Goal: Task Accomplishment & Management: Manage account settings

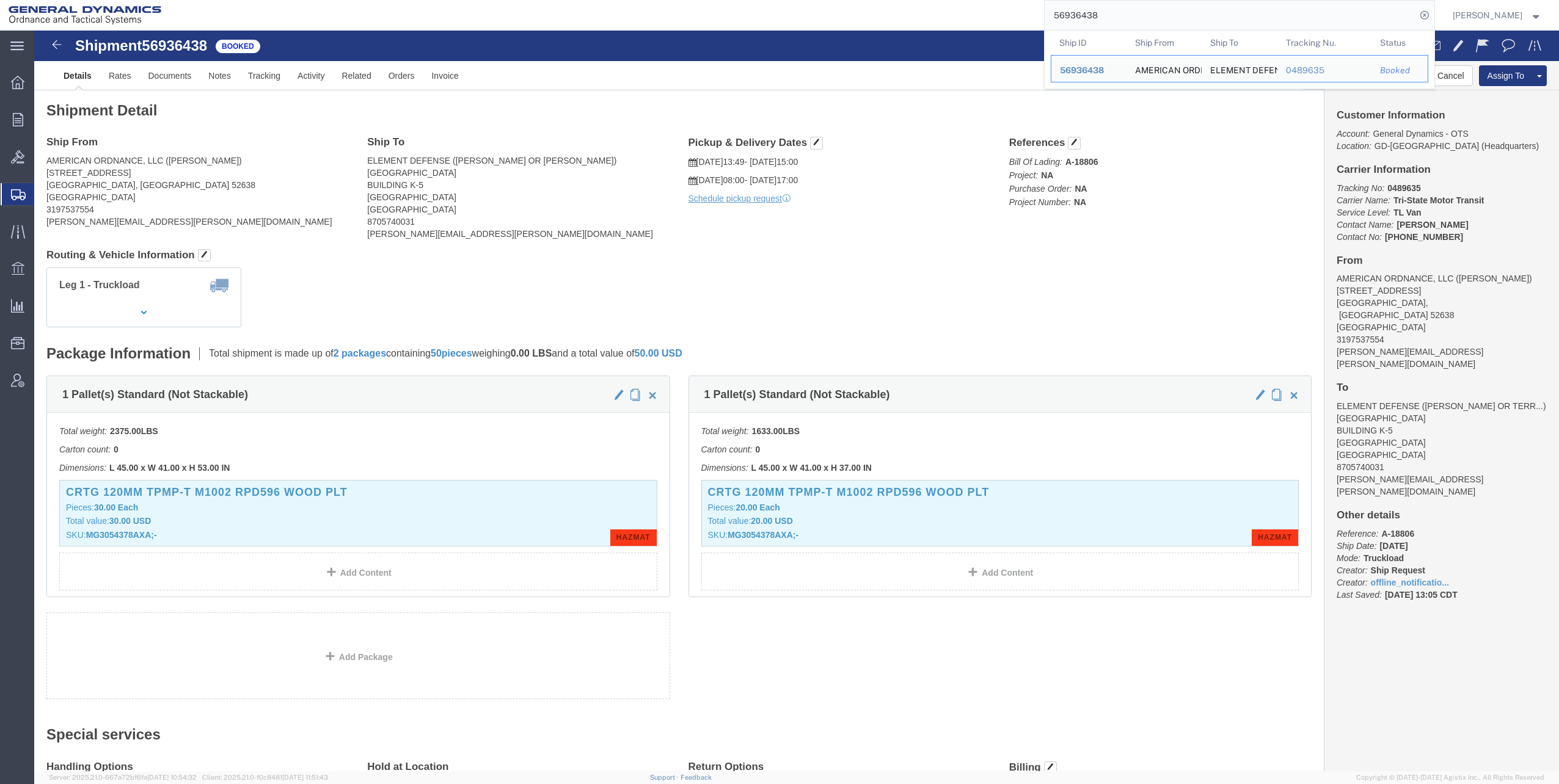
drag, startPoint x: 1057, startPoint y: 13, endPoint x: 1111, endPoint y: 17, distance: 54.1
click at [1111, 17] on input "56936438" at bounding box center [1231, 15] width 371 height 29
paste input "08833"
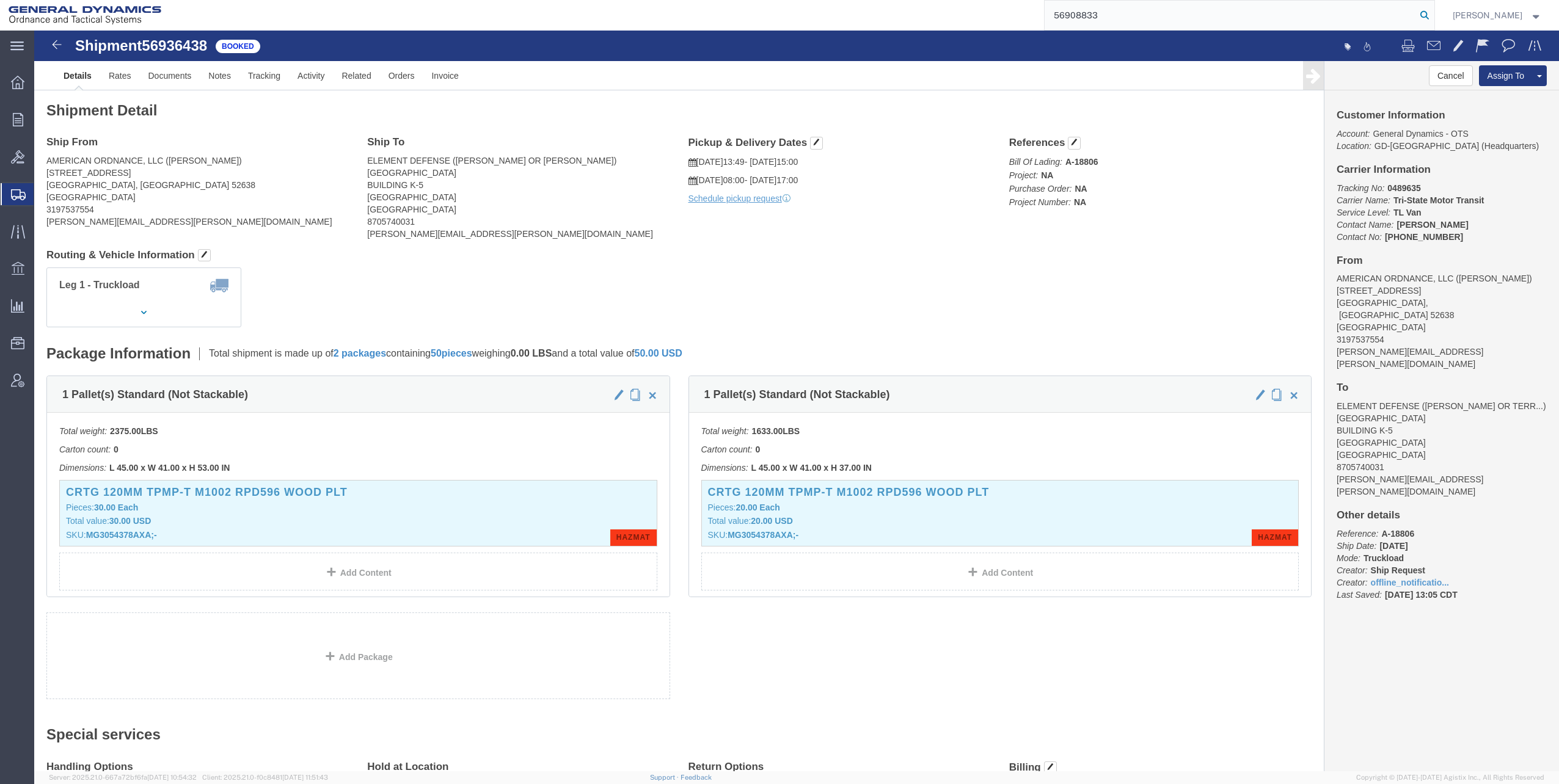
click at [1433, 19] on icon at bounding box center [1425, 15] width 17 height 17
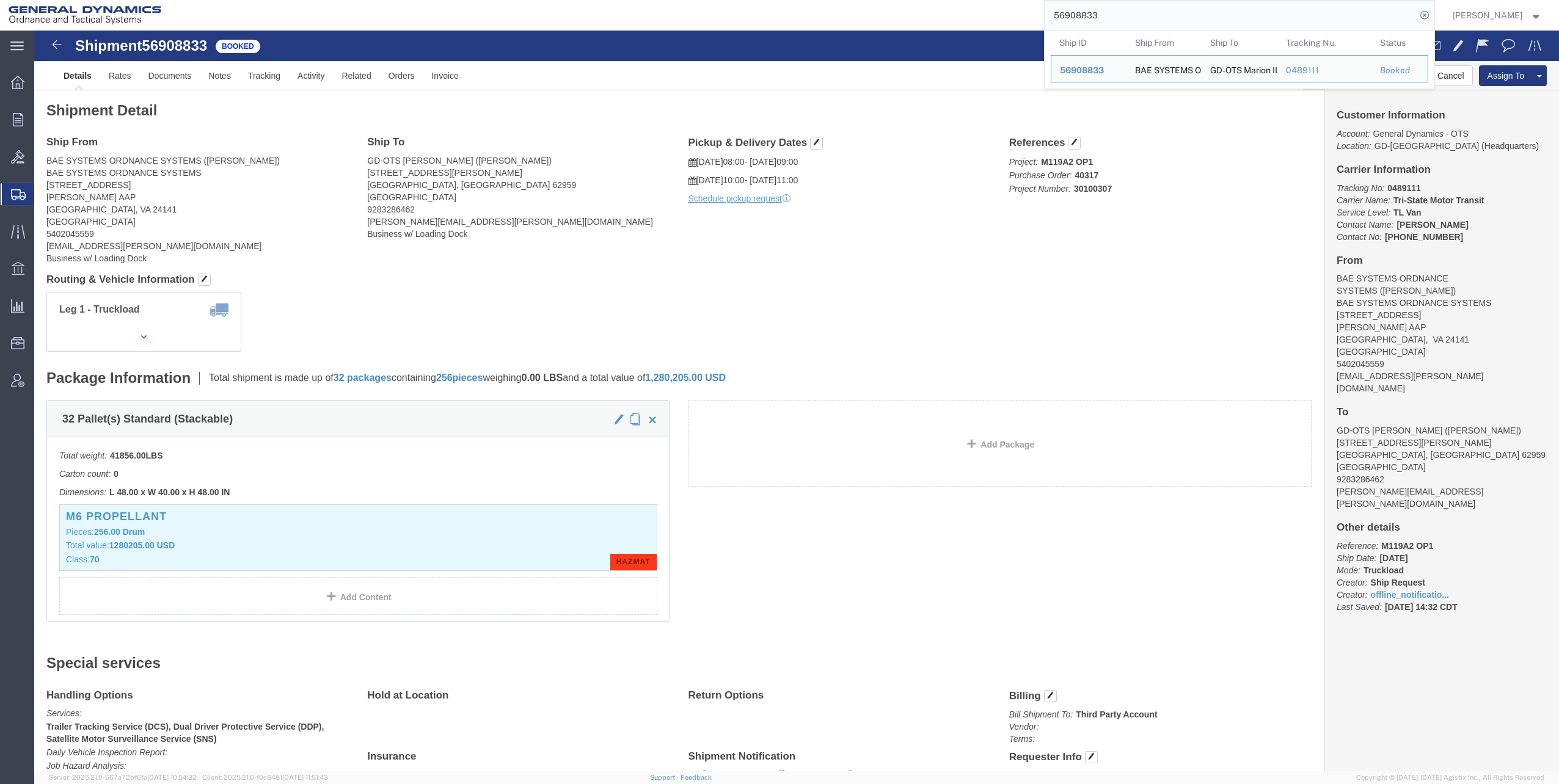
drag, startPoint x: 1093, startPoint y: 13, endPoint x: 1153, endPoint y: 21, distance: 60.5
click at [1153, 21] on input "56908833" at bounding box center [1231, 15] width 371 height 29
paste input "820911"
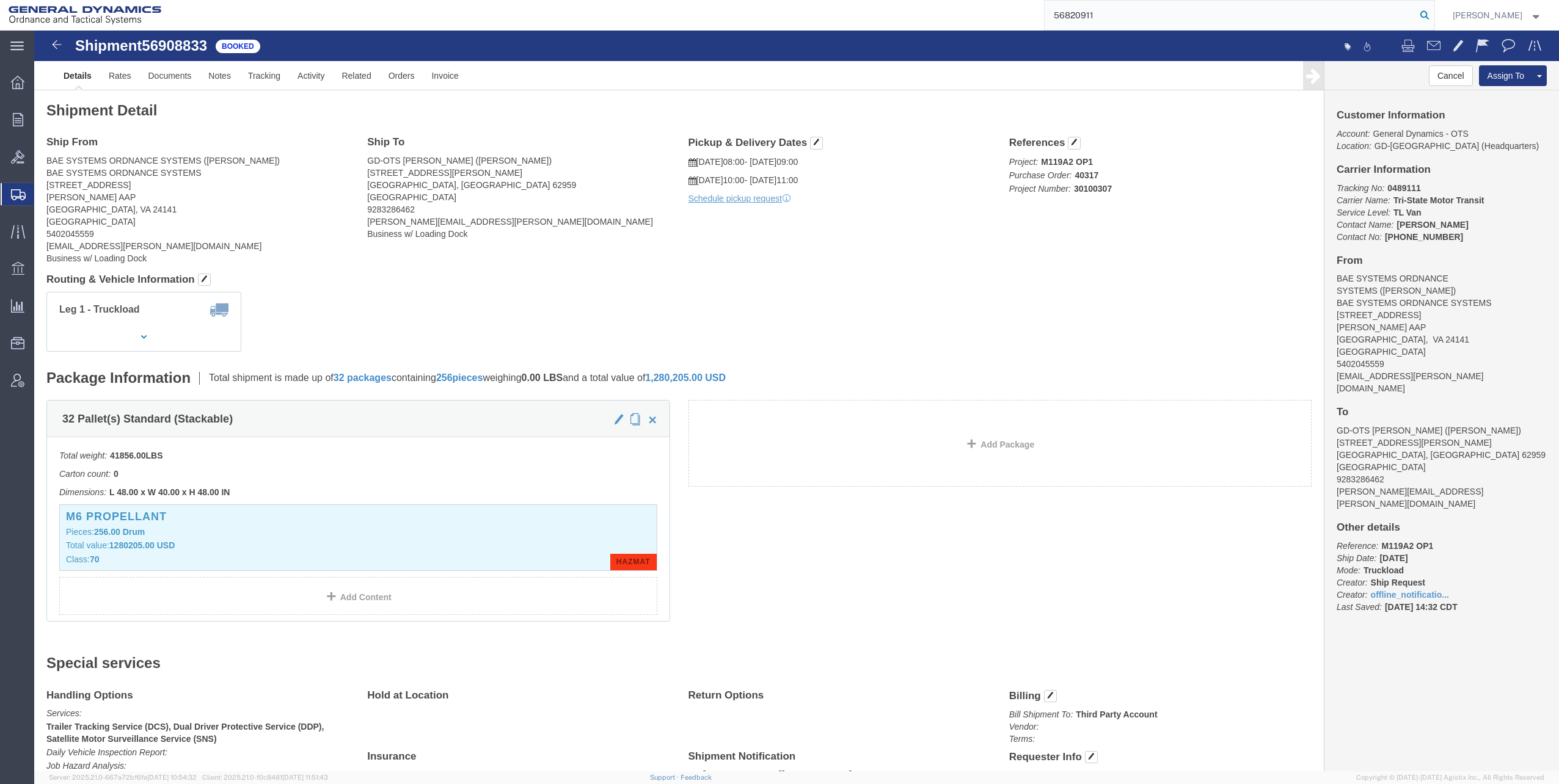
click at [1428, 11] on icon at bounding box center [1425, 15] width 17 height 17
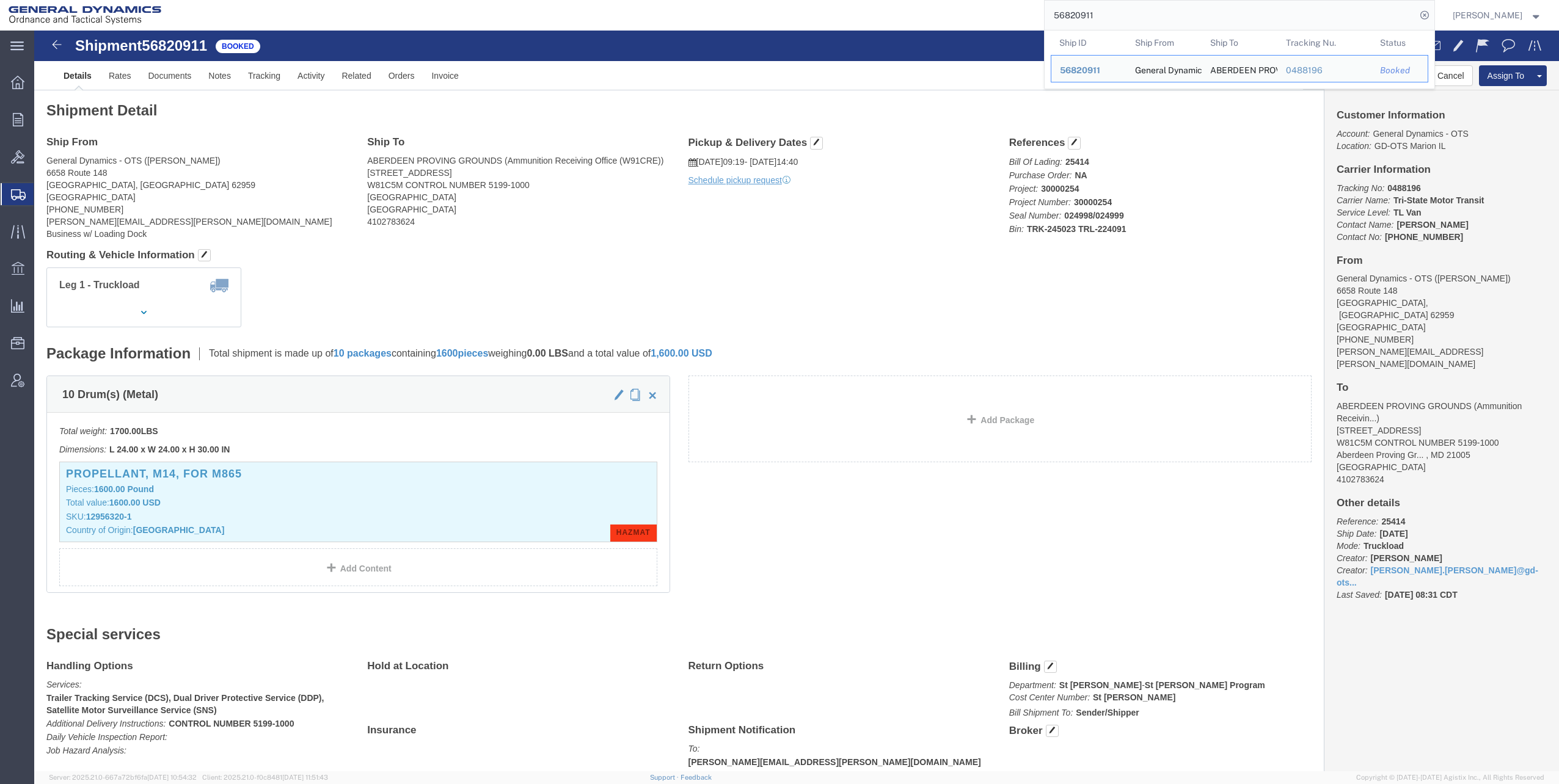
drag, startPoint x: 1060, startPoint y: 14, endPoint x: 1136, endPoint y: 14, distance: 76.0
click at [1138, 17] on input "56820911" at bounding box center [1231, 15] width 371 height 29
paste input "07932"
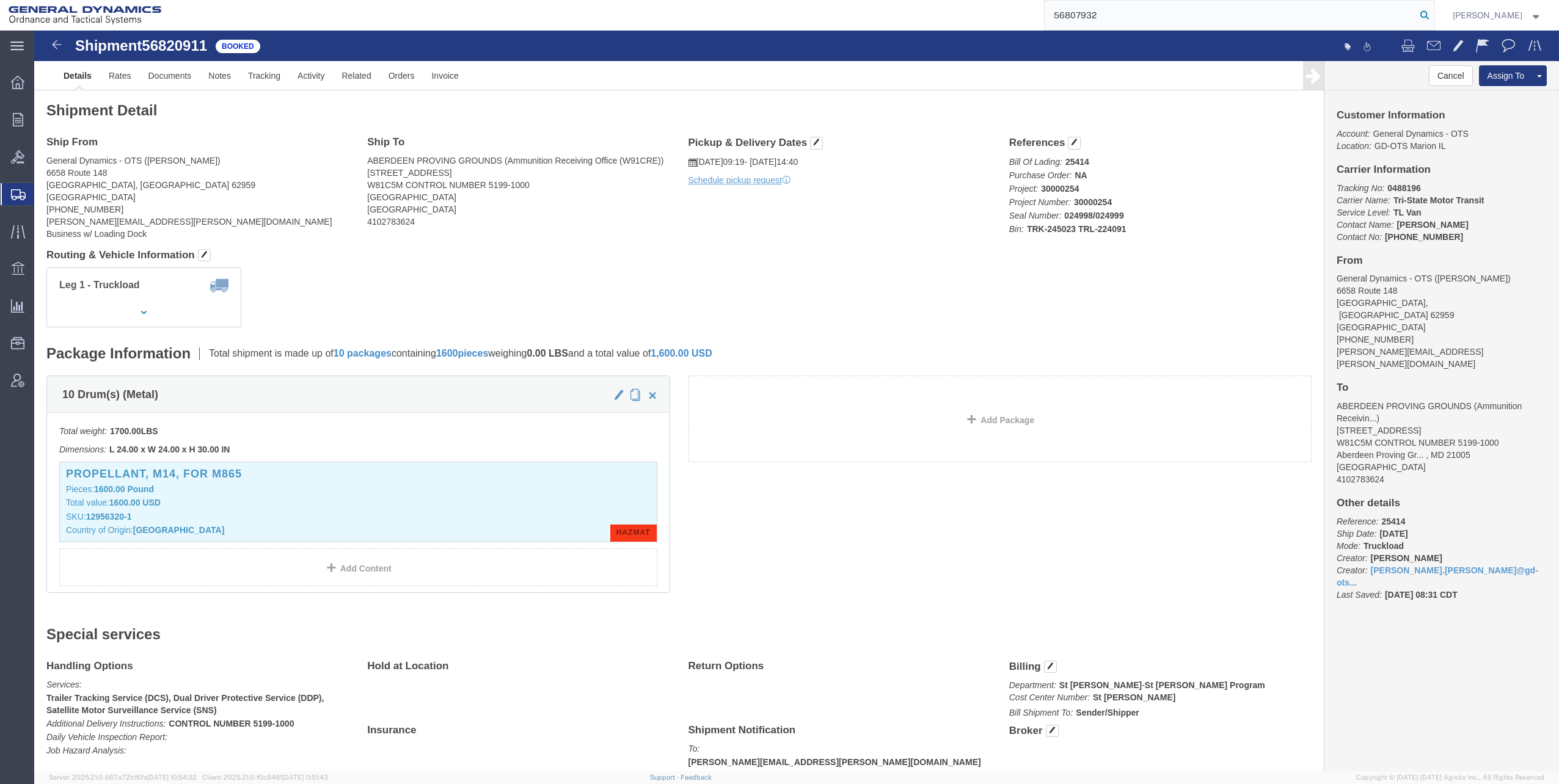
click at [1429, 15] on icon at bounding box center [1425, 15] width 17 height 17
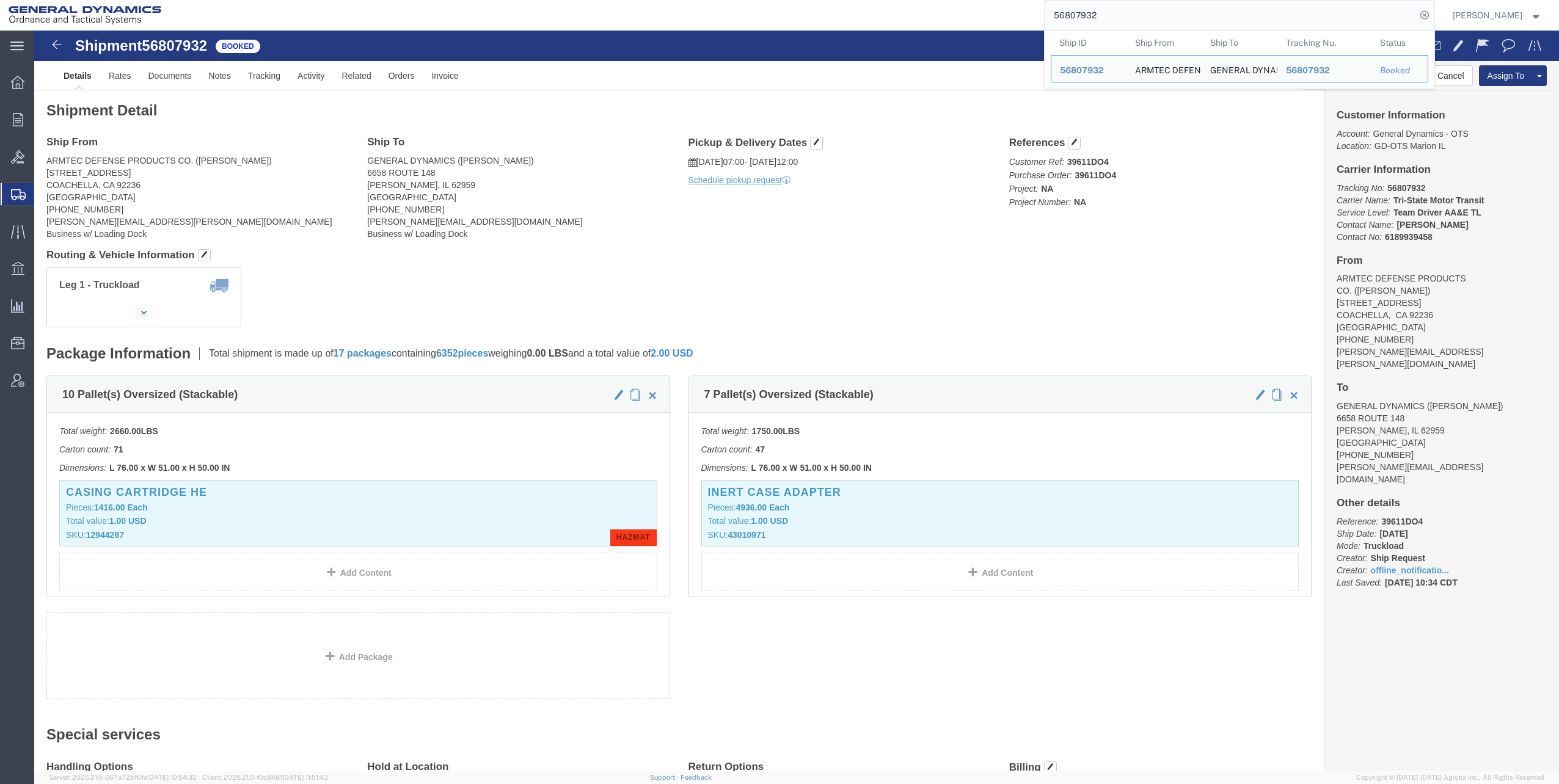
drag, startPoint x: 1053, startPoint y: 13, endPoint x: 1153, endPoint y: 16, distance: 100.0
click at [1153, 16] on input "56807932" at bounding box center [1231, 15] width 371 height 29
paste input "627766"
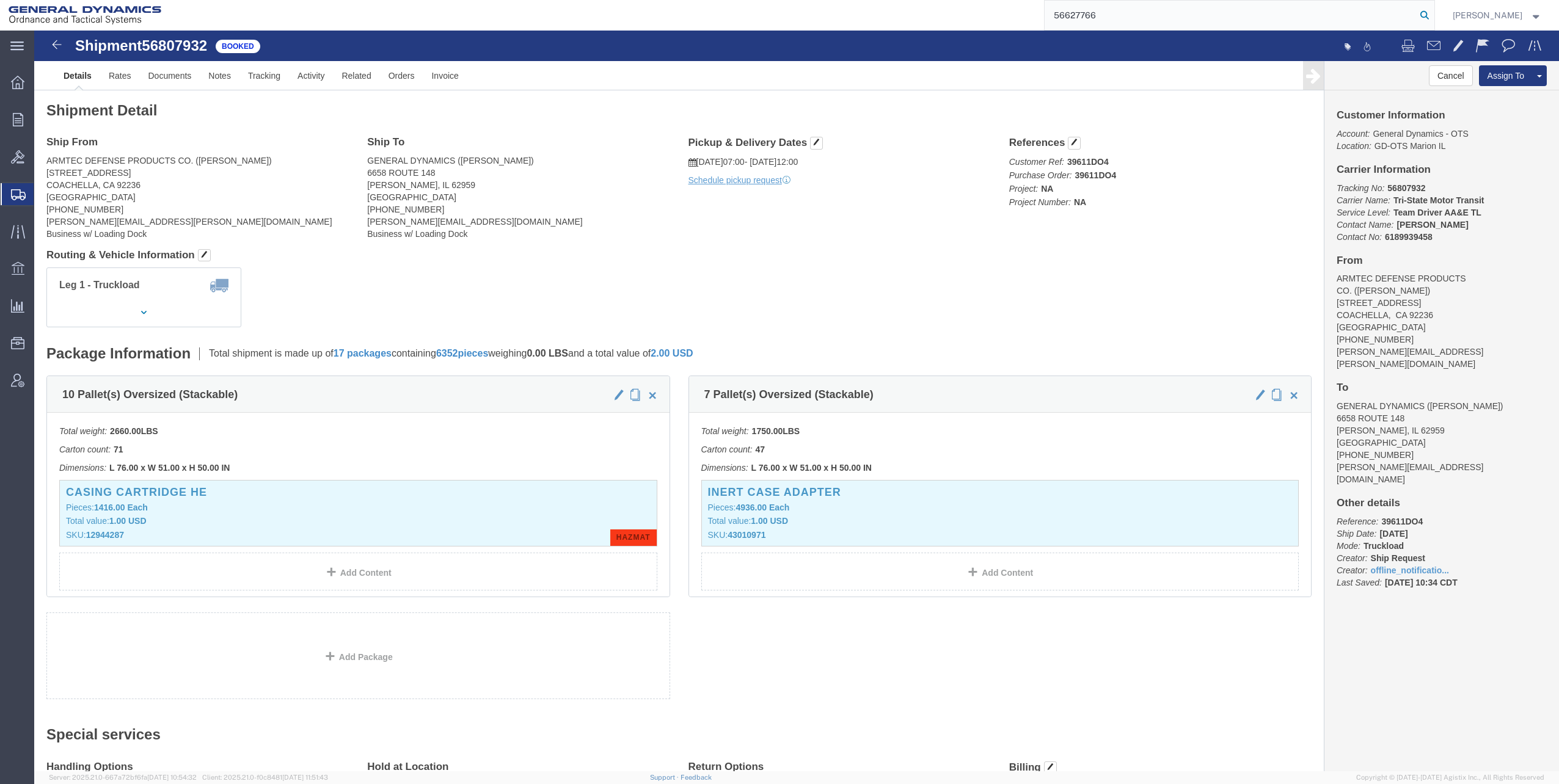
click at [1429, 15] on icon at bounding box center [1425, 15] width 17 height 17
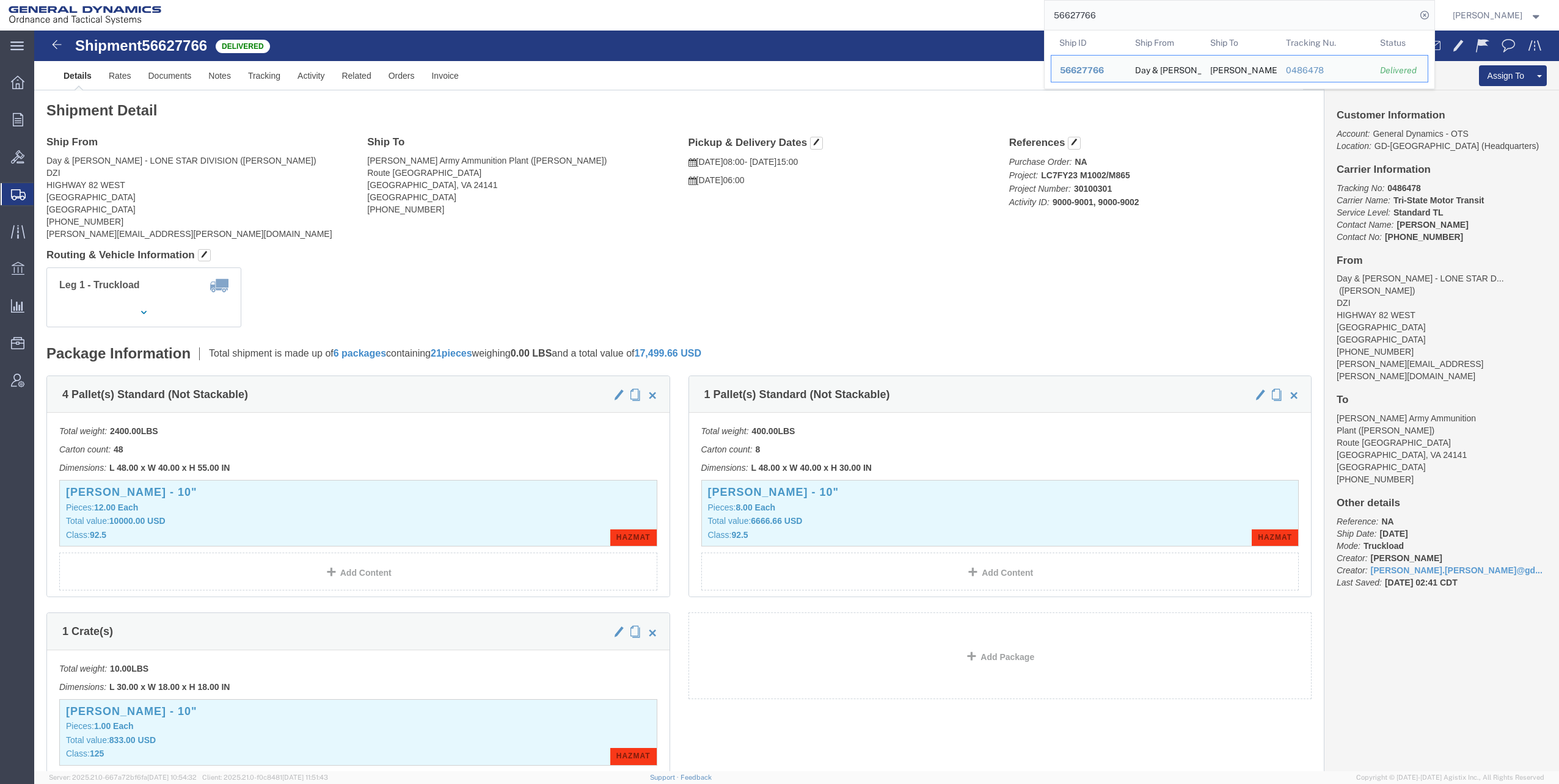
drag, startPoint x: 1058, startPoint y: 15, endPoint x: 1163, endPoint y: 13, distance: 105.0
click at [1163, 13] on input "56627766" at bounding box center [1231, 15] width 371 height 29
paste input "908969"
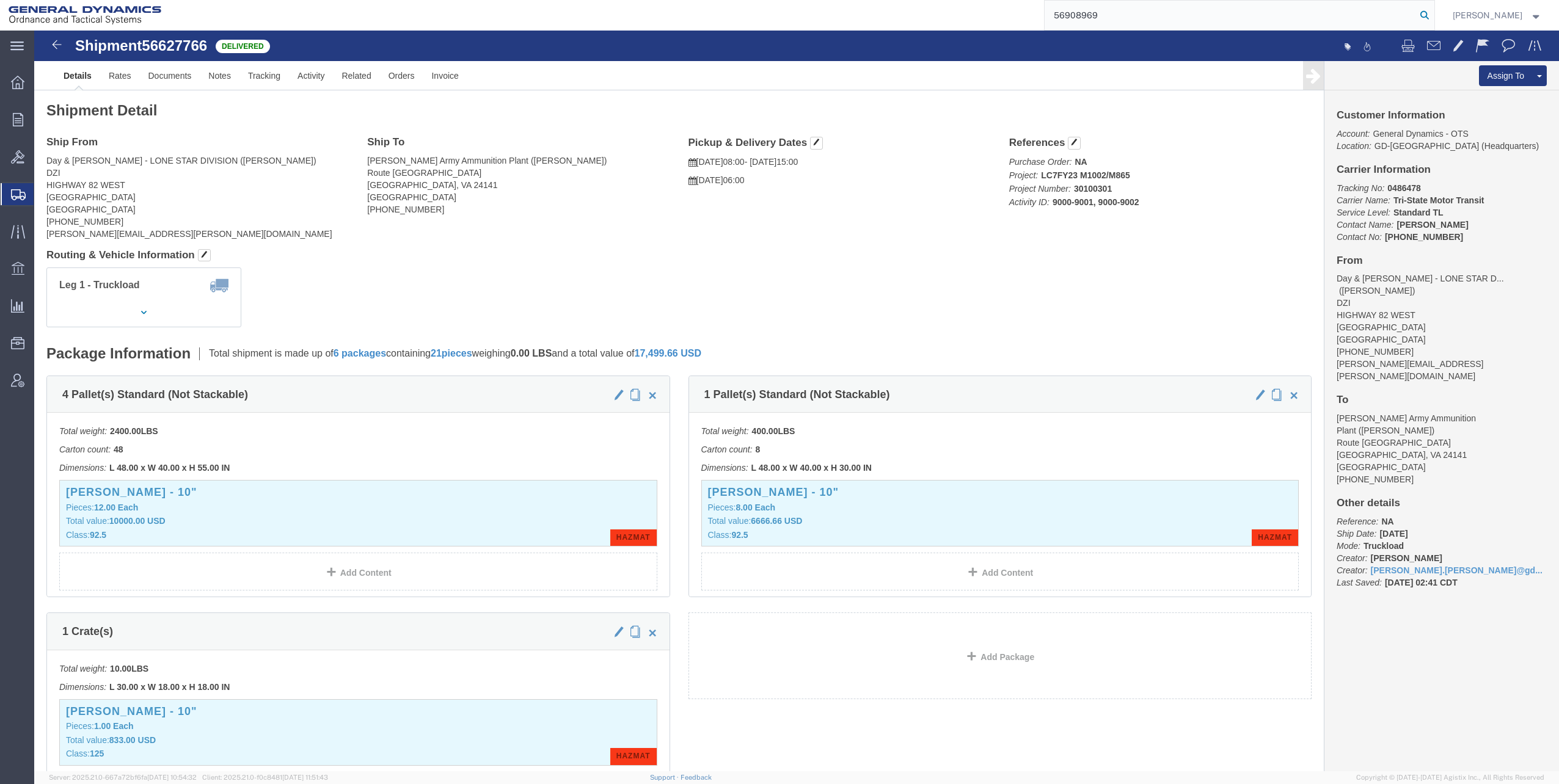
click at [1431, 15] on icon at bounding box center [1425, 15] width 17 height 17
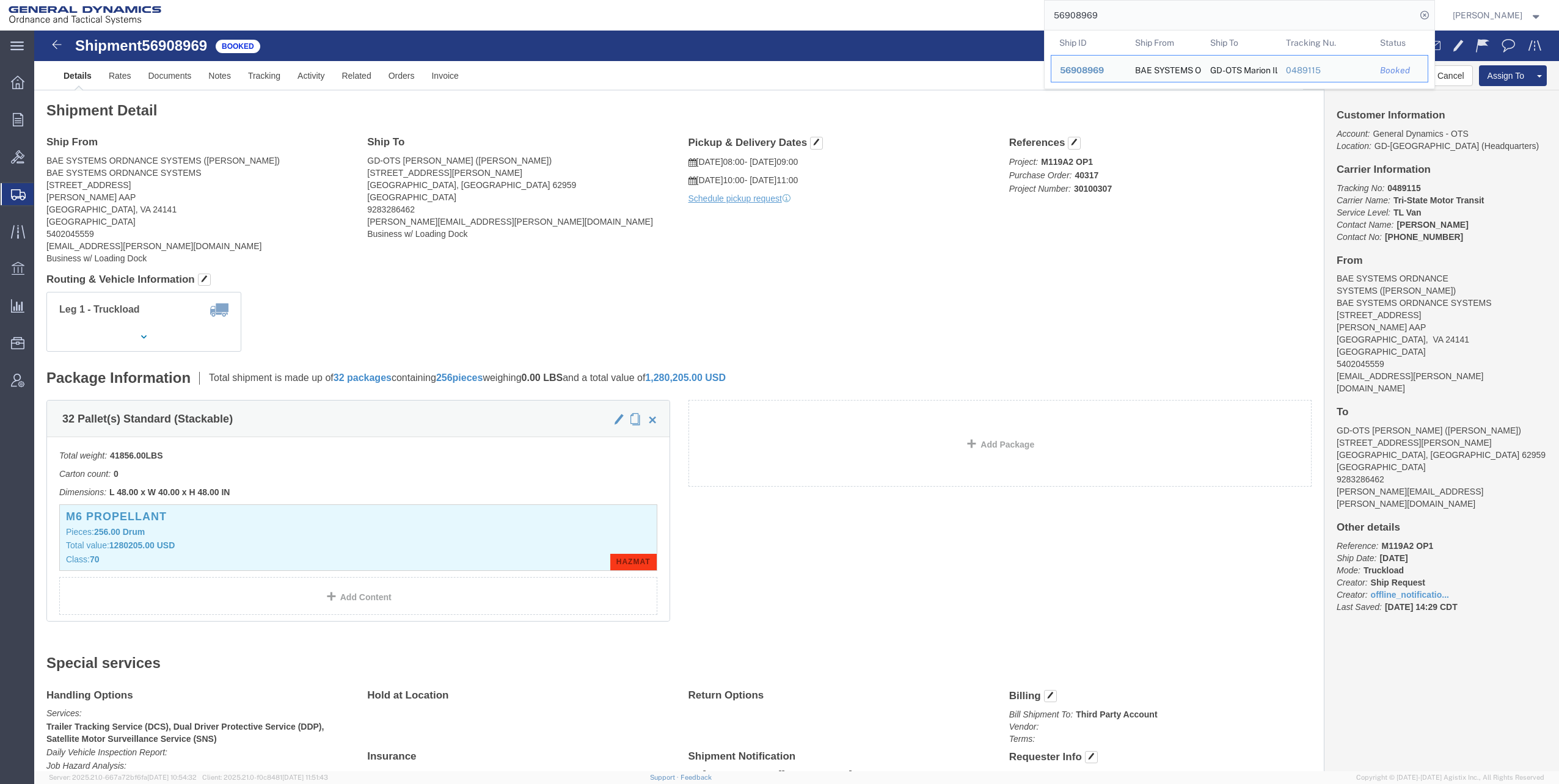
drag, startPoint x: 1055, startPoint y: 16, endPoint x: 1161, endPoint y: 17, distance: 106.0
click at [1161, 17] on input "56908969" at bounding box center [1231, 15] width 371 height 29
paste input "56"
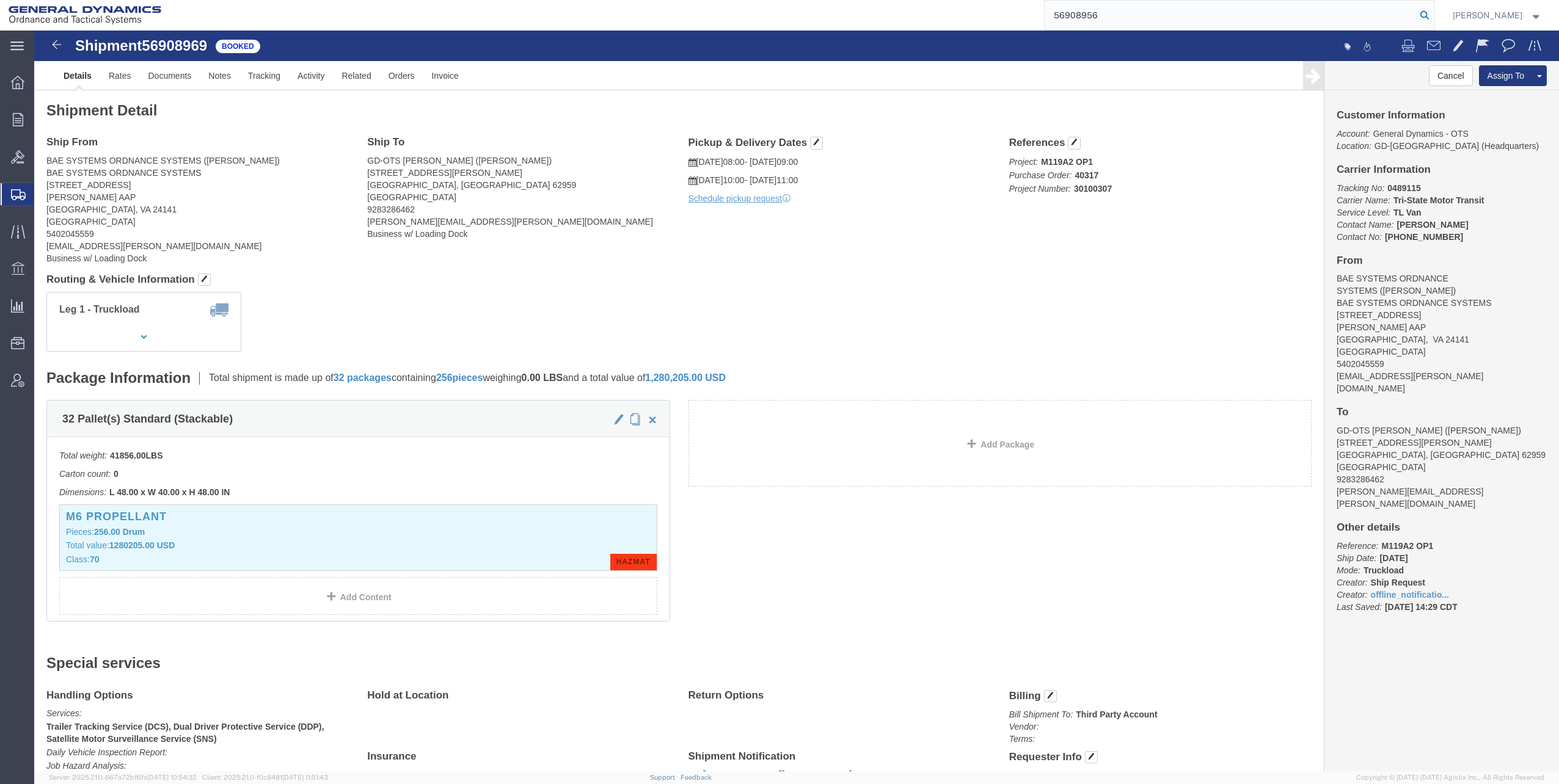
click at [1431, 13] on icon at bounding box center [1425, 15] width 17 height 17
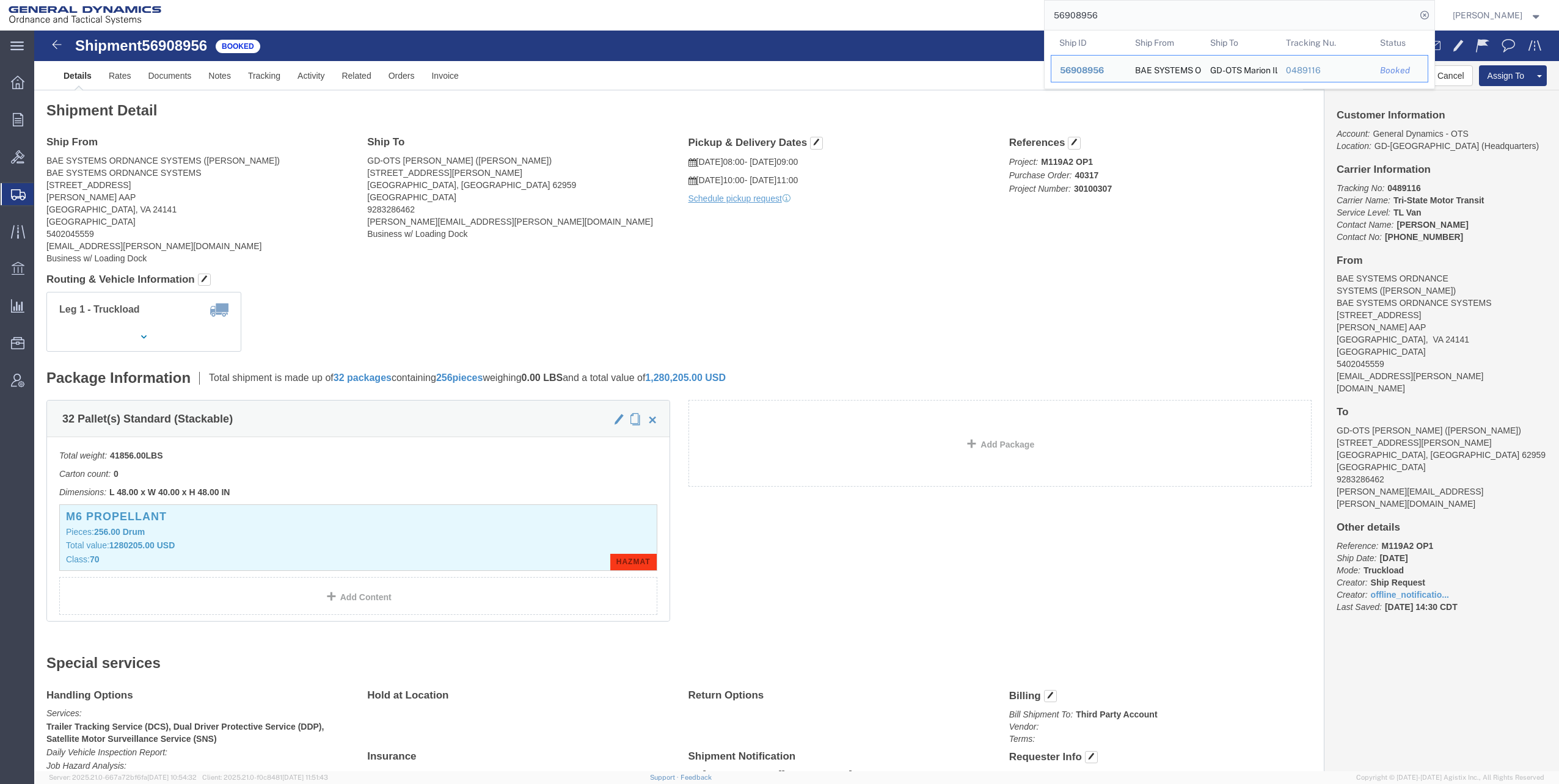
drag, startPoint x: 1057, startPoint y: 15, endPoint x: 1162, endPoint y: 7, distance: 105.3
click at [1162, 7] on input "56908956" at bounding box center [1231, 15] width 371 height 29
paste input "7112203"
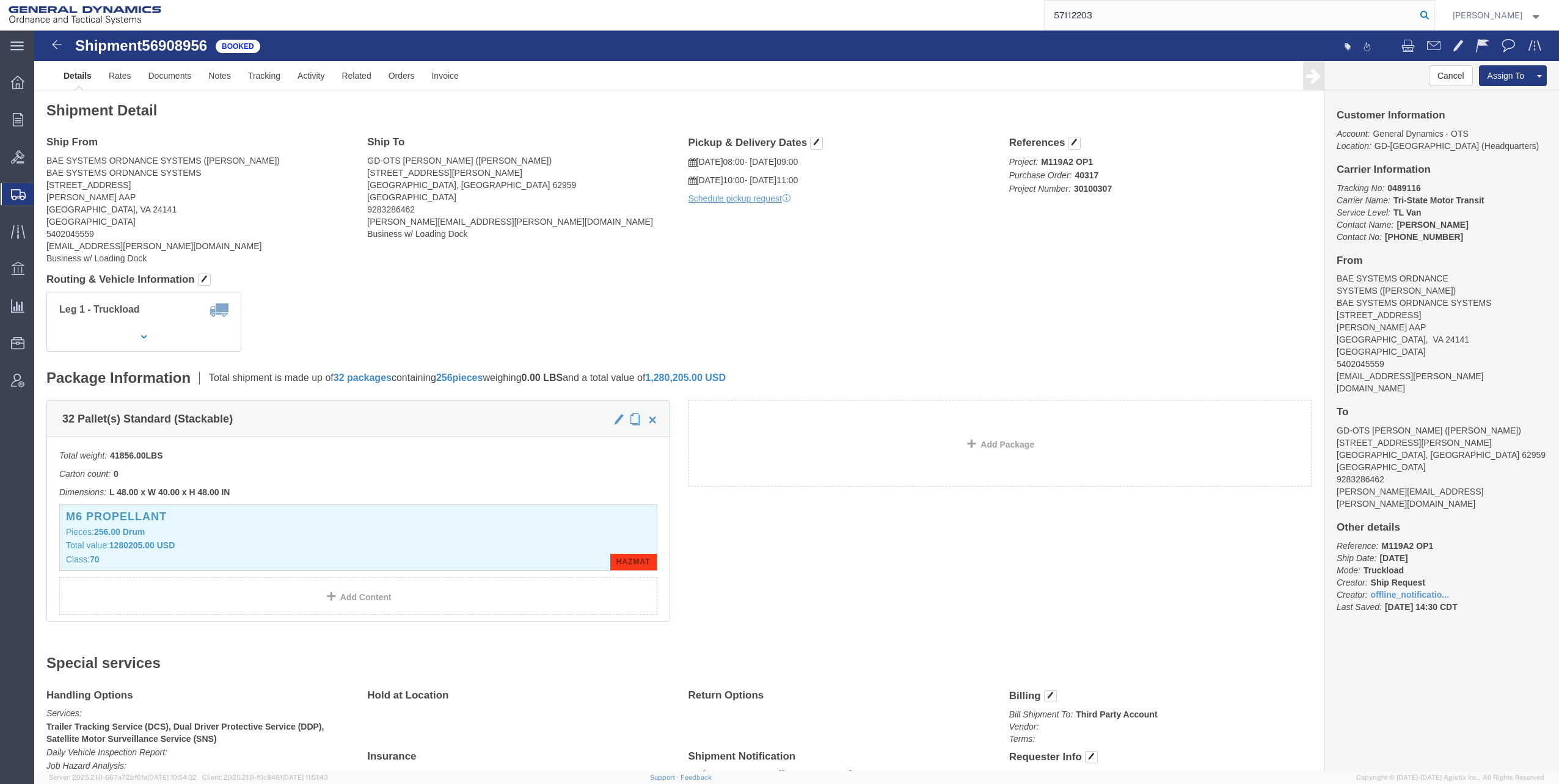
type input "57112203"
click at [1429, 13] on icon at bounding box center [1425, 15] width 17 height 17
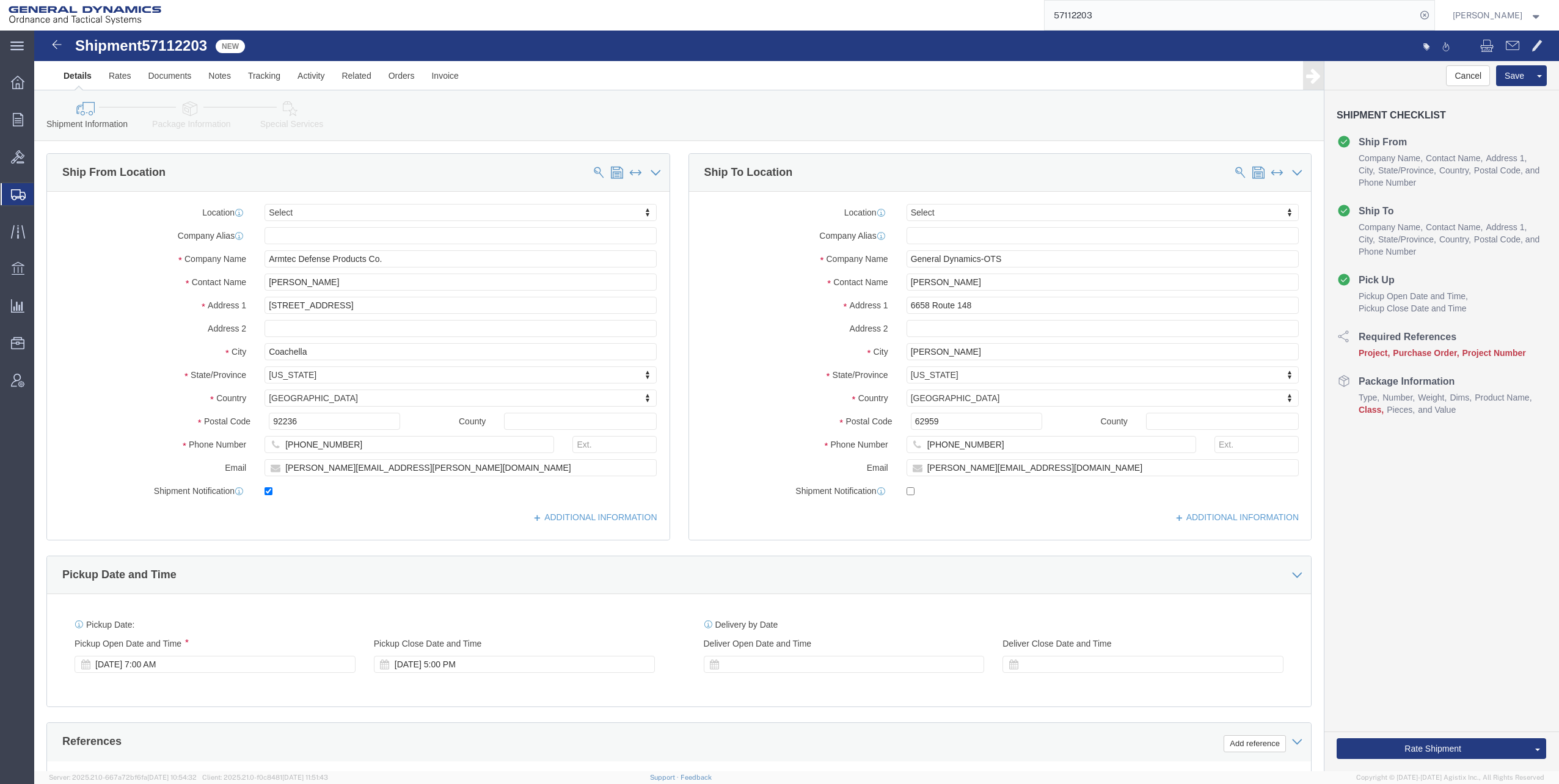
select select
click icon
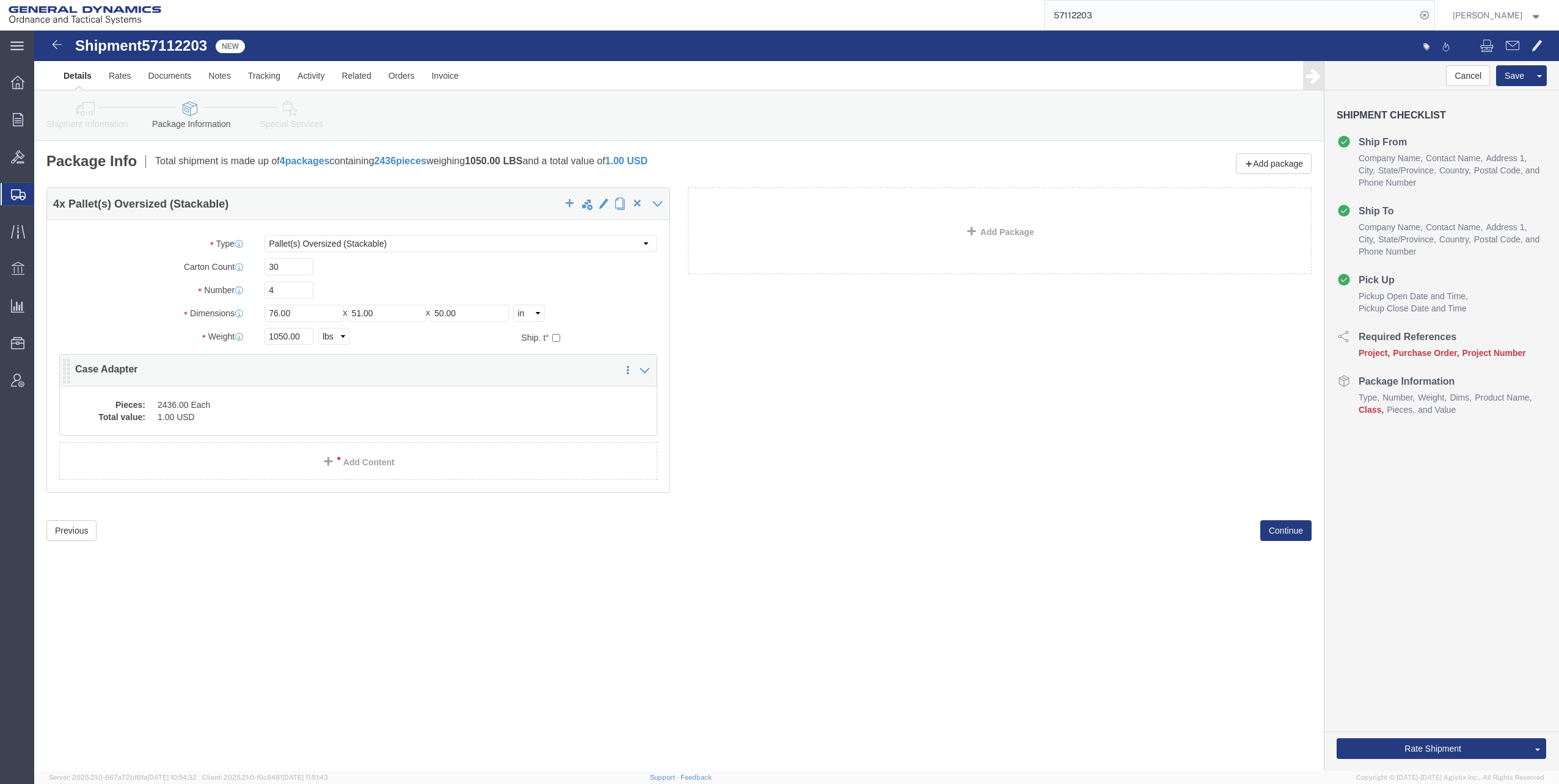
click dd "2436.00 Each"
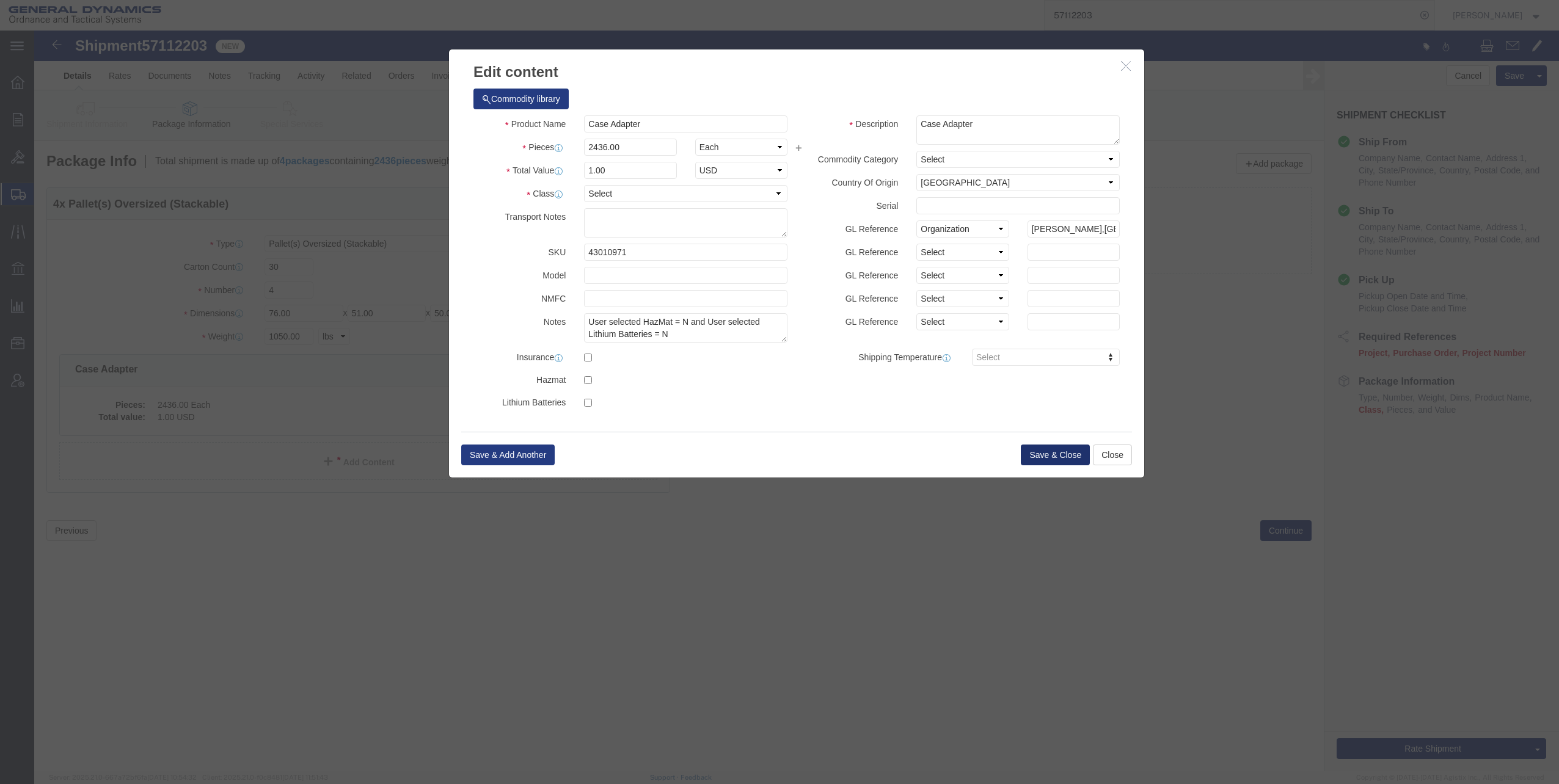
click button "Save & Close"
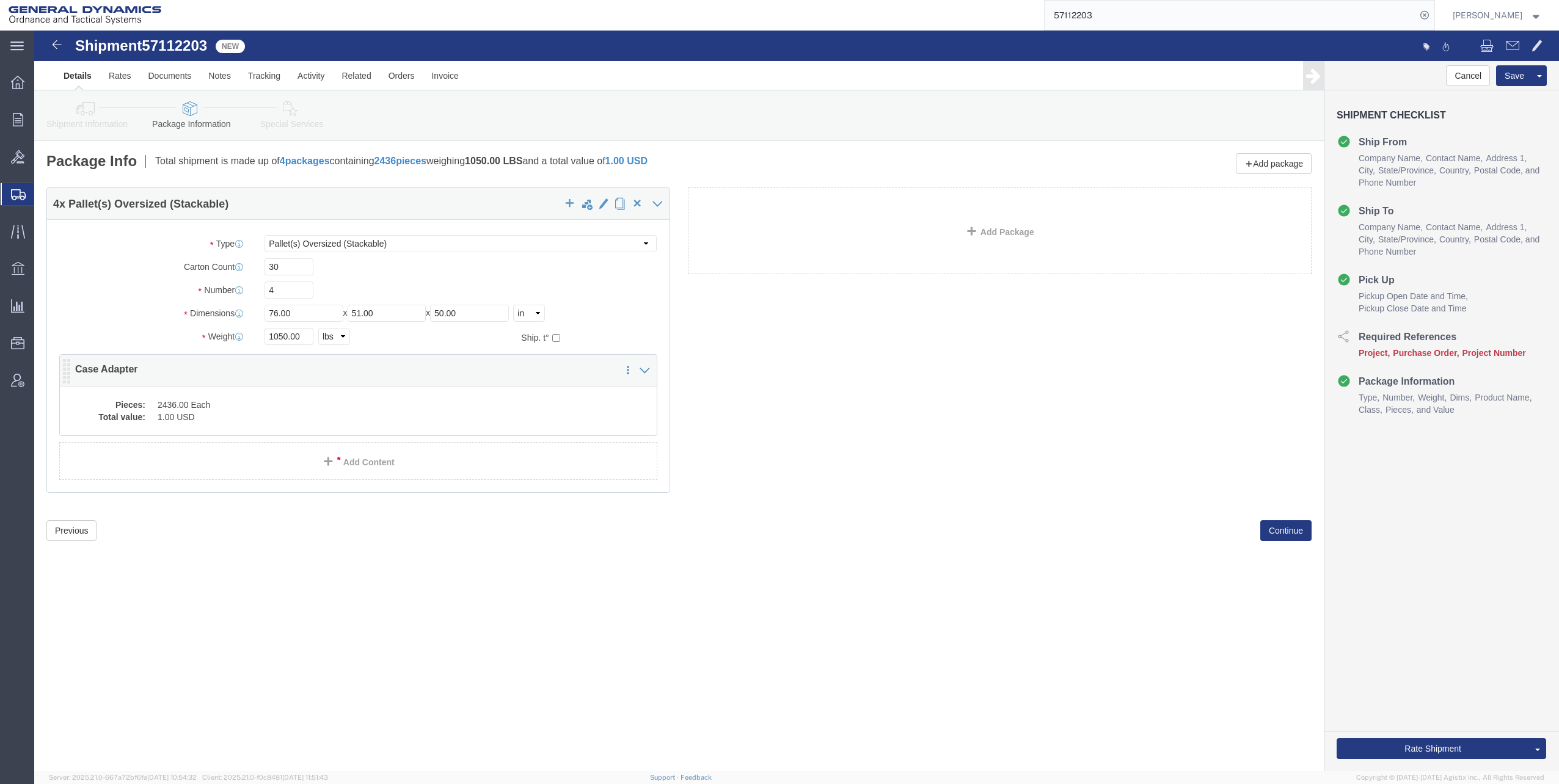
click dd "2436.00 Each"
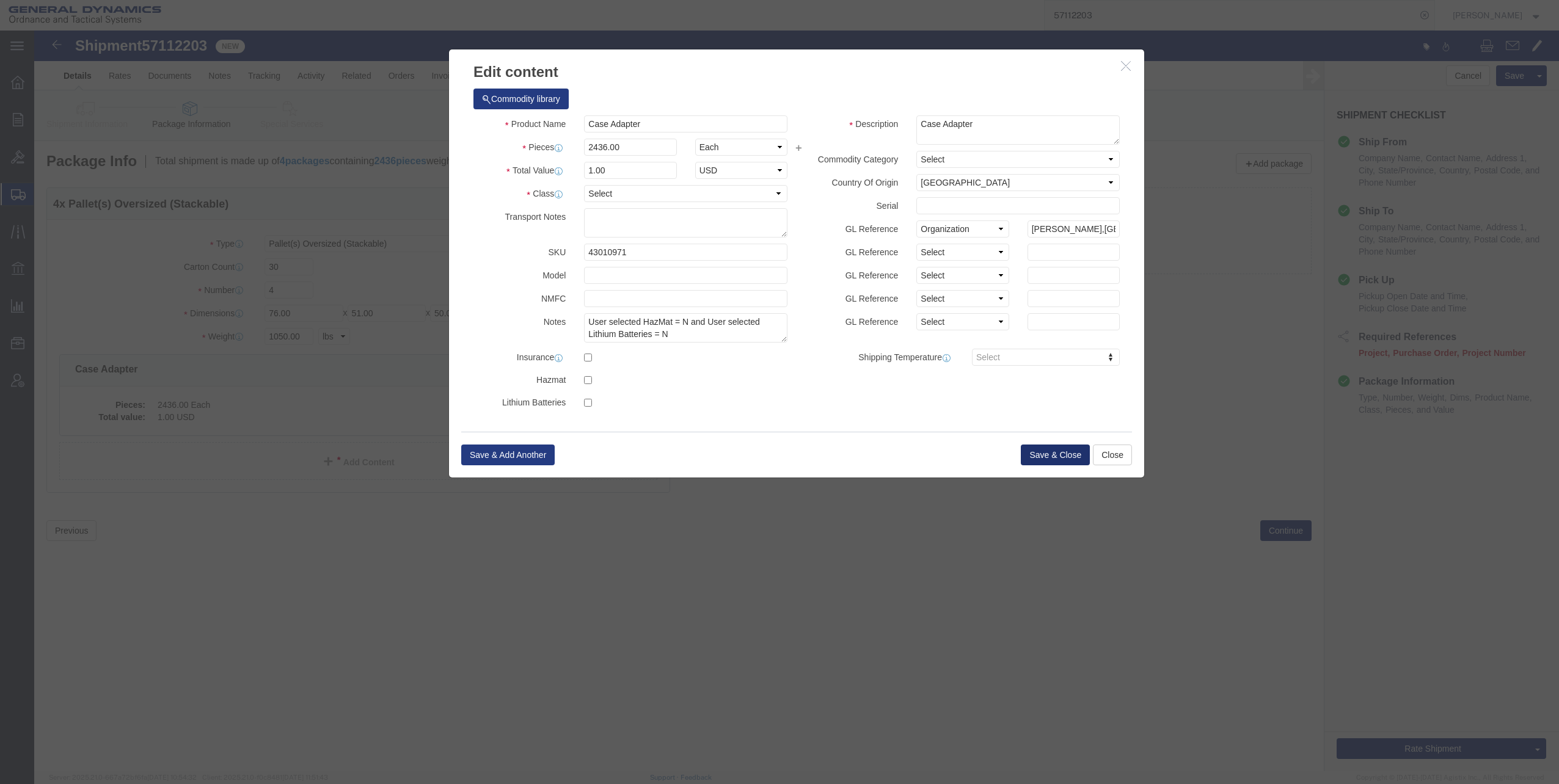
click button "Save & Close"
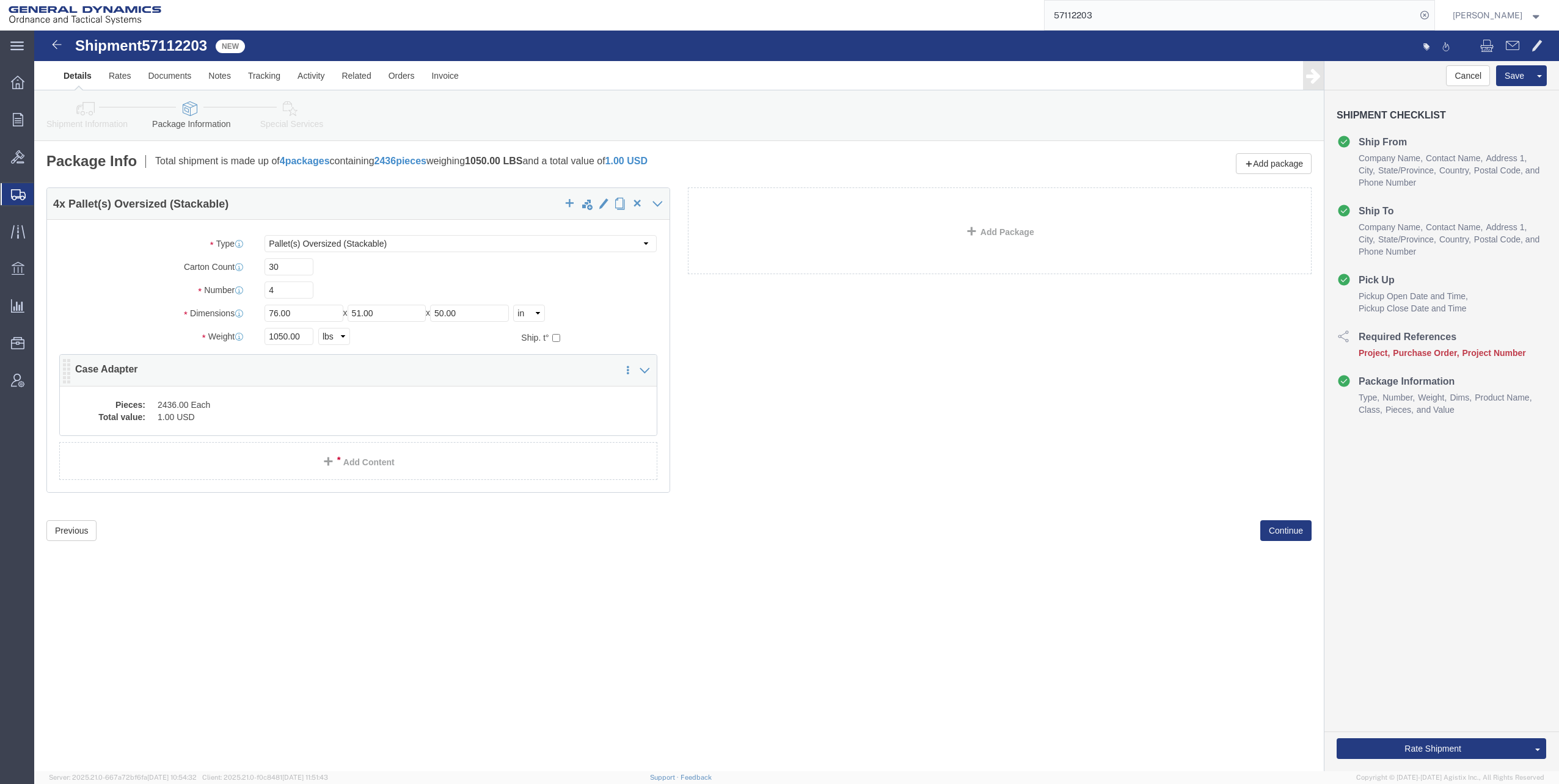
click div "4 x Pallet(s) Oversized (Stackable) Package Type Select Bale(s) Basket(s) Bolt(…"
click dd "1.00 USD"
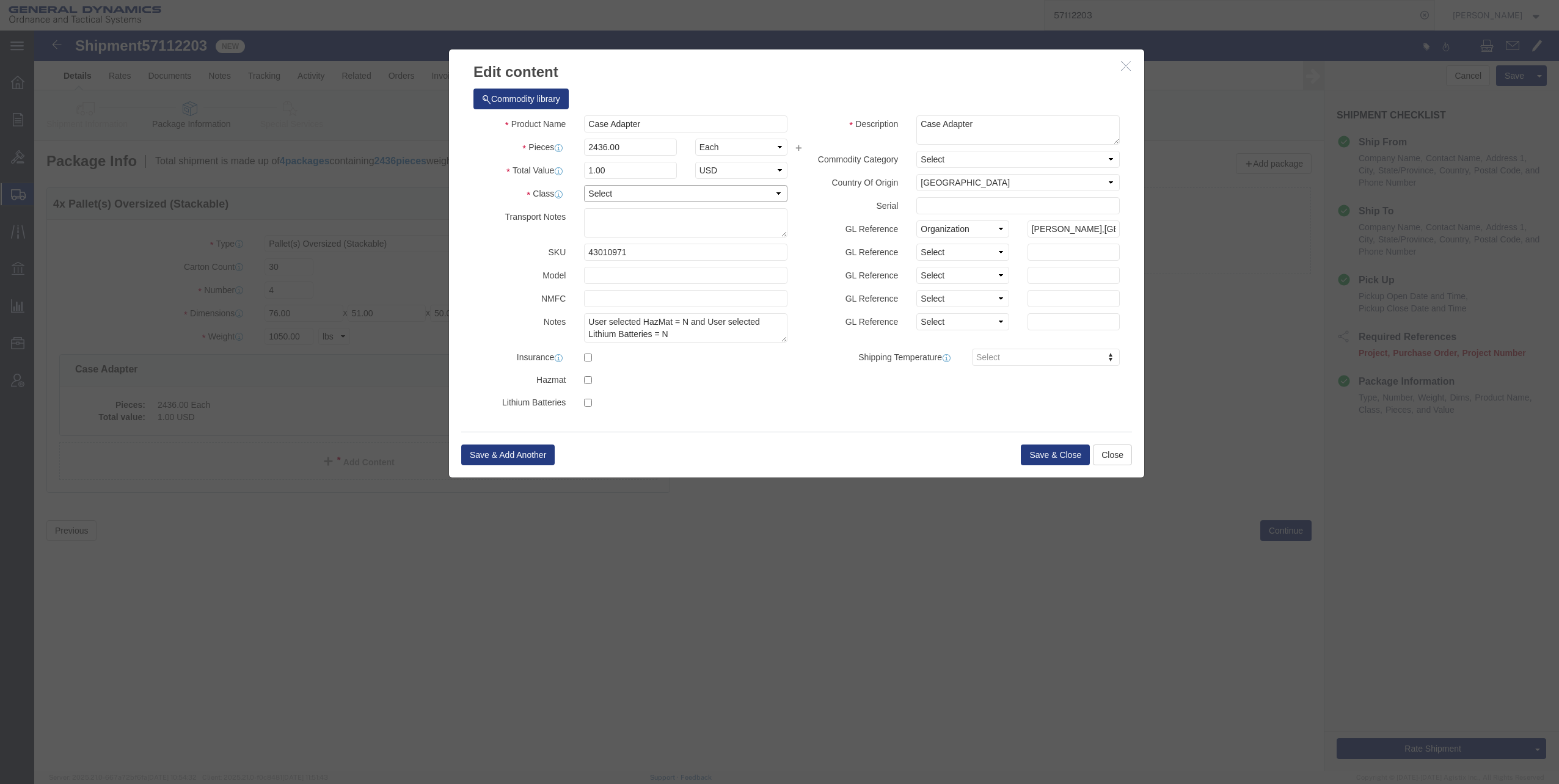
click select "Select 50 55 60 65 70 85 92.5 100 125 175 250 300 400"
select select "70"
click select "Select 50 55 60 65 70 85 92.5 100 125 175 250 300 400"
click button "Save & Close"
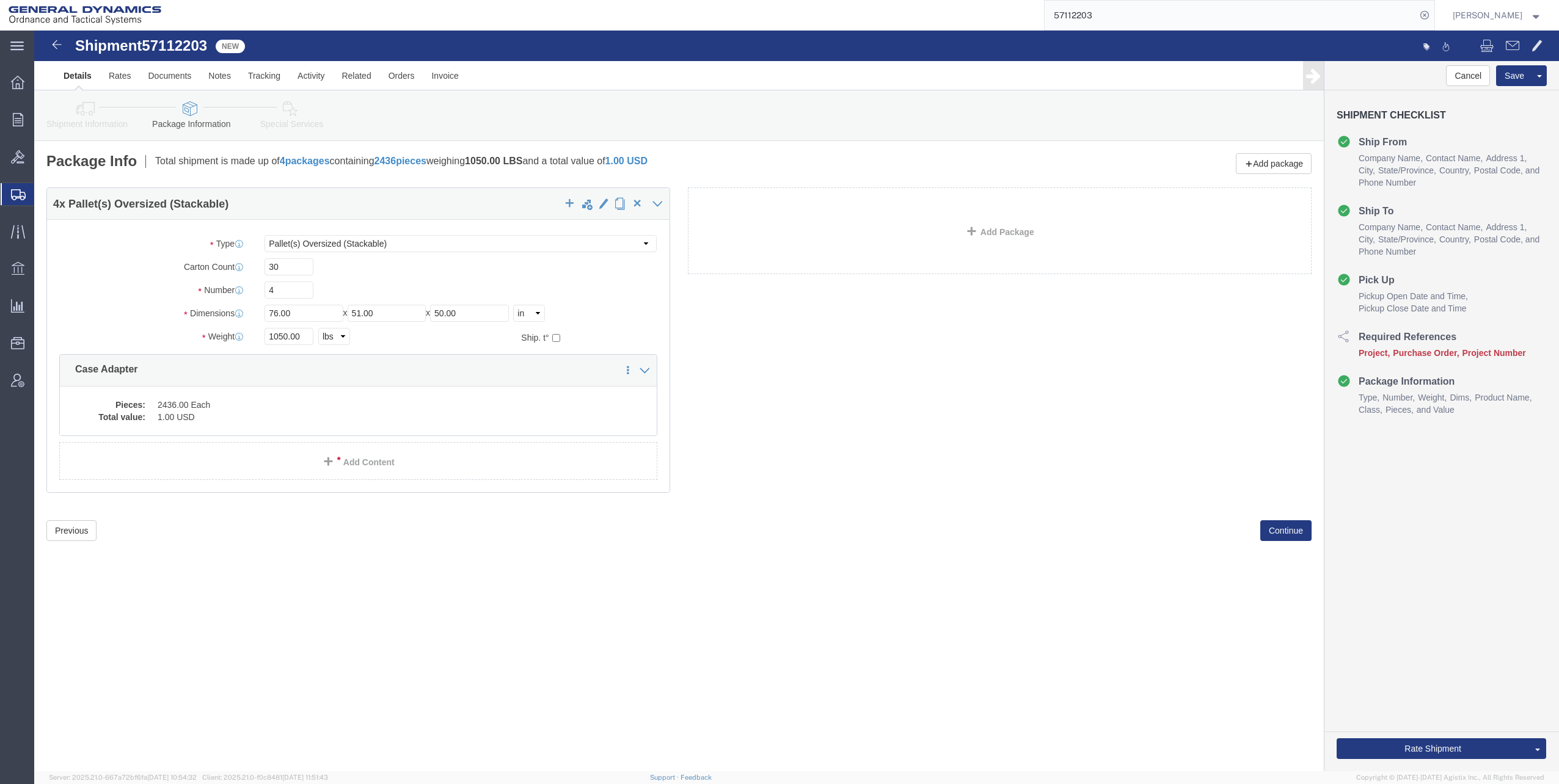
click icon
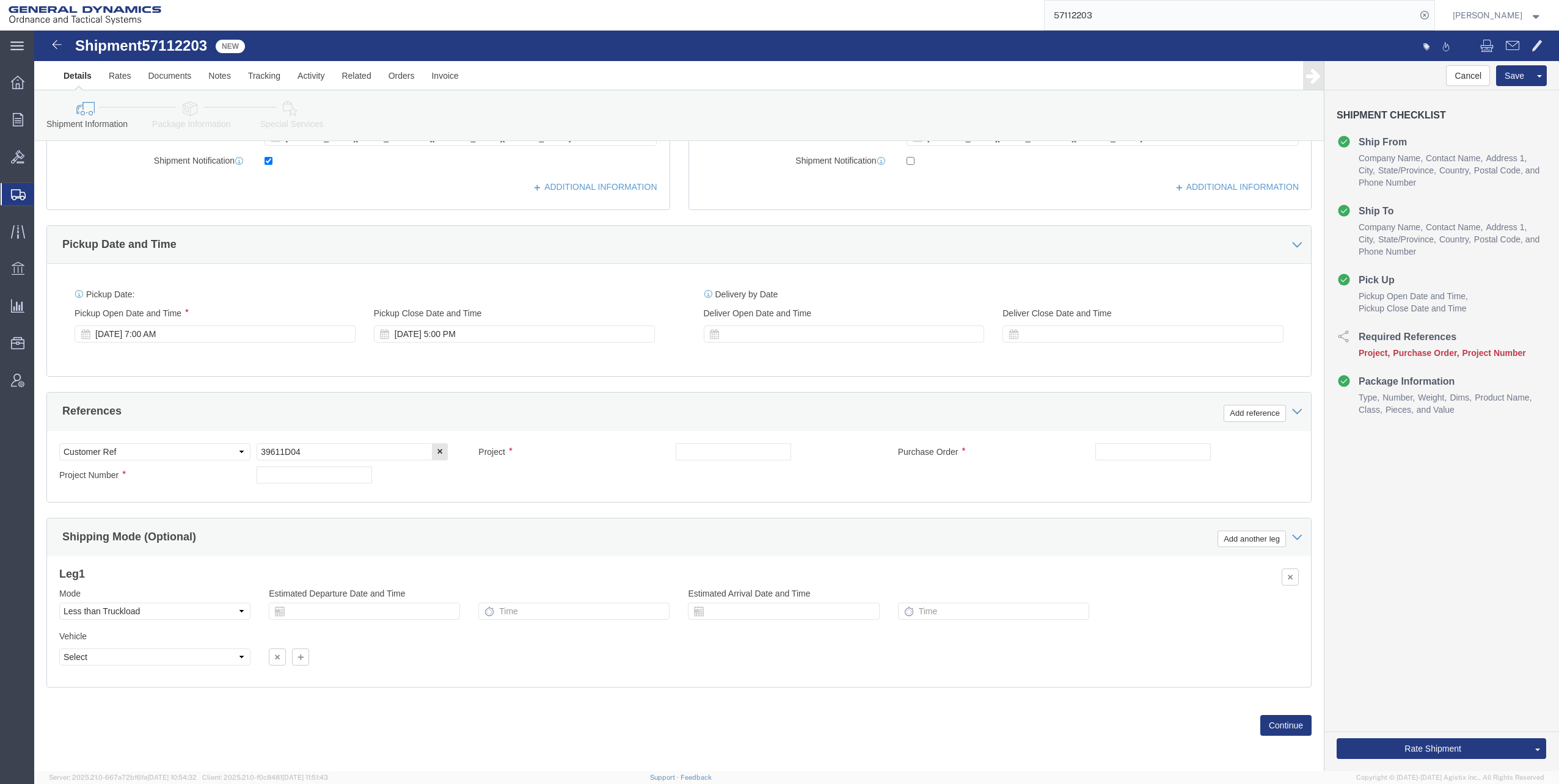
scroll to position [332, 0]
click input "text"
type input "30100333"
drag, startPoint x: 224, startPoint y: 420, endPoint x: 285, endPoint y: 420, distance: 61.0
click input "39611D04"
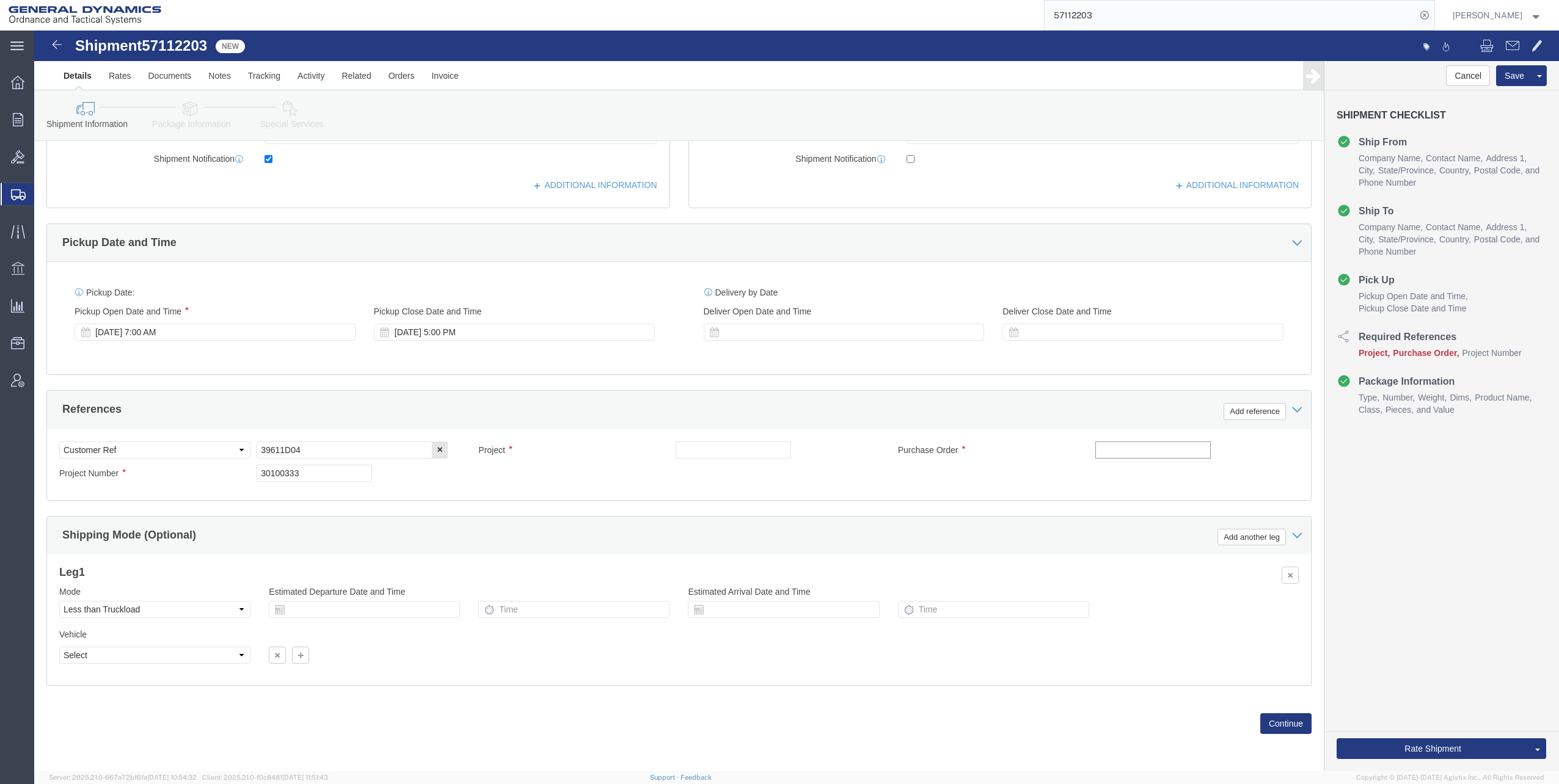
paste input "39611D04"
type input "39611D04"
click input "text"
type input "I"
click input "120MM IM HE-T D04"
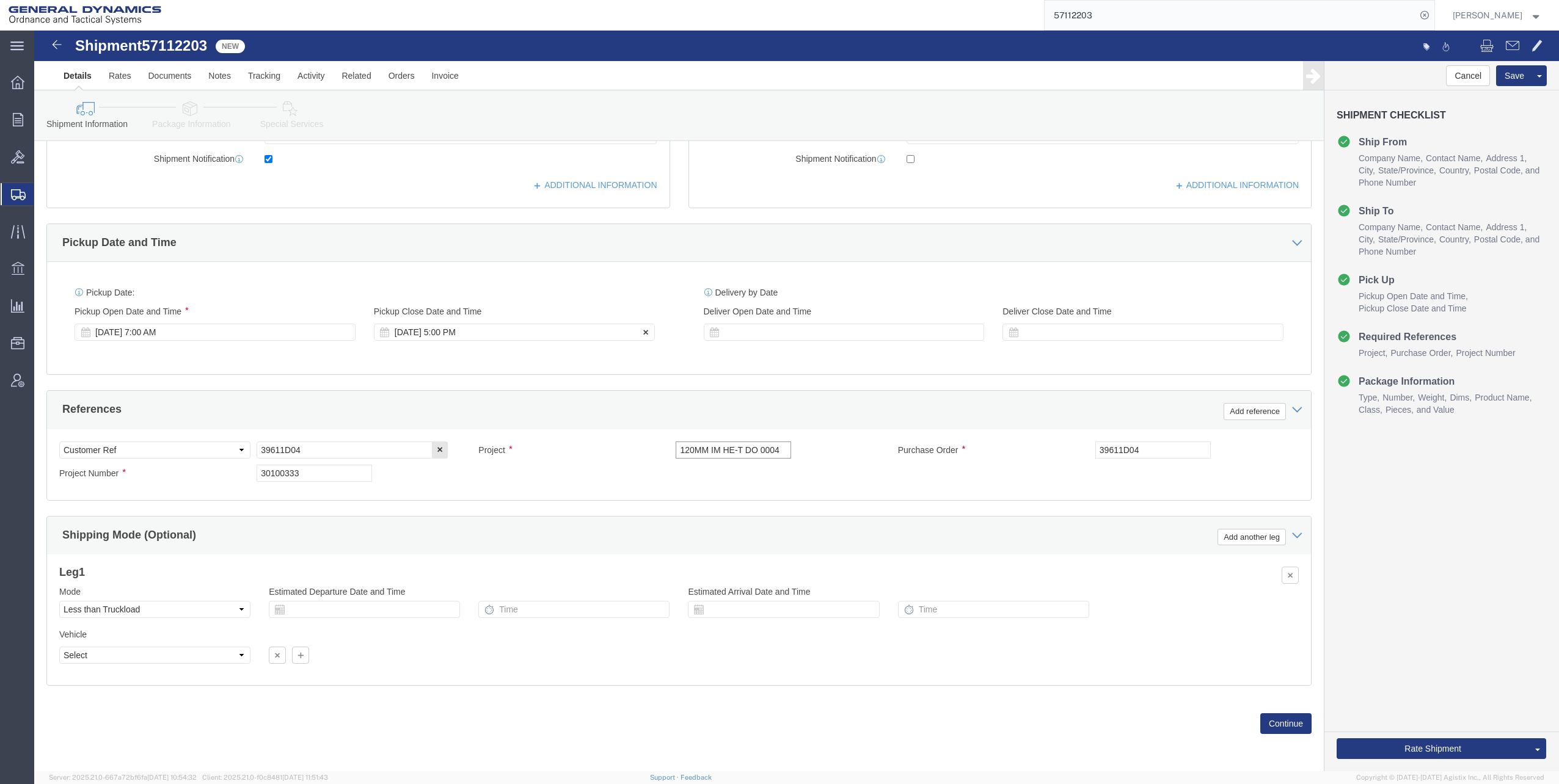
type input "120MM IM HE-T DO 0004"
click div "[DATE] 5:00 PM"
click button "Apply"
click div
click input "6:00 PM"
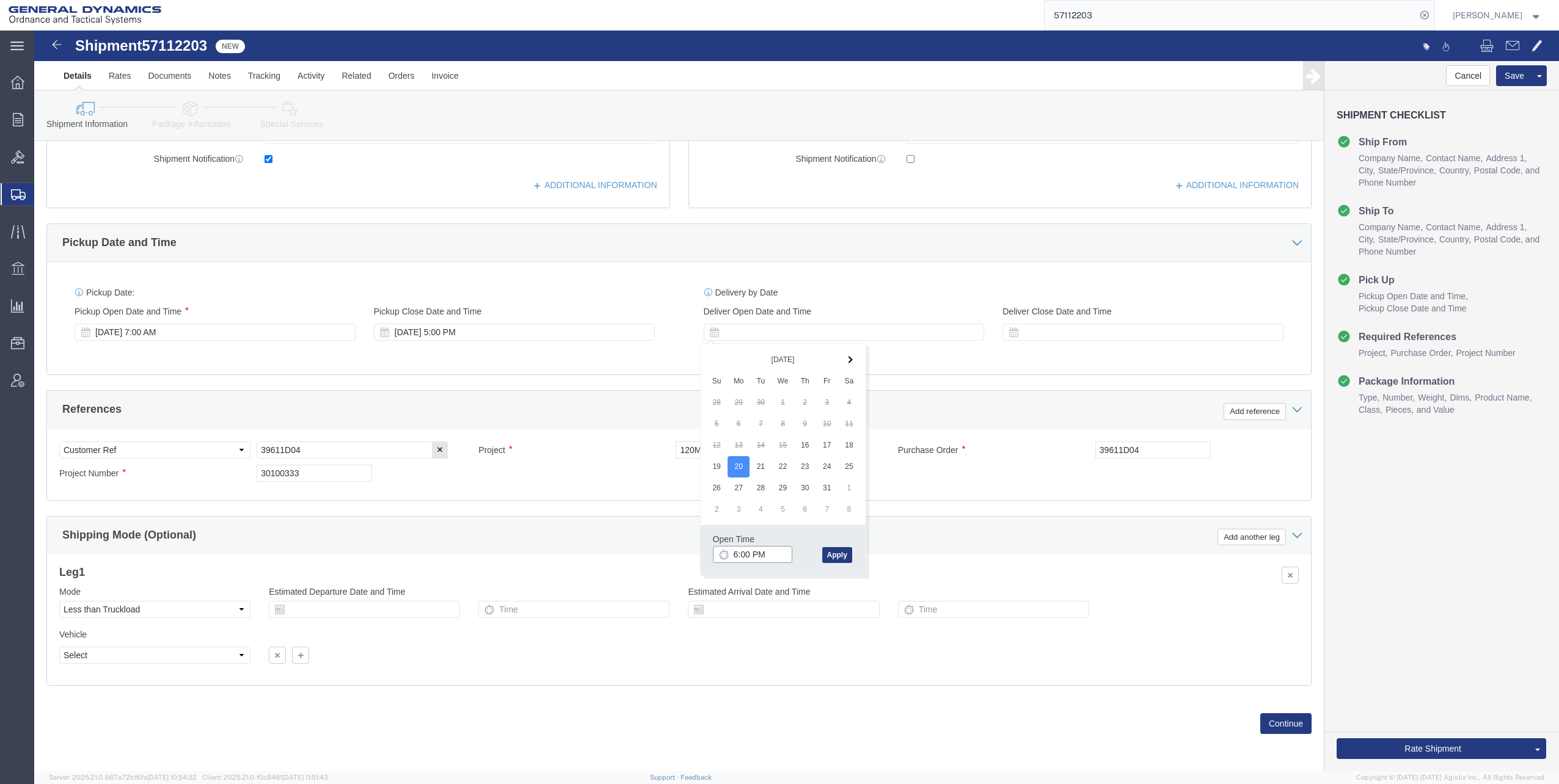
click input "6:00 PM"
drag, startPoint x: 720, startPoint y: 522, endPoint x: 747, endPoint y: 516, distance: 27.7
click input "6:00 PM"
type input "6:AM PM"
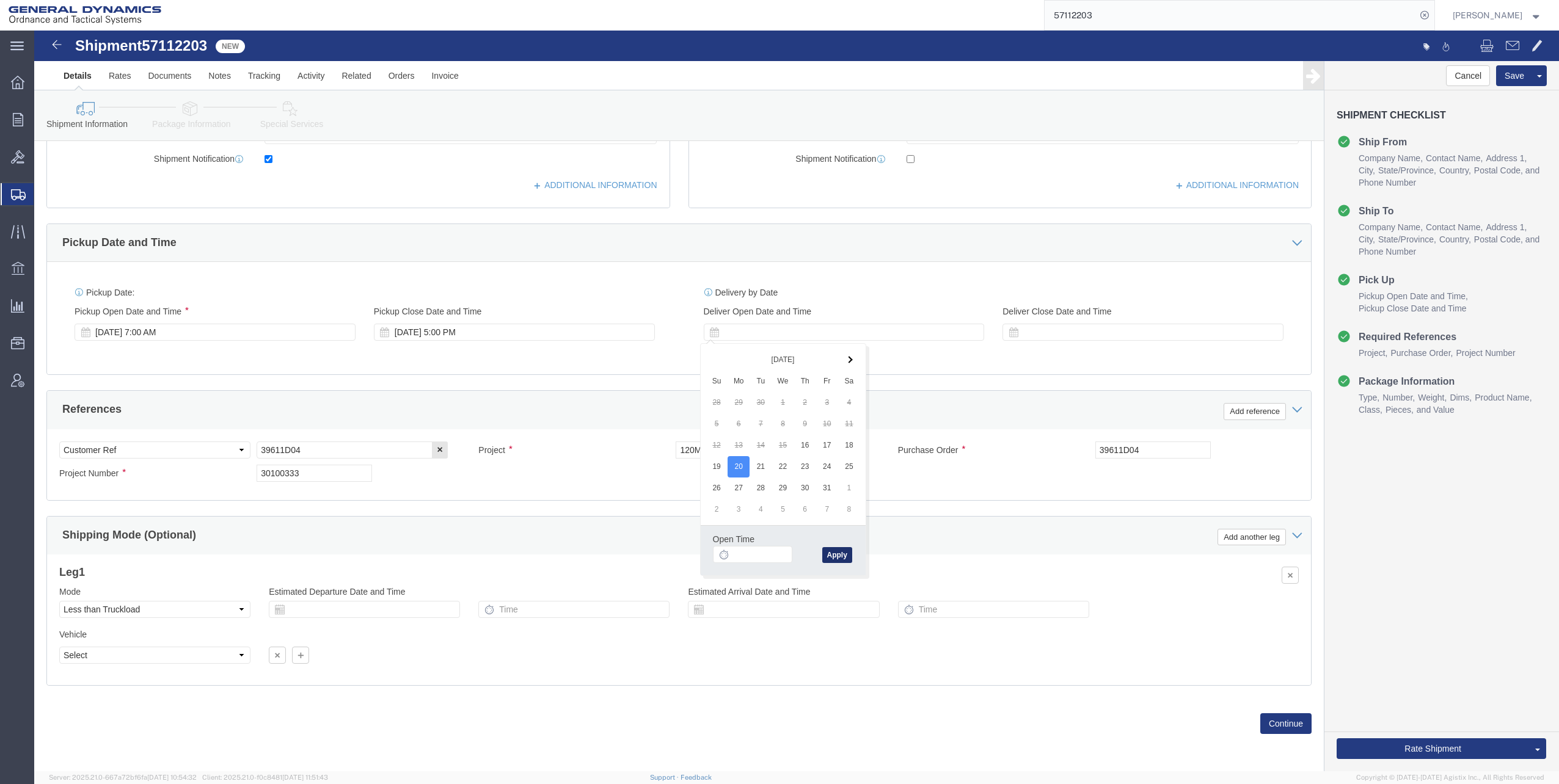
click button "Apply"
click div "[DATE] 6:00 PM"
type input "6:00 AM"
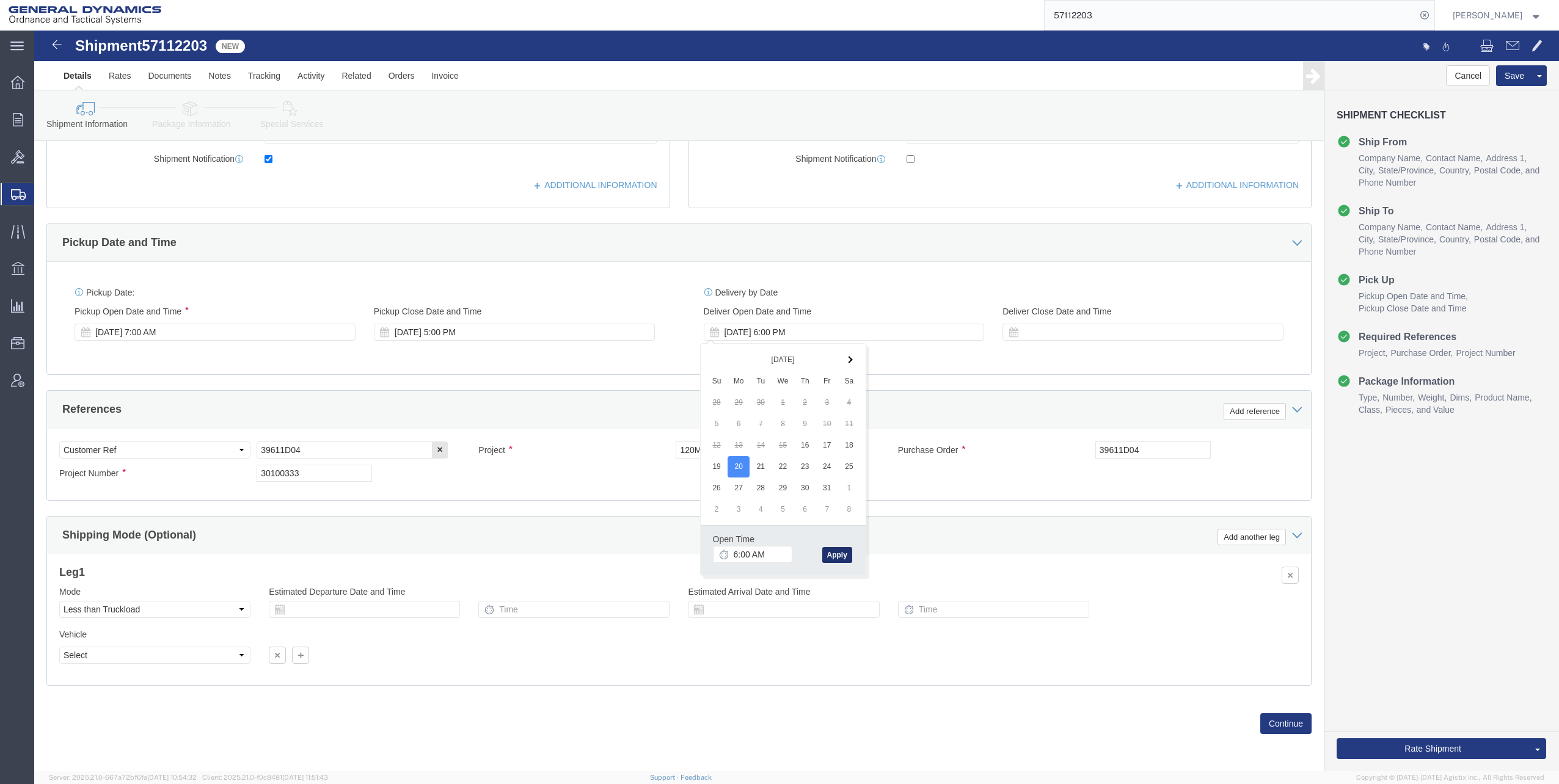
click button "Apply"
click div
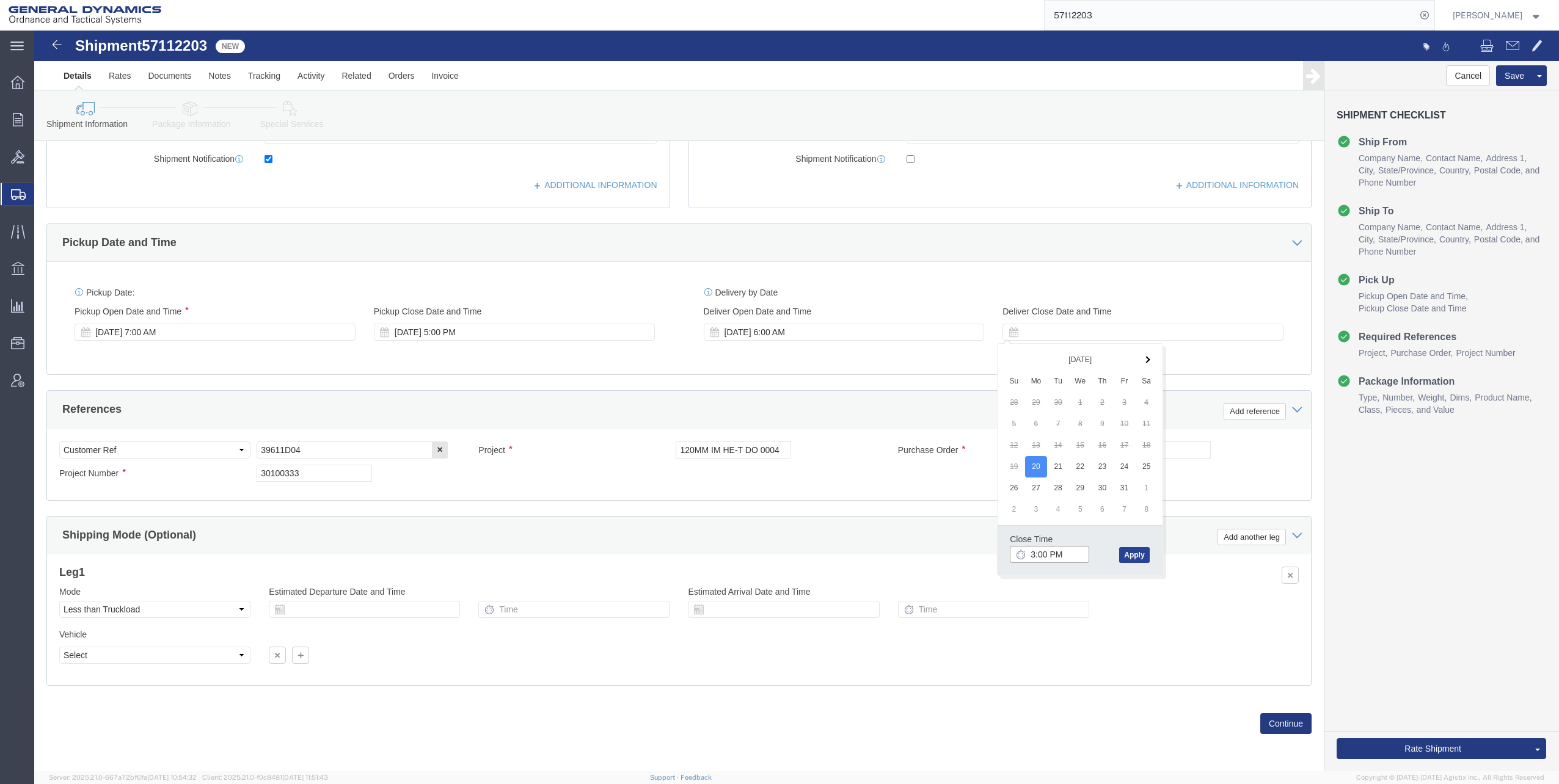
type input "3:00 PM"
click button "Apply"
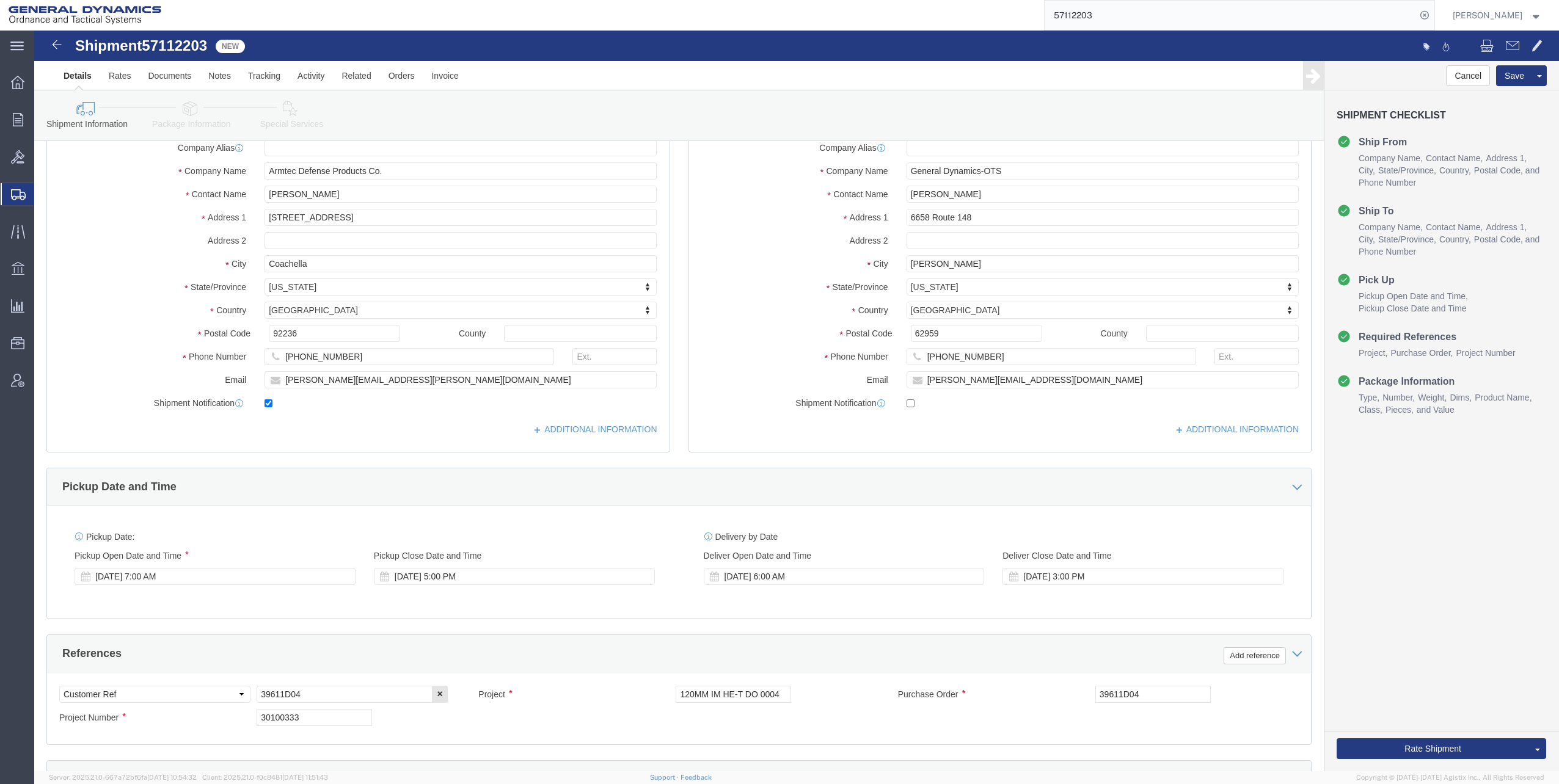
click icon
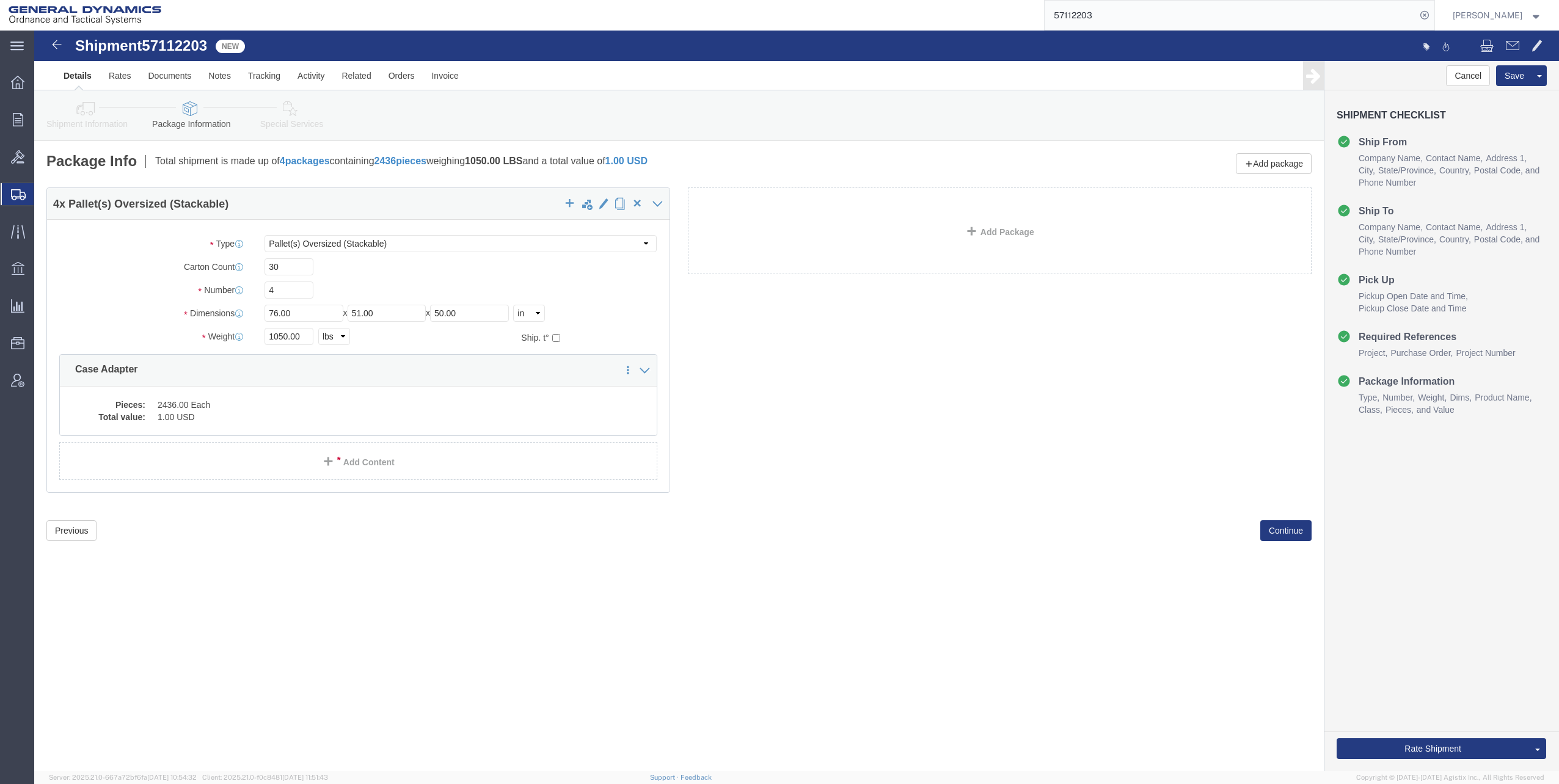
click icon
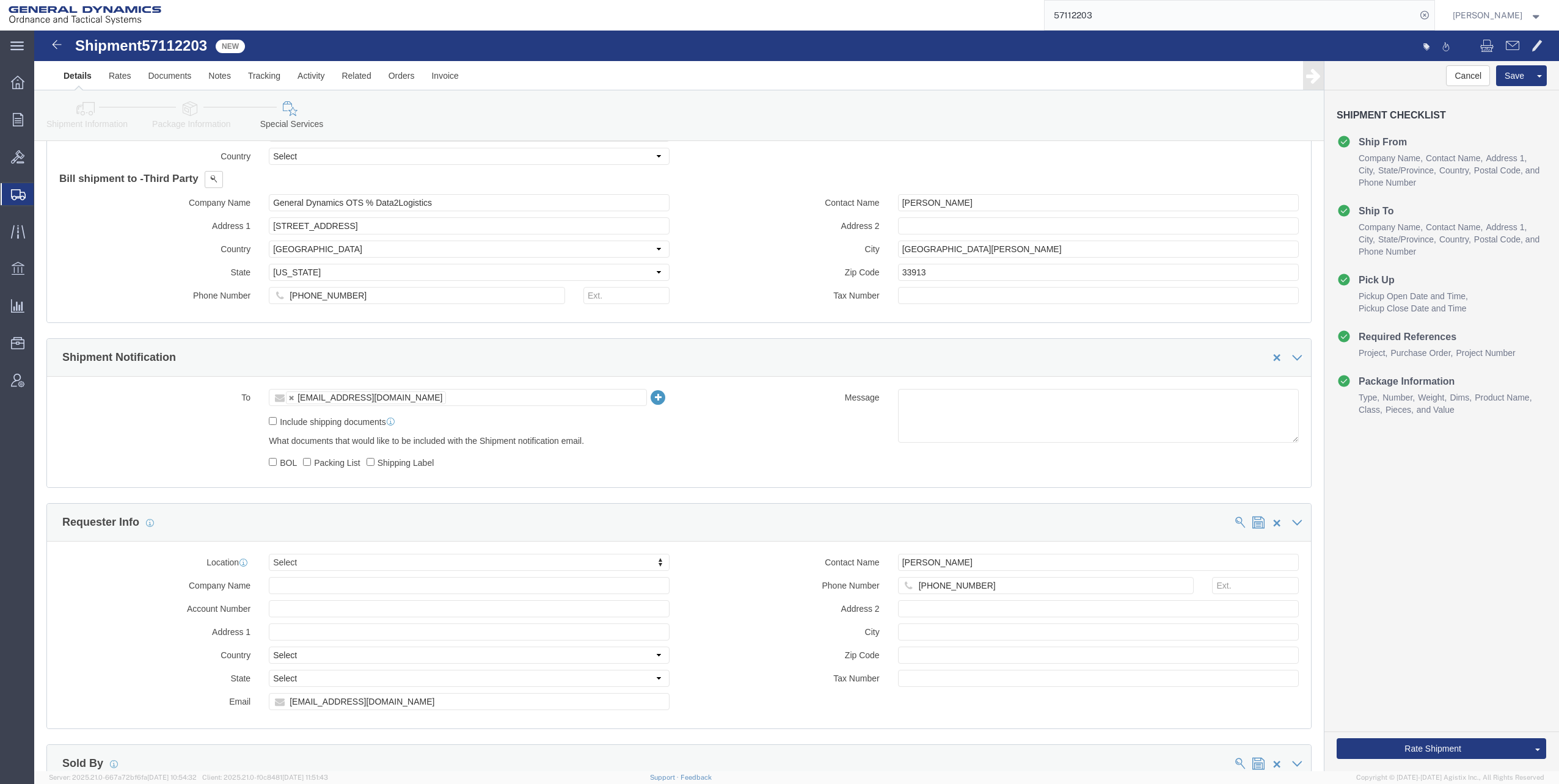
scroll to position [794, 0]
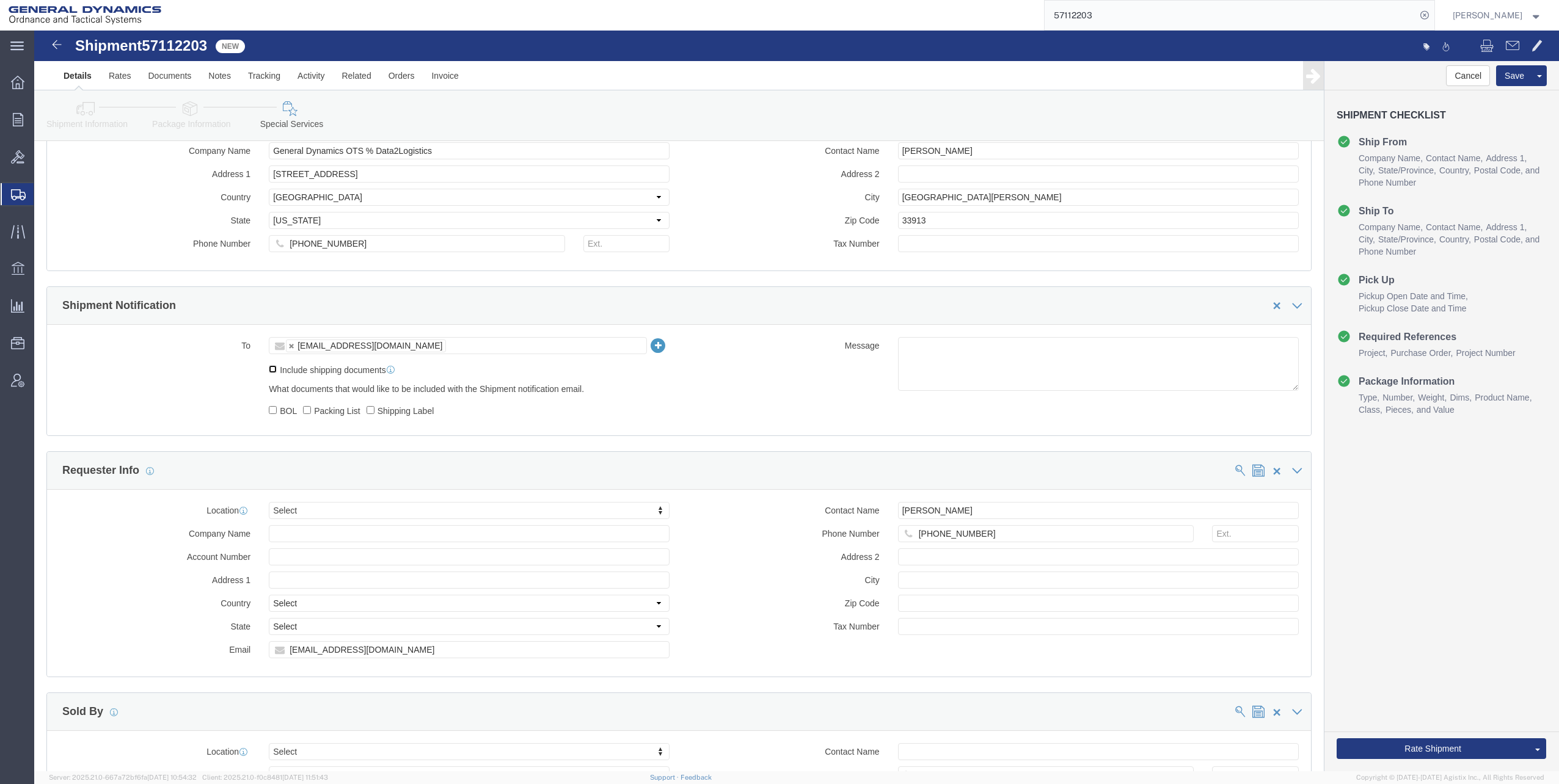
click input "Include shipping documents"
checkbox input "true"
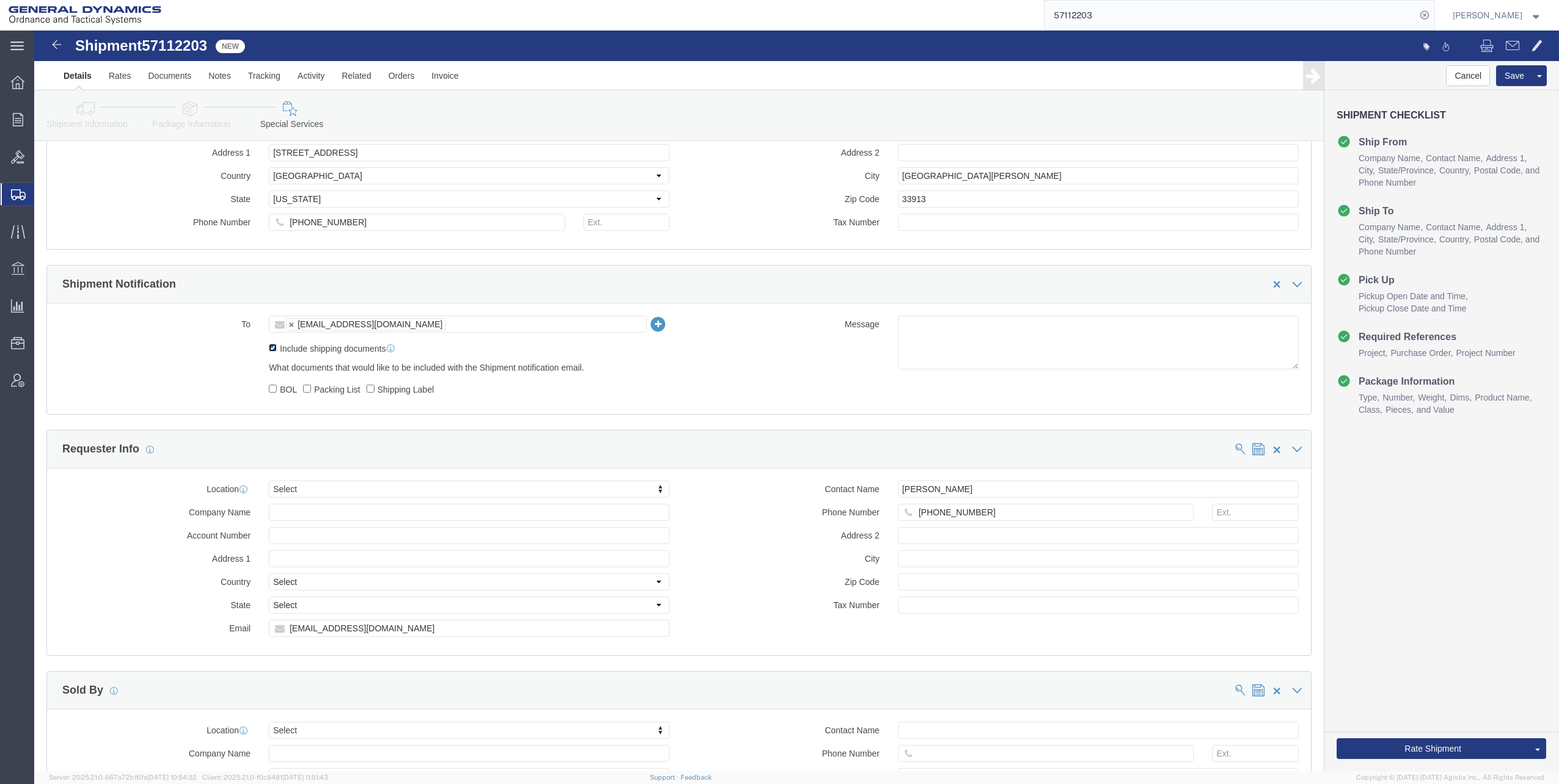
scroll to position [916, 0]
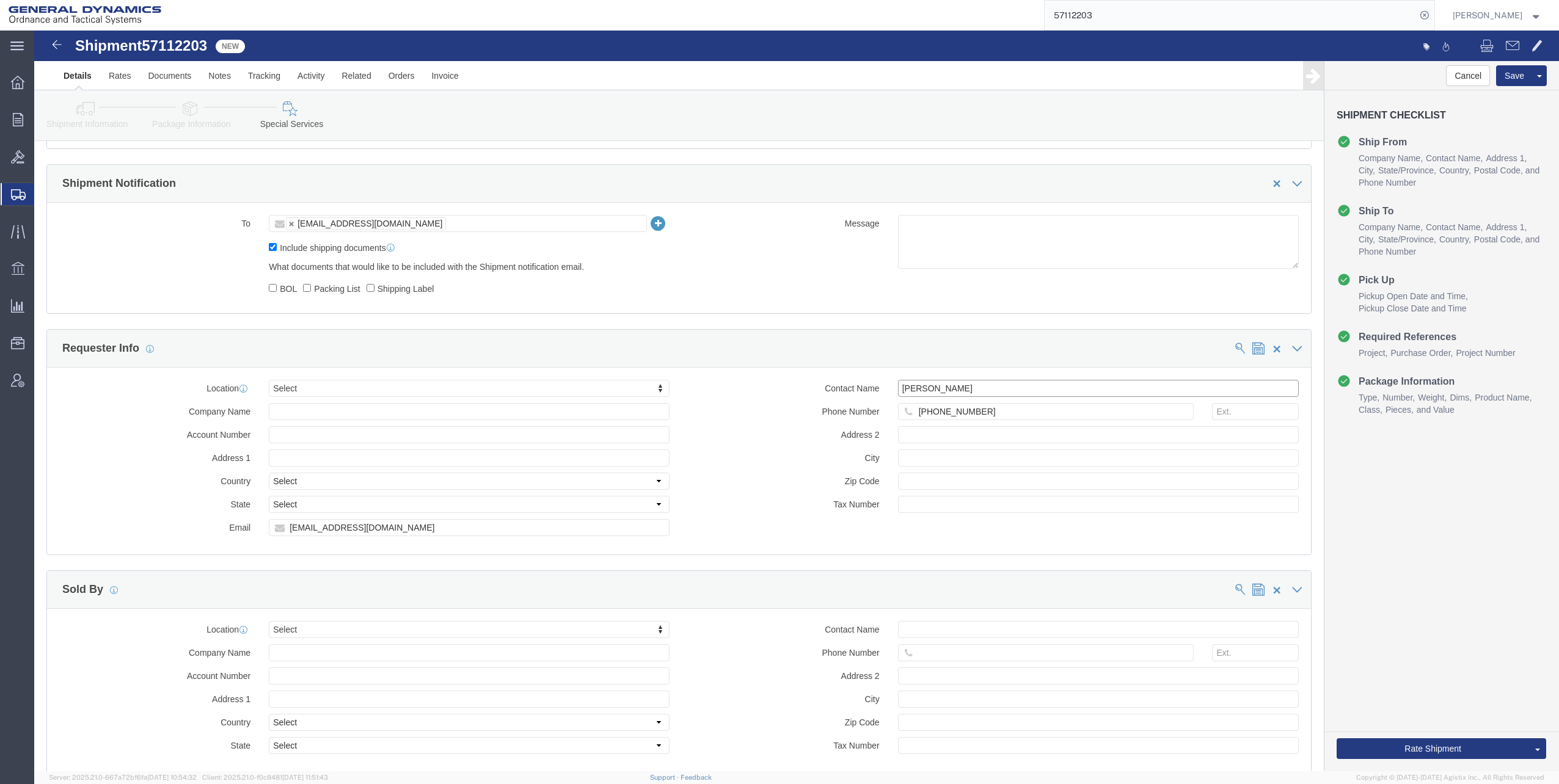
drag, startPoint x: 898, startPoint y: 358, endPoint x: 950, endPoint y: 350, distance: 52.6
click input "[PERSON_NAME]"
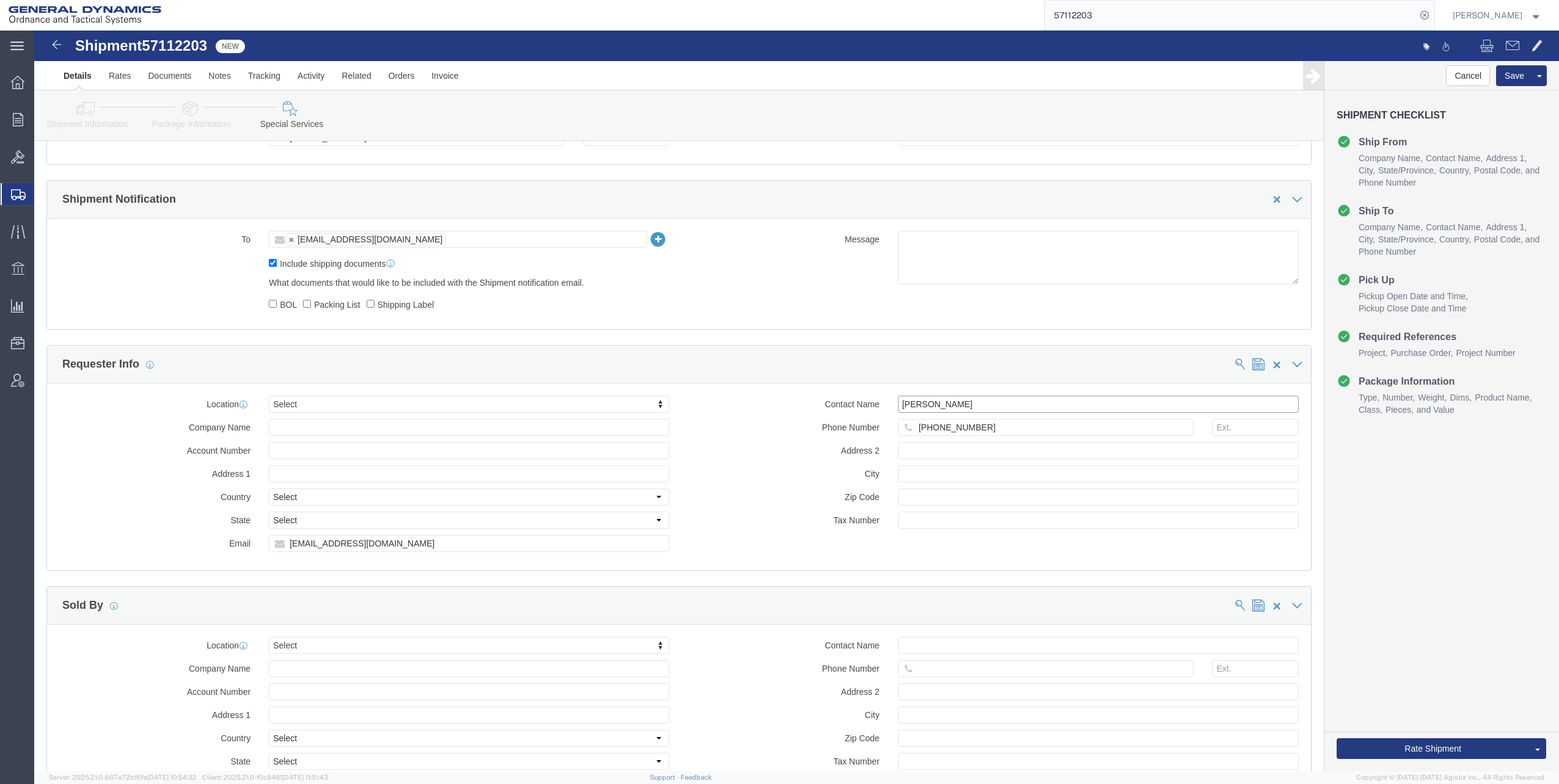
scroll to position [733, 0]
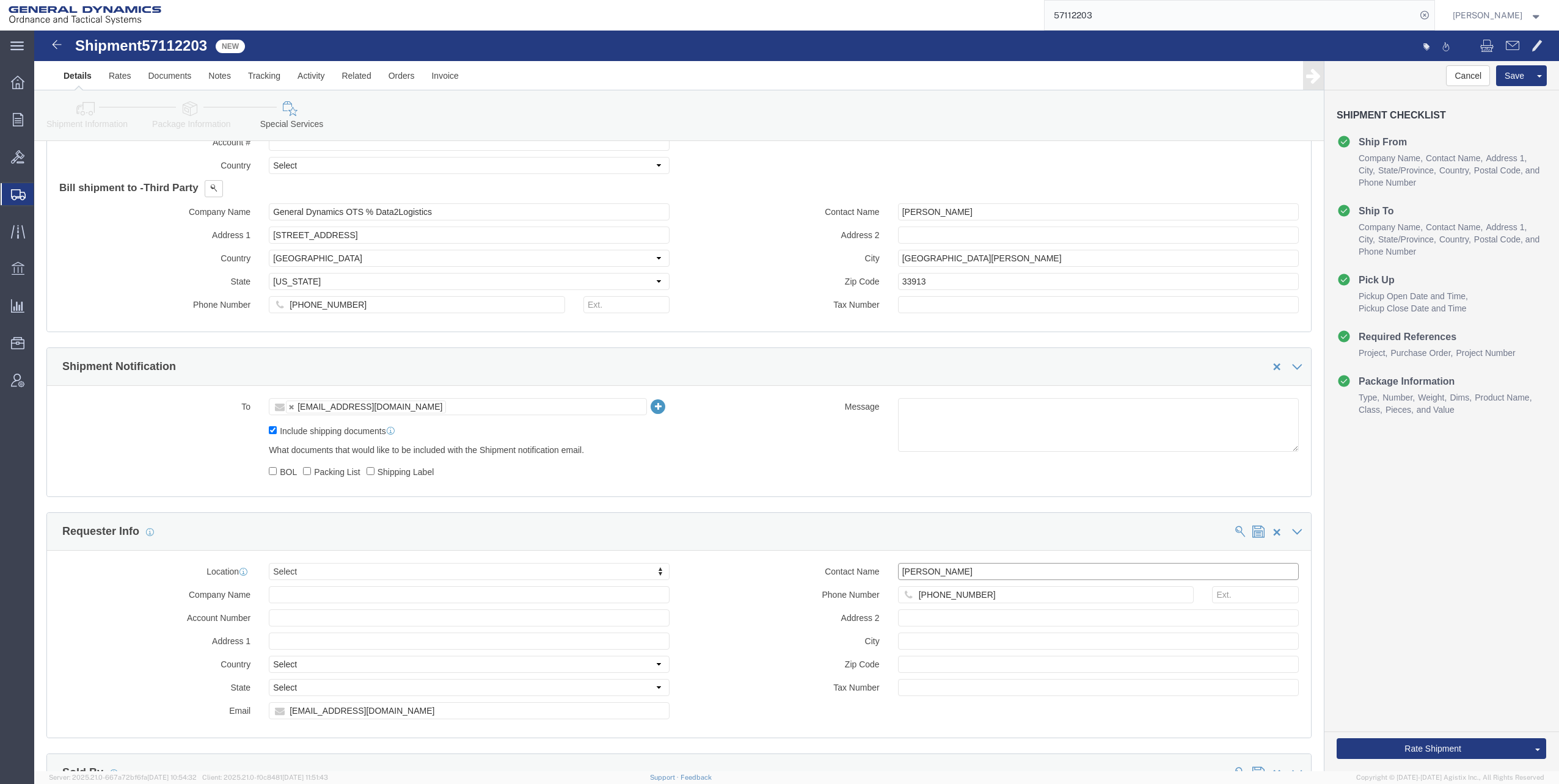
type input "[PERSON_NAME]"
click ul "[EMAIL_ADDRESS][DOMAIN_NAME]"
click icon
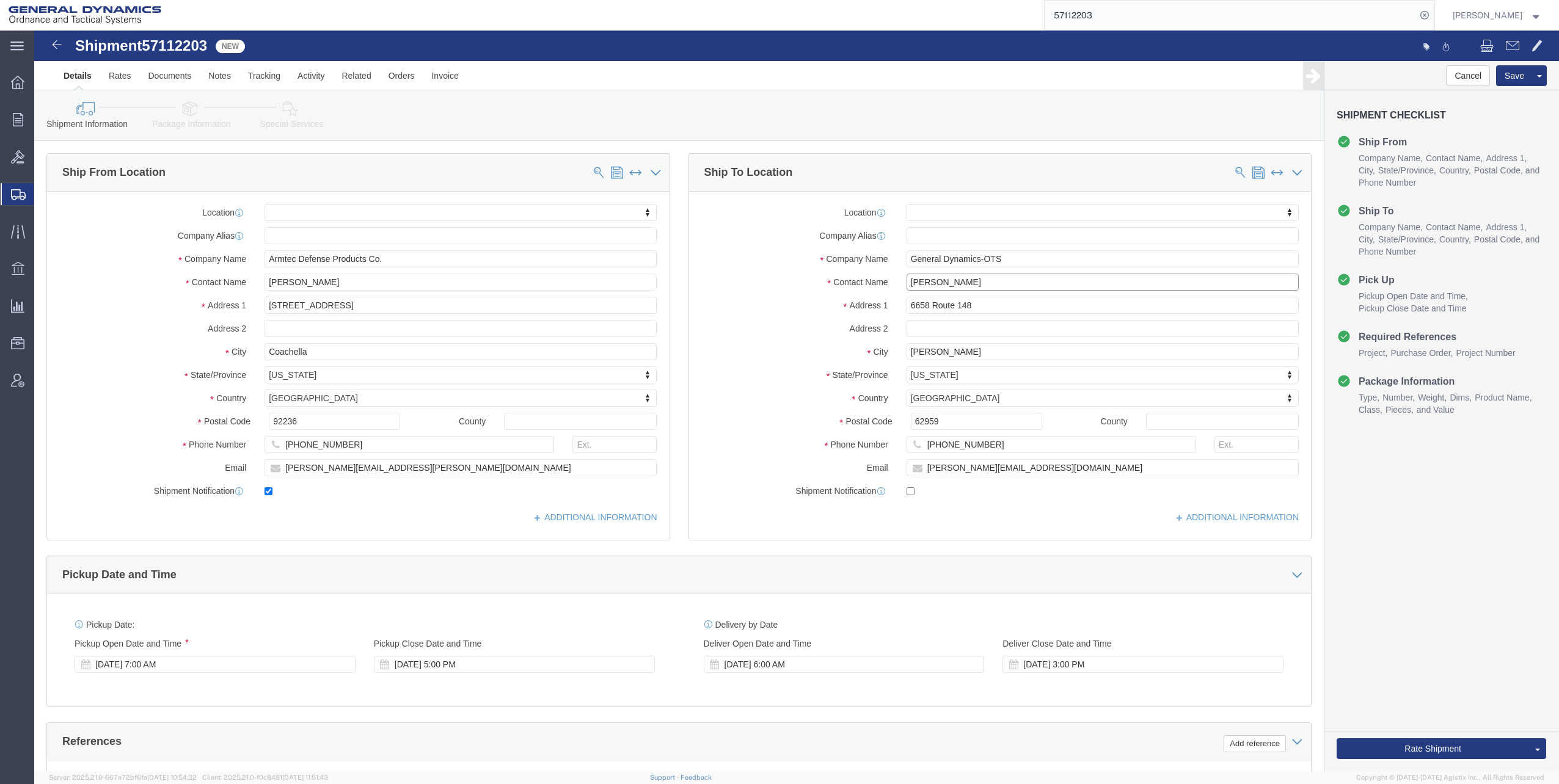
drag, startPoint x: 907, startPoint y: 251, endPoint x: 973, endPoint y: 251, distance: 66.0
click input "[PERSON_NAME]"
type input "[PERSON_NAME]"
drag, startPoint x: 918, startPoint y: 437, endPoint x: 949, endPoint y: 438, distance: 31.0
click input "[PERSON_NAME][EMAIL_ADDRESS][DOMAIN_NAME]"
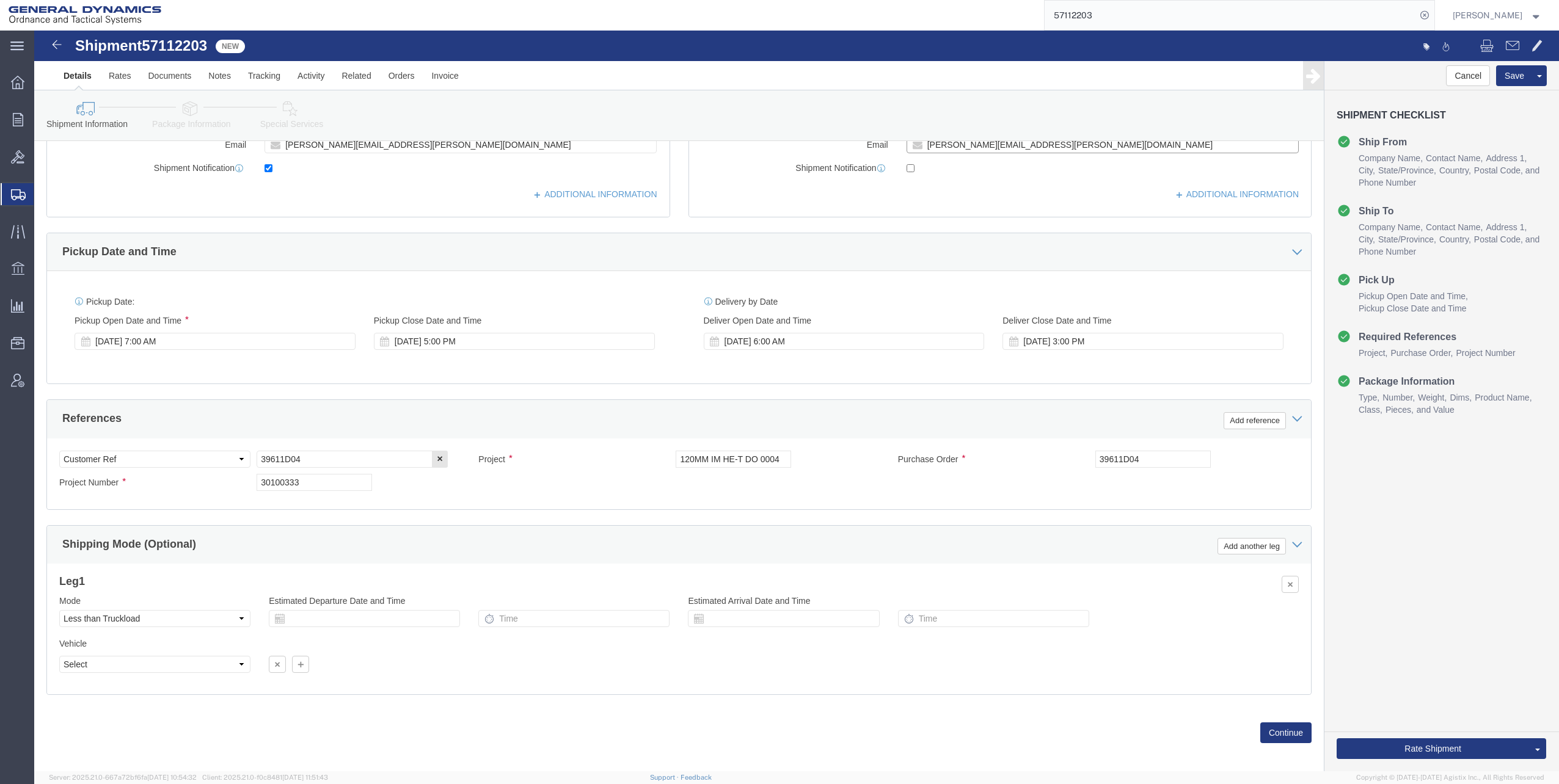
scroll to position [332, 0]
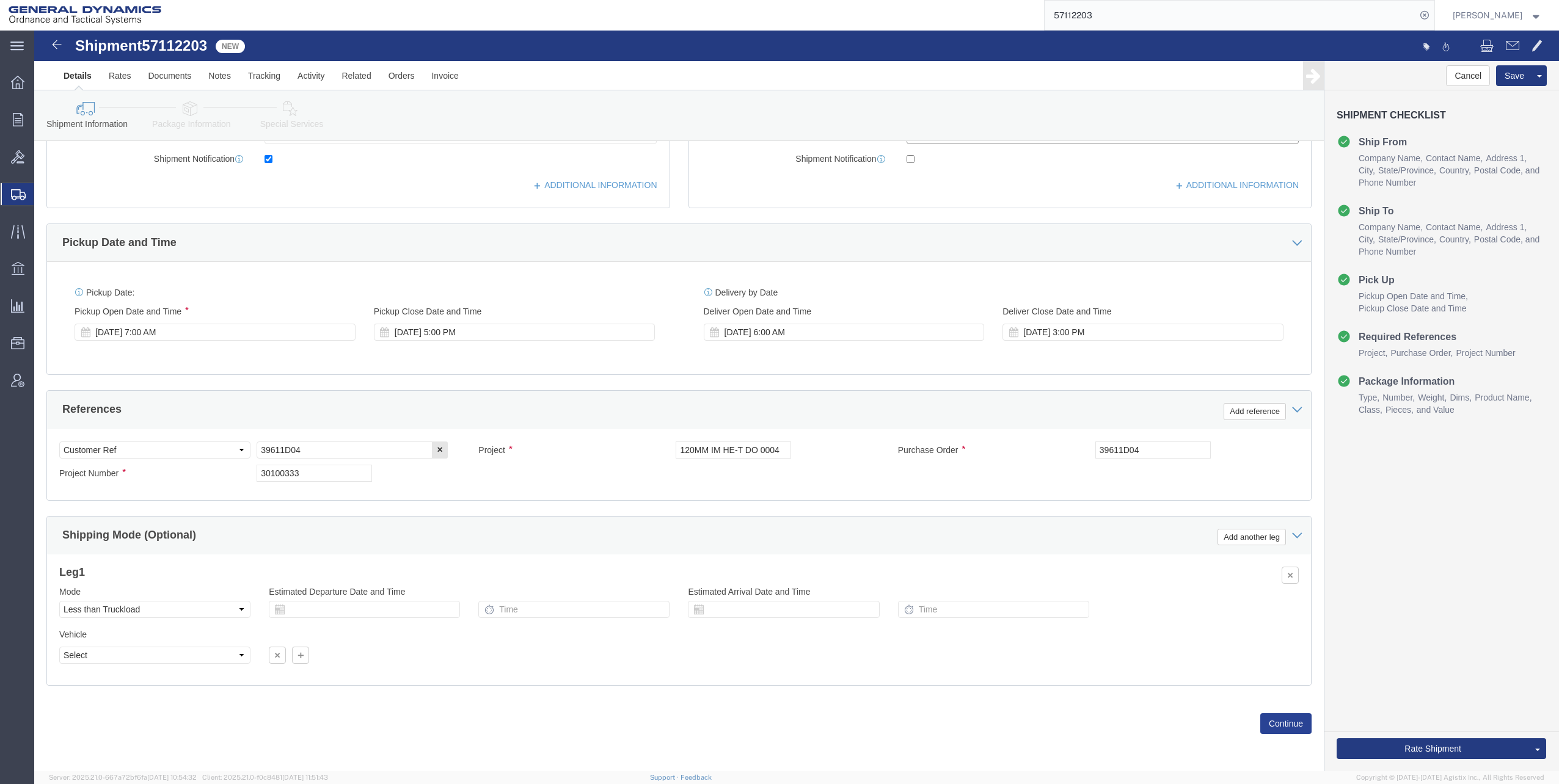
type input "[PERSON_NAME][EMAIL_ADDRESS][PERSON_NAME][DOMAIN_NAME]"
checkbox input "true"
click button "Continue"
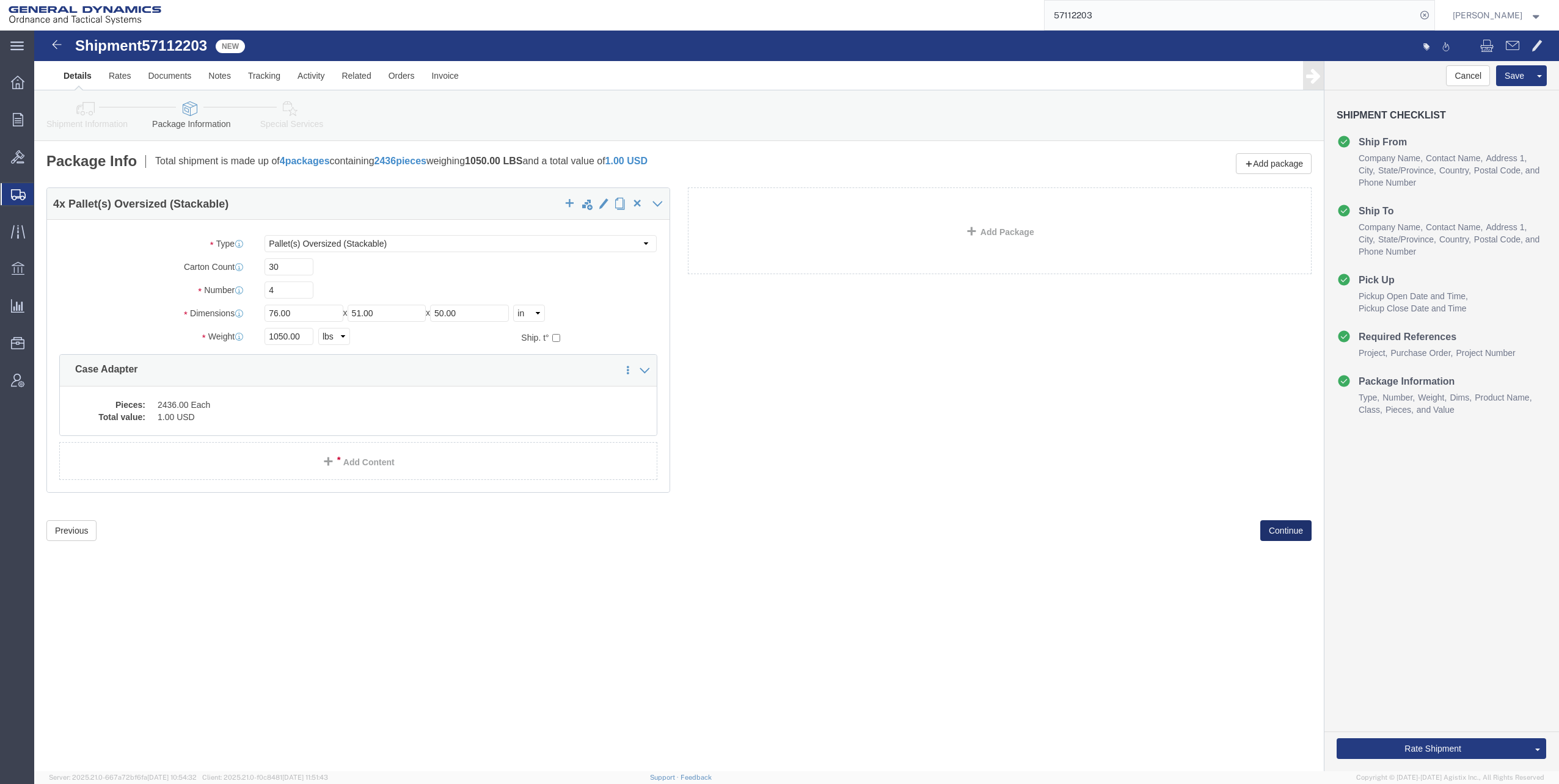
scroll to position [0, 0]
click button "Continue"
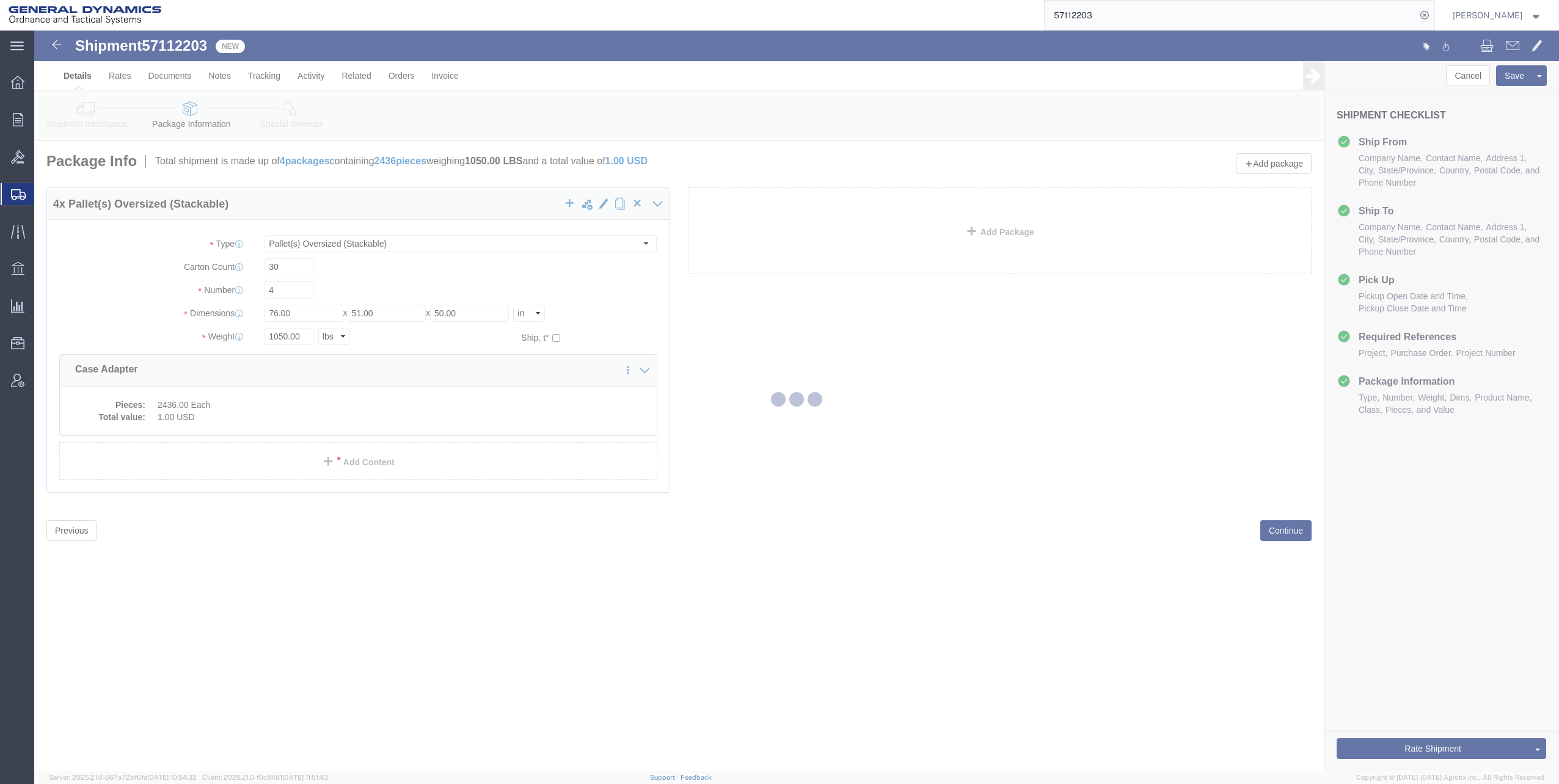
select select
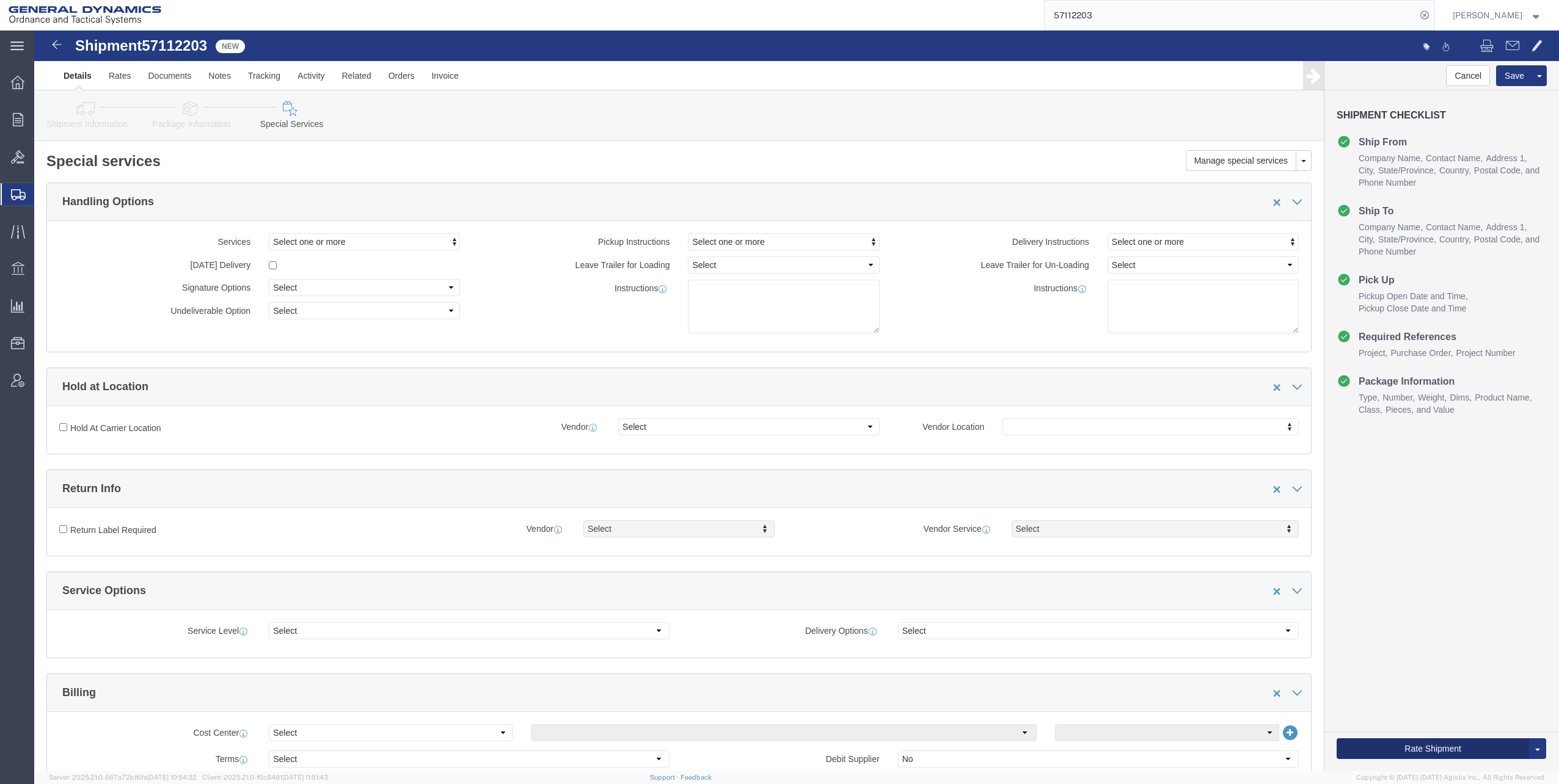
click button "Rate Shipment"
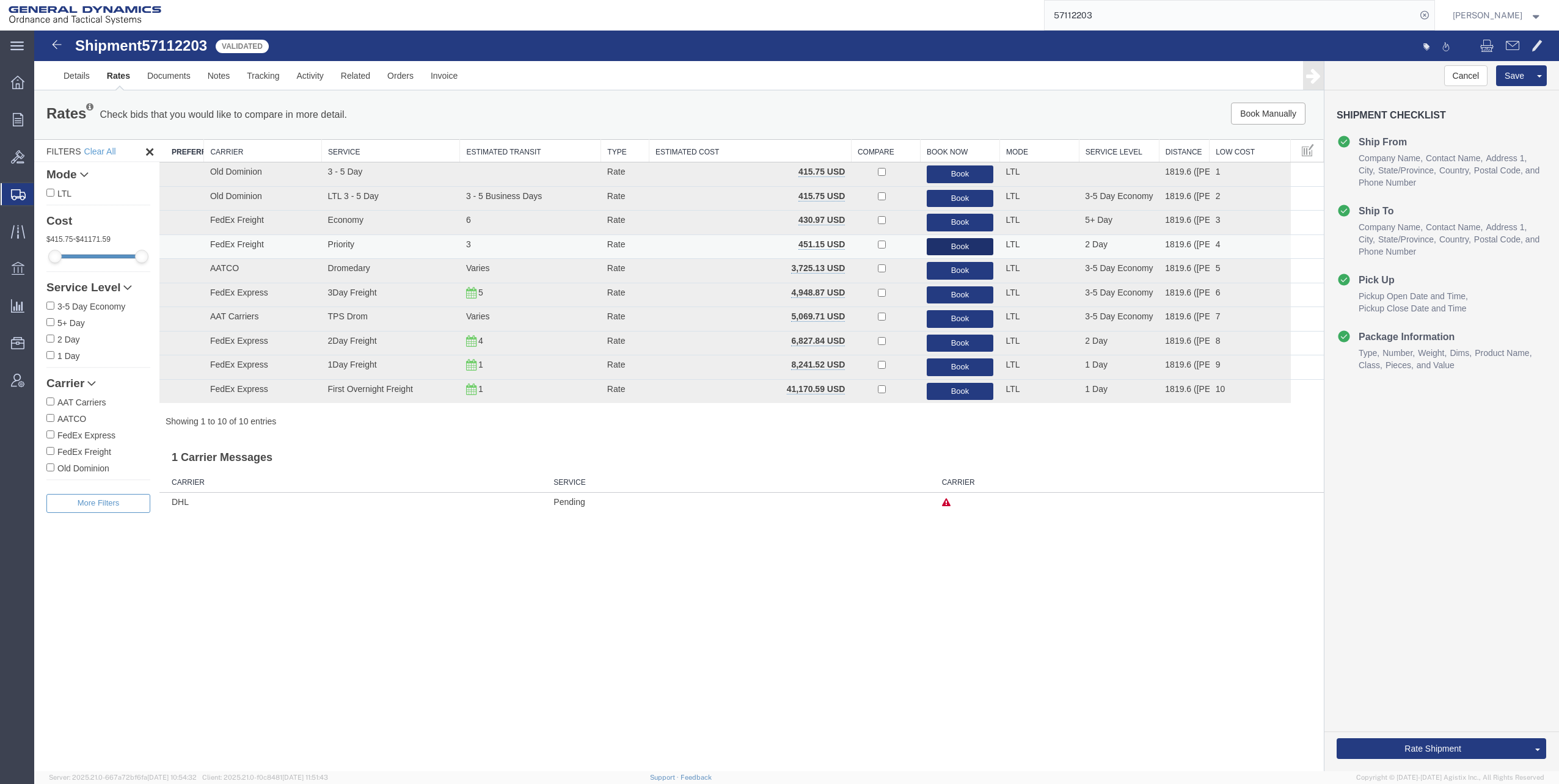
click at [954, 249] on button "Book" at bounding box center [960, 247] width 67 height 18
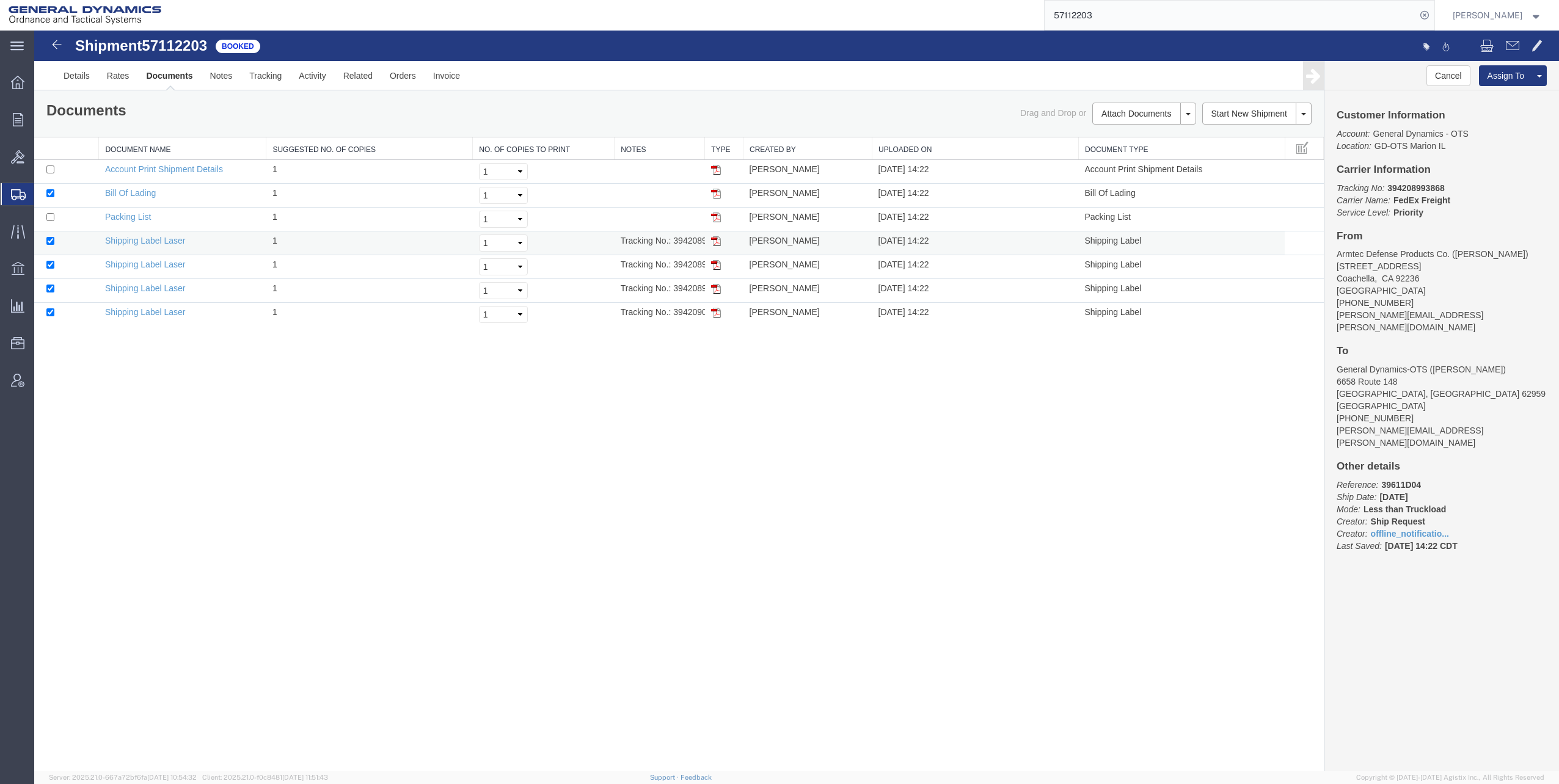
click at [717, 242] on img at bounding box center [716, 241] width 9 height 9
click at [717, 266] on img at bounding box center [716, 265] width 9 height 9
click at [717, 290] on img at bounding box center [716, 289] width 9 height 9
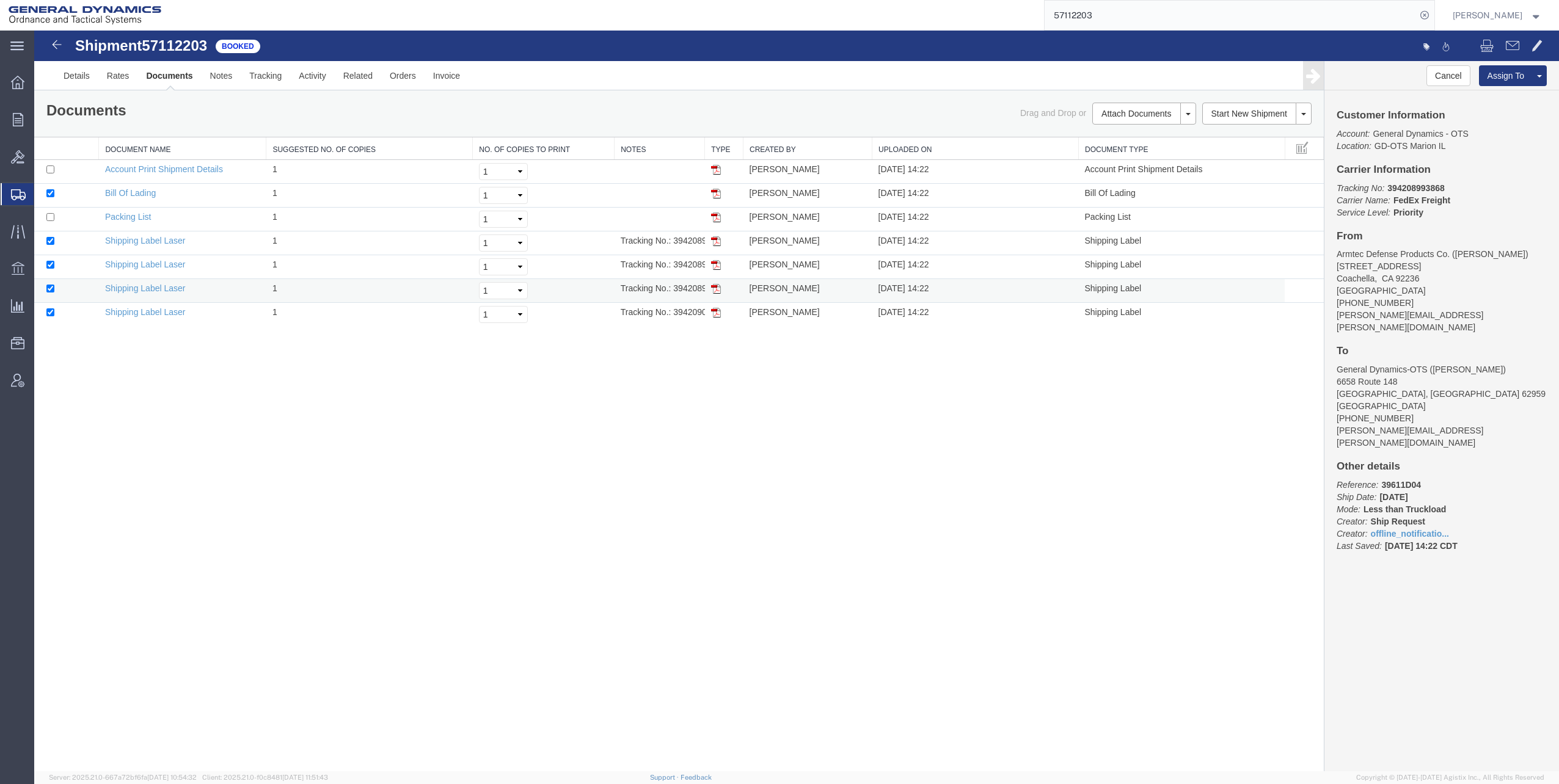
click at [717, 290] on img at bounding box center [716, 289] width 9 height 9
click at [717, 314] on img at bounding box center [716, 312] width 9 height 9
click at [717, 194] on img at bounding box center [716, 193] width 9 height 9
click at [716, 196] on img at bounding box center [716, 193] width 9 height 9
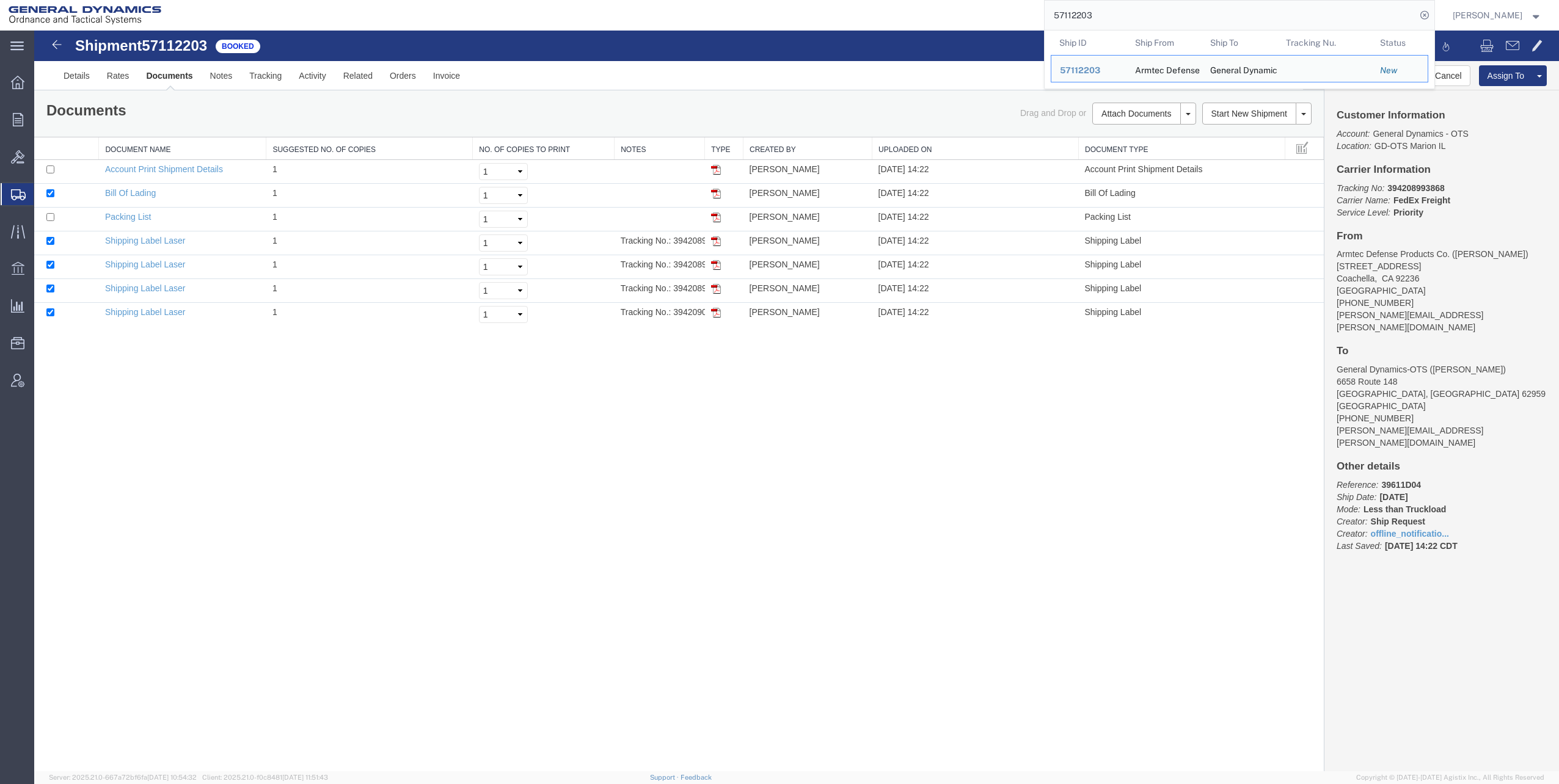
drag, startPoint x: 1055, startPoint y: 15, endPoint x: 1167, endPoint y: 15, distance: 112.0
click at [1167, 15] on input "57112203" at bounding box center [1231, 15] width 371 height 29
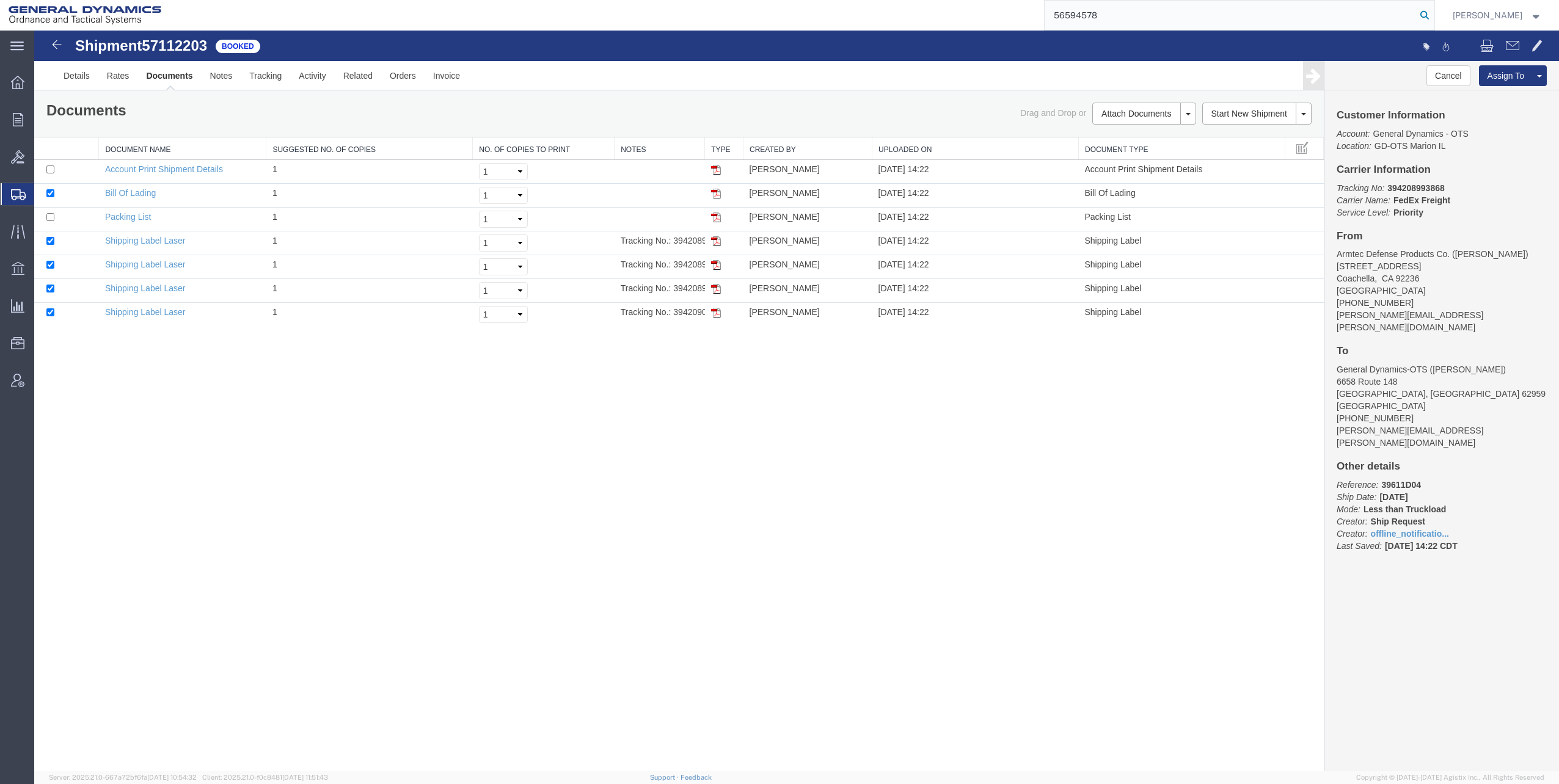
click at [1427, 16] on icon at bounding box center [1425, 15] width 17 height 17
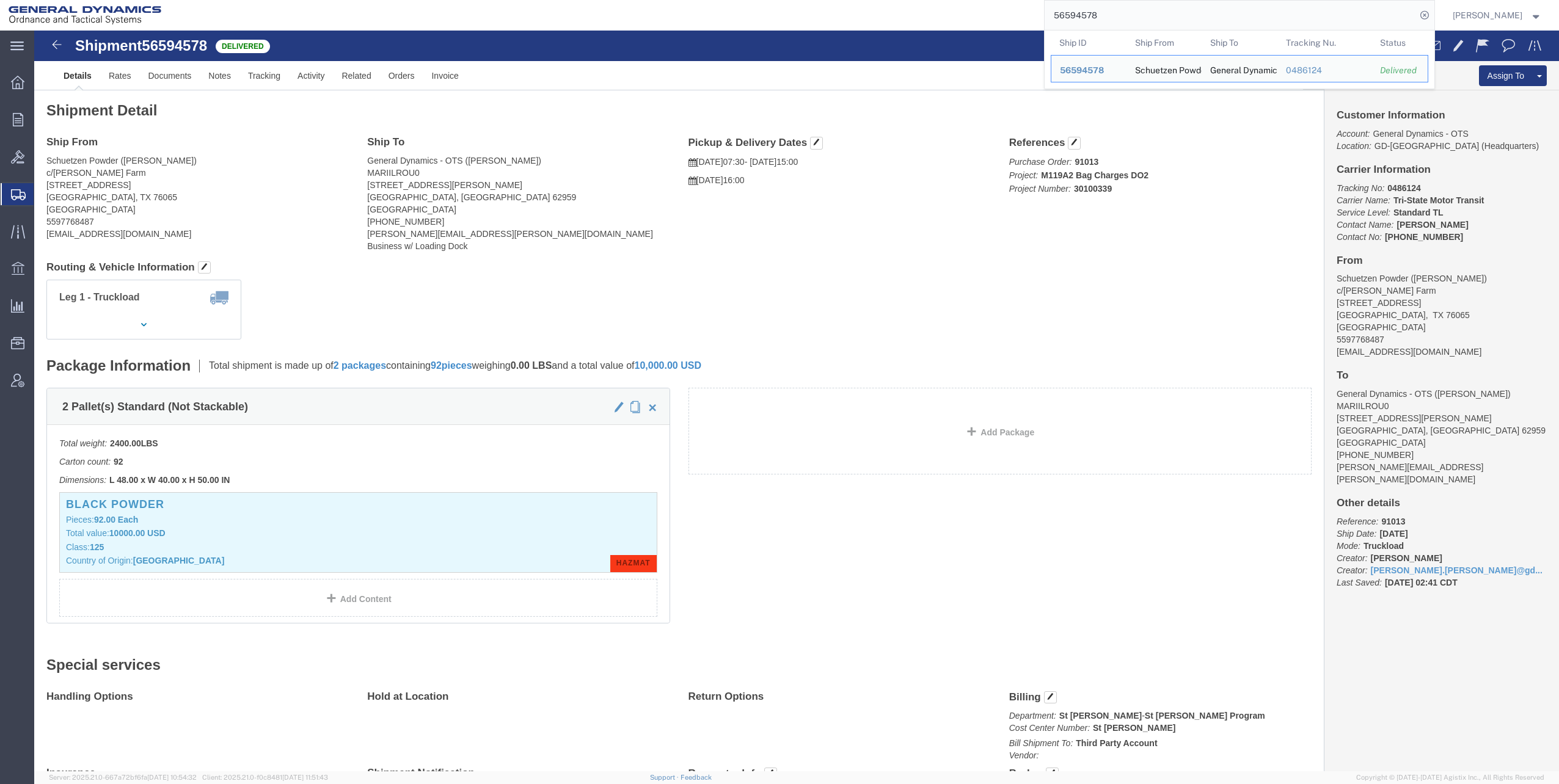
drag, startPoint x: 1057, startPoint y: 12, endPoint x: 1139, endPoint y: 7, distance: 82.2
click at [1139, 7] on input "56594578" at bounding box center [1231, 15] width 371 height 29
paste input "875247"
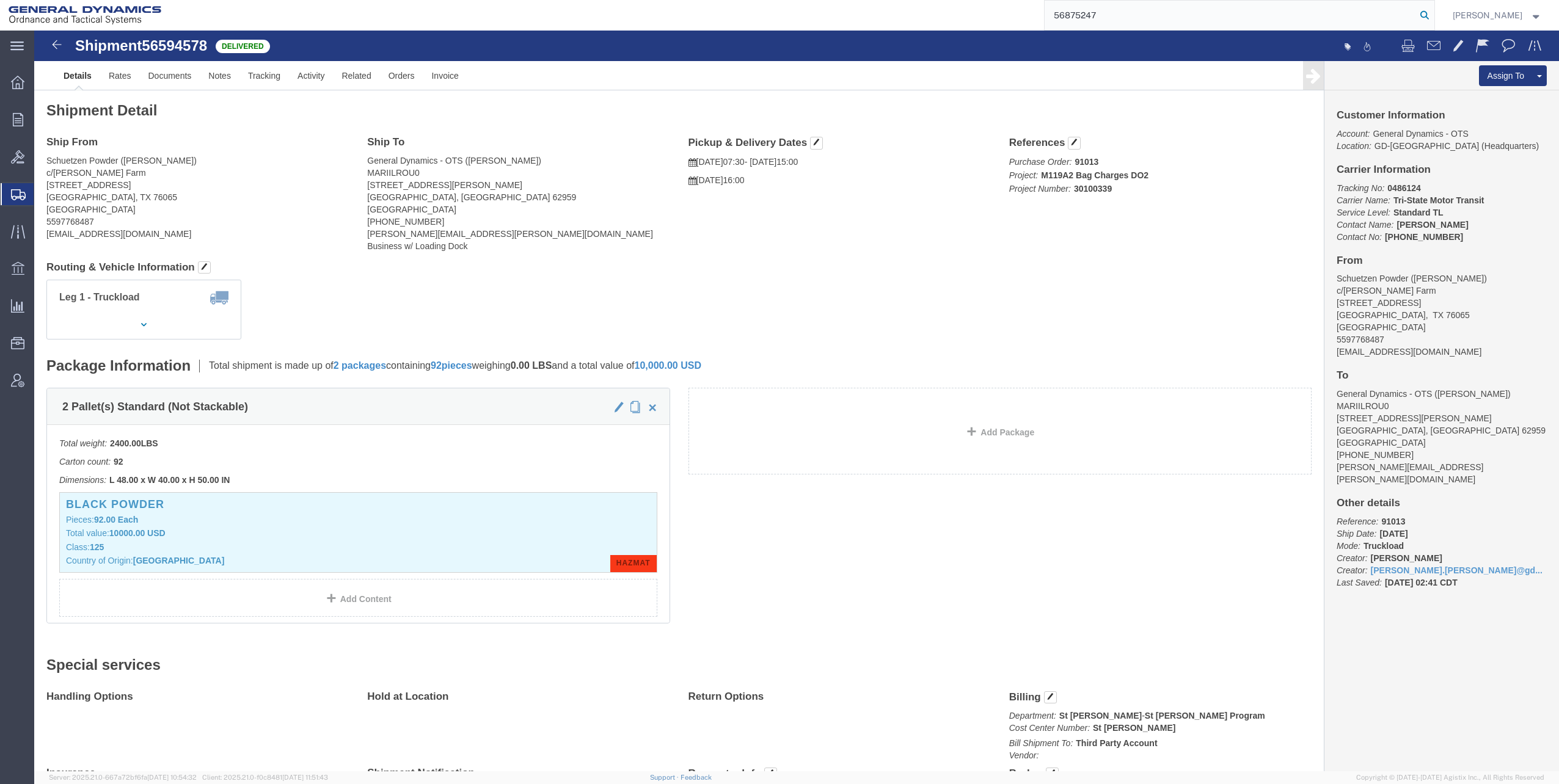
click at [1431, 17] on icon at bounding box center [1425, 15] width 17 height 17
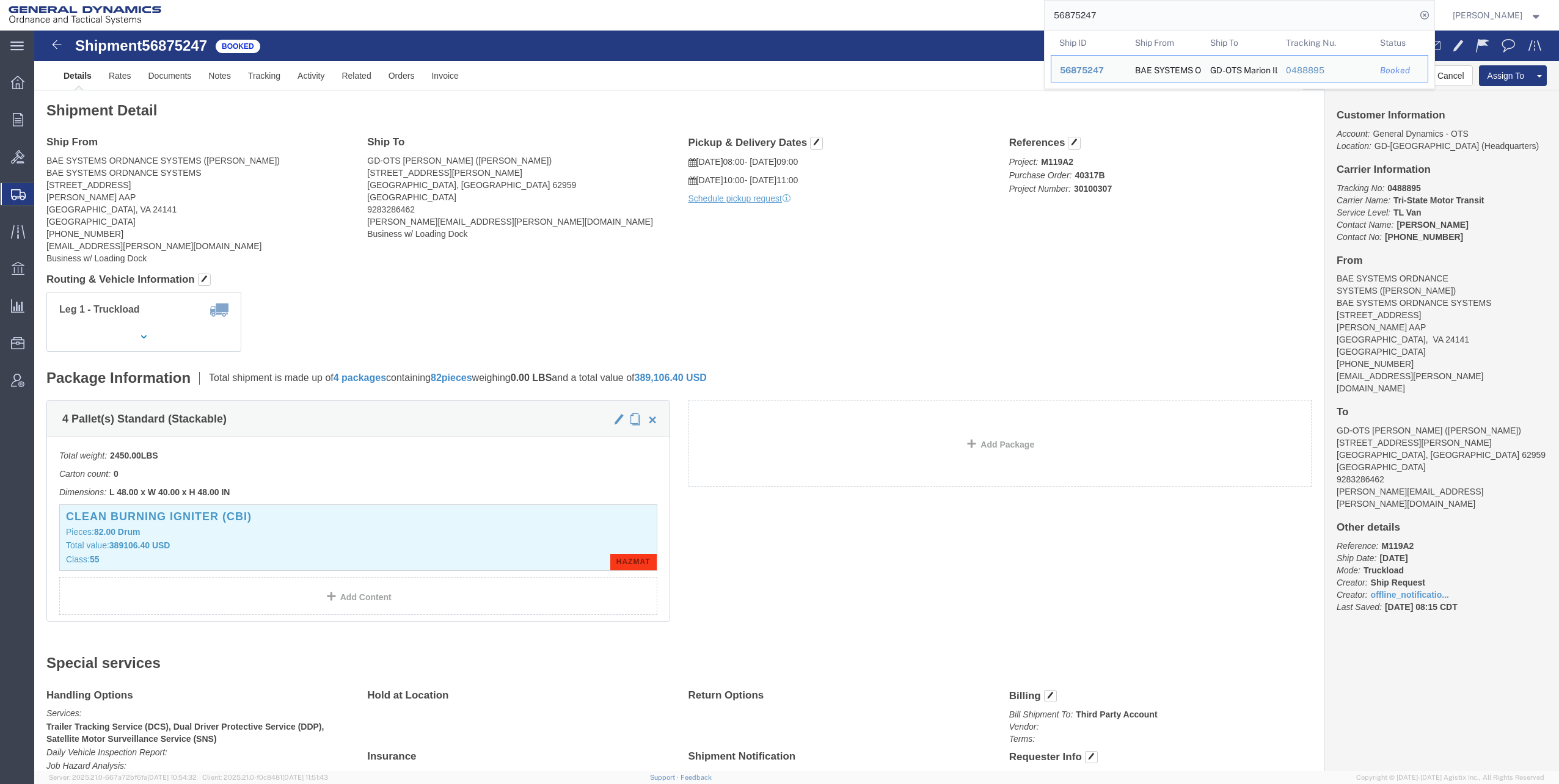
drag, startPoint x: 1057, startPoint y: 14, endPoint x: 1156, endPoint y: 12, distance: 99.0
click at [1156, 12] on input "56875247" at bounding box center [1231, 15] width 371 height 29
paste input "7011222"
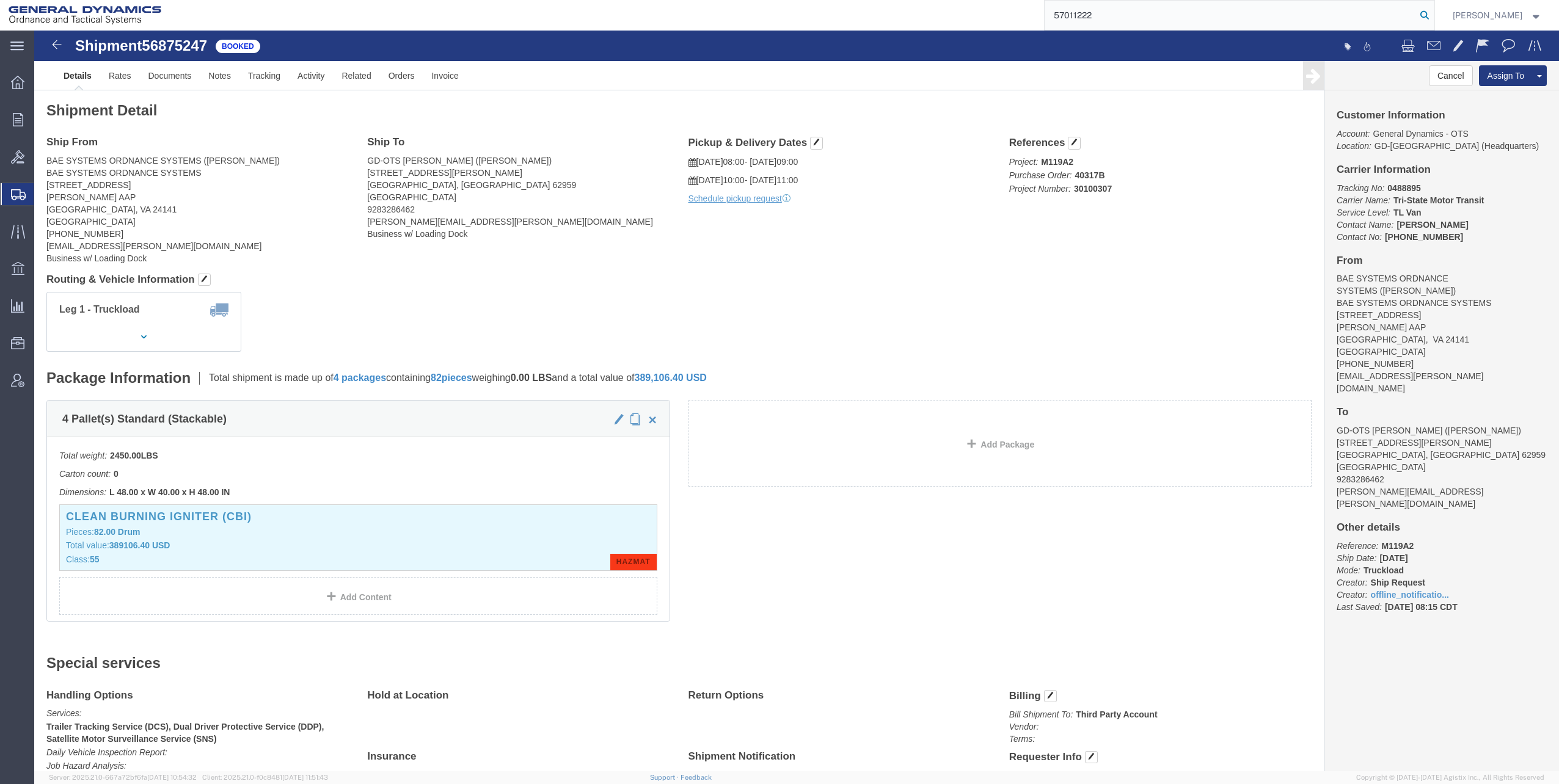
click at [1433, 16] on icon at bounding box center [1425, 15] width 17 height 17
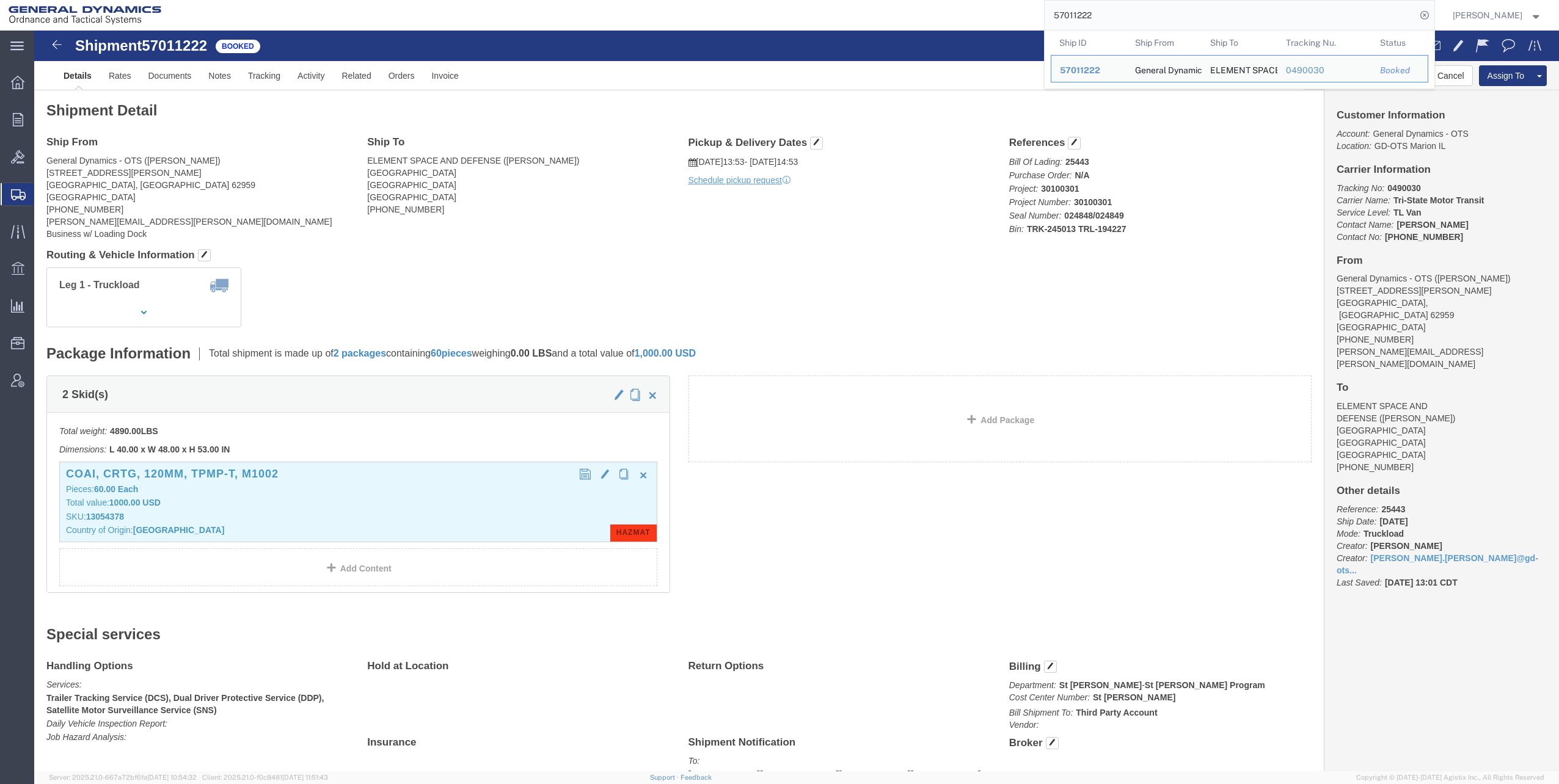
click h3 "COAI, CRTG, 120MM, TPMP-T, M1002"
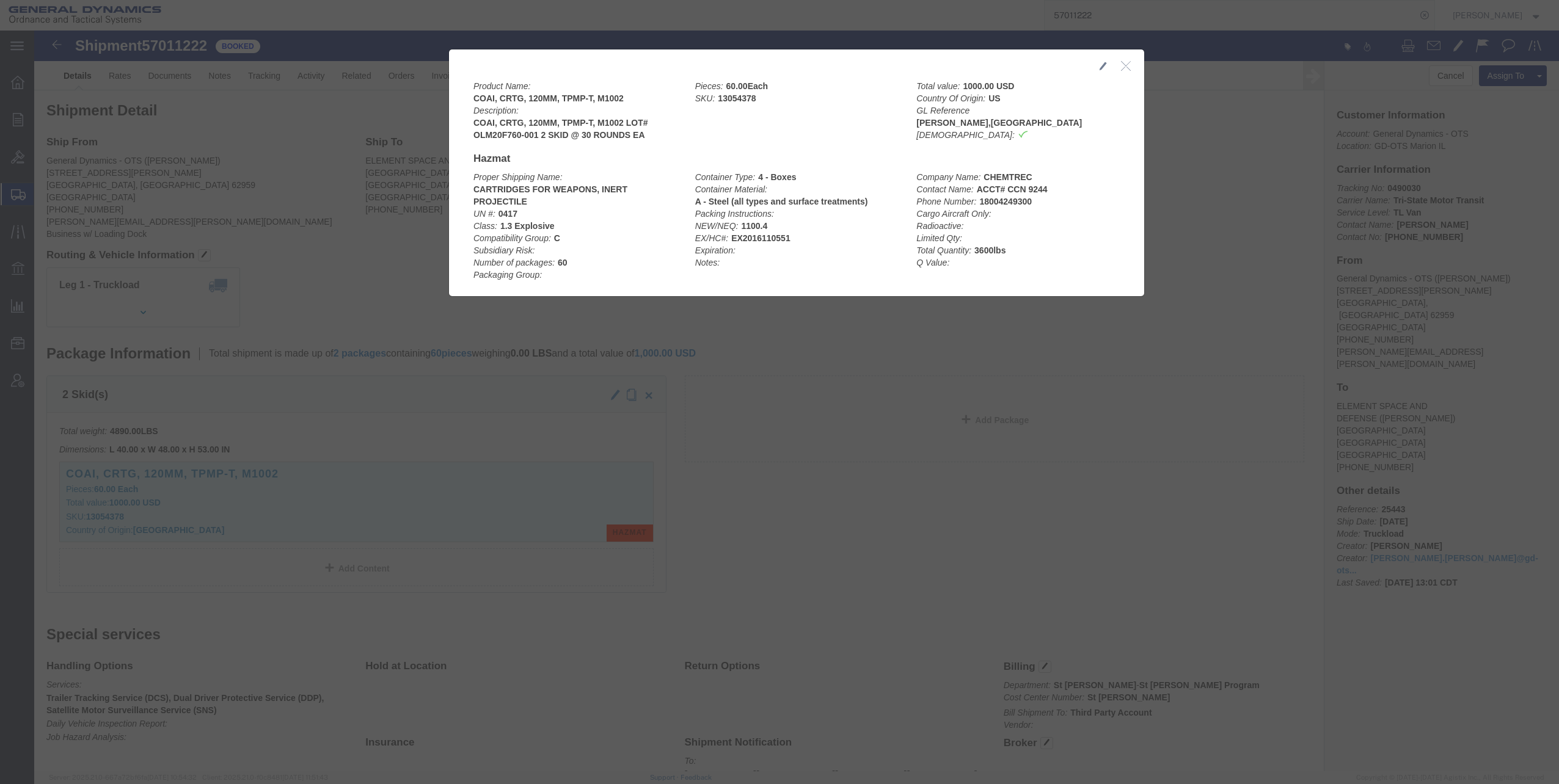
click b "COAI, CRTG, 120MM, TPMP-T, M1002 LOT# OLM20F760-001 2 SKID @ 30 ROUNDS EA"
drag, startPoint x: 436, startPoint y: 90, endPoint x: 617, endPoint y: 88, distance: 181.0
click b "COAI, CRTG, 120MM, TPMP-T, M1002 LOT# OLM20F760-001 2 SKID @ 30 ROUNDS EA"
copy b "COAI, CRTG, 120MM, TPMP-T, M1002 LOT#"
click icon "button"
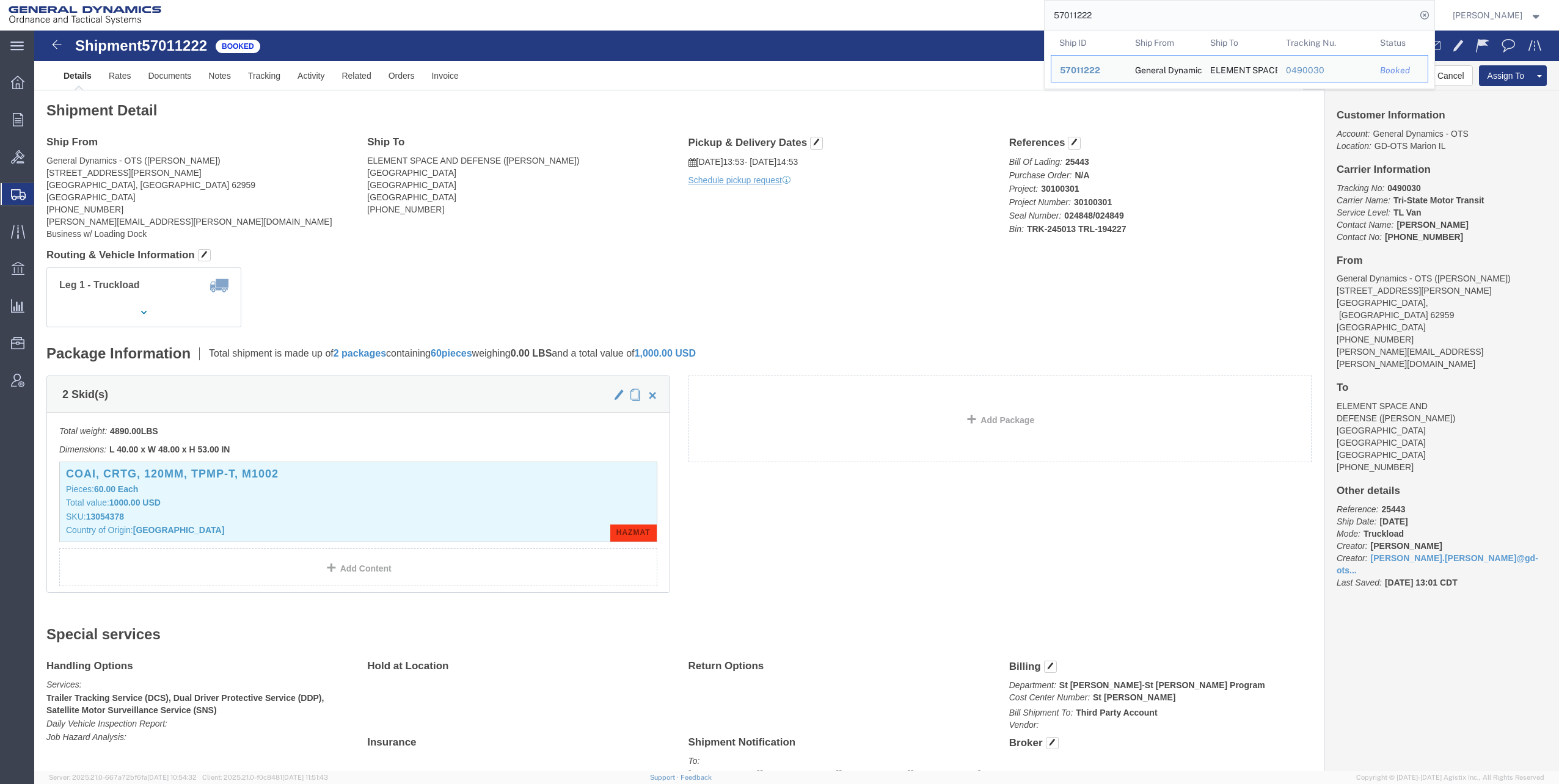
drag, startPoint x: 1055, startPoint y: 13, endPoint x: 1111, endPoint y: 13, distance: 56.0
click at [1111, 13] on input "57011222" at bounding box center [1231, 15] width 371 height 29
click p "Bill Of Lading: 25443 Purchase Order: N/A Project: 30100301 Project Number: 301…"
drag, startPoint x: 1057, startPoint y: 13, endPoint x: 1139, endPoint y: 5, distance: 82.4
click at [1146, 4] on input "57011222" at bounding box center [1231, 15] width 371 height 29
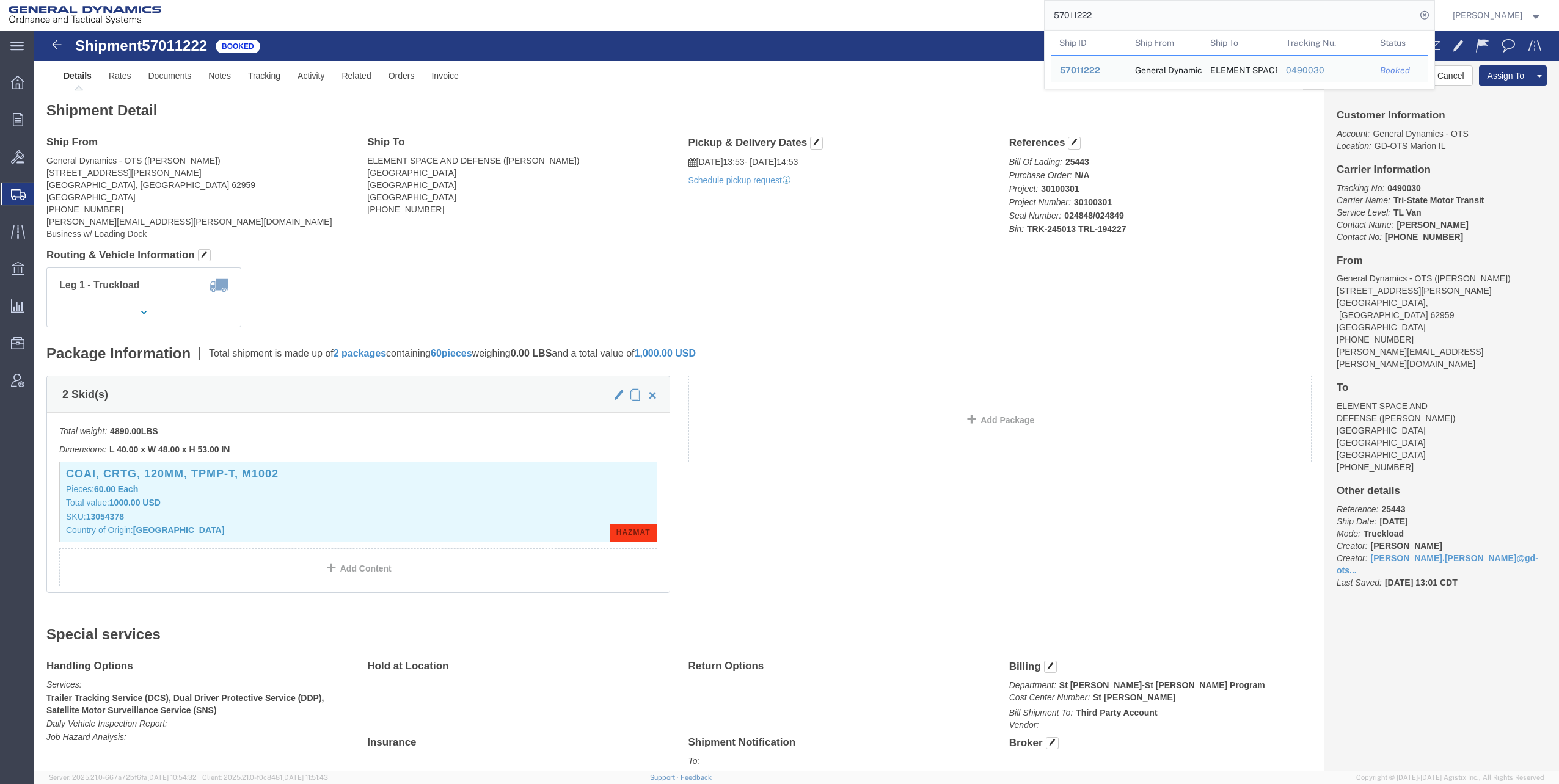
paste input "113188"
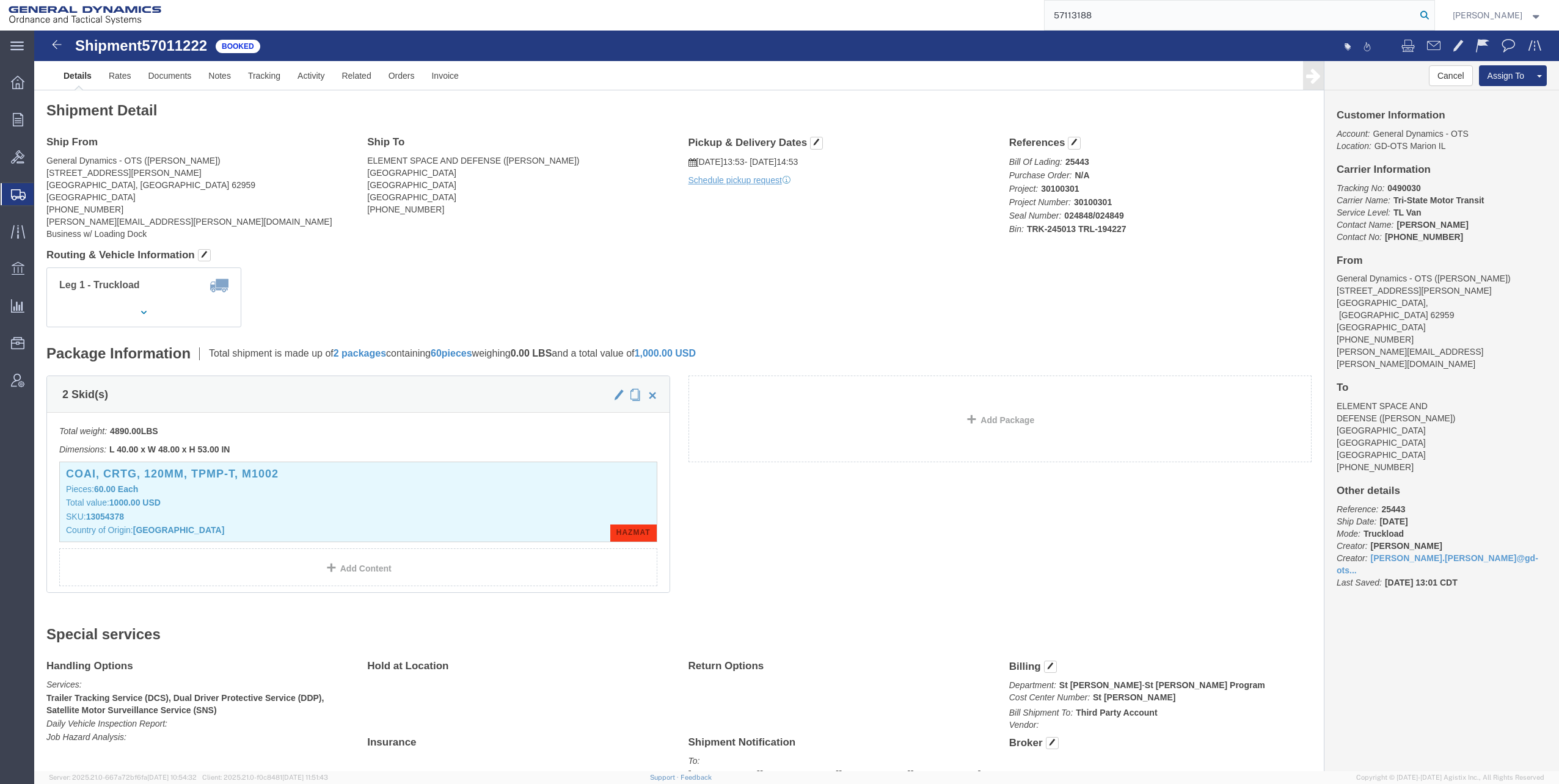
type input "57113188"
click at [1432, 14] on icon at bounding box center [1425, 15] width 17 height 17
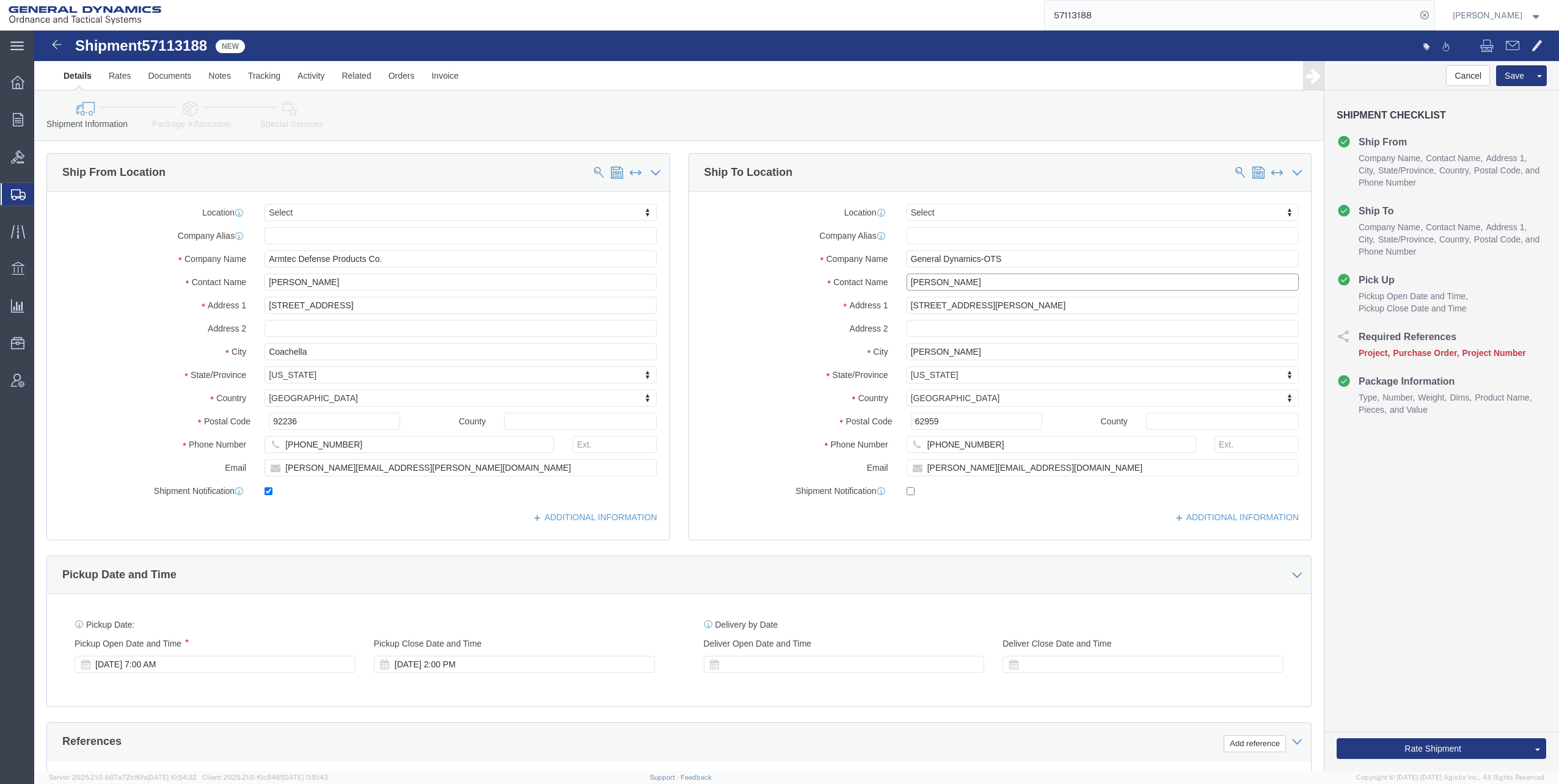
drag, startPoint x: 904, startPoint y: 253, endPoint x: 975, endPoint y: 253, distance: 71.0
click input "[PERSON_NAME]"
type input "[PERSON_NAME]"
drag, startPoint x: 917, startPoint y: 438, endPoint x: 947, endPoint y: 434, distance: 30.3
click input "[PERSON_NAME][EMAIL_ADDRESS][DOMAIN_NAME]"
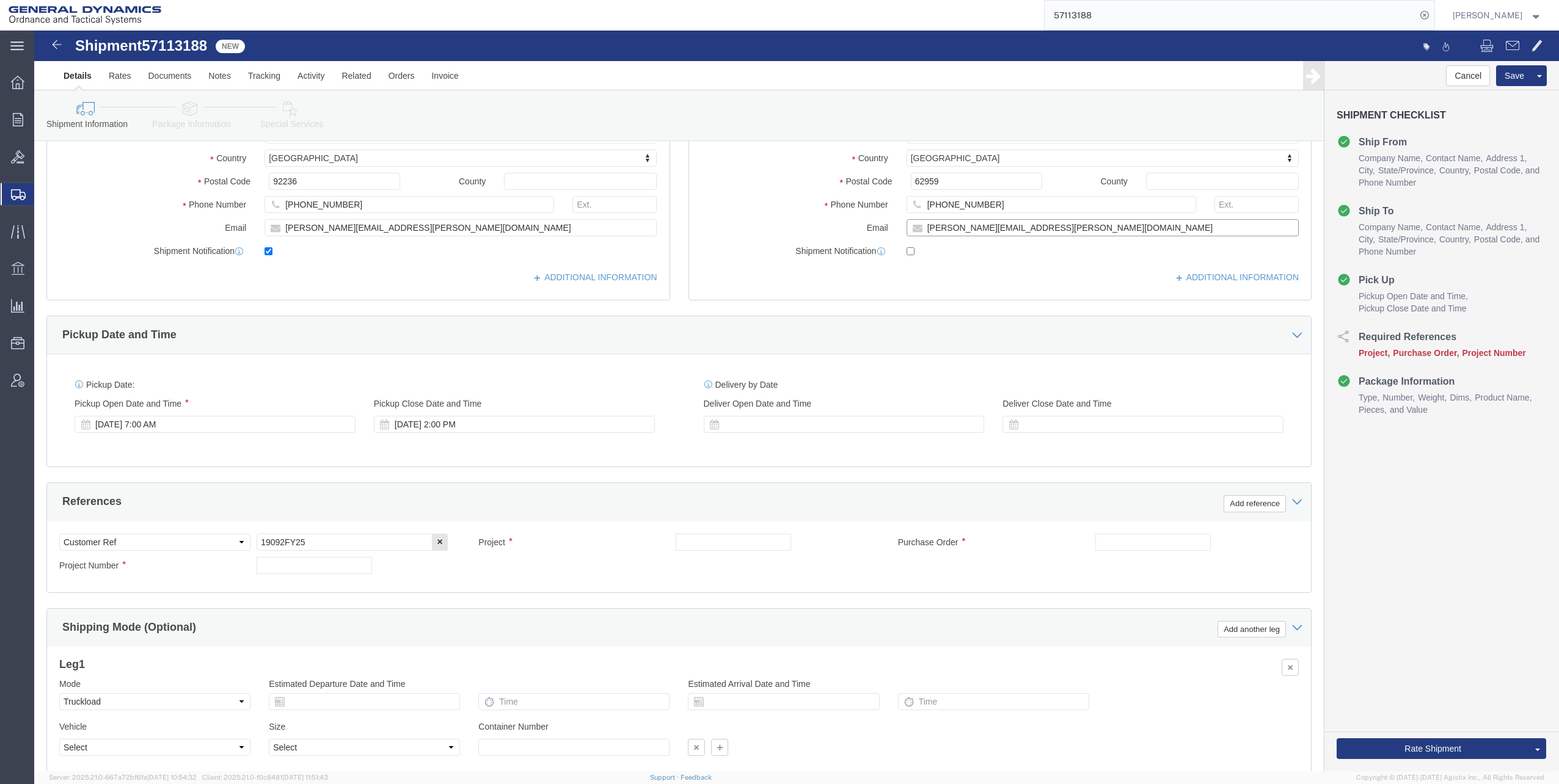
scroll to position [244, 0]
type input "[PERSON_NAME][EMAIL_ADDRESS][PERSON_NAME][DOMAIN_NAME]"
checkbox input "true"
click input "text"
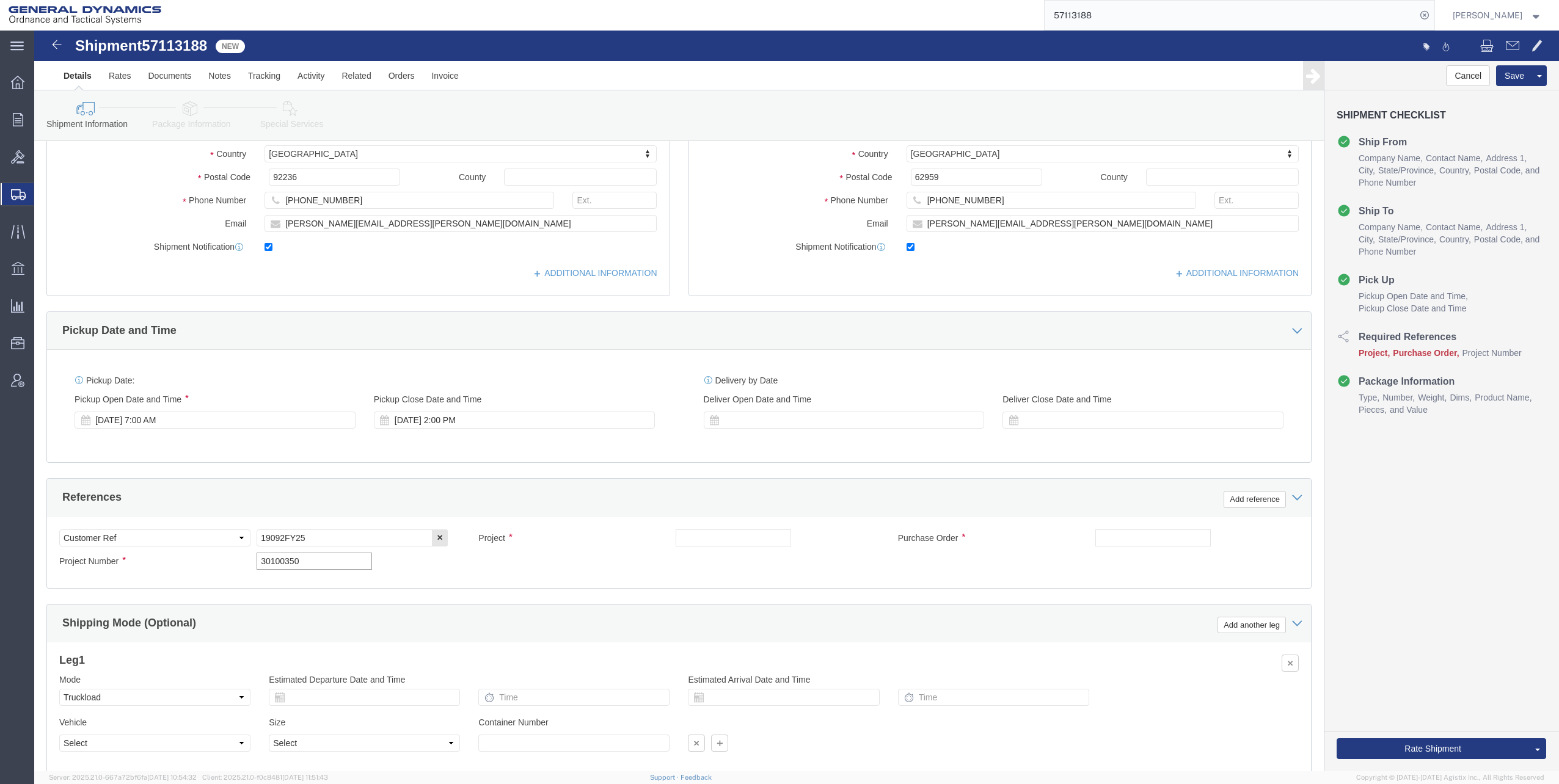
type input "30100350"
drag, startPoint x: 226, startPoint y: 507, endPoint x: 316, endPoint y: 505, distance: 90.0
click input "19092FY25"
paste input "19092FY25"
type input "19092FY25"
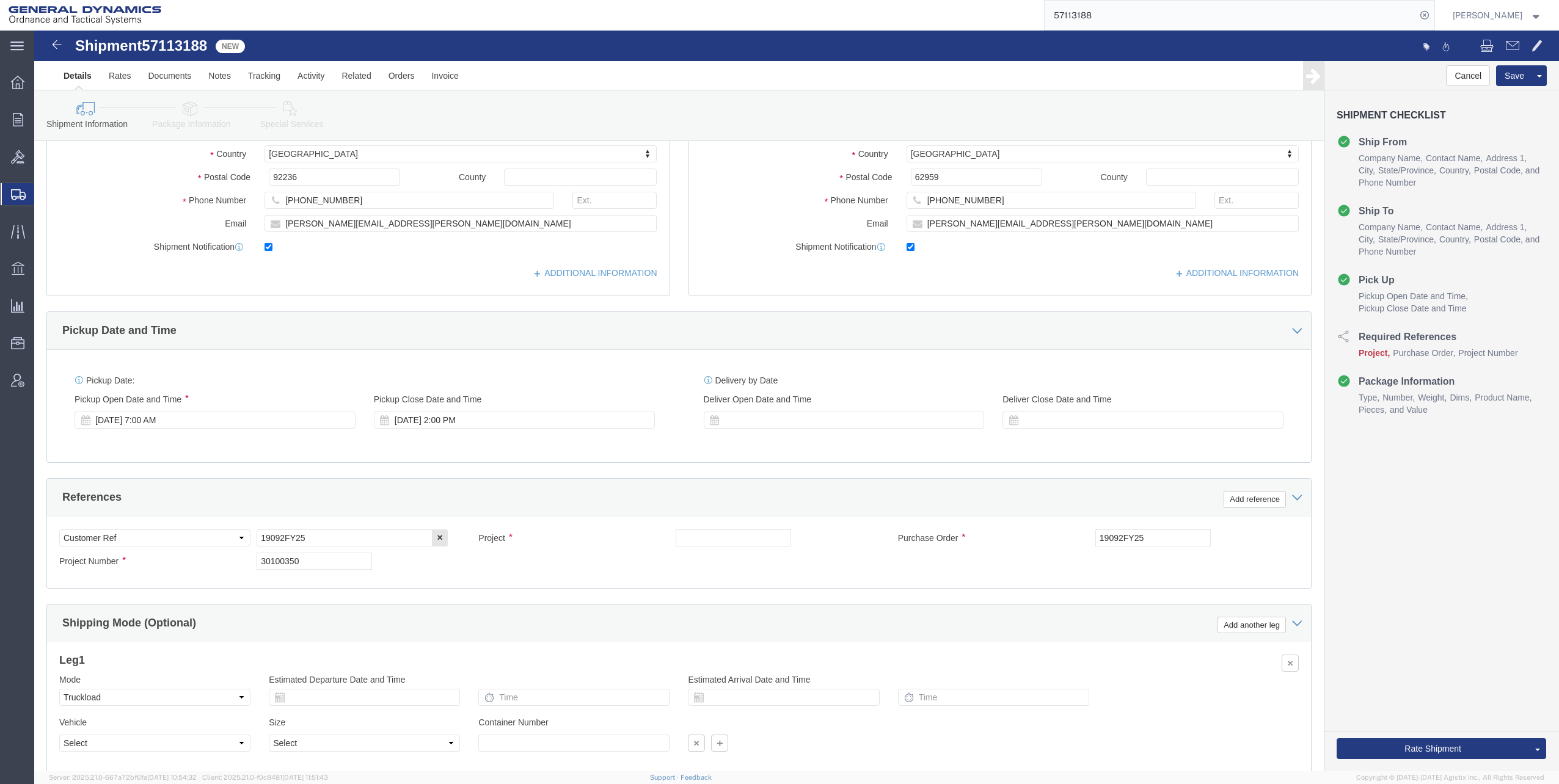
click div "Select Account Type Activity ID Airline Appointment Number ASN Batch Request # …"
click input "text"
click input "LC7FY23 M1002/M865A1"
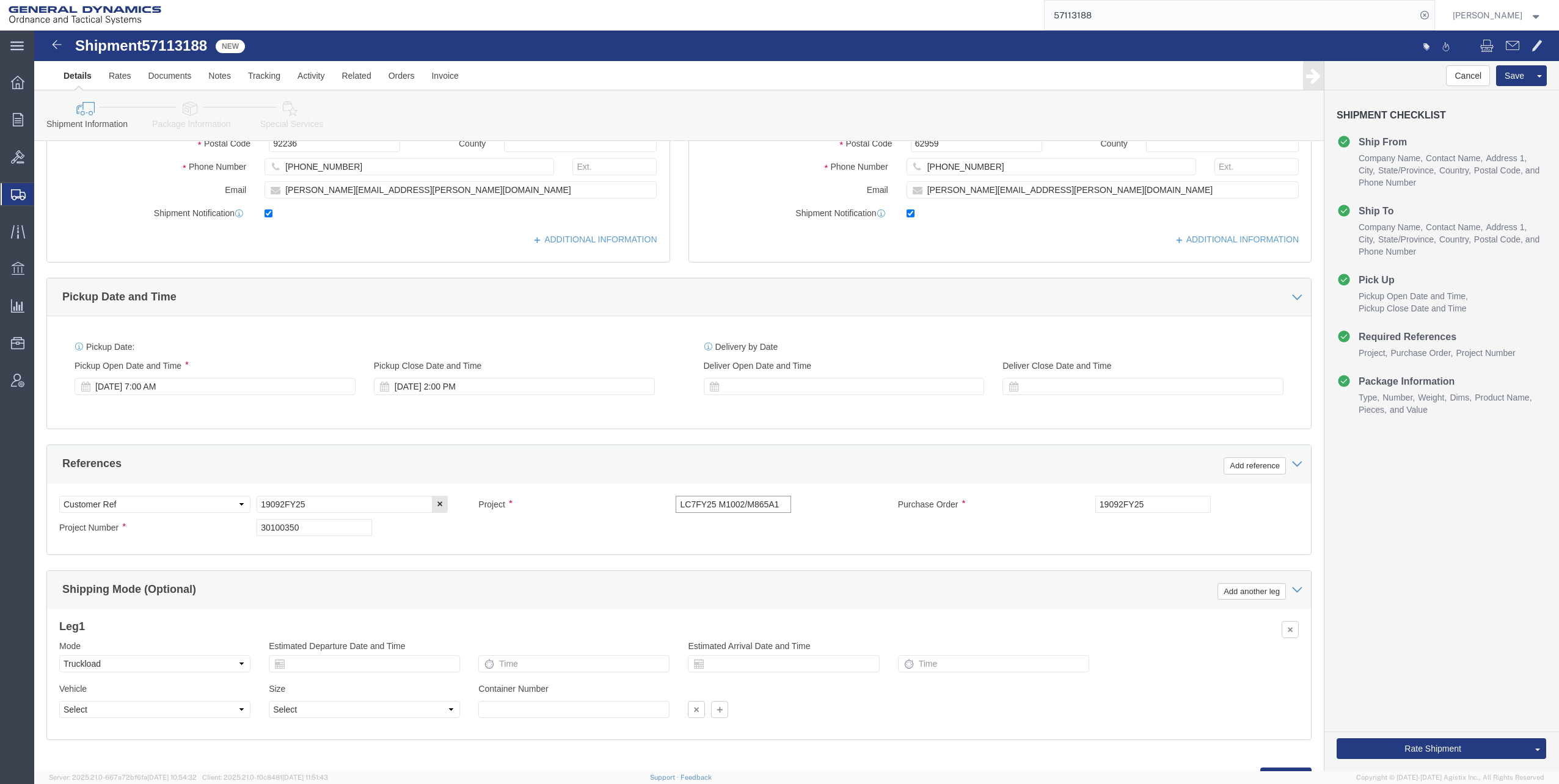
scroll to position [332, 0]
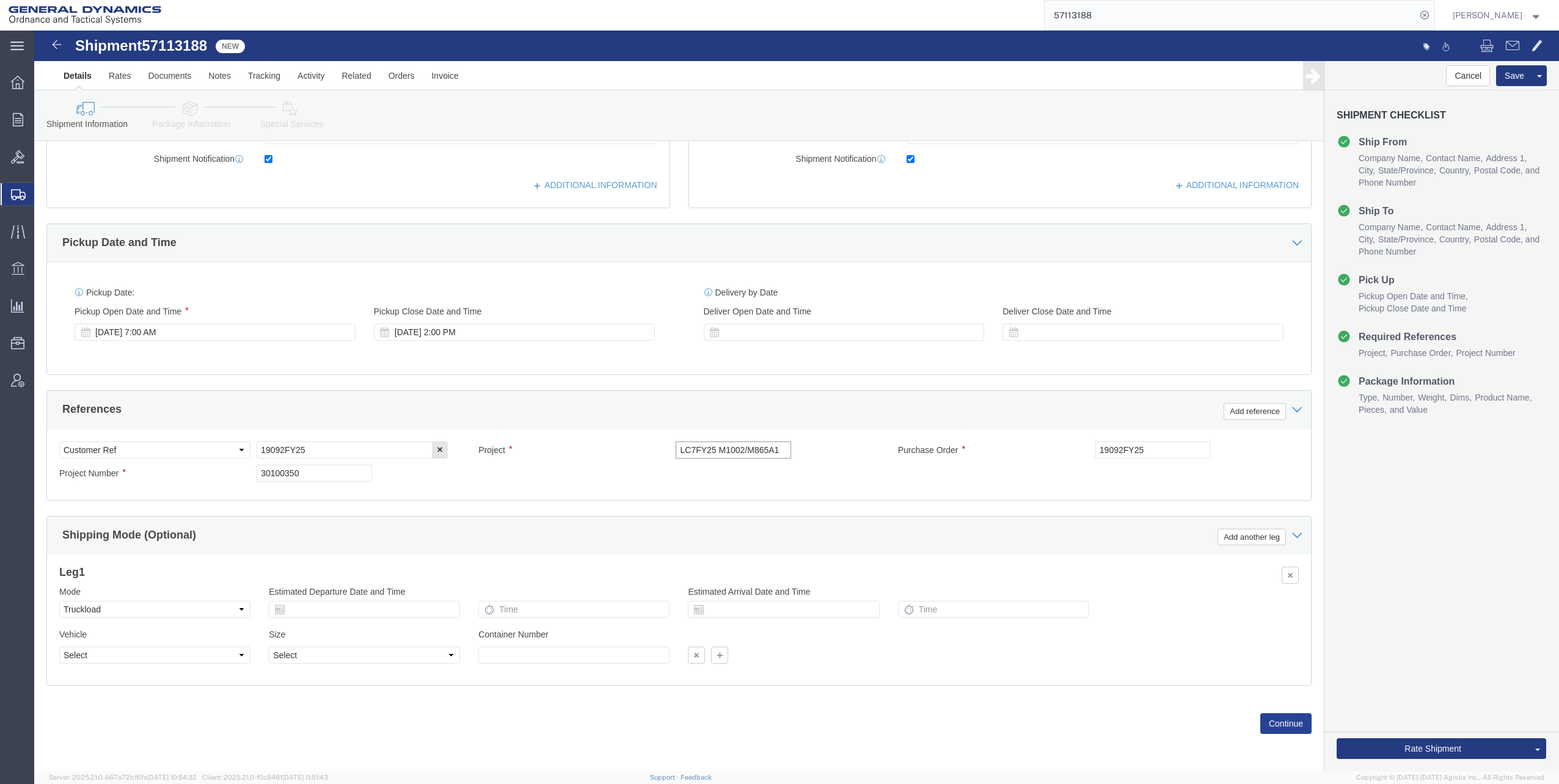
type input "LC7FY25 M1002/M865A1"
click button "Continue"
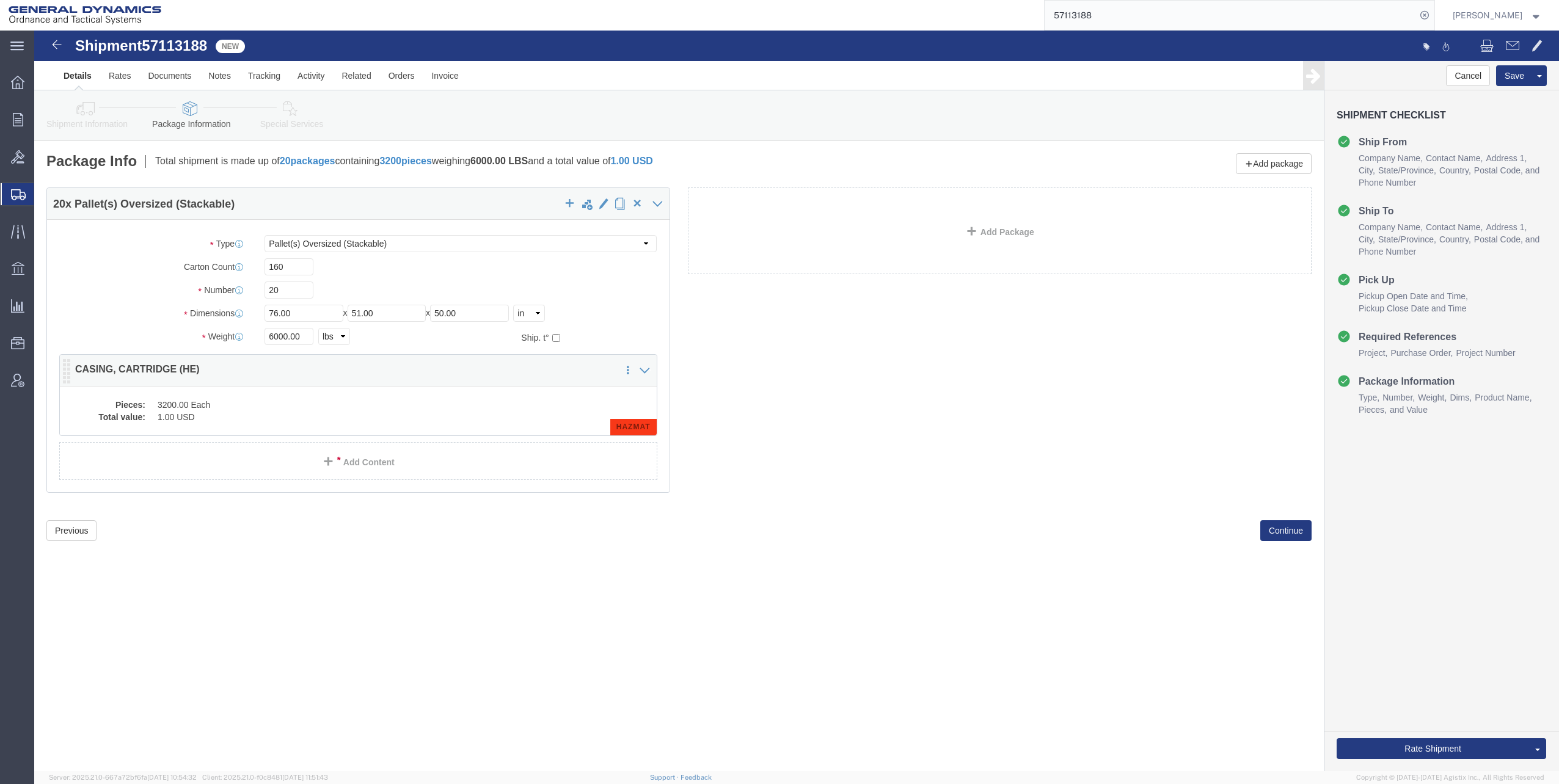
click dd "3200.00 Each"
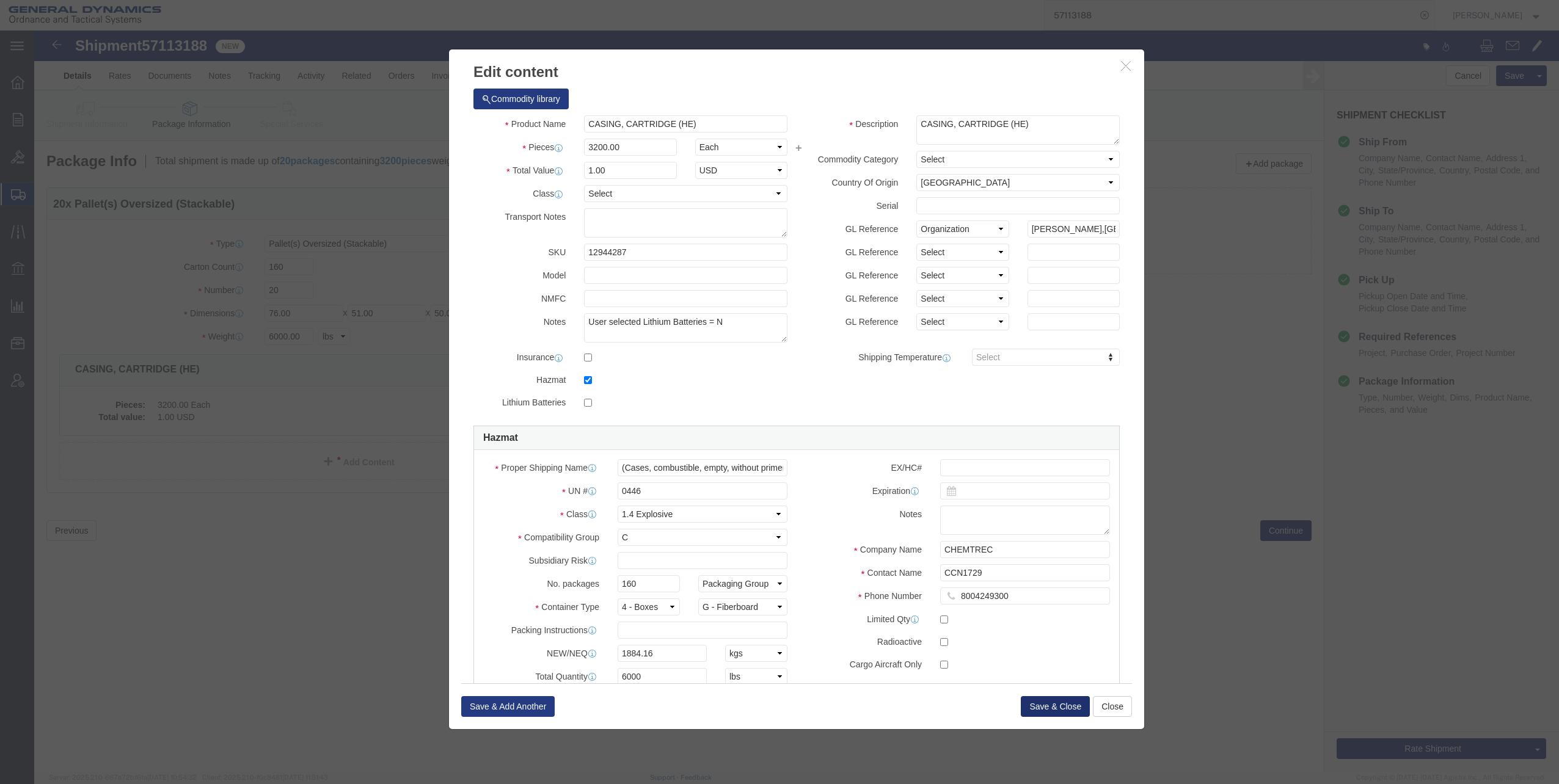
click button "Save & Close"
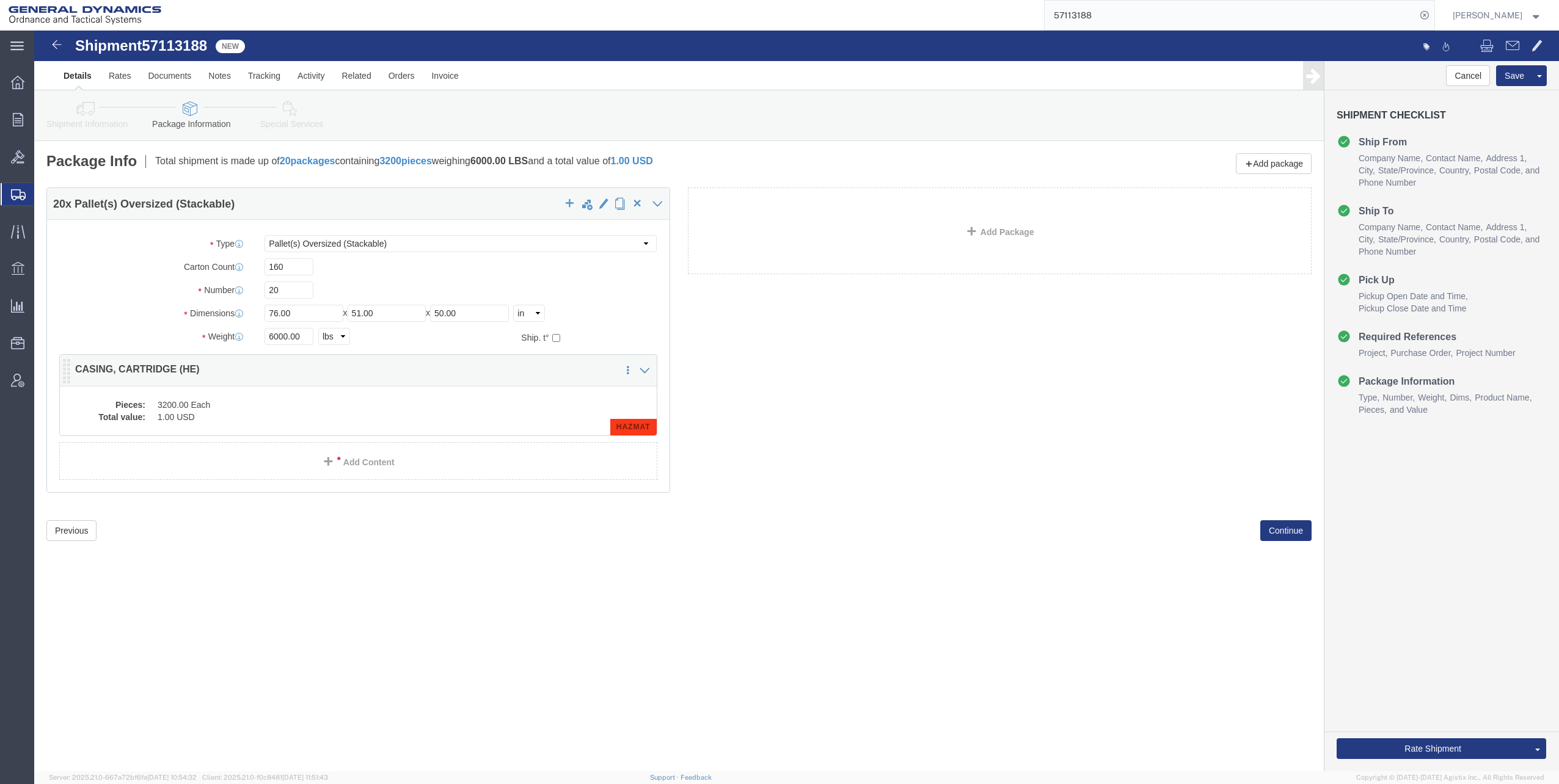
click dd "1.00 USD"
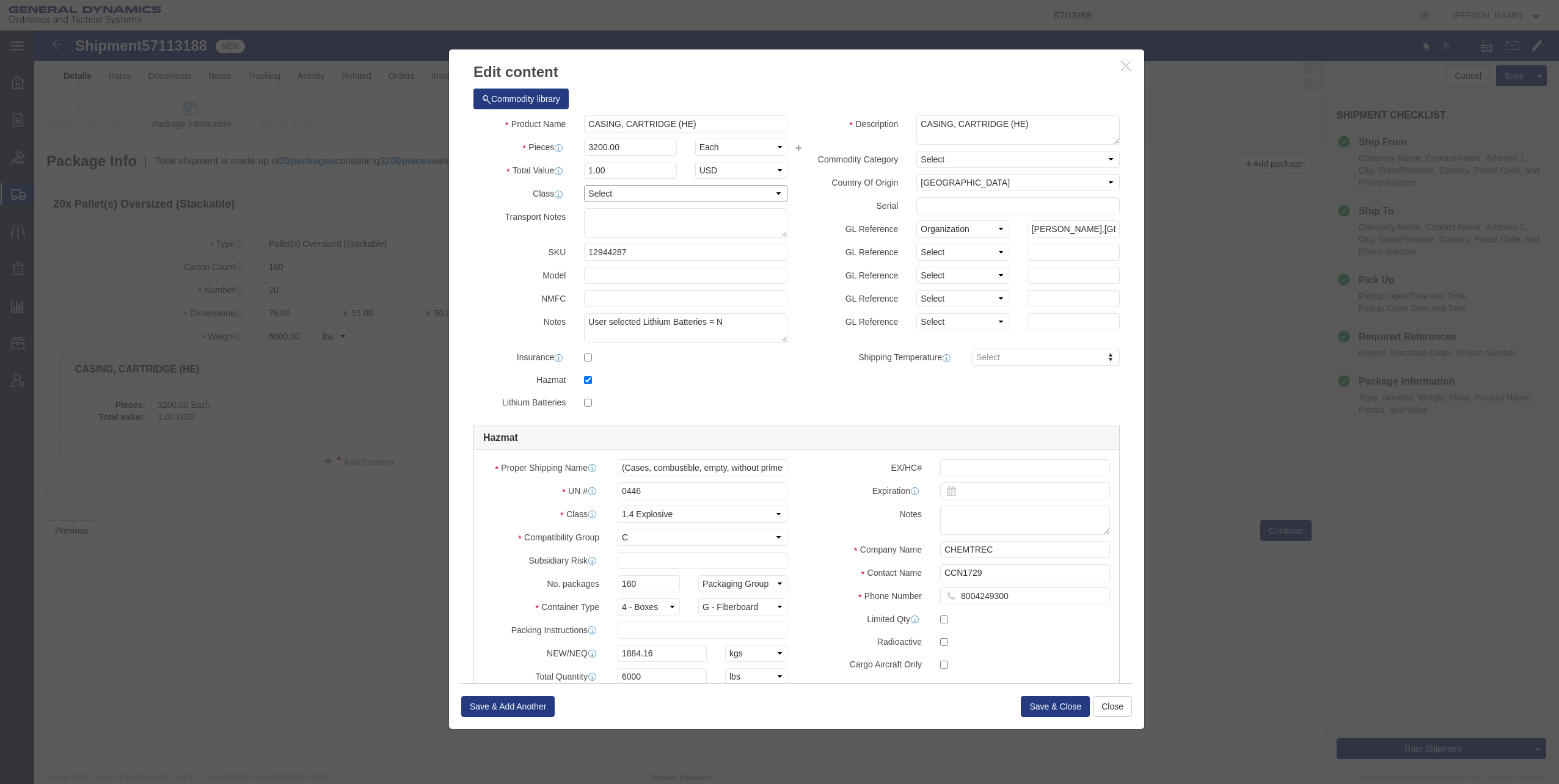
click select "Select 50 55 60 65 70 85 92.5 100 125 175 250 300 400"
select select "92.5"
click select "Select 50 55 60 65 70 85 92.5 100 125 175 250 300 400"
click button "Save & Close"
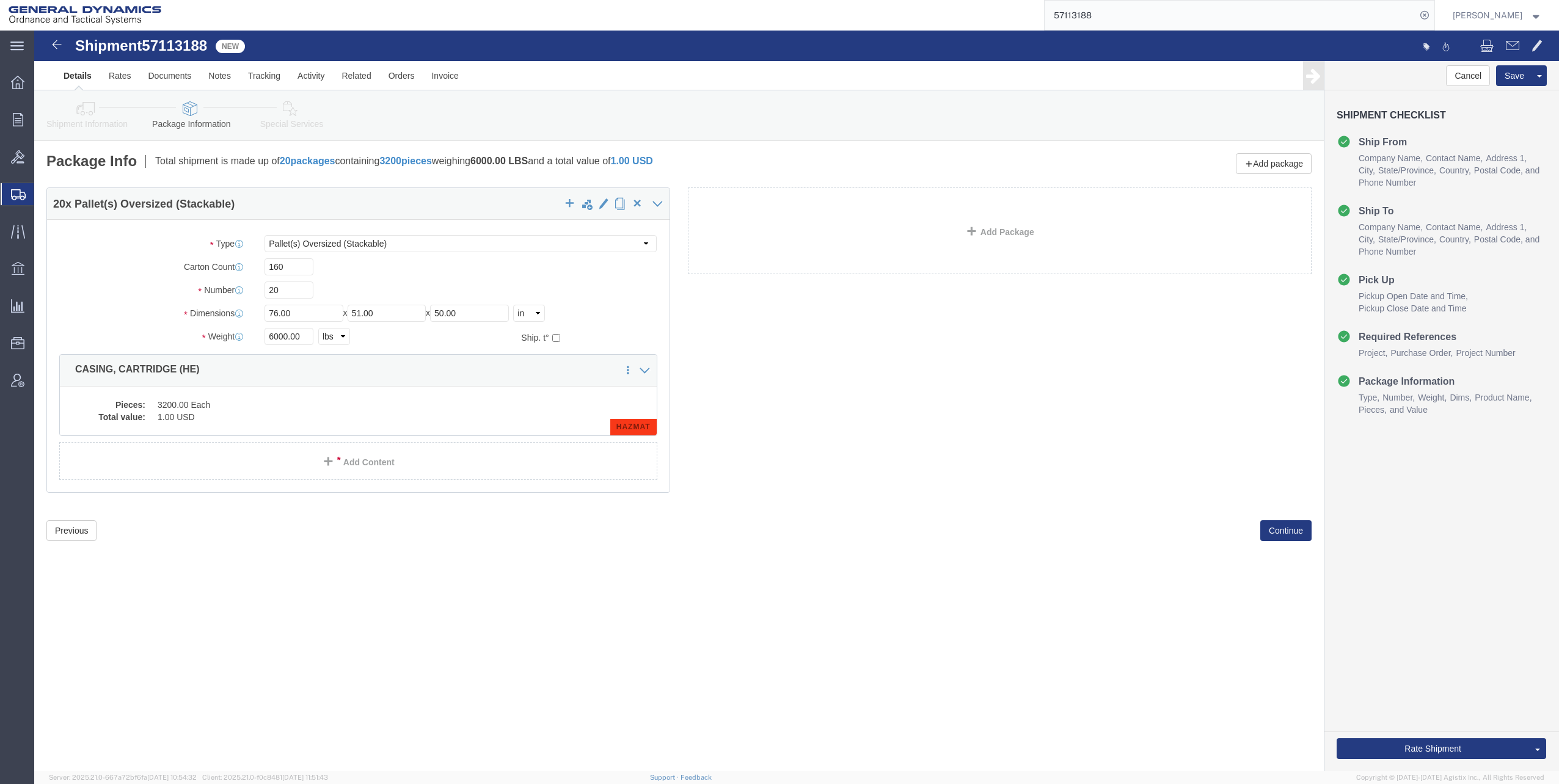
click icon
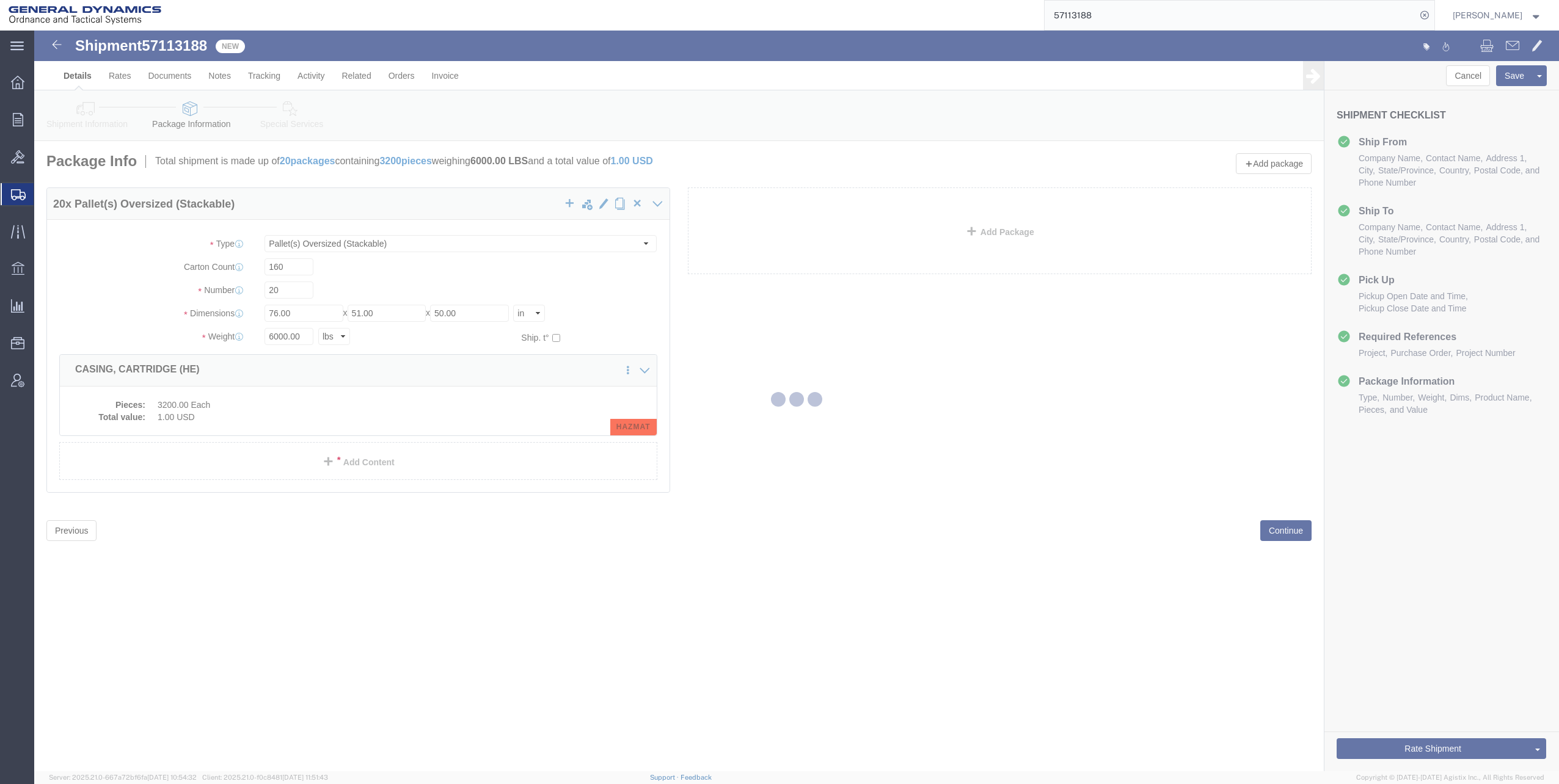
select select
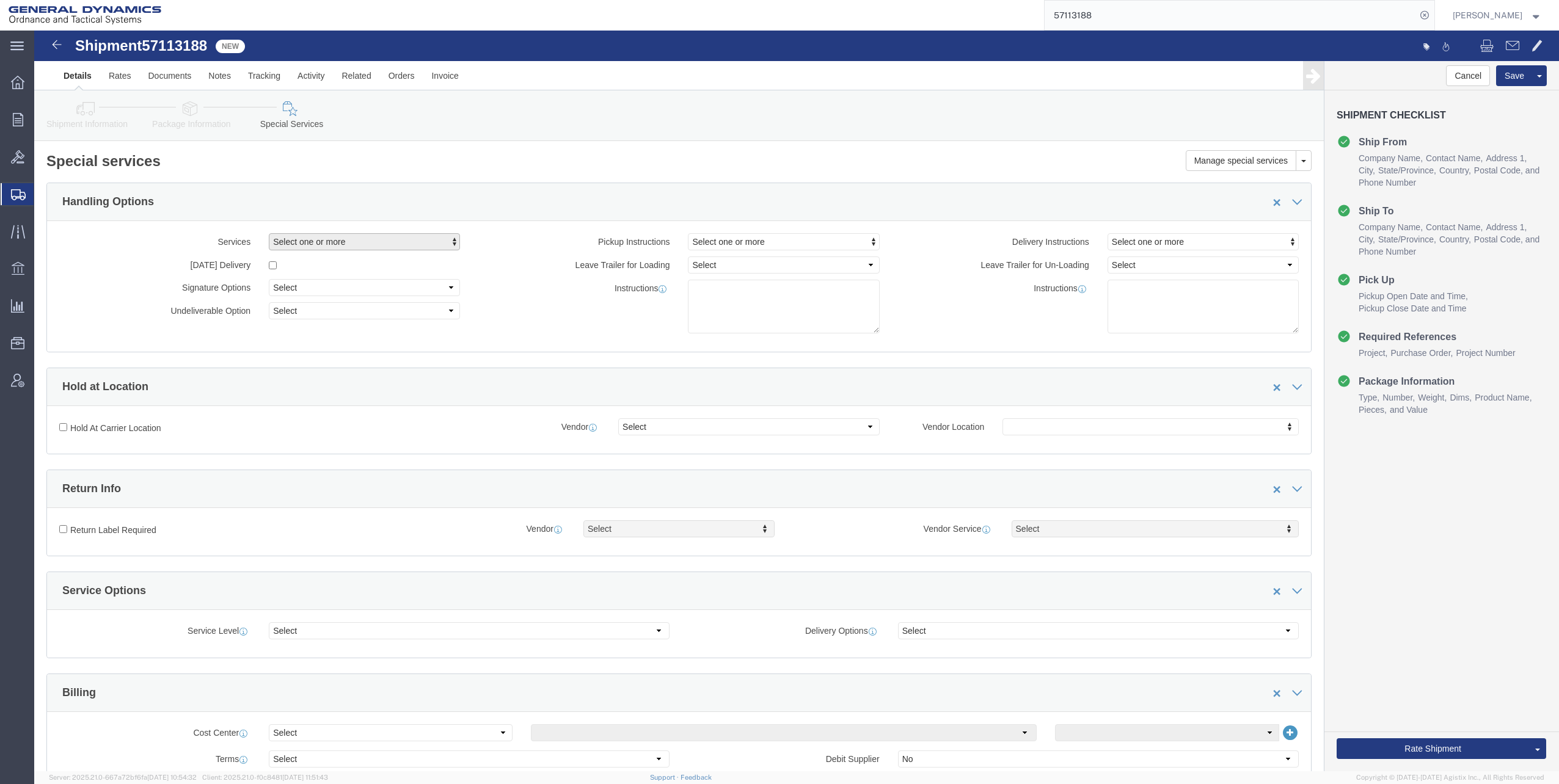
click span "Select one or more"
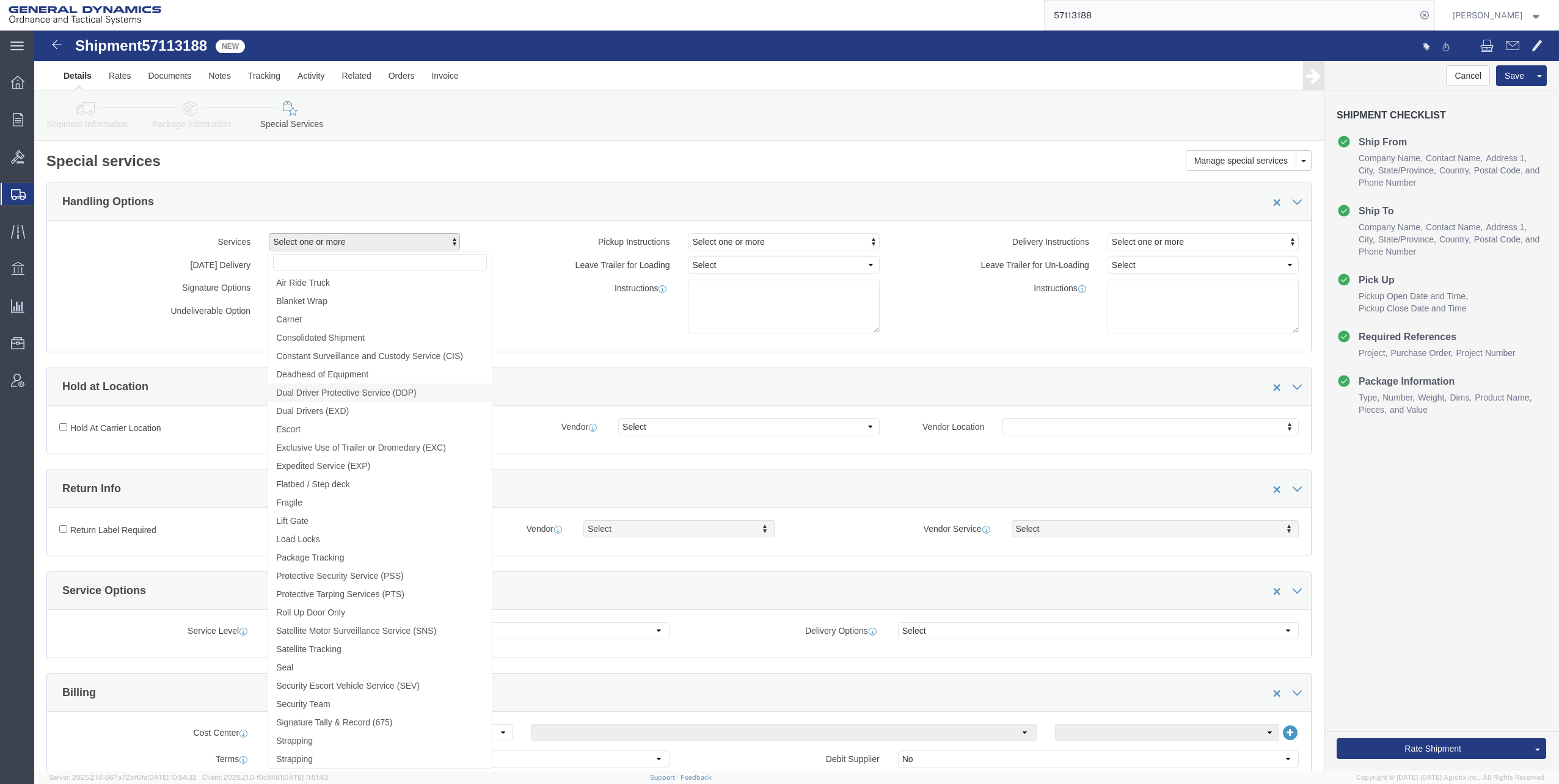
click span "Dual Driver Protective Service (DDP)"
select select "VEHICLE_DUAL_DRIVER_PROT_SERVICE_FLAG"
click div "Instructions"
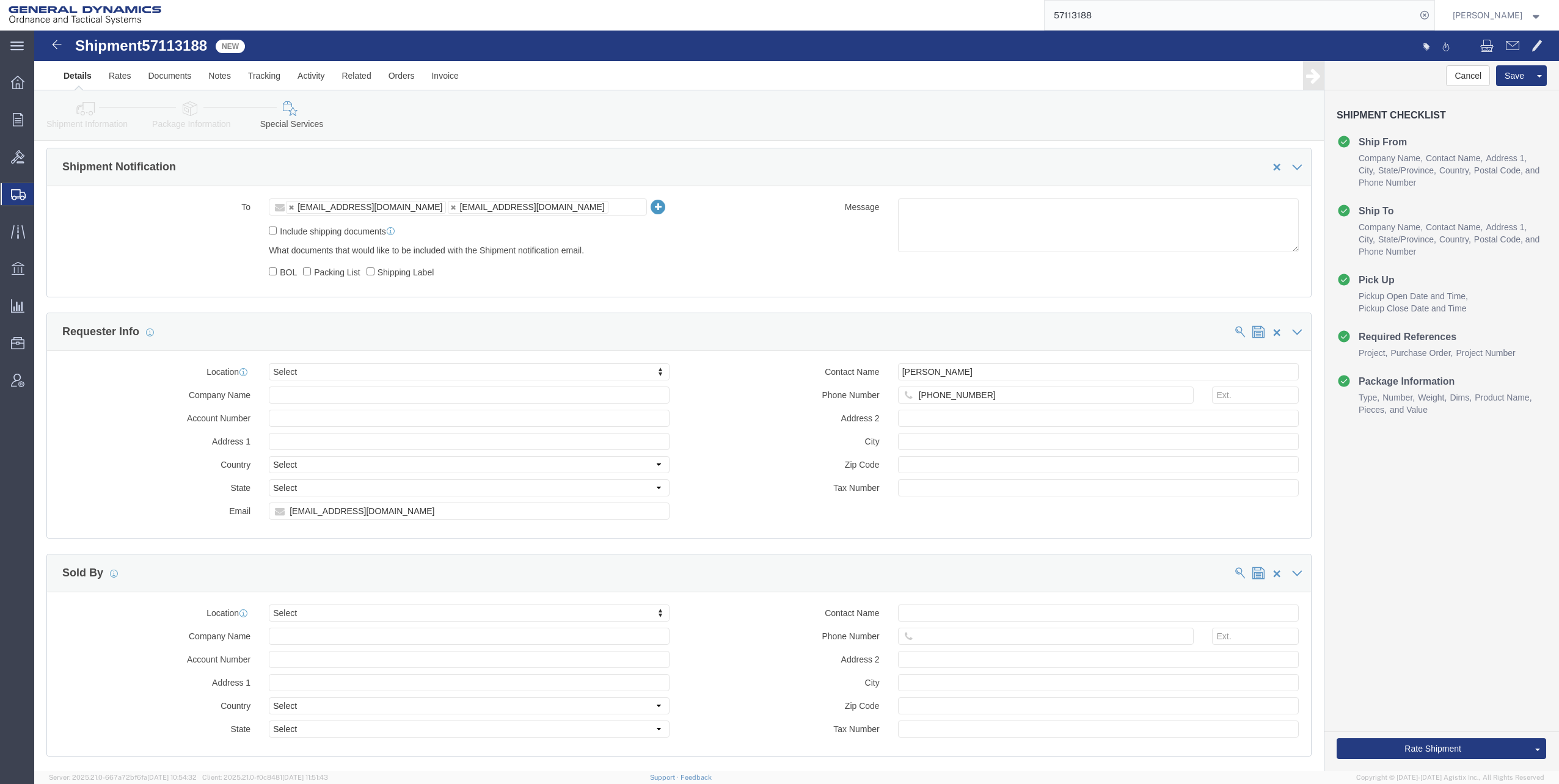
scroll to position [977, 0]
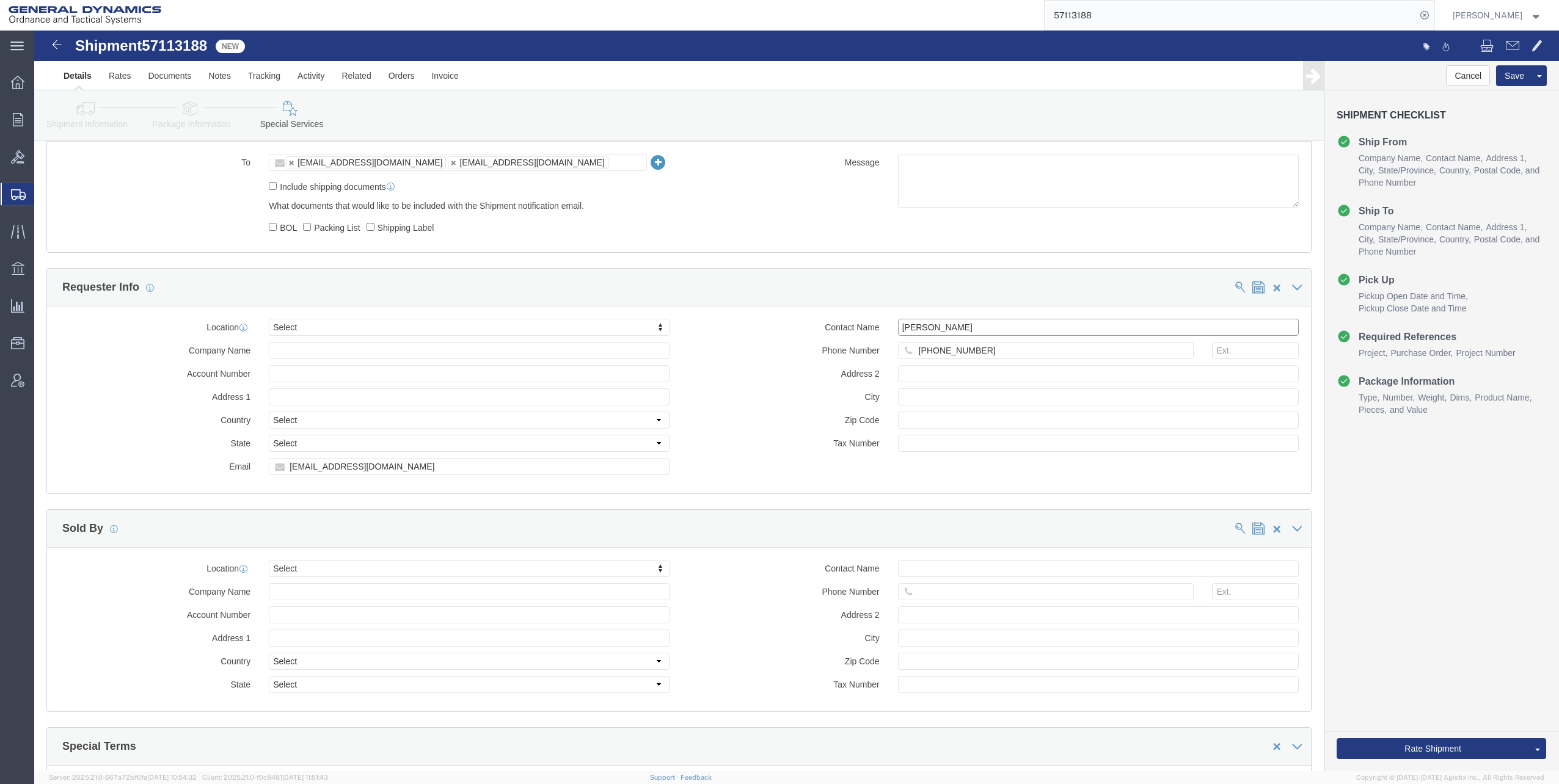
drag, startPoint x: 894, startPoint y: 296, endPoint x: 932, endPoint y: 302, distance: 38.5
click input "[PERSON_NAME]"
type input "[PERSON_NAME]"
click div "Manage special services Handling Options Hold at Location Return Info Service O…"
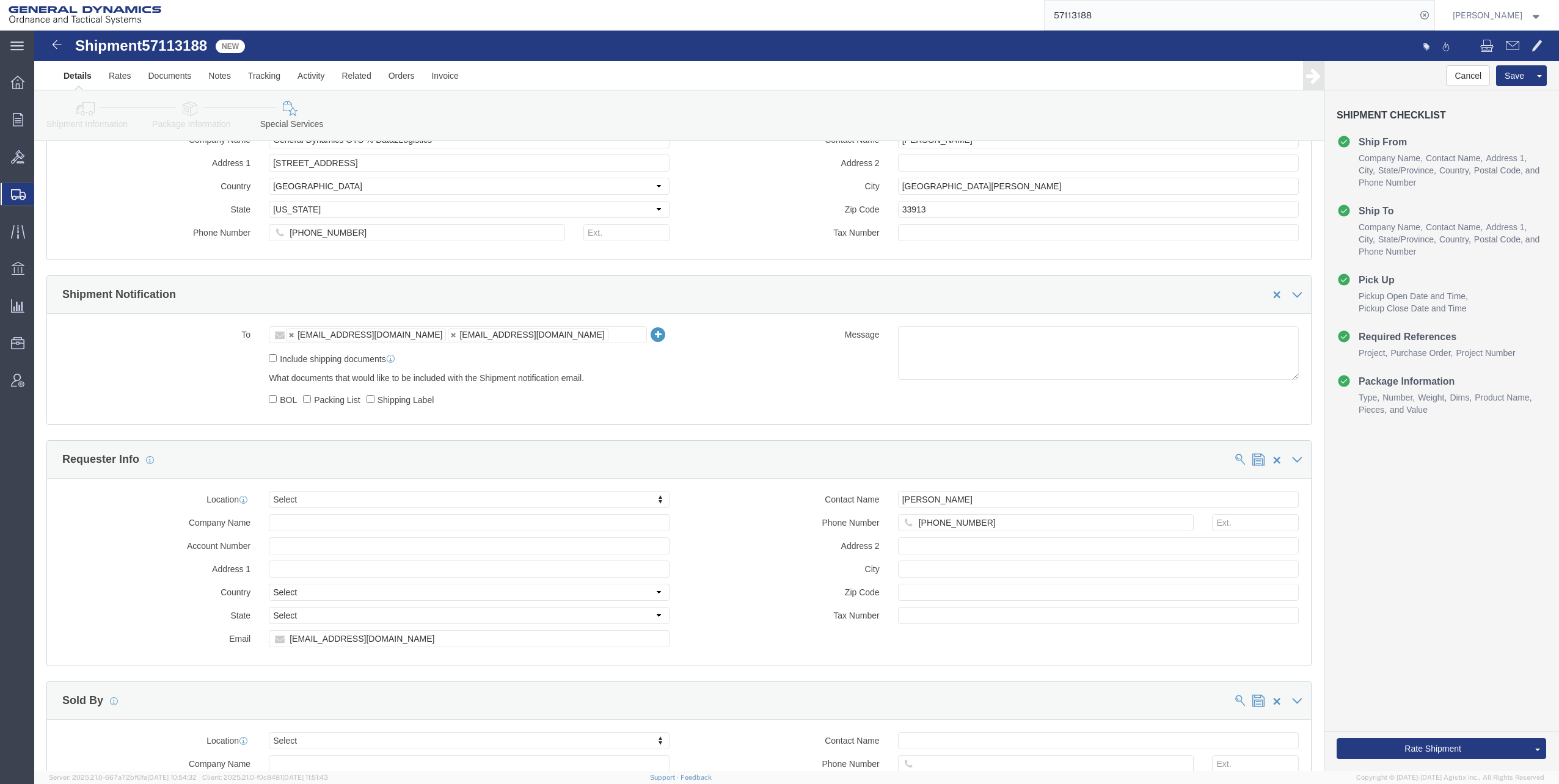
scroll to position [794, 0]
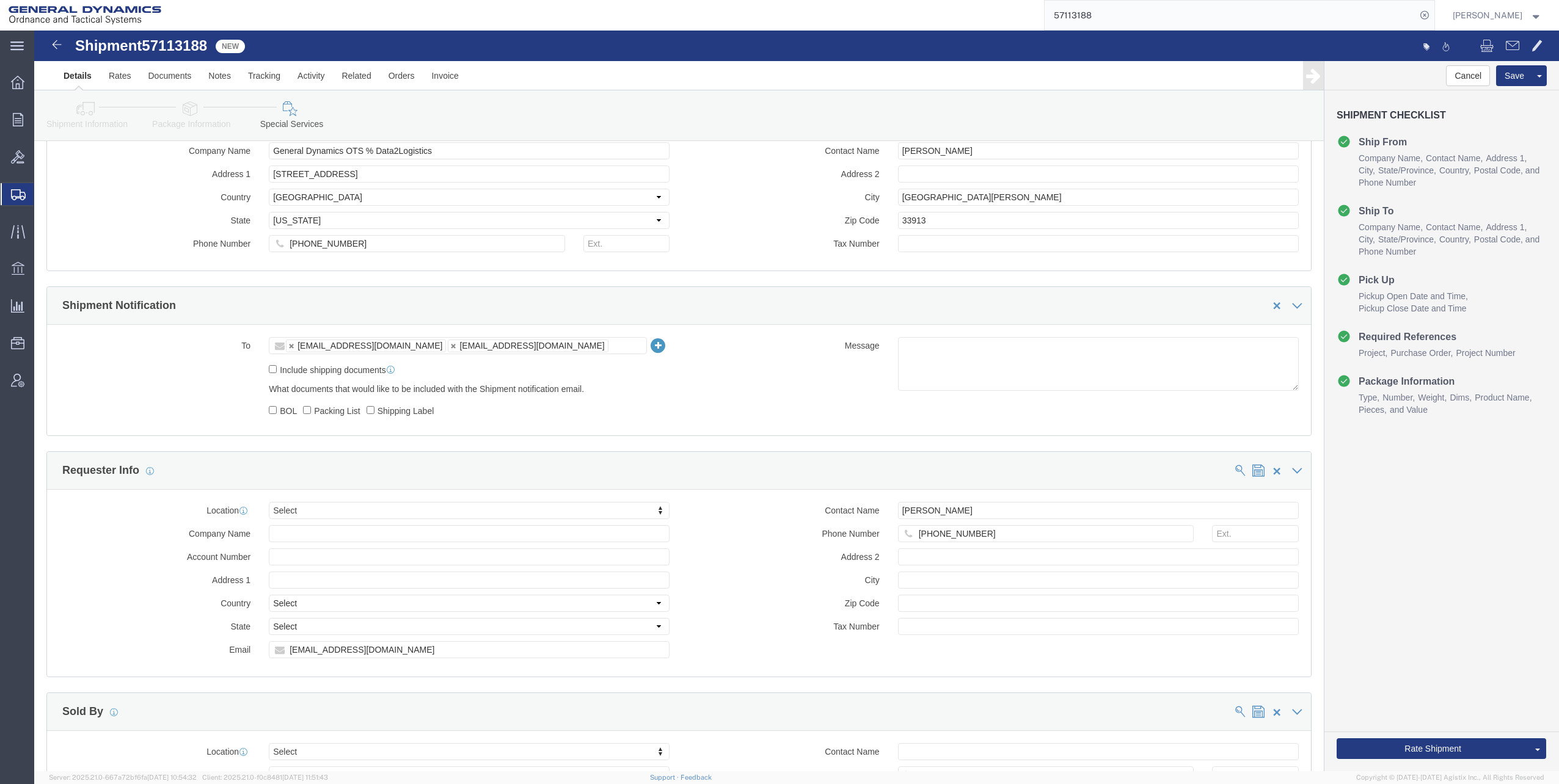
click ul "[EMAIL_ADDRESS][DOMAIN_NAME] [EMAIL_ADDRESS][DOMAIN_NAME]"
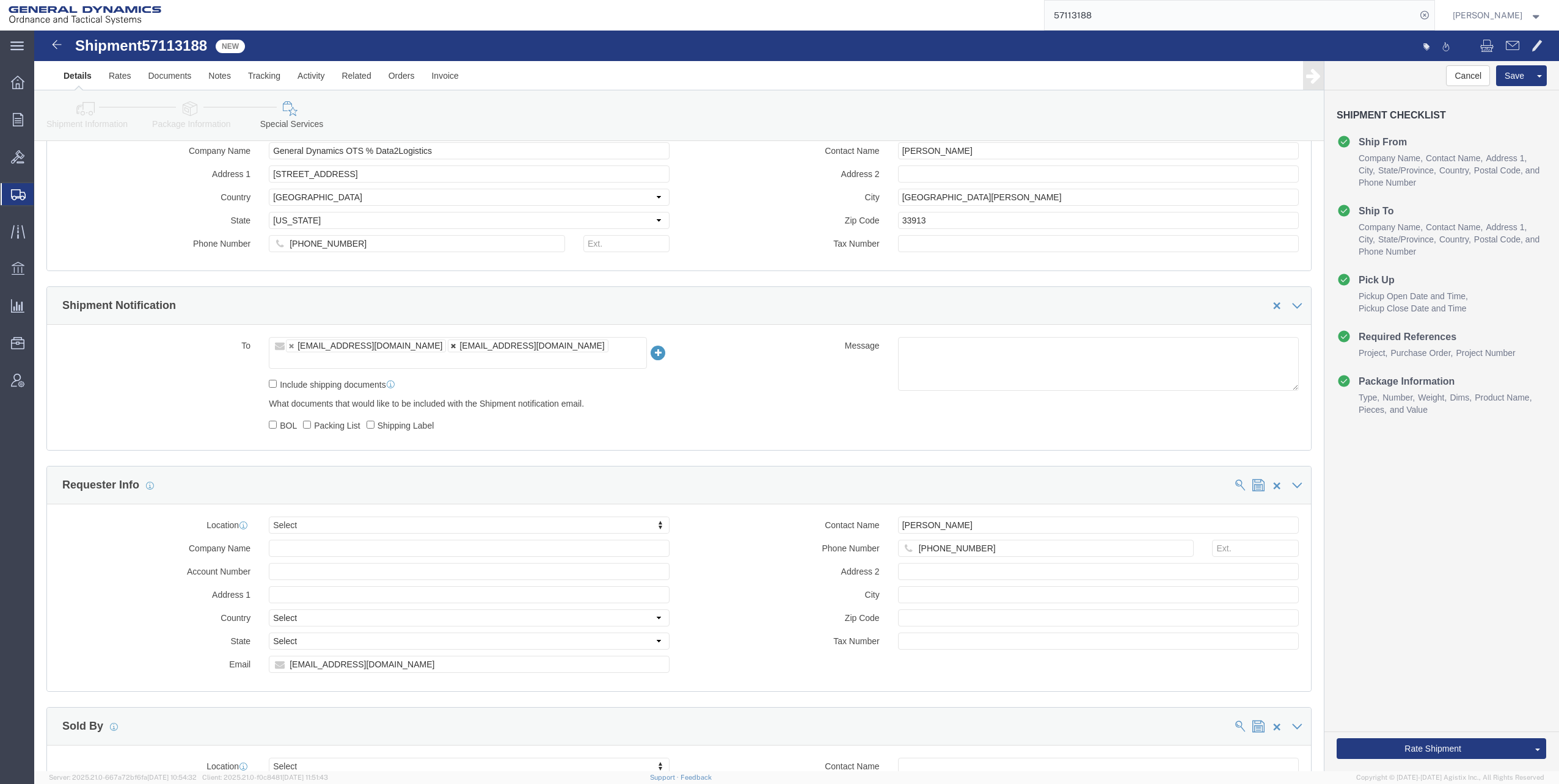
type input "[EMAIL_ADDRESS][DOMAIN_NAME]"
type input "logistics"
type input "[EMAIL_ADDRESS][DOMAIN_NAME],[EMAIL_ADDRESS][DOMAIN_NAME]"
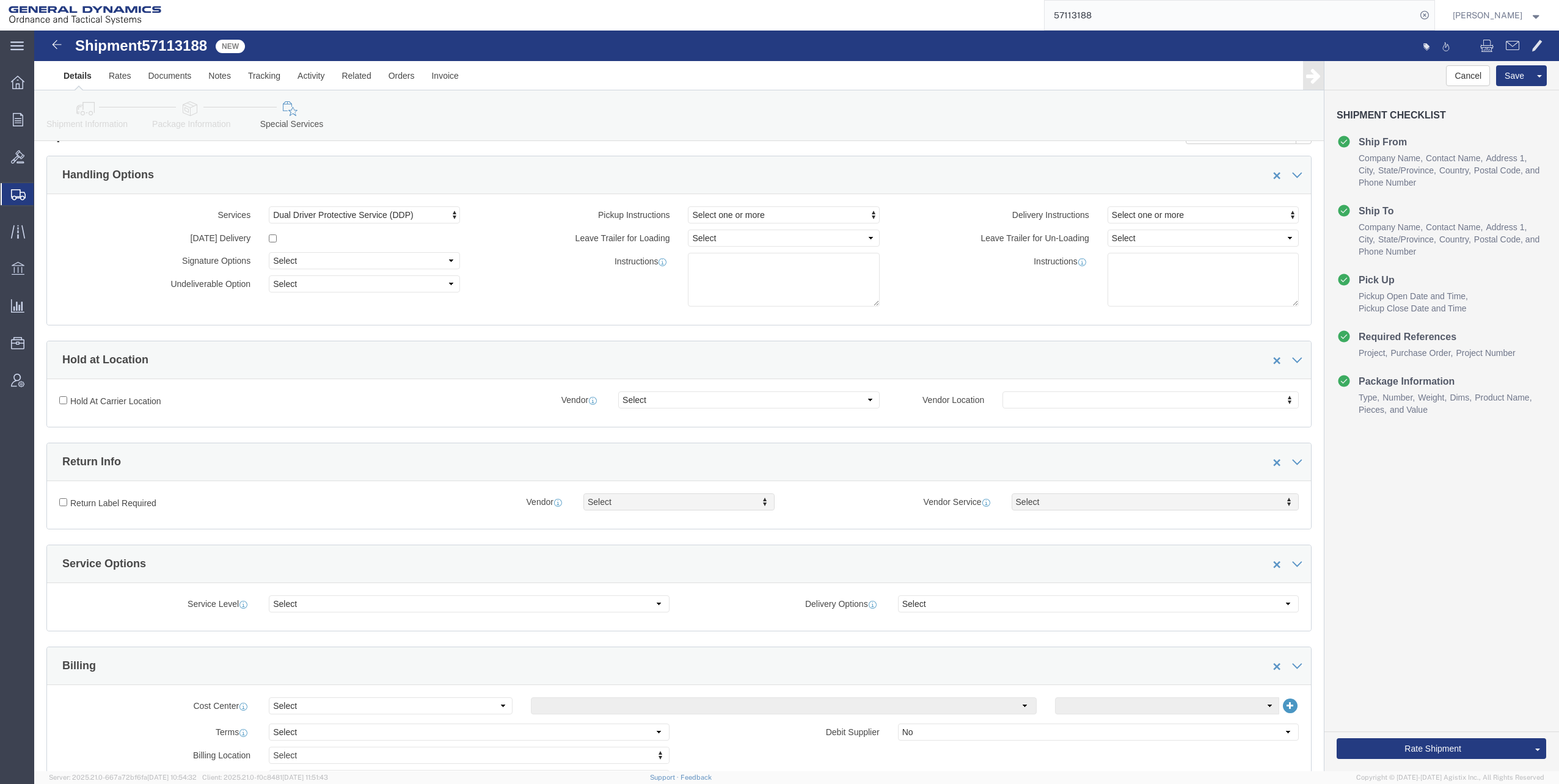
scroll to position [0, 0]
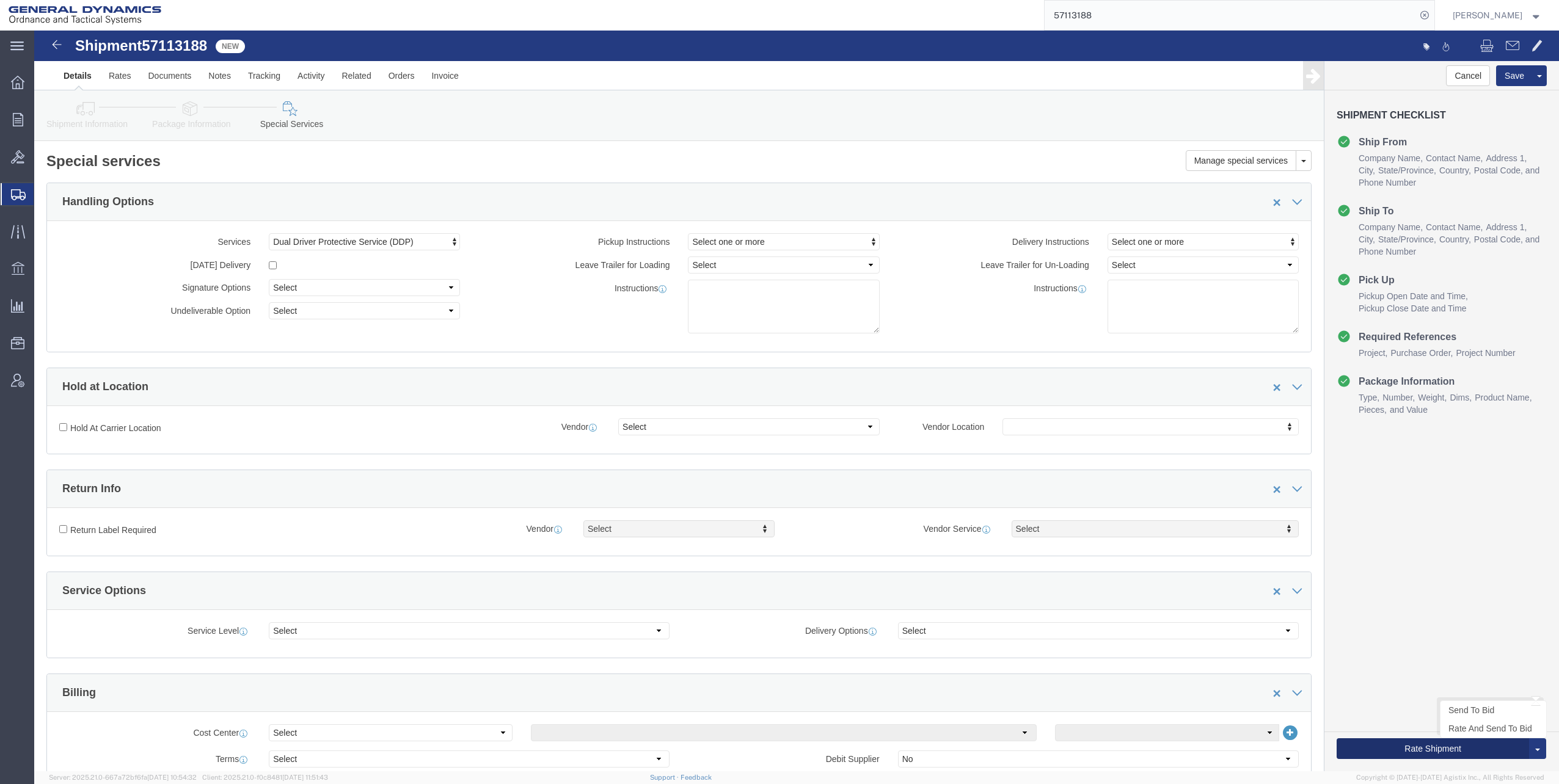
click button "Rate Shipment"
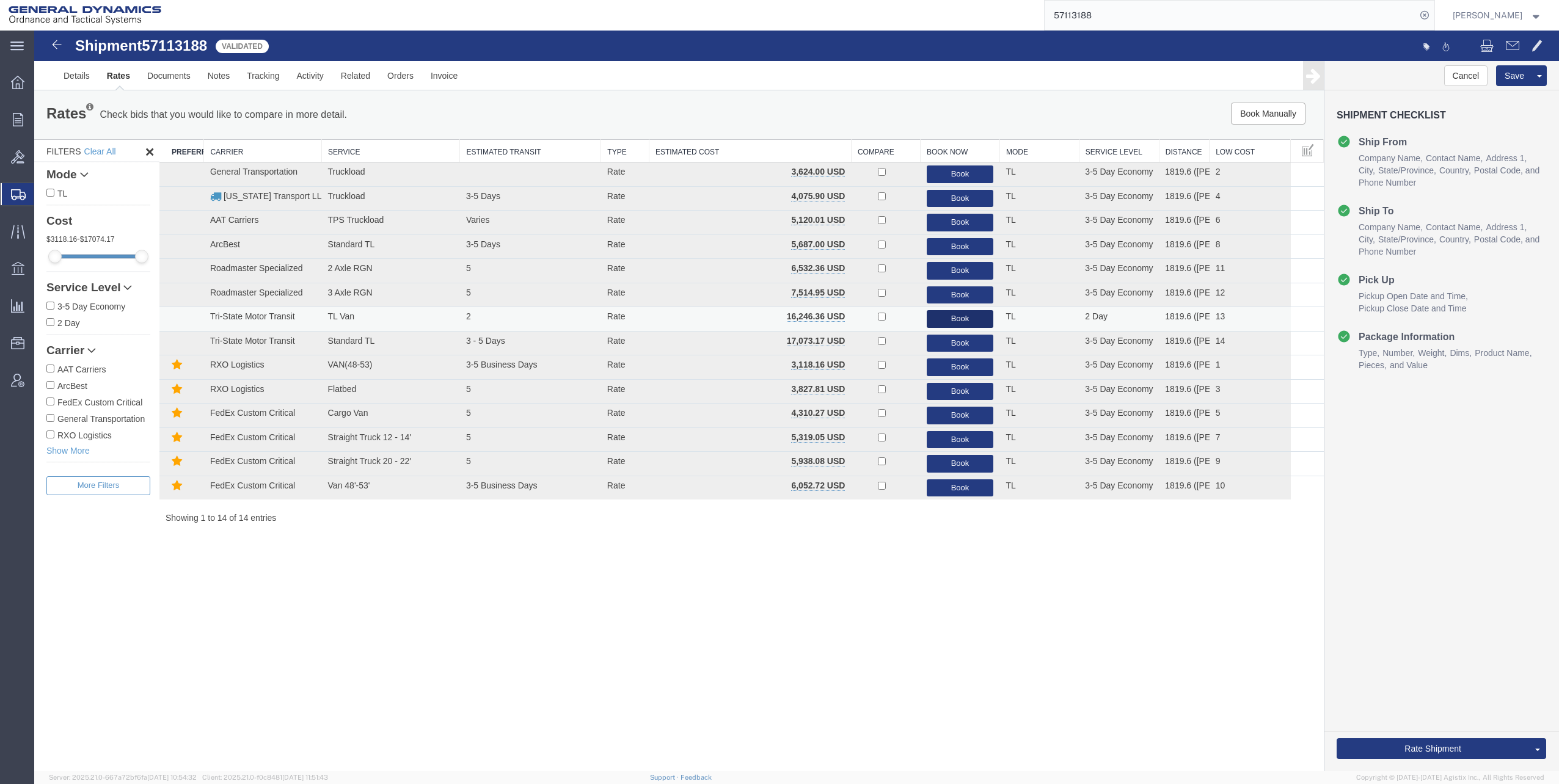
click at [948, 317] on button "Book" at bounding box center [960, 319] width 67 height 18
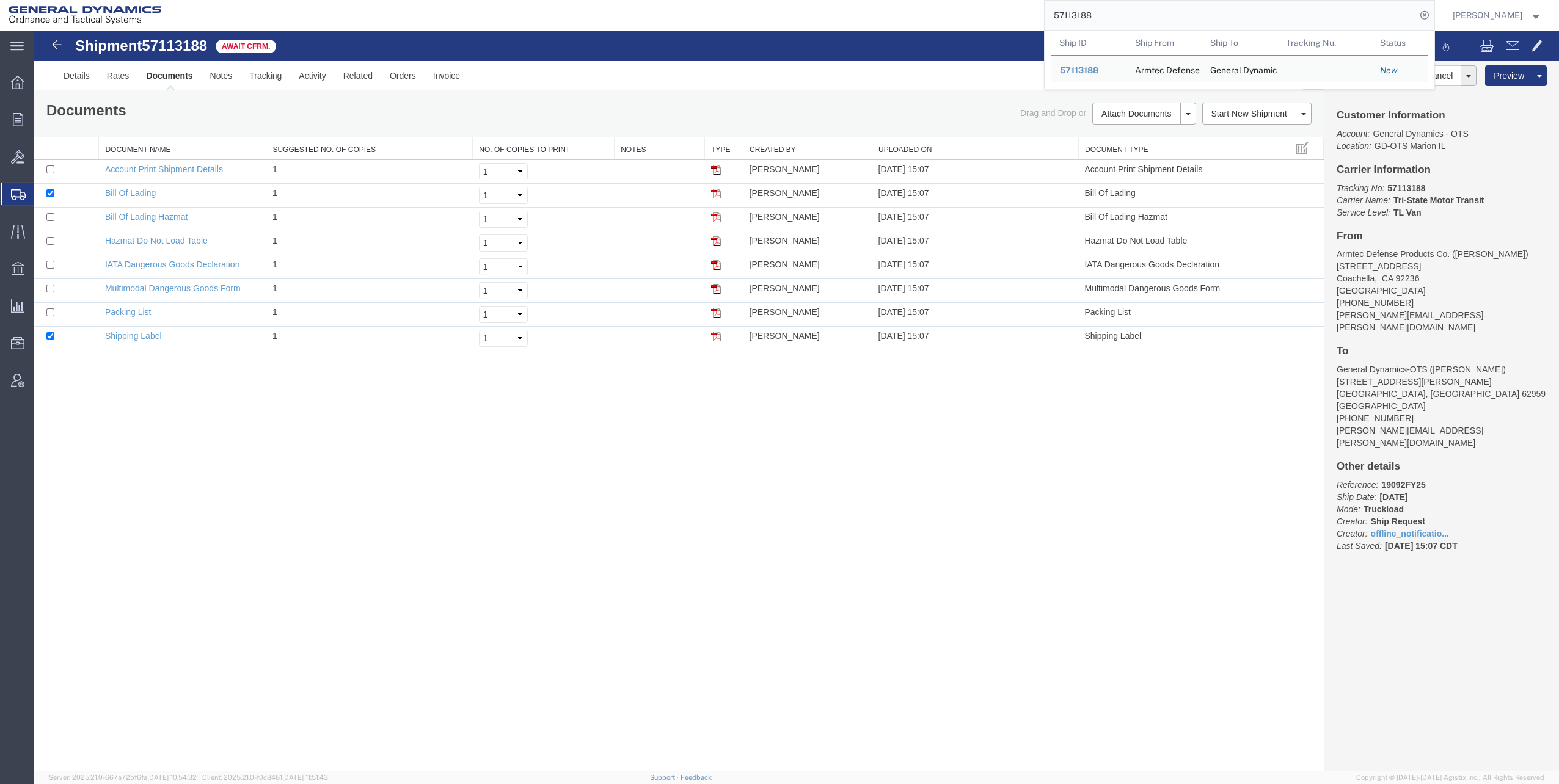
drag, startPoint x: 1059, startPoint y: 15, endPoint x: 1119, endPoint y: 17, distance: 60.0
click at [1119, 17] on input "57113188" at bounding box center [1231, 15] width 371 height 29
paste input "436"
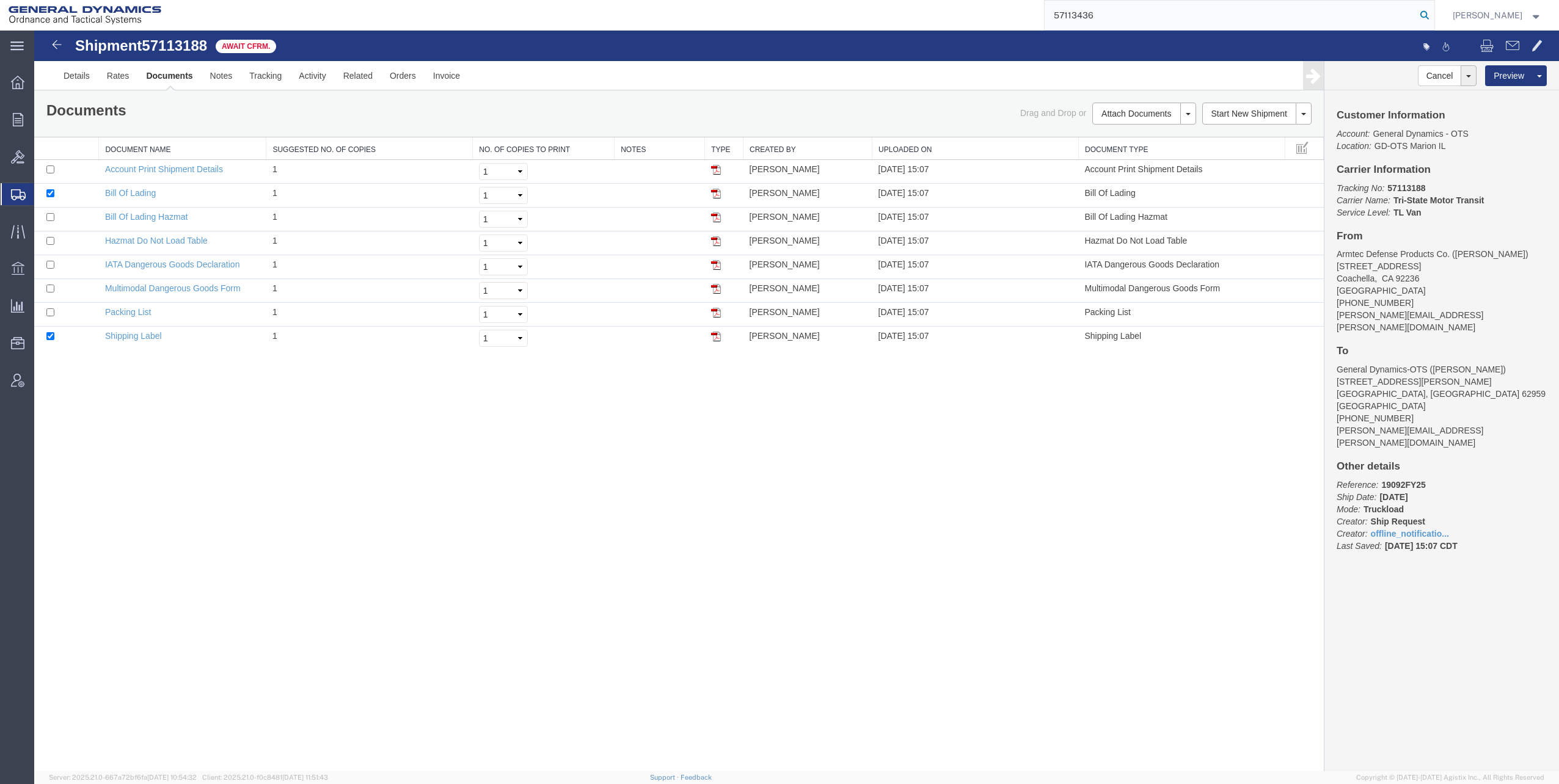
type input "57113436"
click at [1427, 16] on icon at bounding box center [1425, 15] width 17 height 17
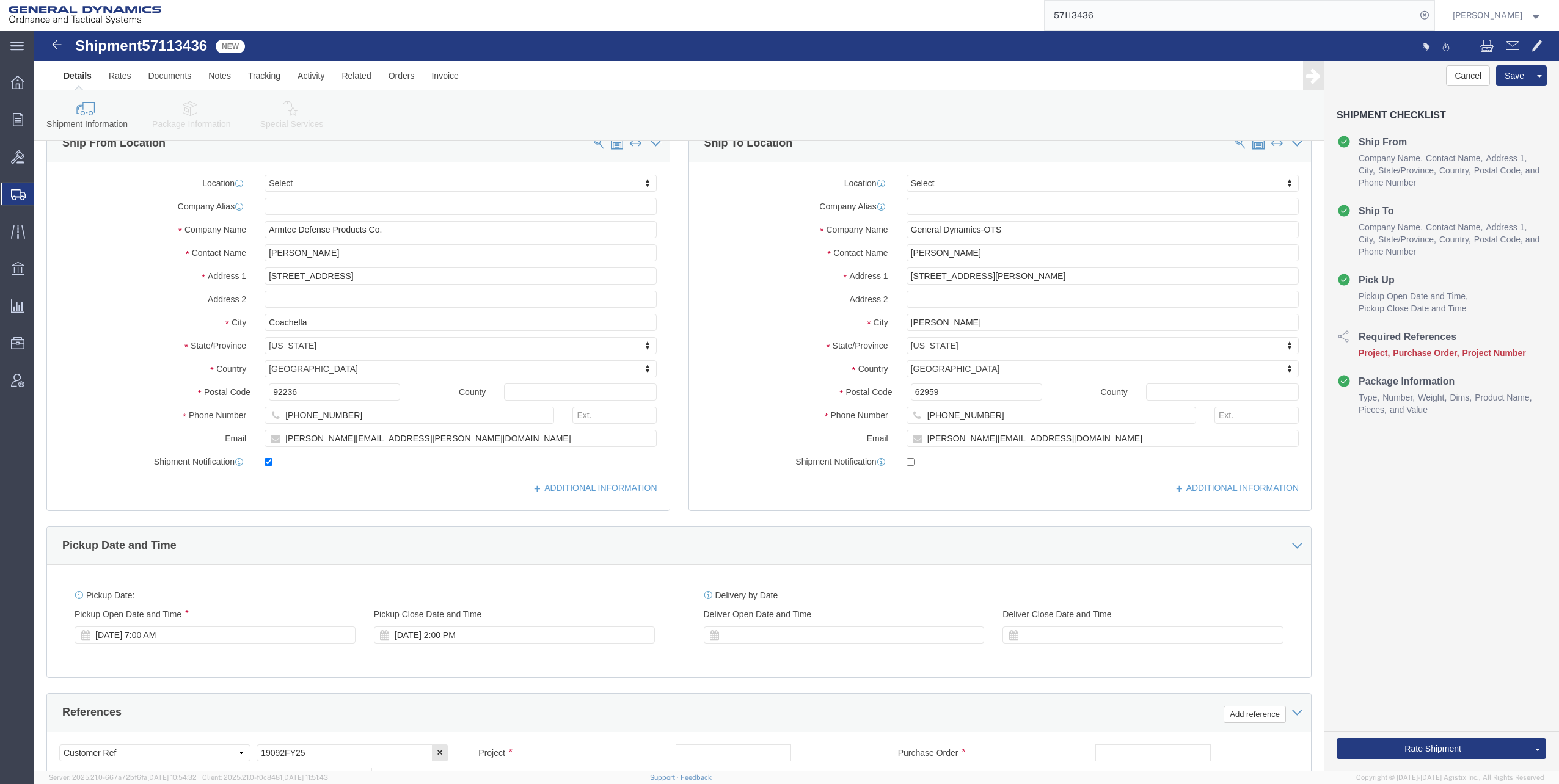
scroll to position [184, 0]
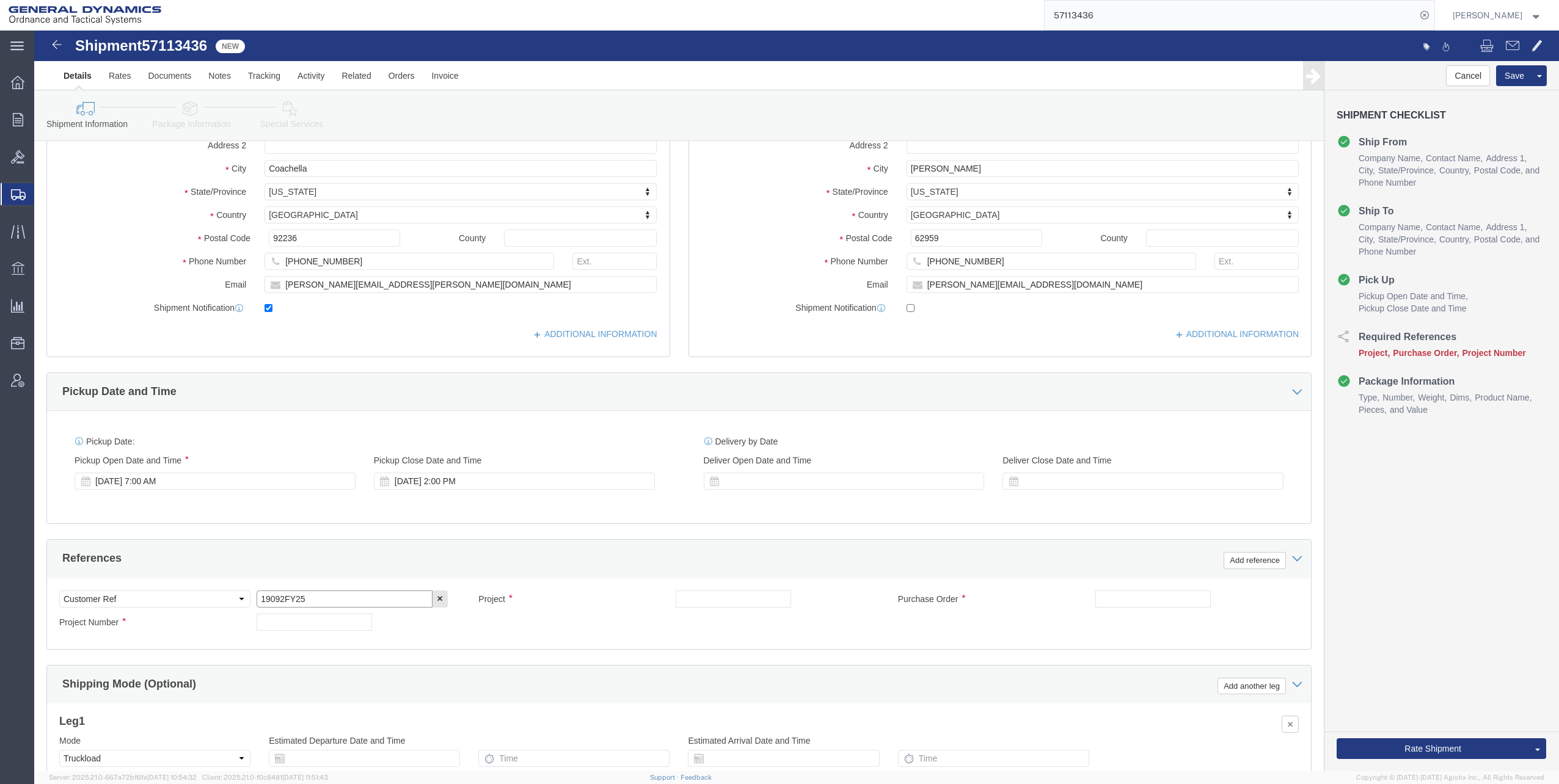
drag, startPoint x: 226, startPoint y: 568, endPoint x: 298, endPoint y: 559, distance: 72.6
click input "19092FY25"
paste input "19092FY25"
type input "19092FY25"
click input "text"
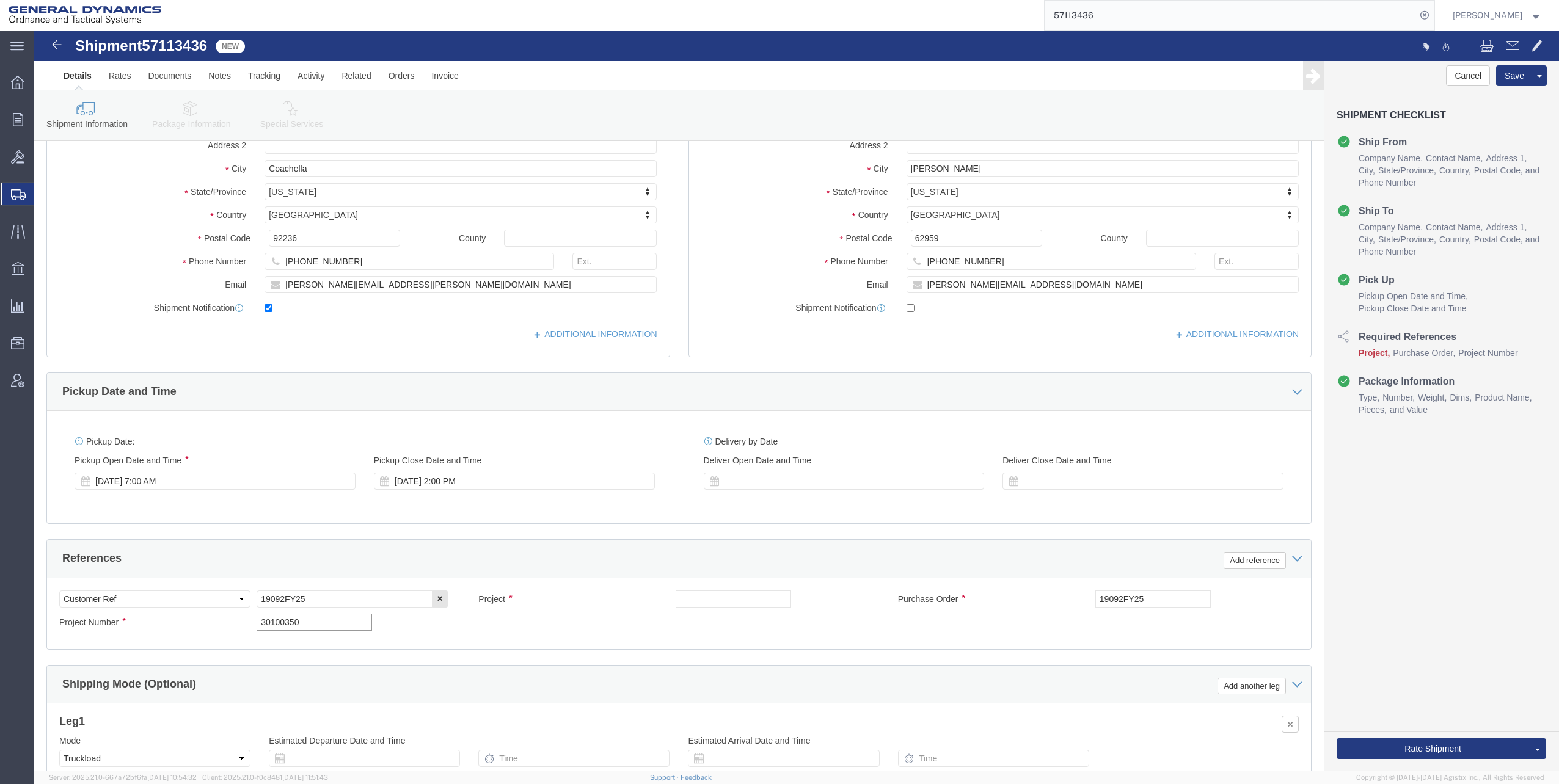
type input "30100350"
click input "text"
click input "LC7FY23 M1002/M865A1"
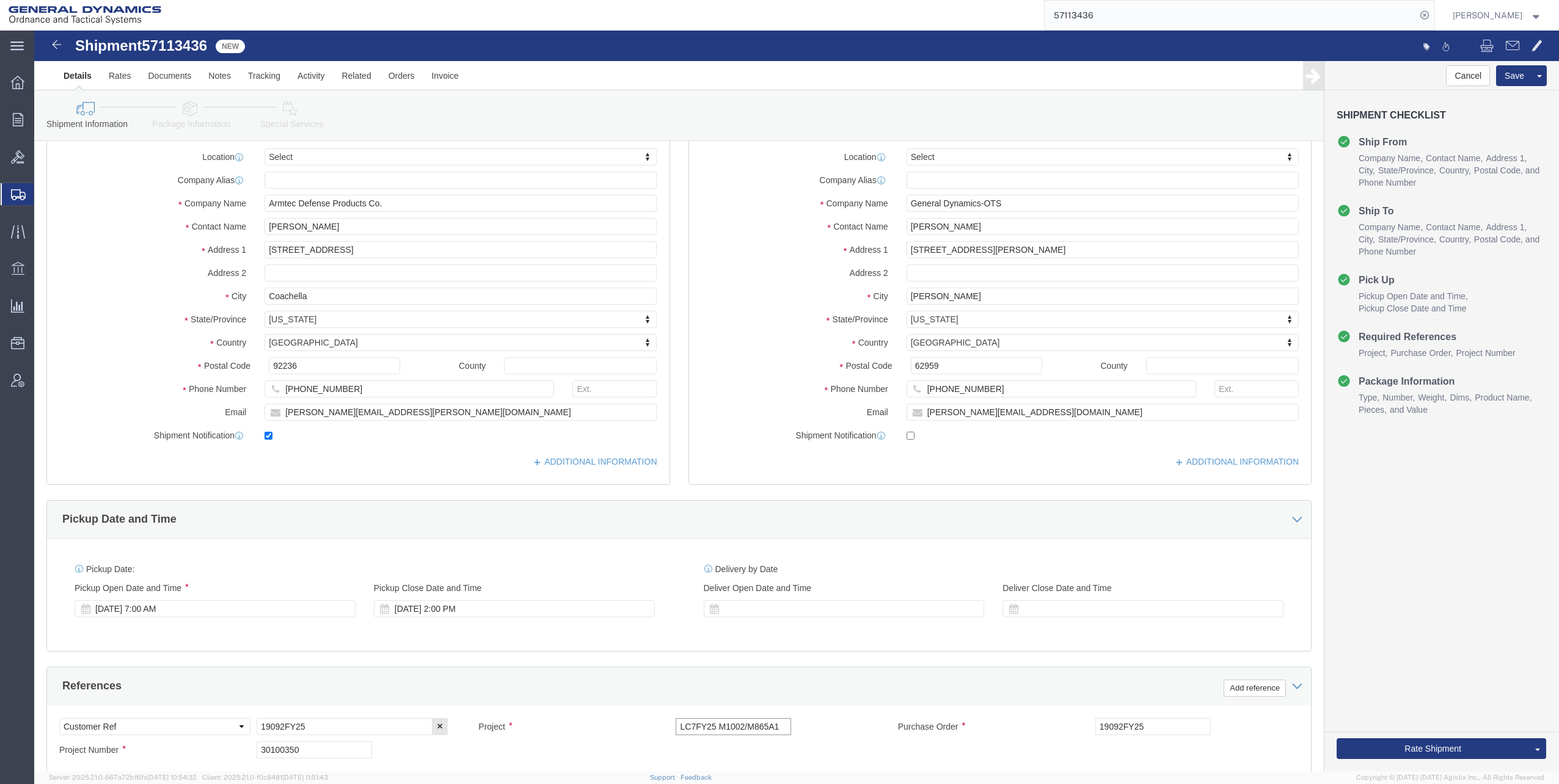
scroll to position [332, 0]
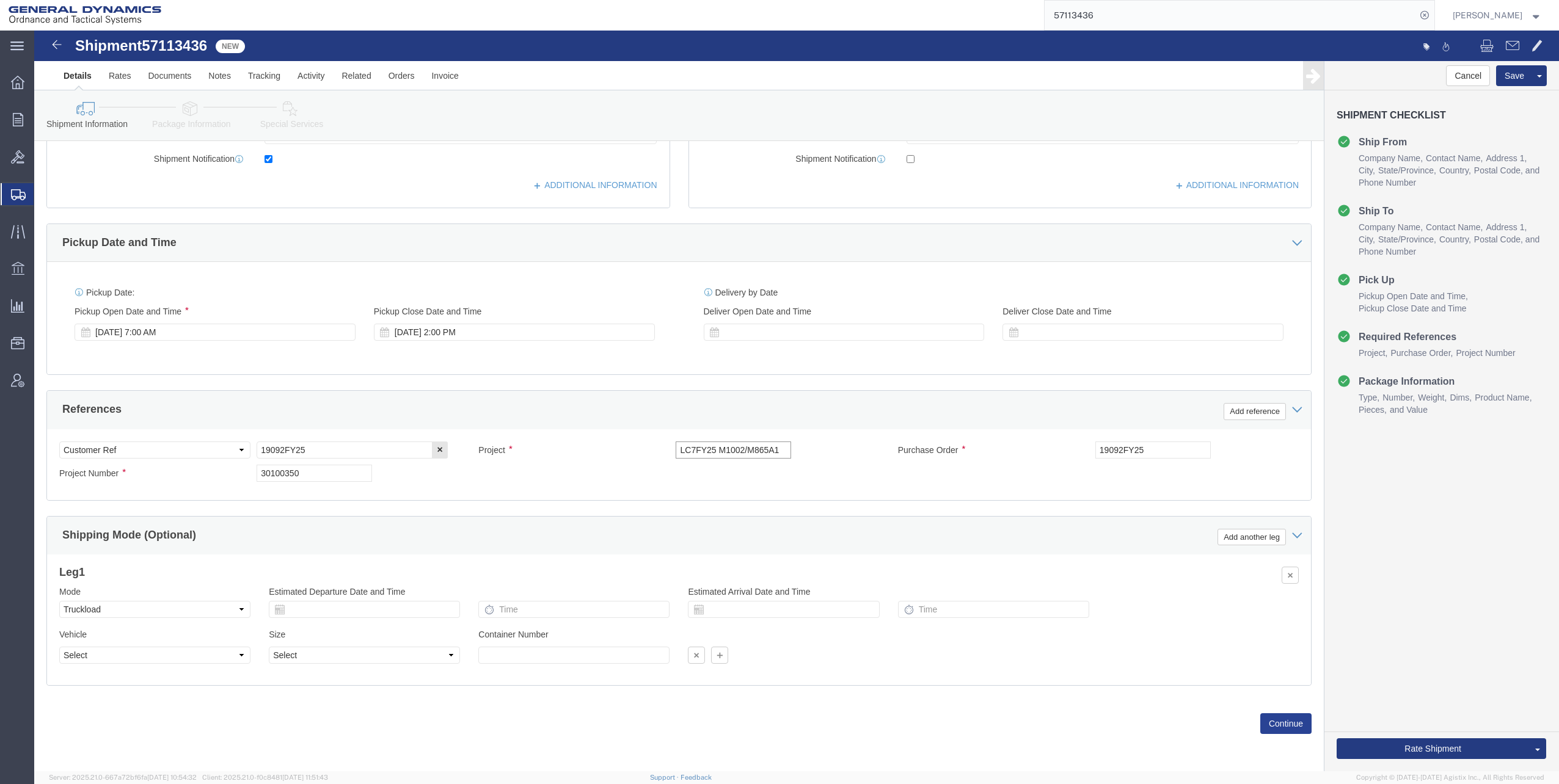
type input "LC7FY25 M1002/M865A1"
click button "Continue"
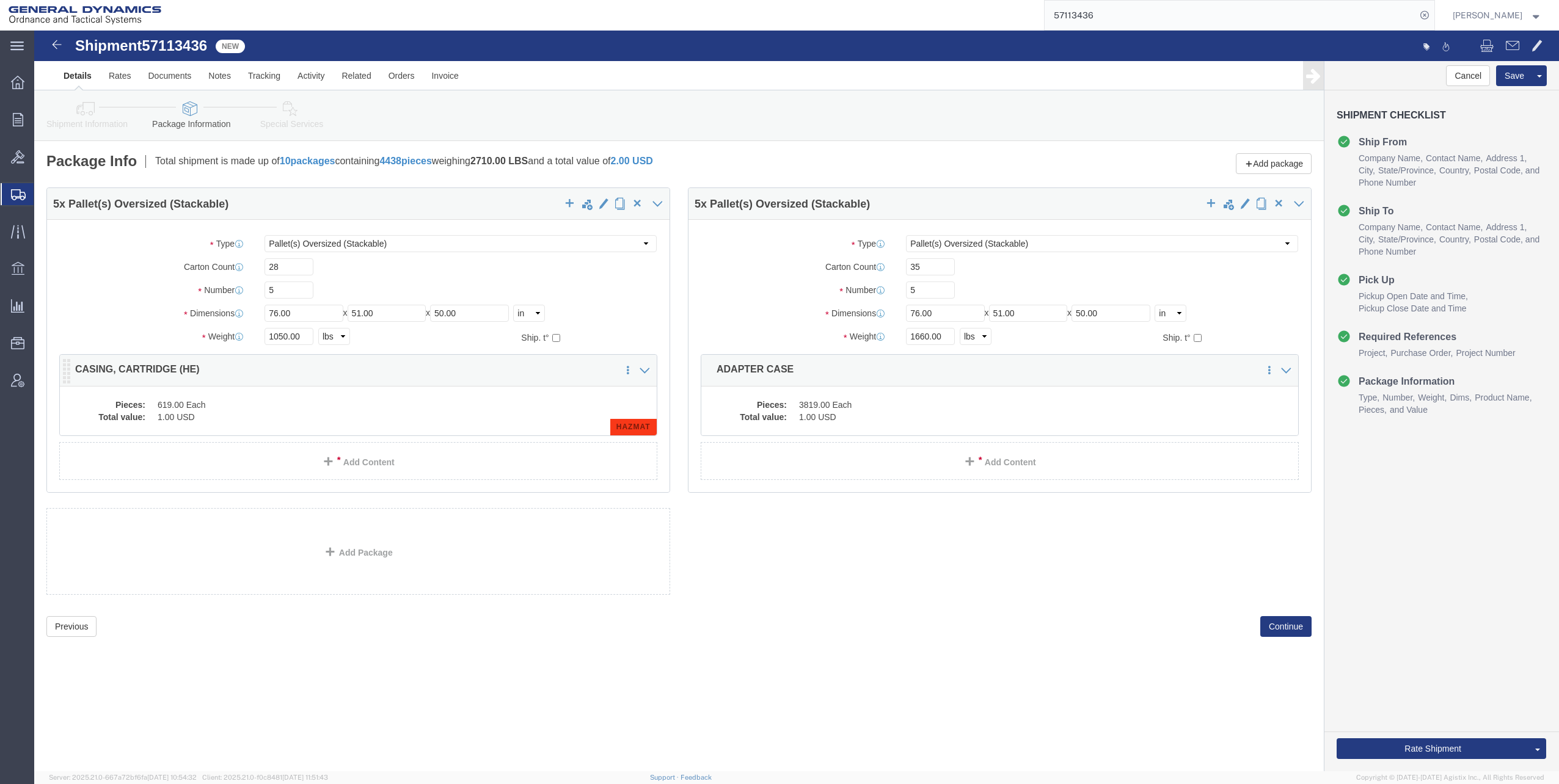
click div "Pieces: 619.00 Each Total value: 1.00 USD HAZMAT"
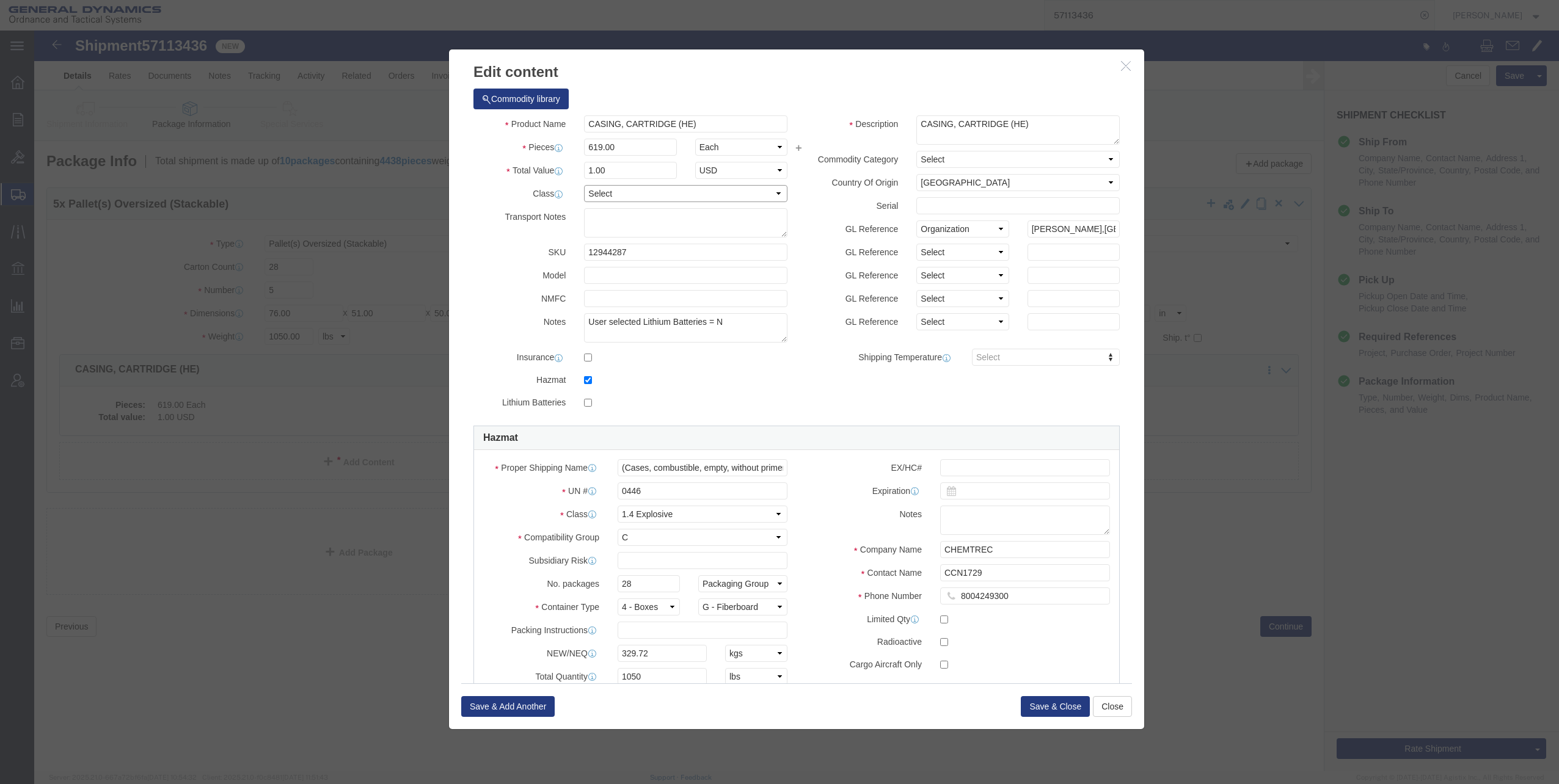
click select "Select 50 55 60 65 70 85 92.5 100 125 175 250 300 400"
select select "92.5"
click select "Select 50 55 60 65 70 85 92.5 100 125 175 250 300 400"
click button "Save & Close"
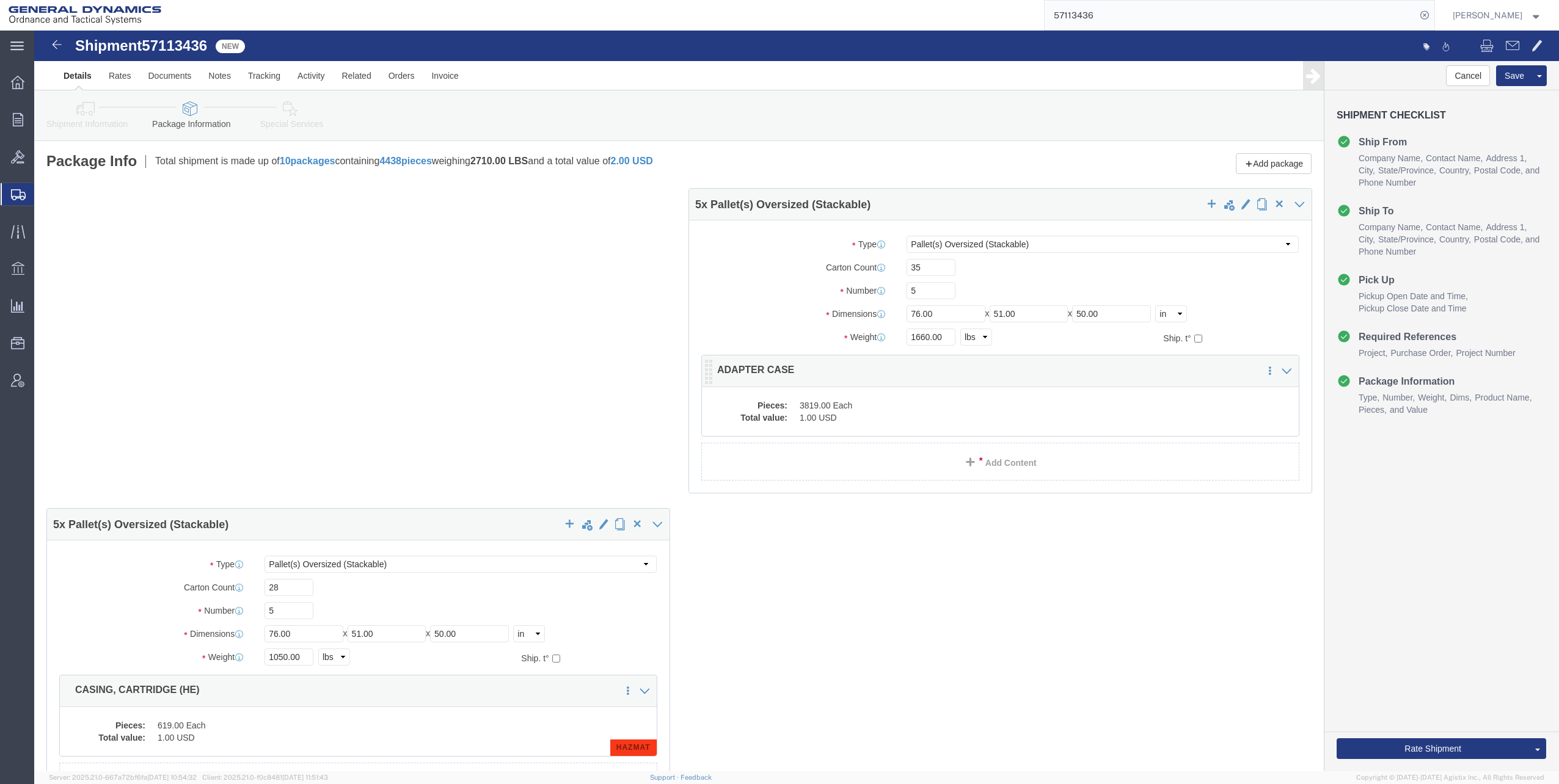
click div "Pieces: 3819.00 Each Total value: 1.00 USD"
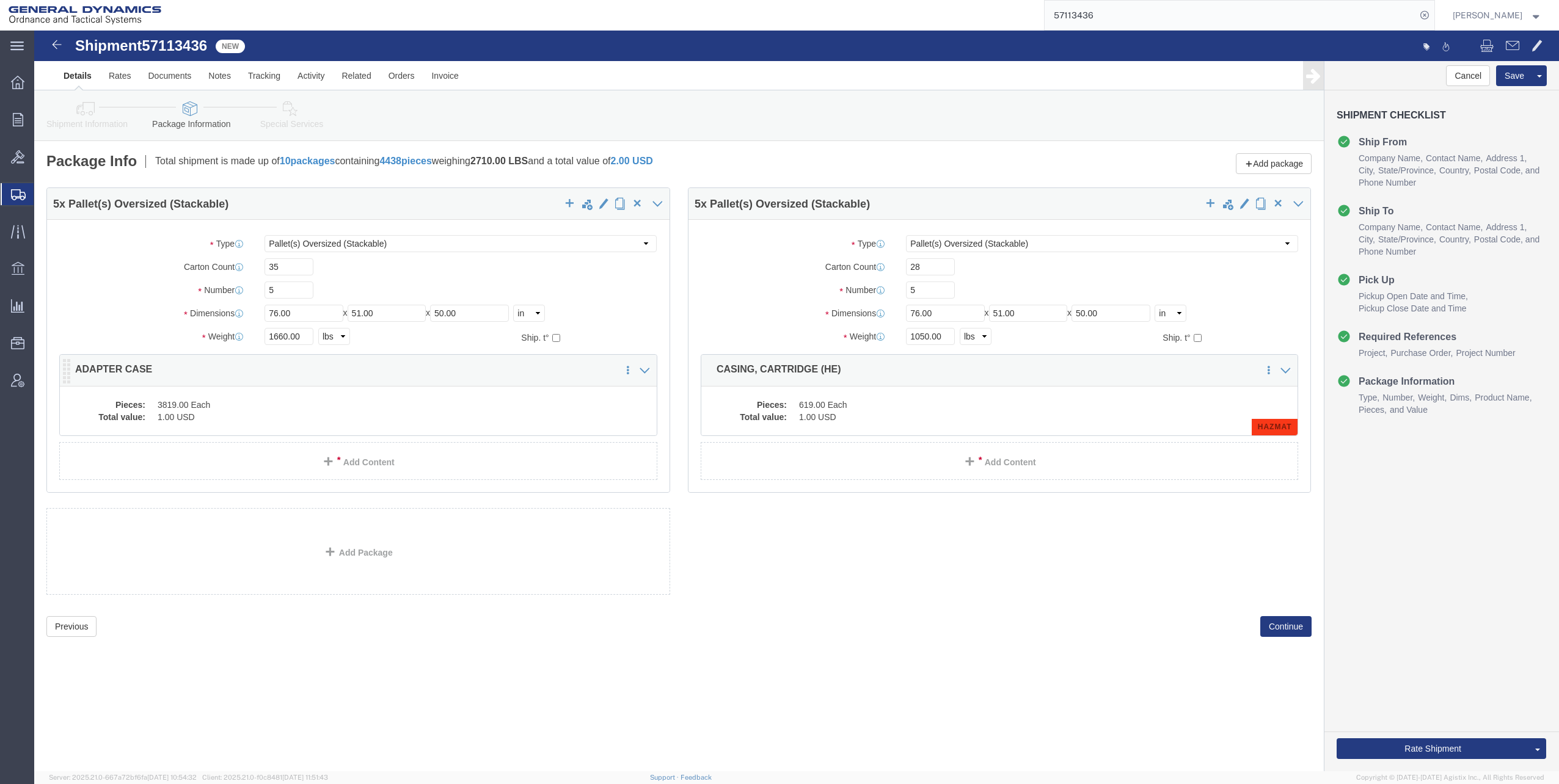
click div "5 x Pallet(s) Oversized (Stackable) Package Type Select Bale(s) Basket(s) Bolt(…"
click dd "1.00 USD"
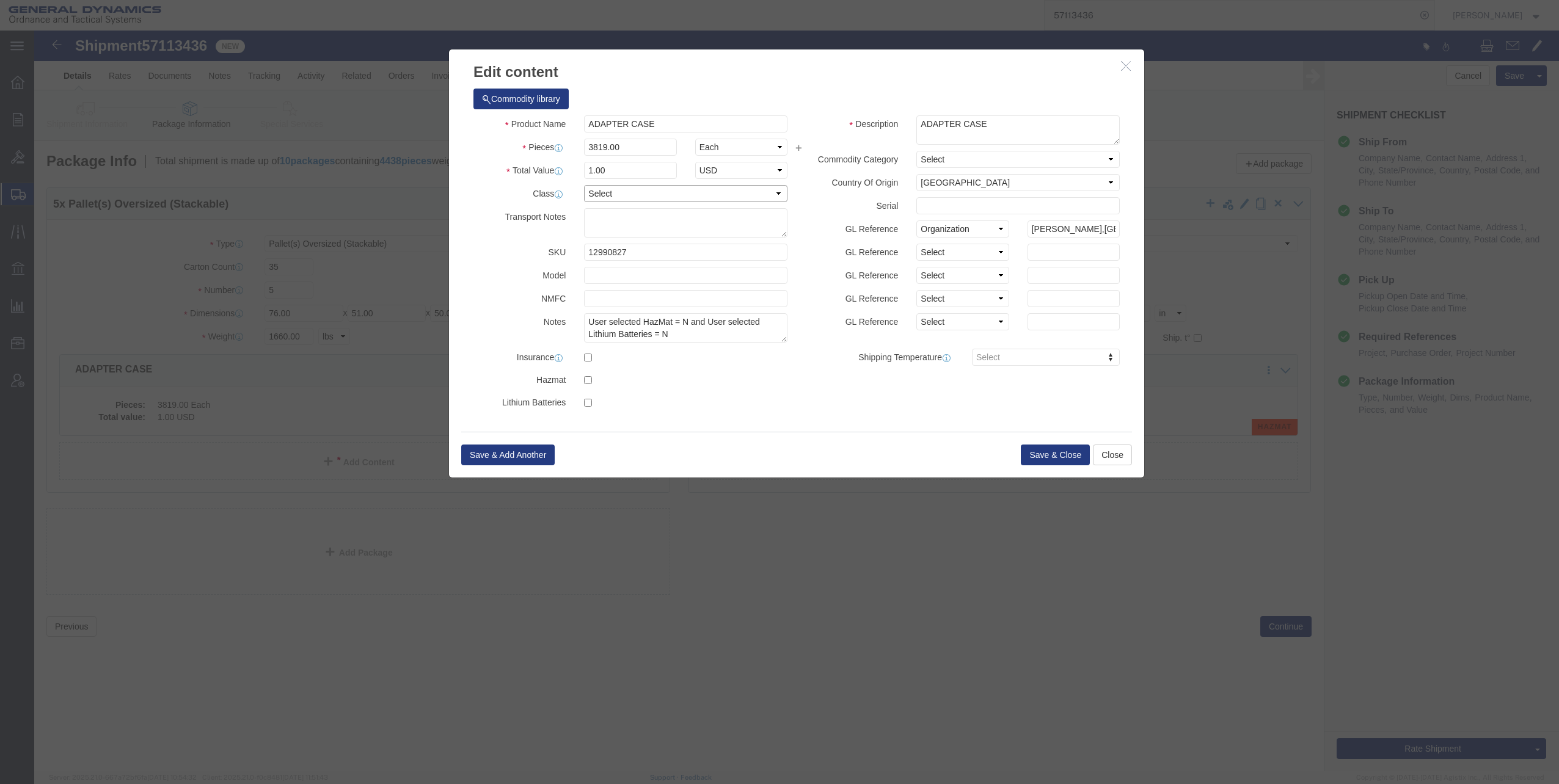
click select "Select 50 55 60 65 70 85 92.5 100 125 175 250 300 400"
select select "70"
click select "Select 50 55 60 65 70 85 92.5 100 125 175 250 300 400"
click button "Save & Close"
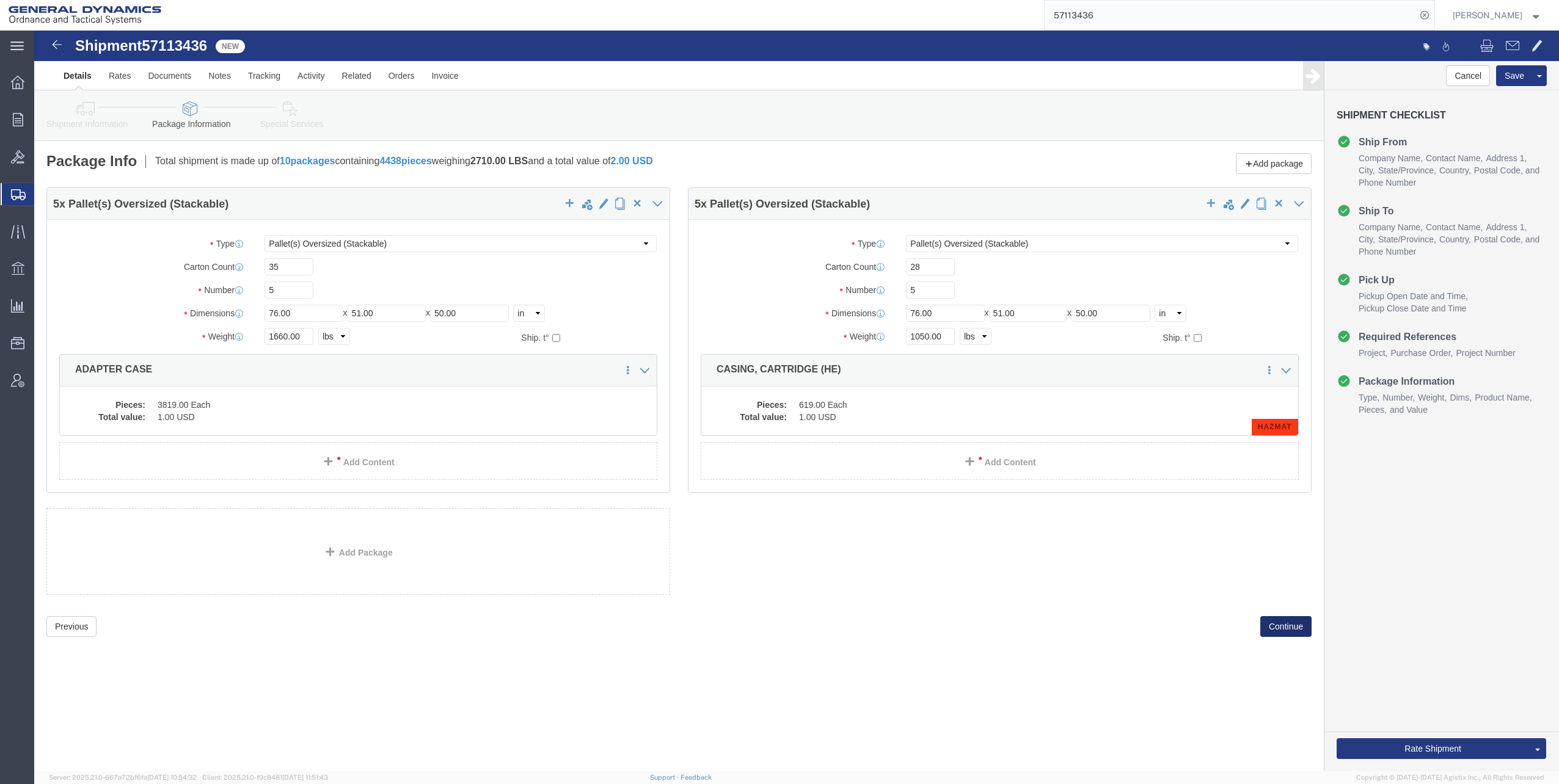
click button "Continue"
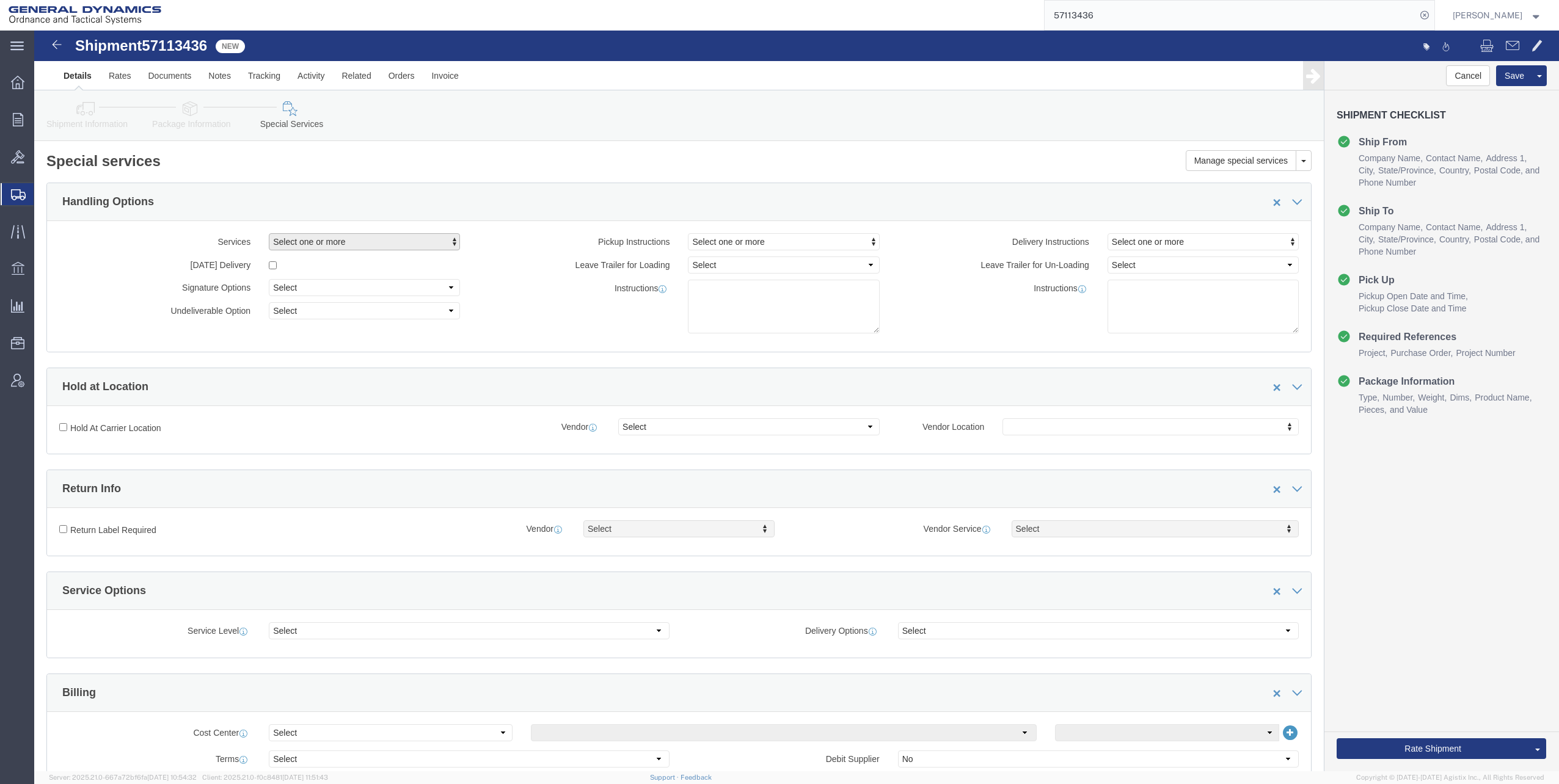
click button "Select one or more"
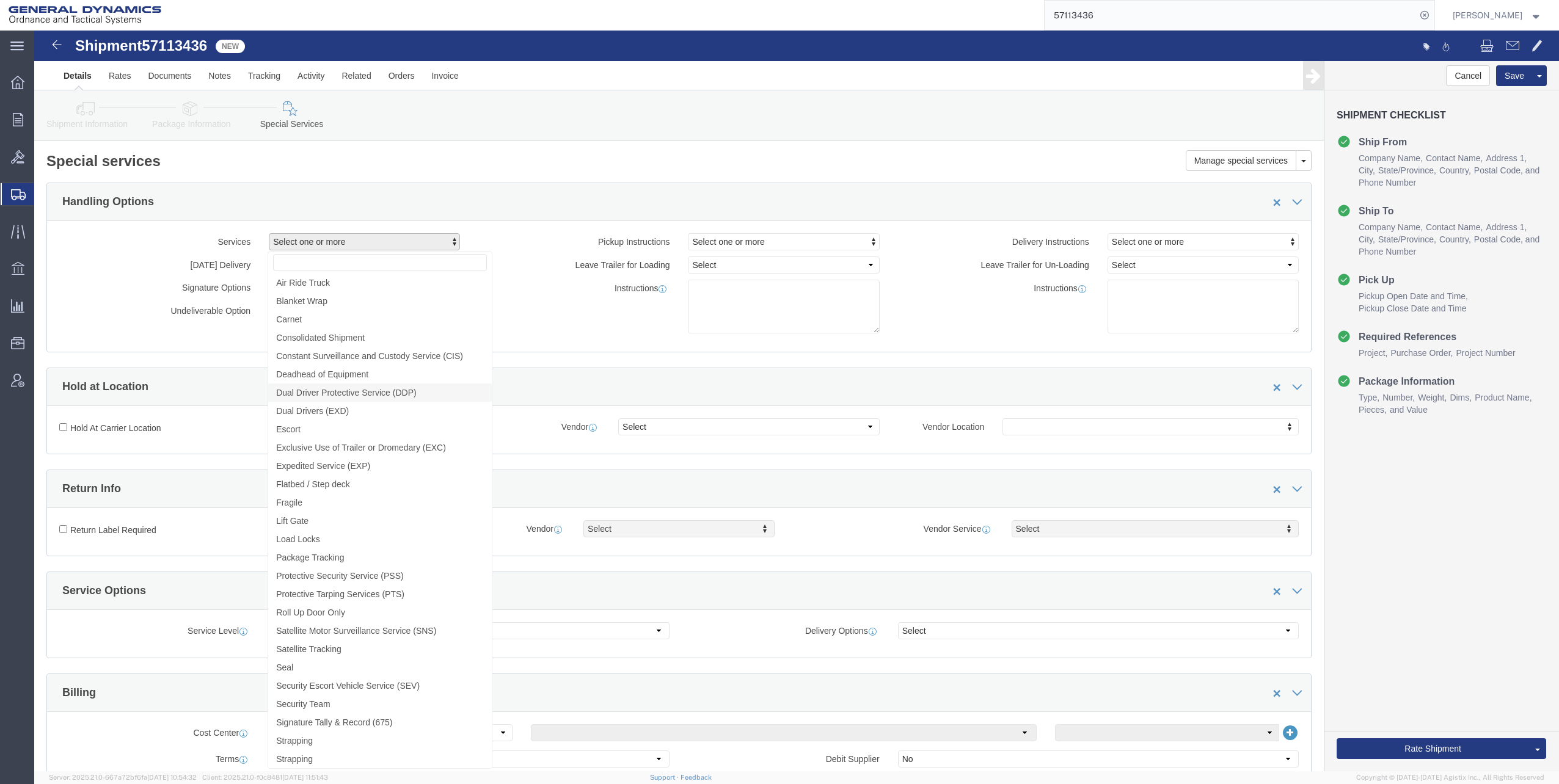
click span "Dual Driver Protective Service (DDP)"
select select "VEHICLE_DUAL_DRIVER_PROT_SERVICE_FLAG"
drag, startPoint x: 1001, startPoint y: 260, endPoint x: 985, endPoint y: 262, distance: 16.1
click label "Instructions"
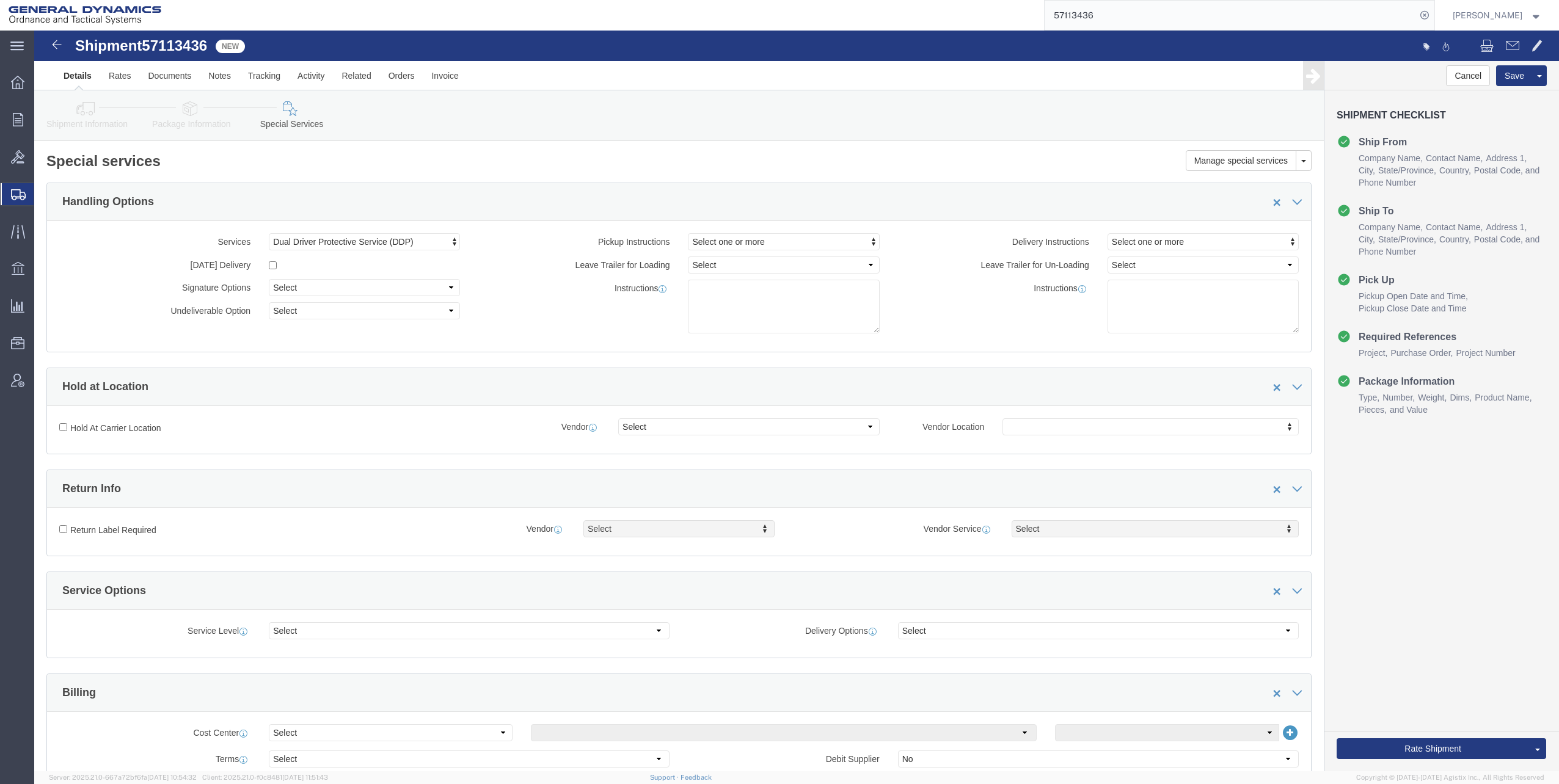
drag, startPoint x: 985, startPoint y: 262, endPoint x: 921, endPoint y: 279, distance: 66.2
click div "Instructions"
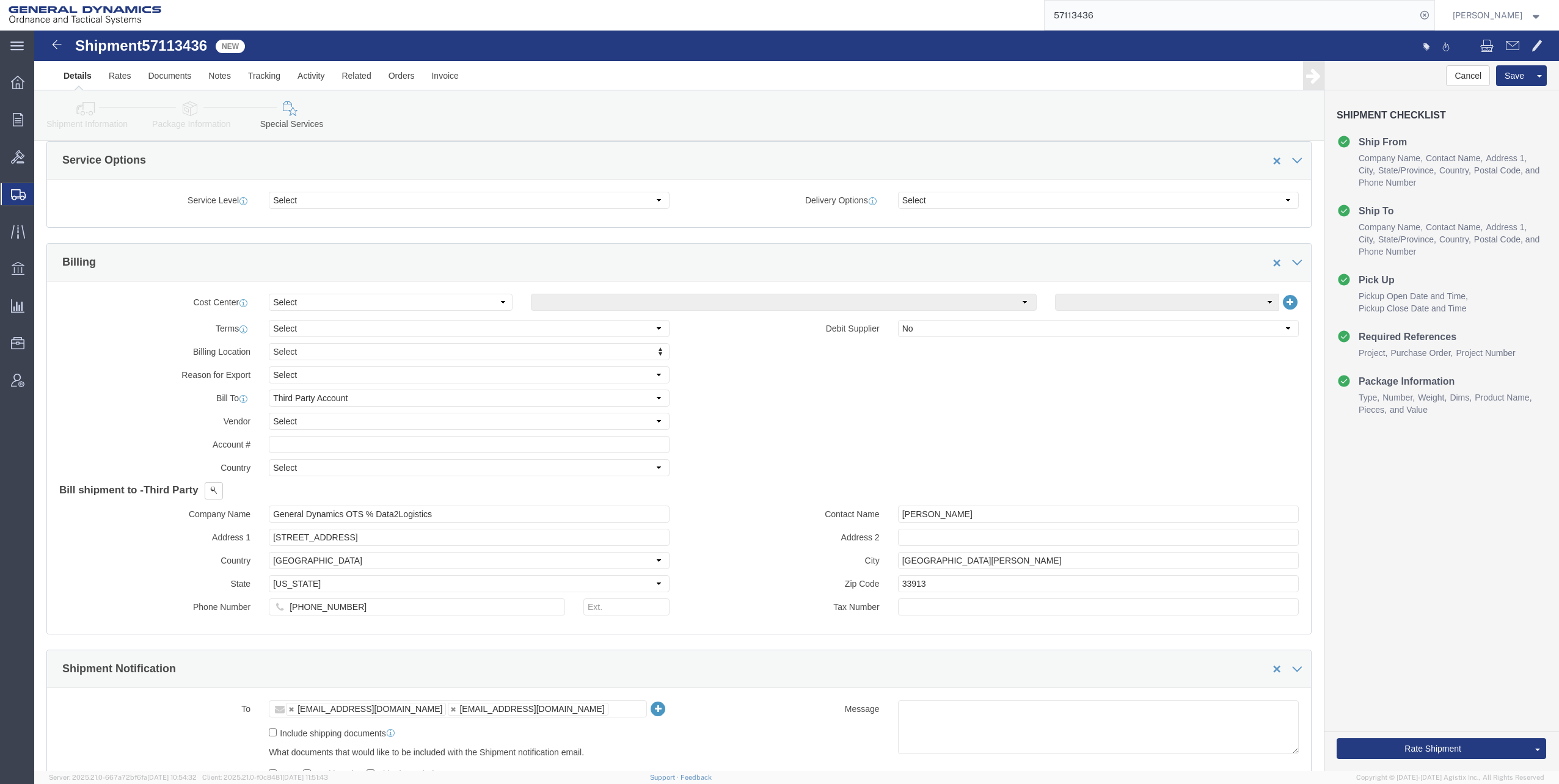
scroll to position [672, 0]
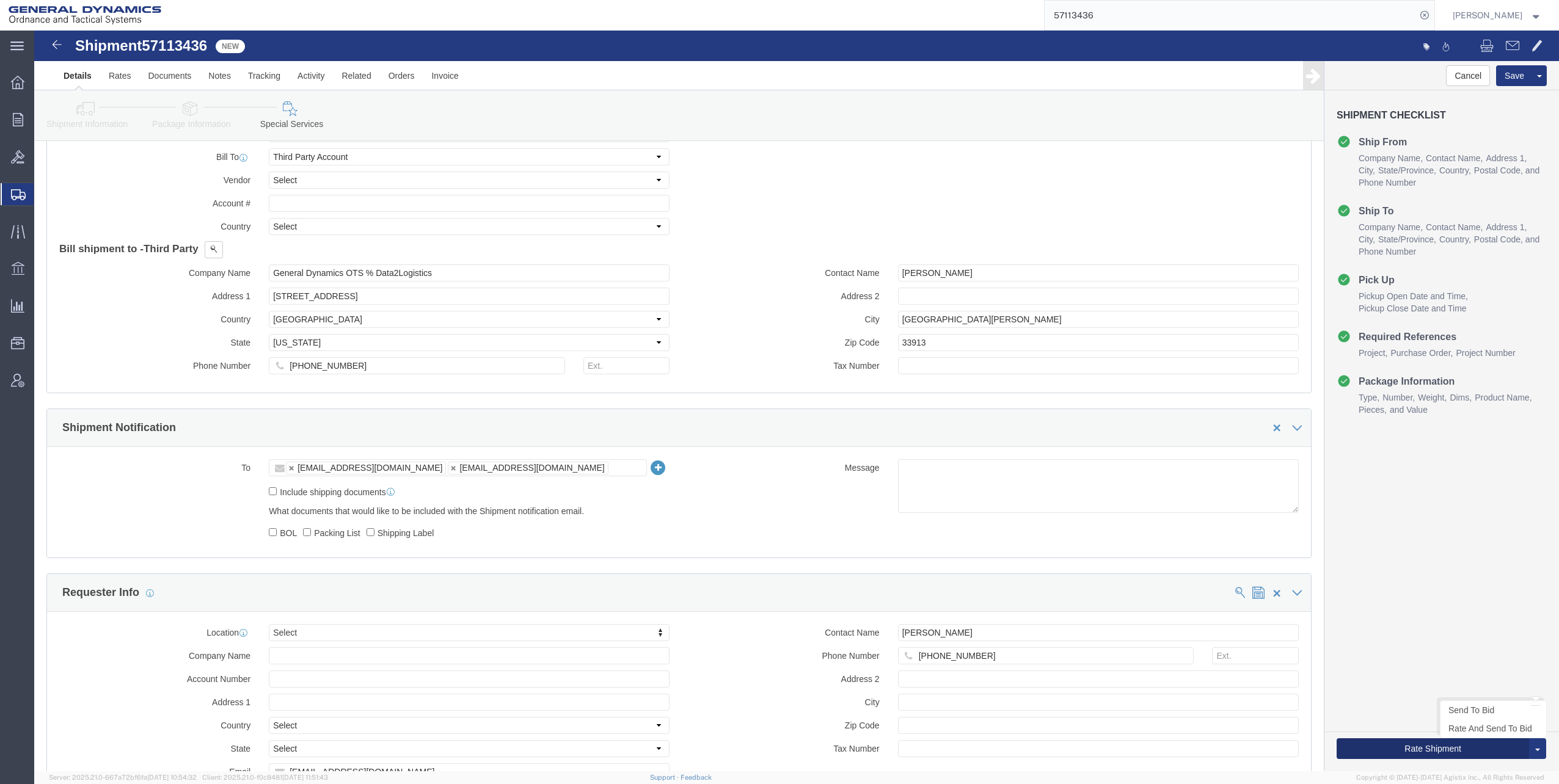
click button "Rate Shipment"
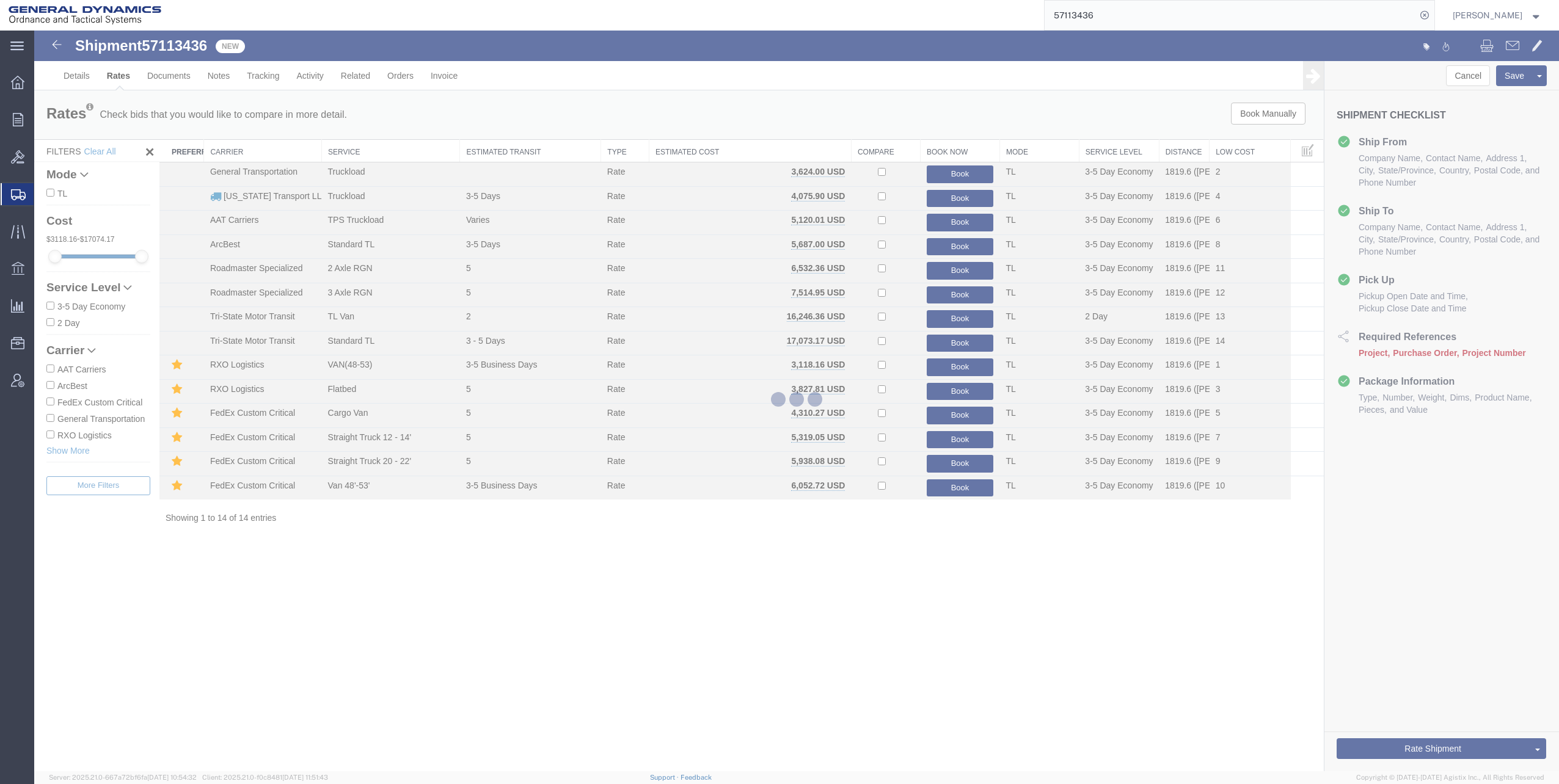
scroll to position [0, 0]
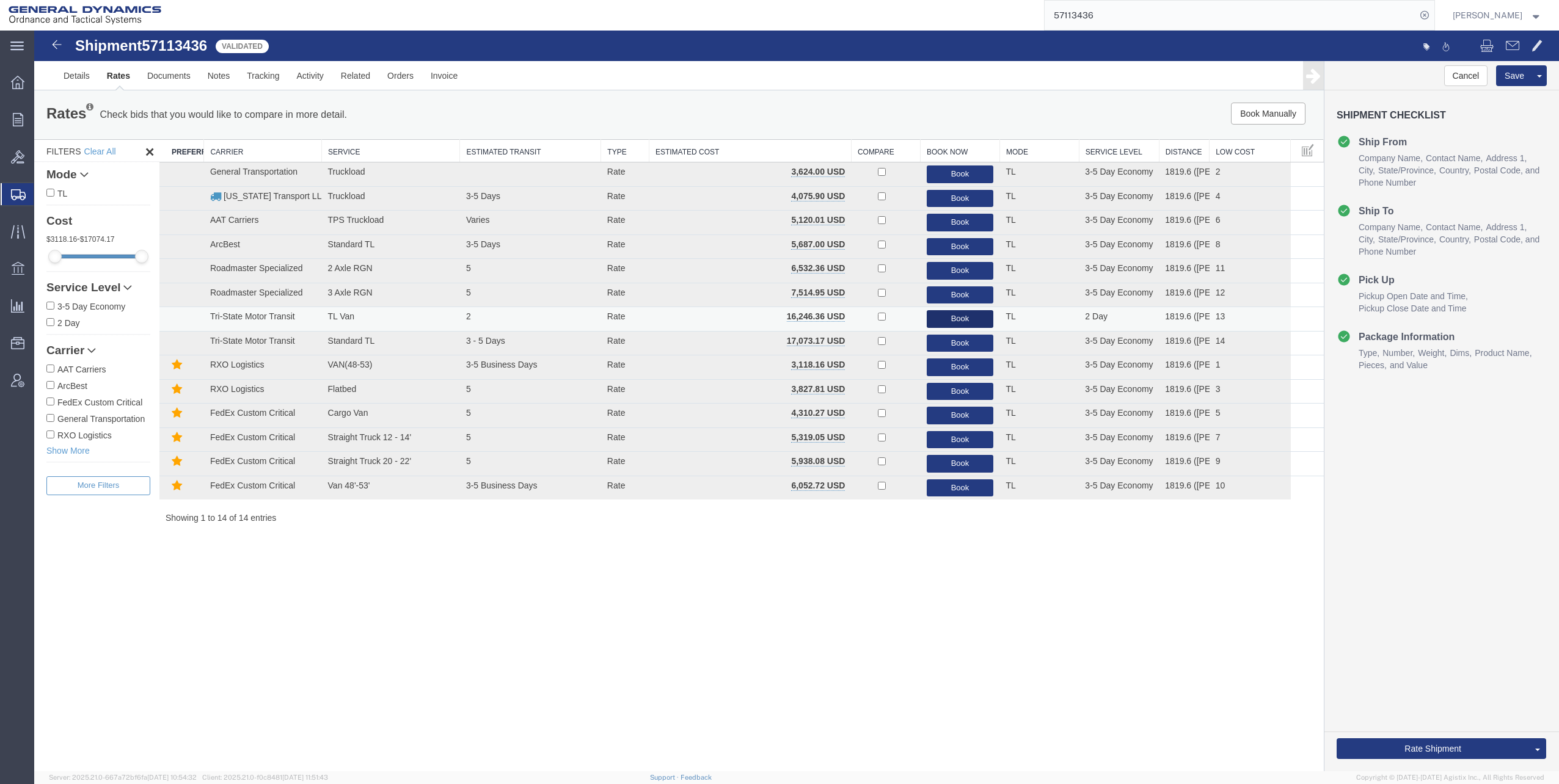
click at [957, 318] on button "Book" at bounding box center [960, 319] width 67 height 18
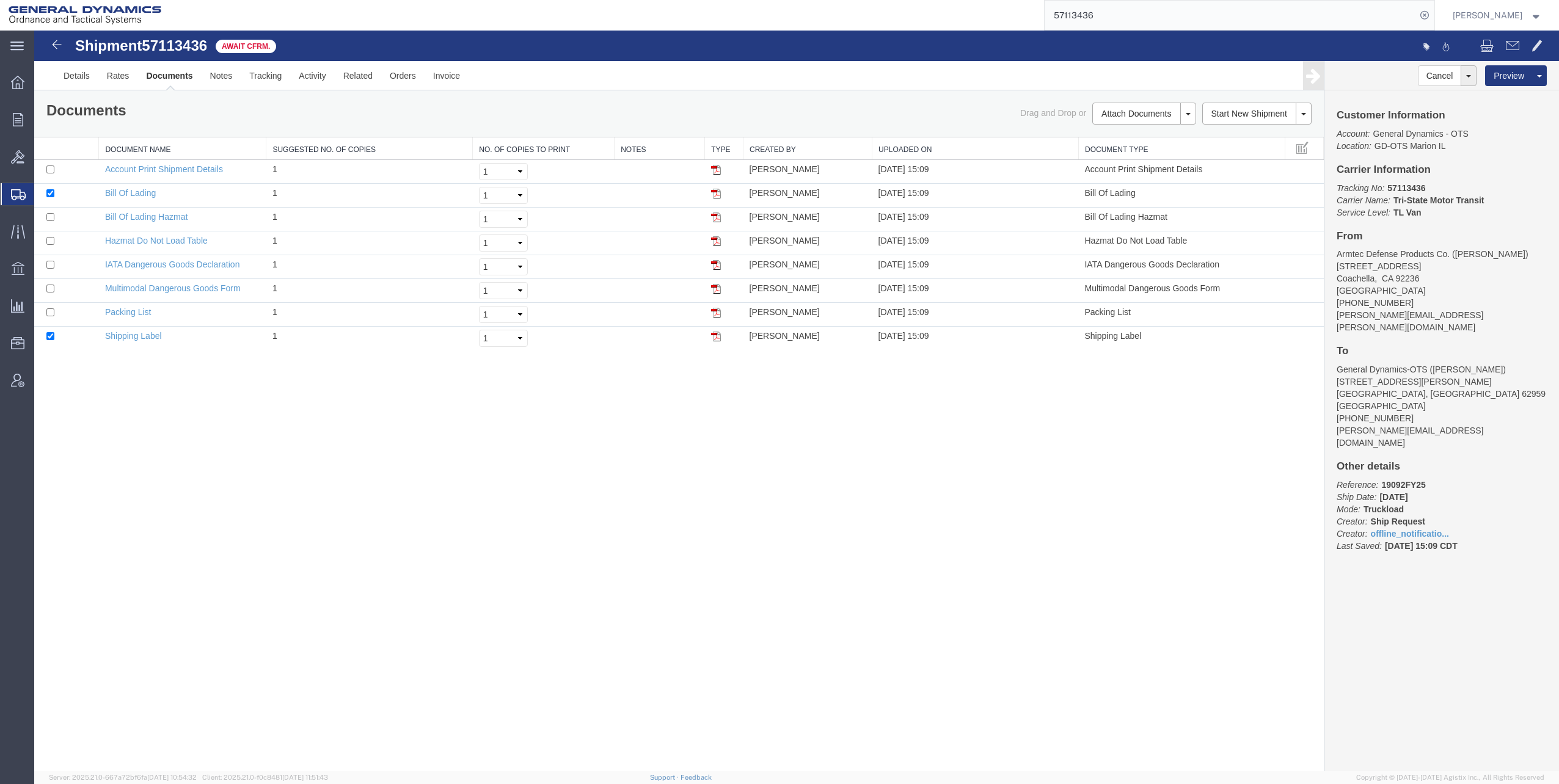
click at [20, 199] on icon at bounding box center [19, 195] width 15 height 11
click at [44, 196] on span "Shipments" at bounding box center [38, 194] width 9 height 24
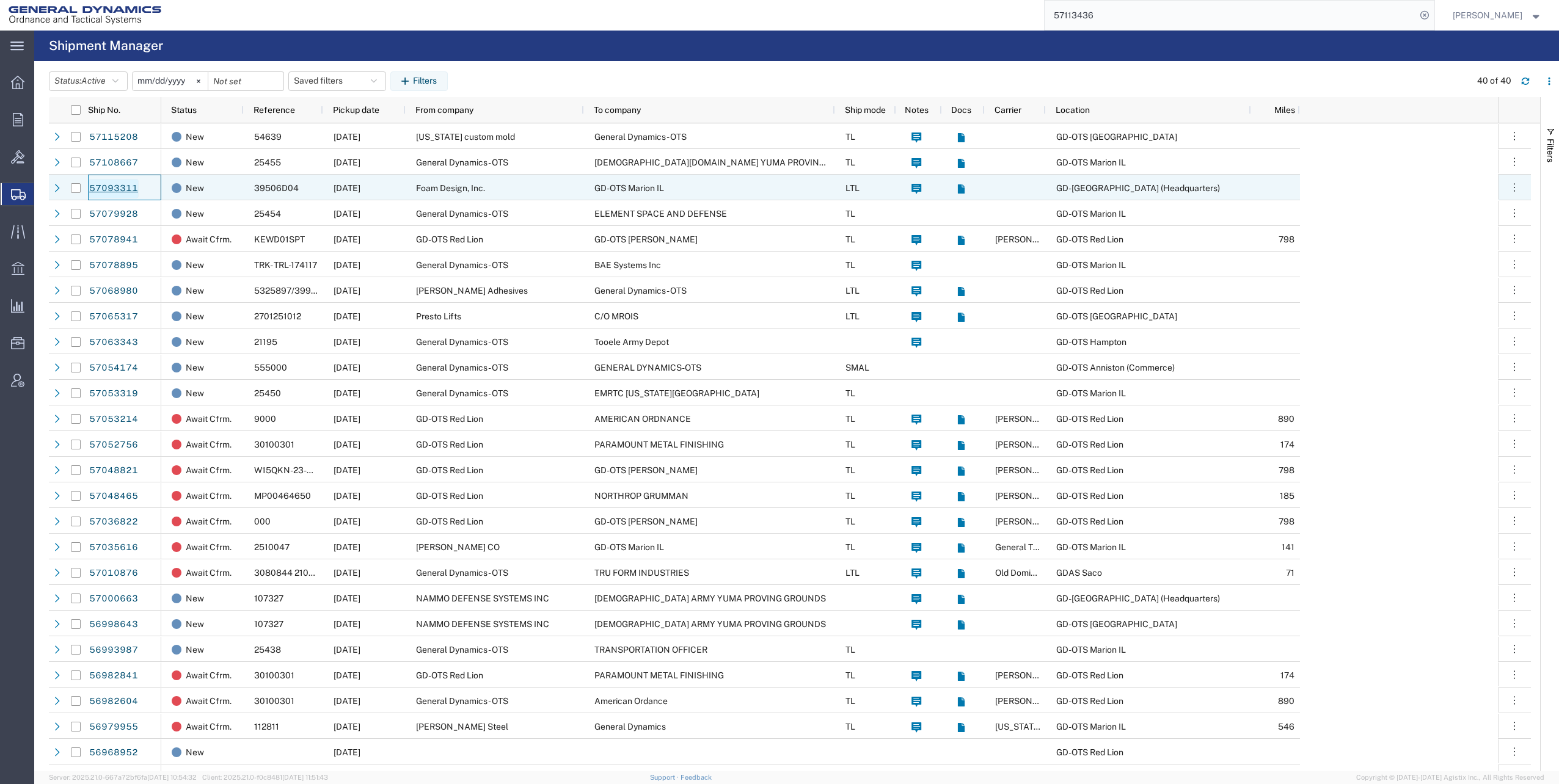
click at [107, 187] on link "57093311" at bounding box center [114, 188] width 50 height 20
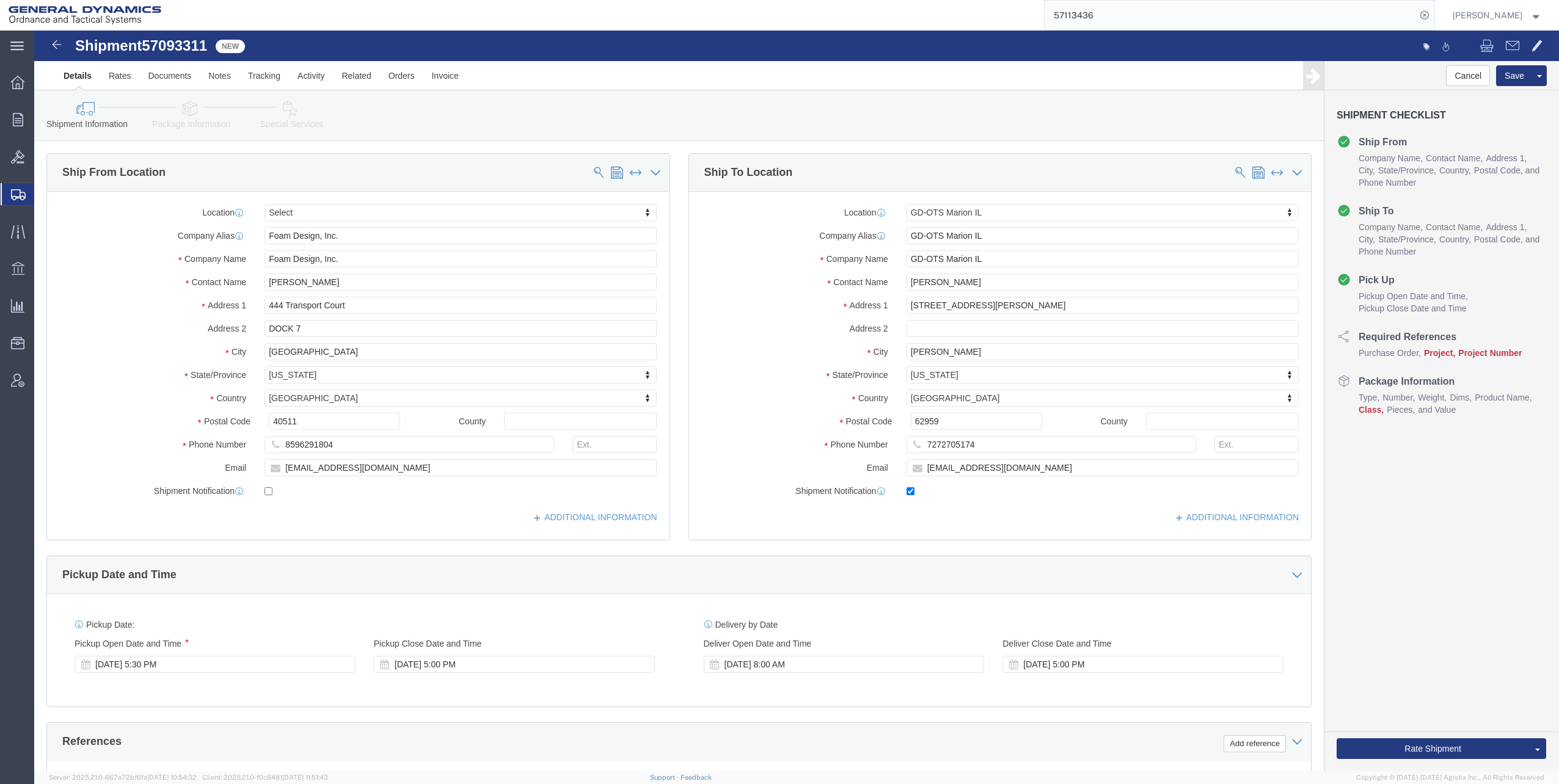
select select
select select "313"
click icon
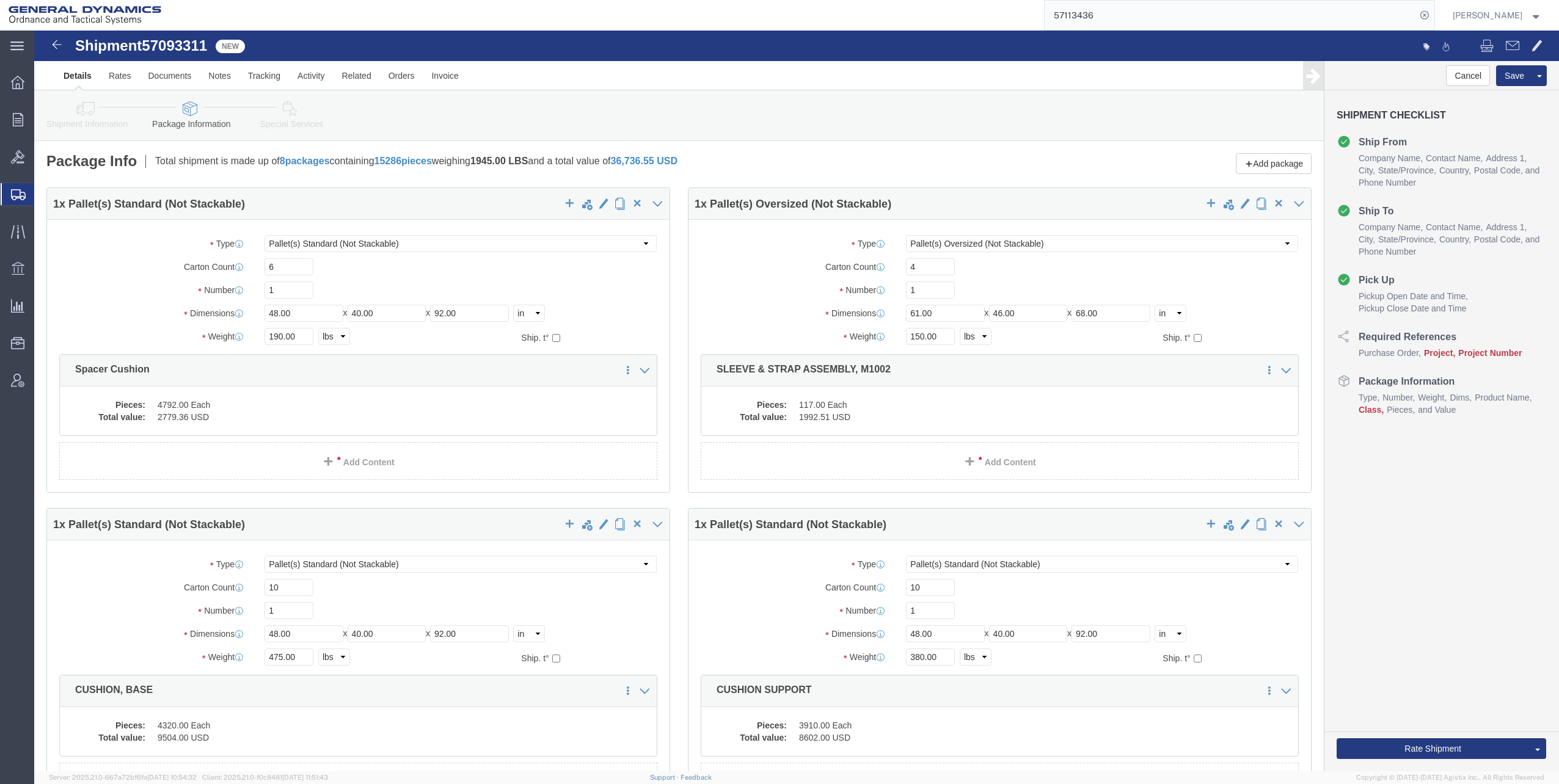
click icon
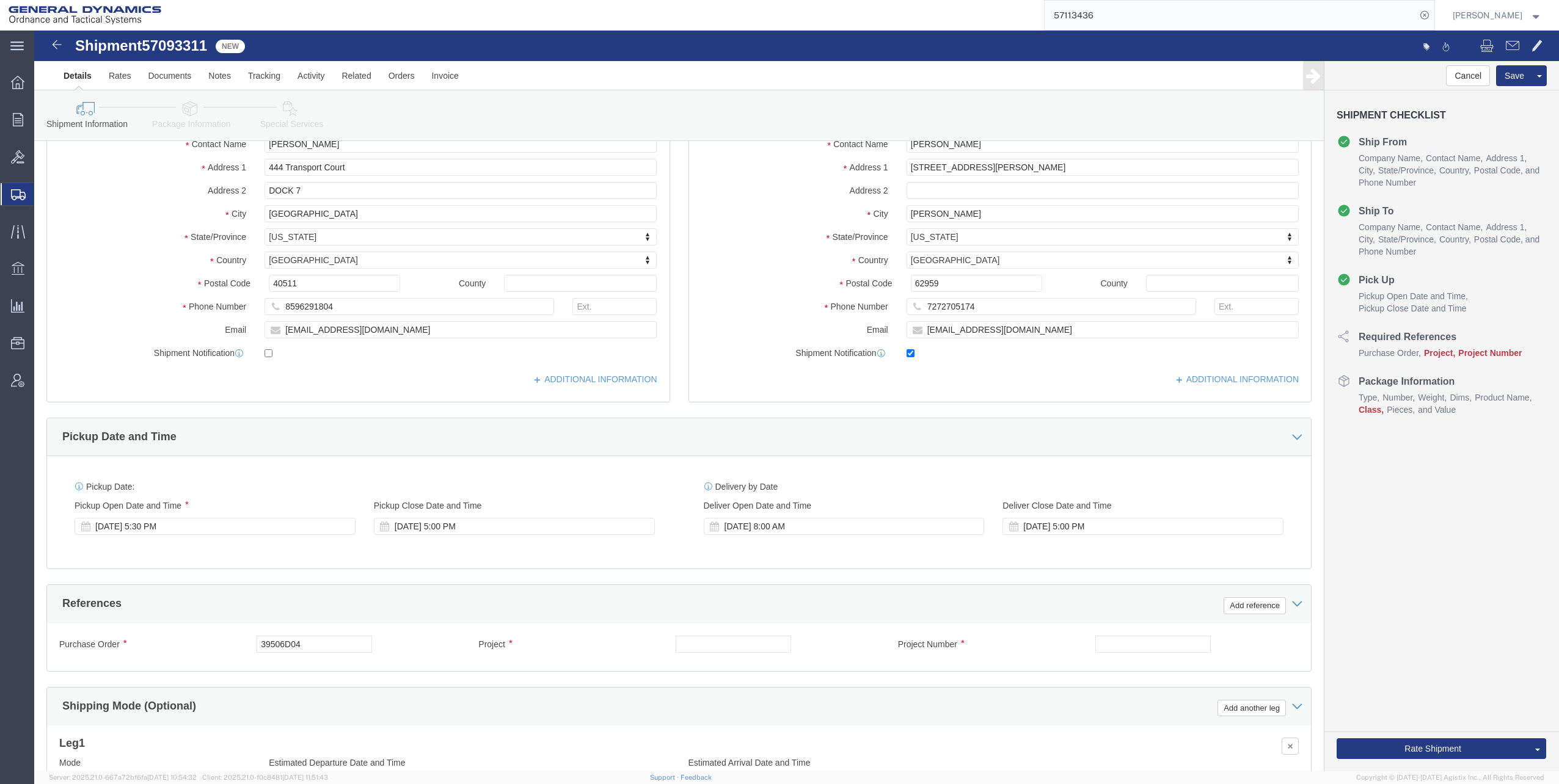
scroll to position [184, 0]
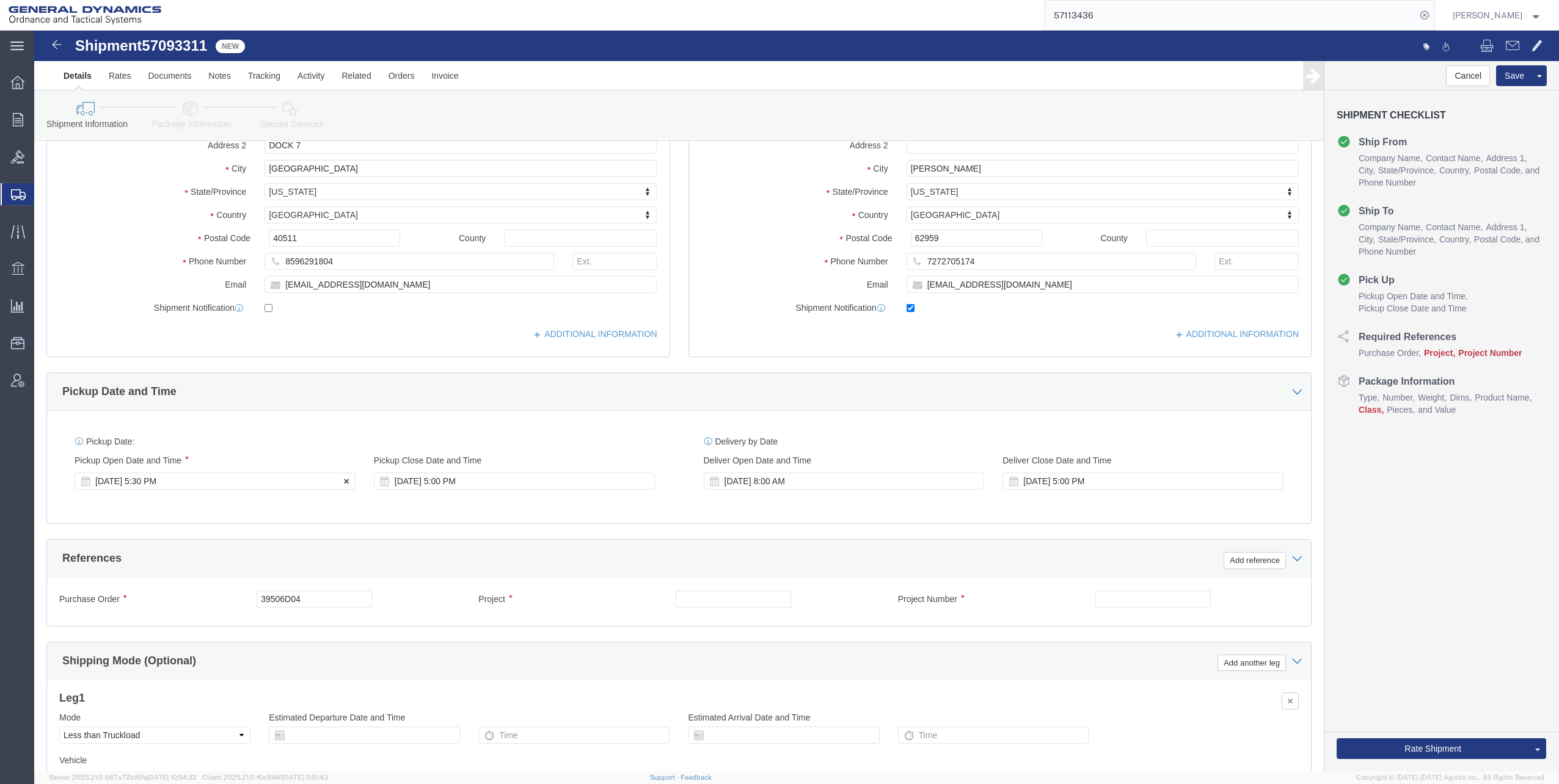
click div "[DATE] 5:30 PM"
click input ":350 PM"
drag, startPoint x: 88, startPoint y: 672, endPoint x: 78, endPoint y: 679, distance: 12.2
click input ":350 PM"
drag, startPoint x: 92, startPoint y: 670, endPoint x: 62, endPoint y: 669, distance: 30.0
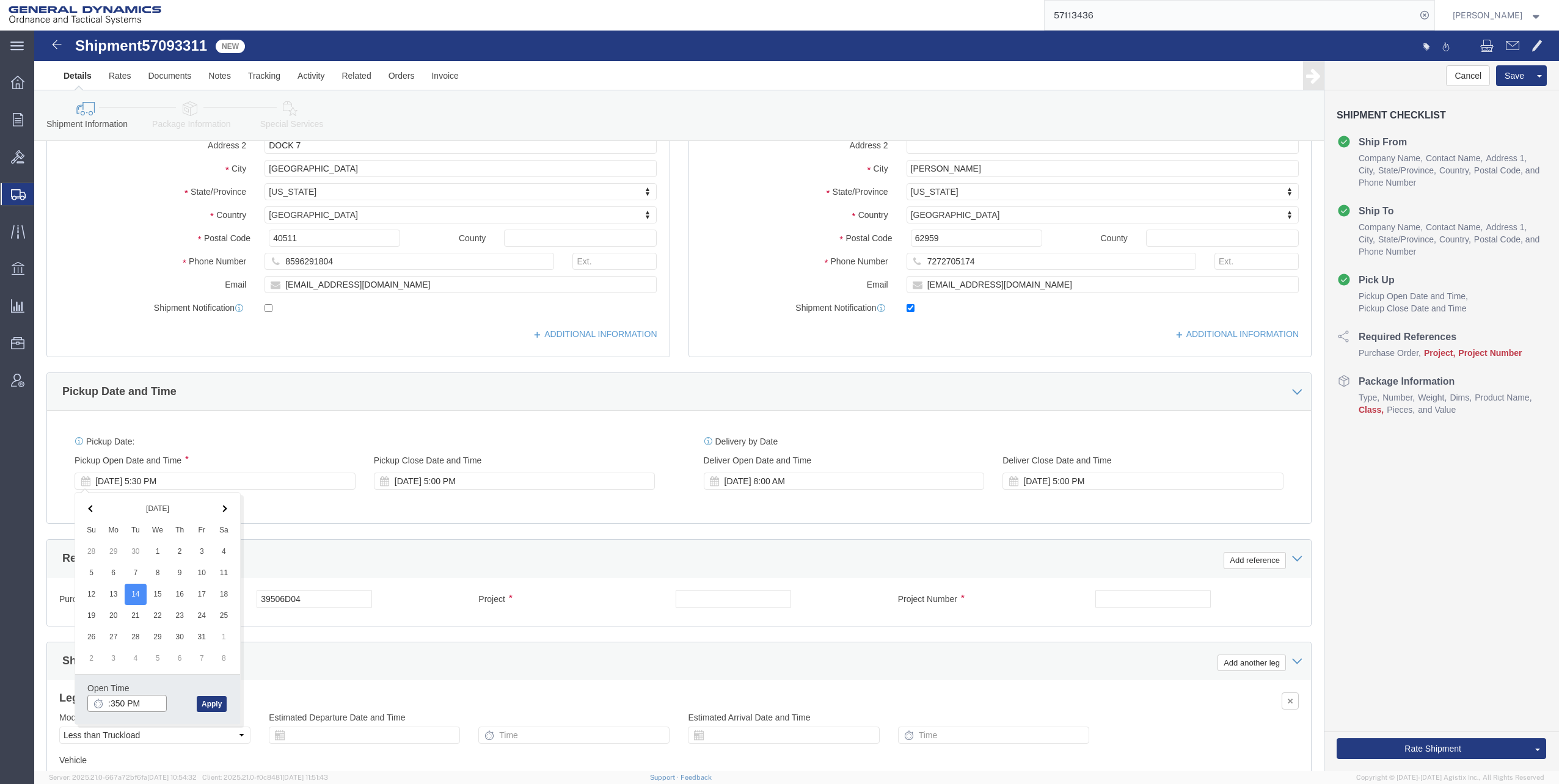
click div ":350 PM"
click input "8:00 PM"
type input "8:00 AM"
click button "Apply"
click div "[DATE] 6:00 PM"
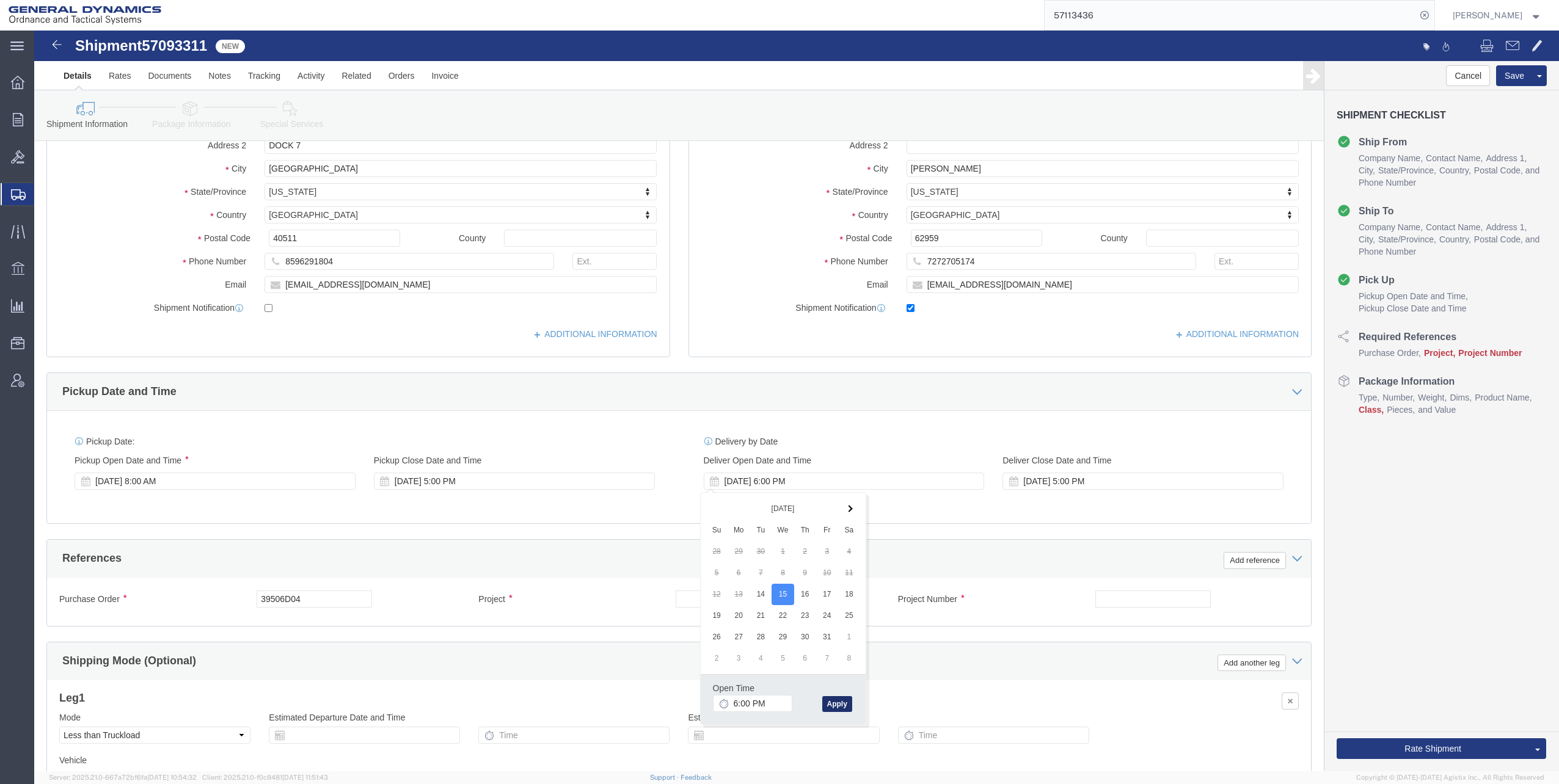
click button "Apply"
click div "[DATE] 6:00 PM"
drag, startPoint x: 719, startPoint y: 673, endPoint x: 737, endPoint y: 669, distance: 18.4
click input "6:00 PM"
type input "6:AM PM"
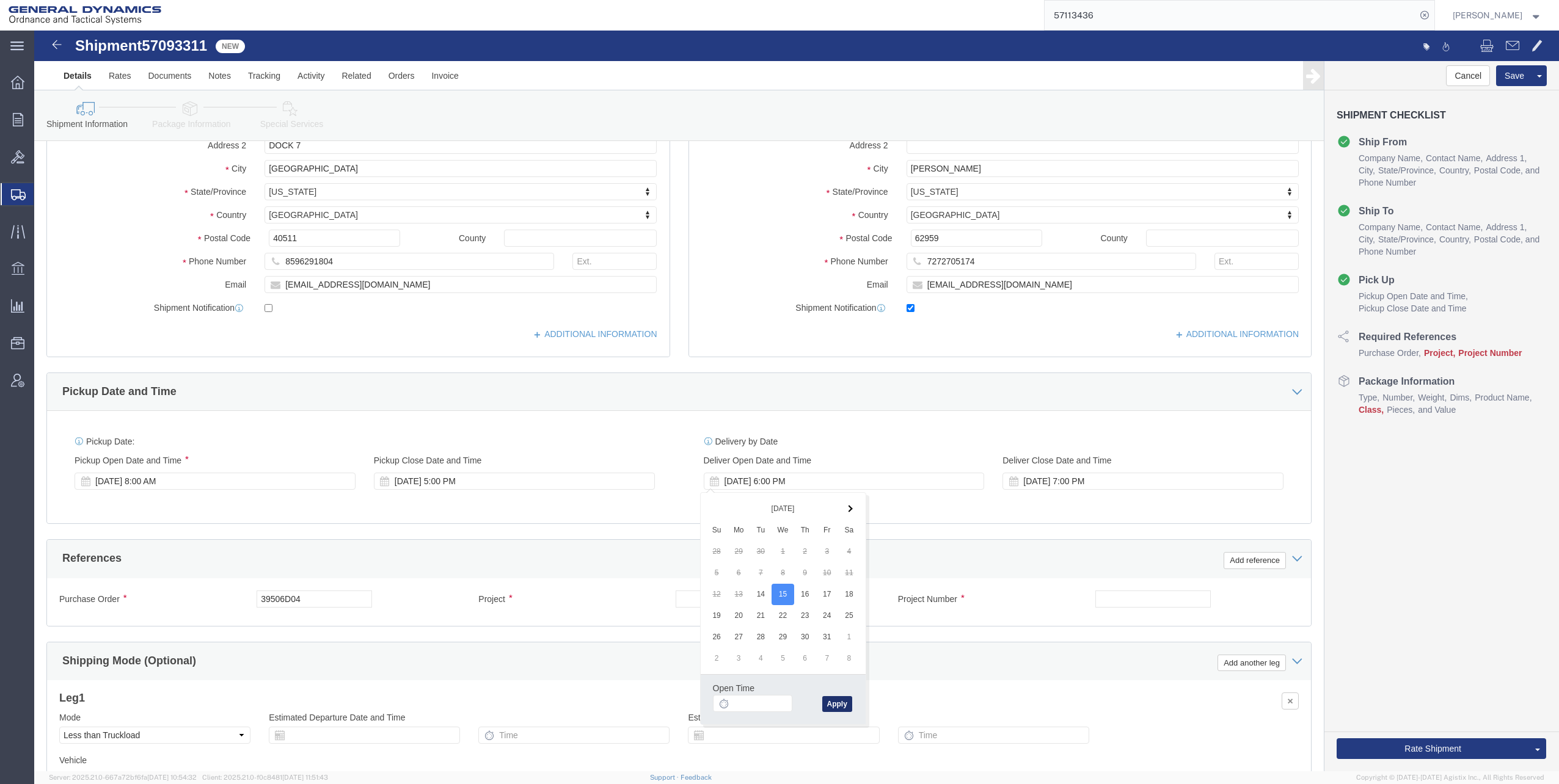
click button "Apply"
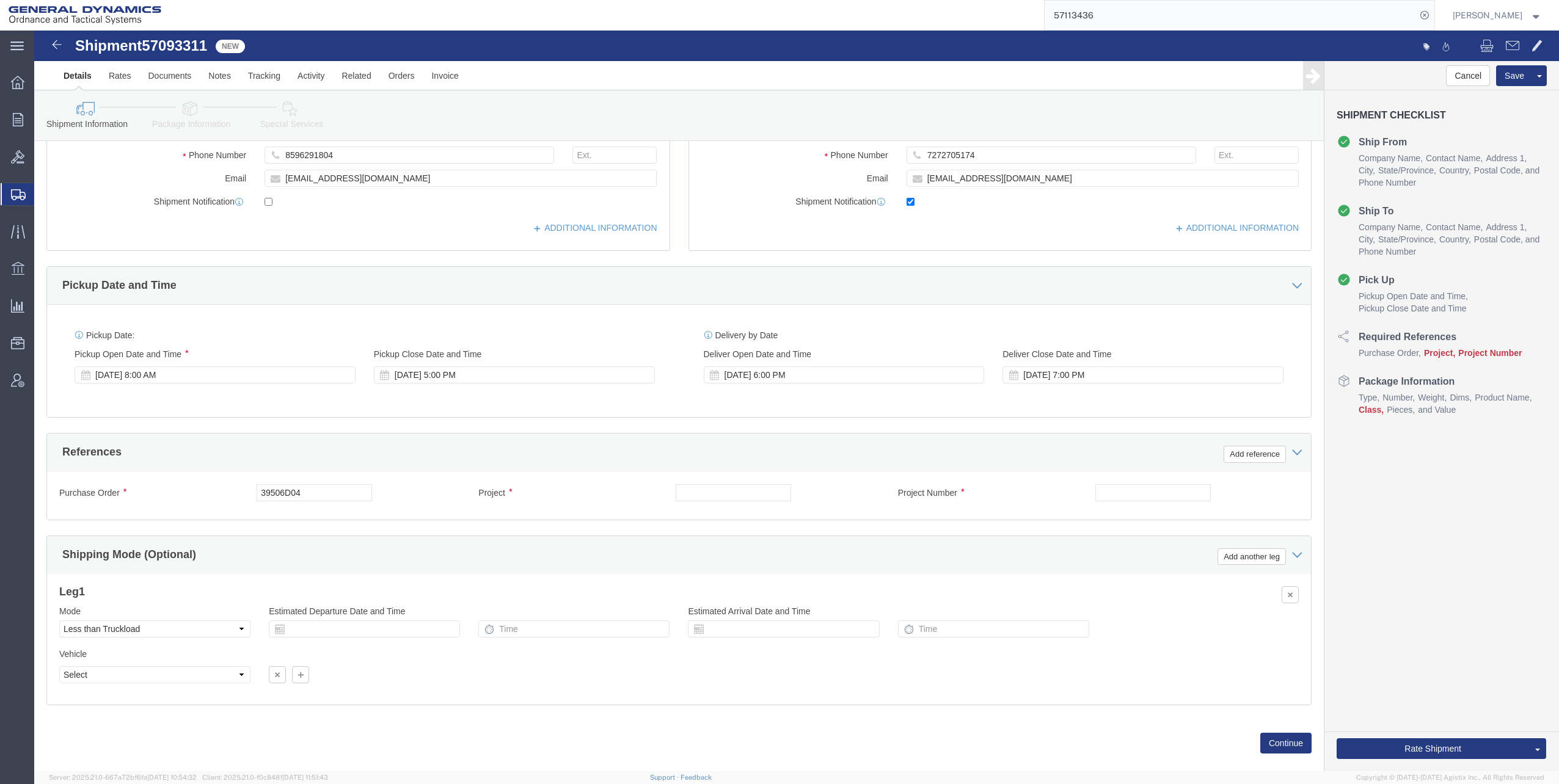
scroll to position [306, 0]
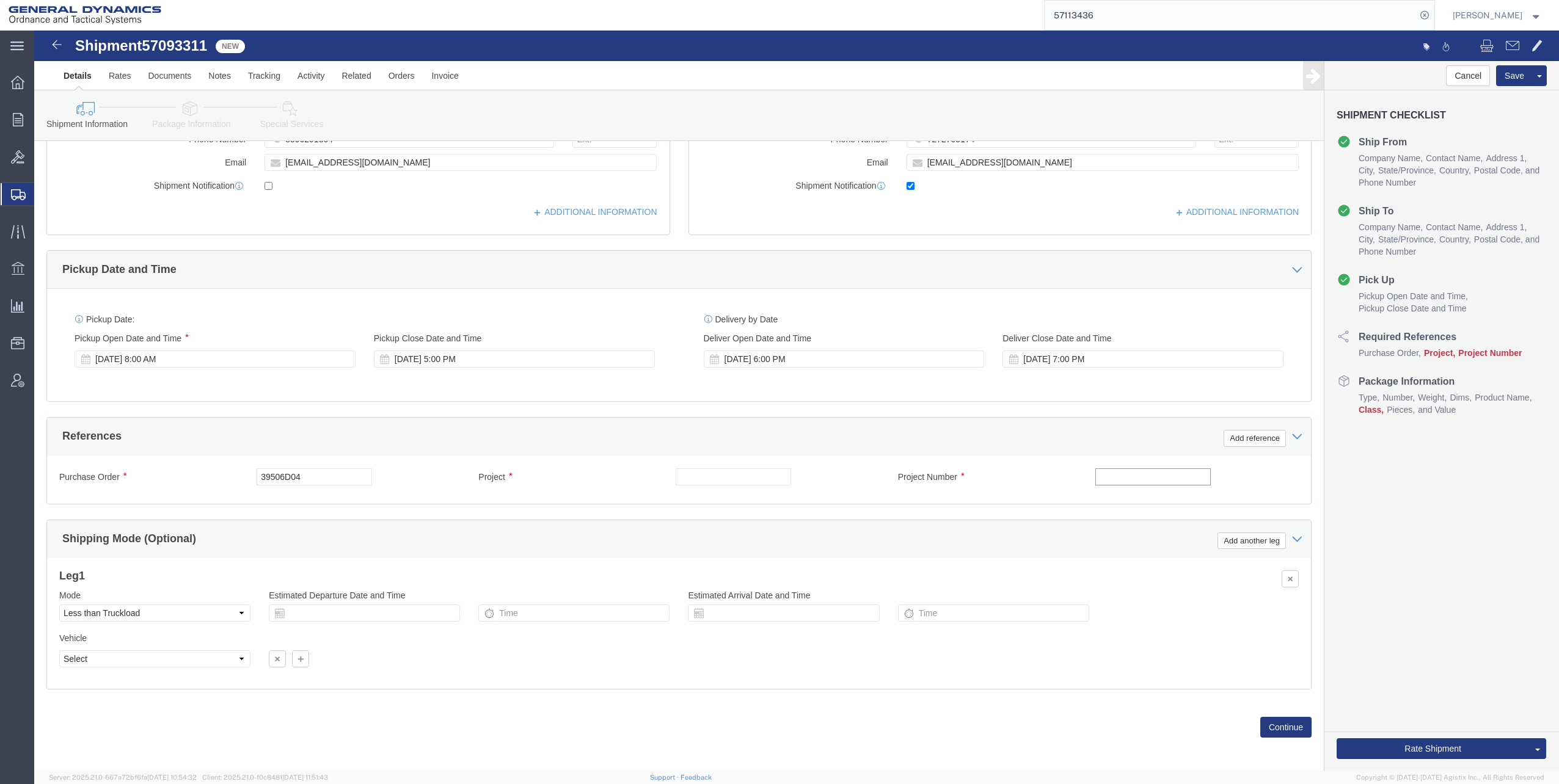
click input "text"
type input "30100333"
click input "text"
type input "120MM IM HE-T DO 0004"
click button "Continue"
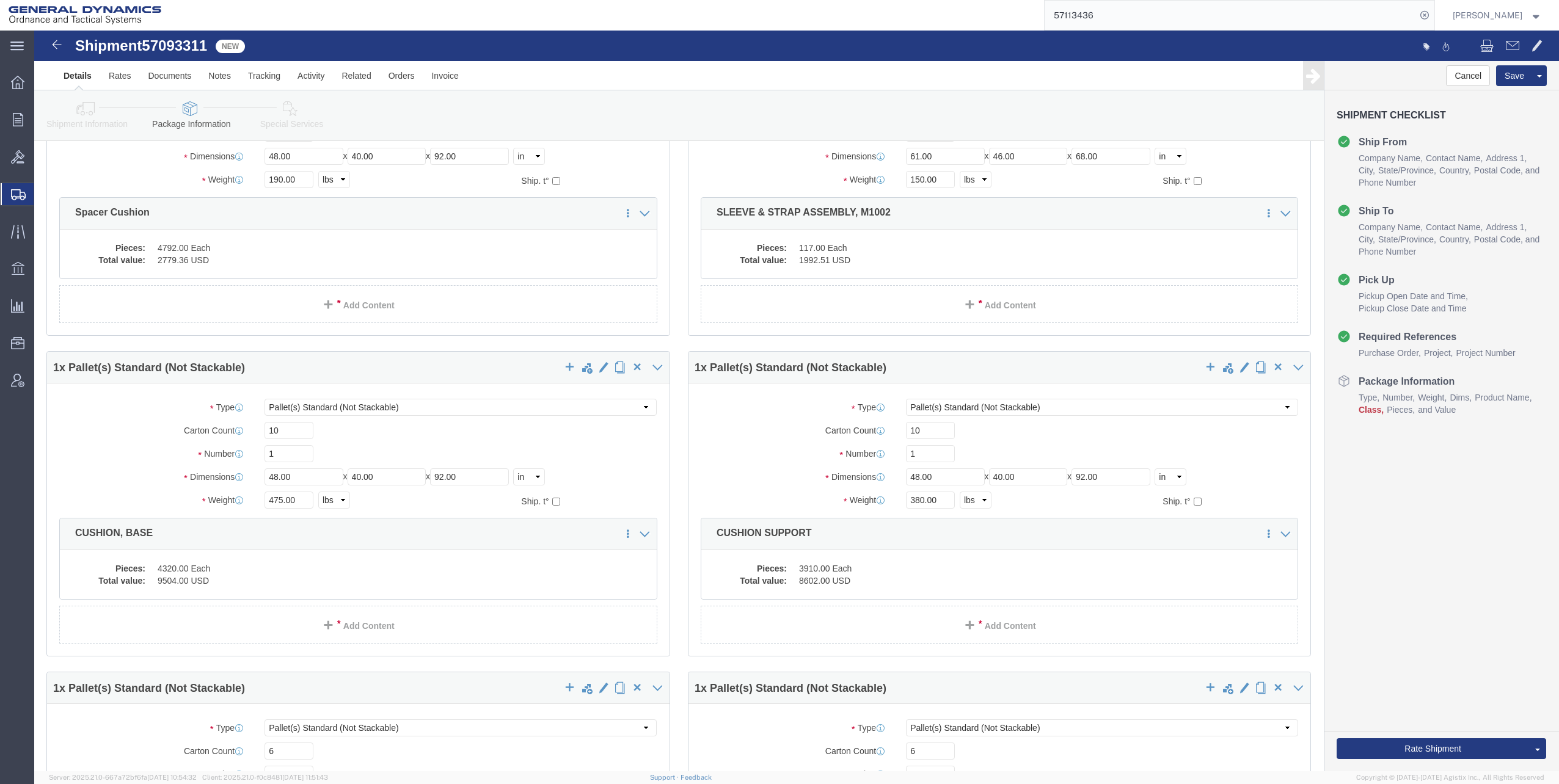
scroll to position [0, 0]
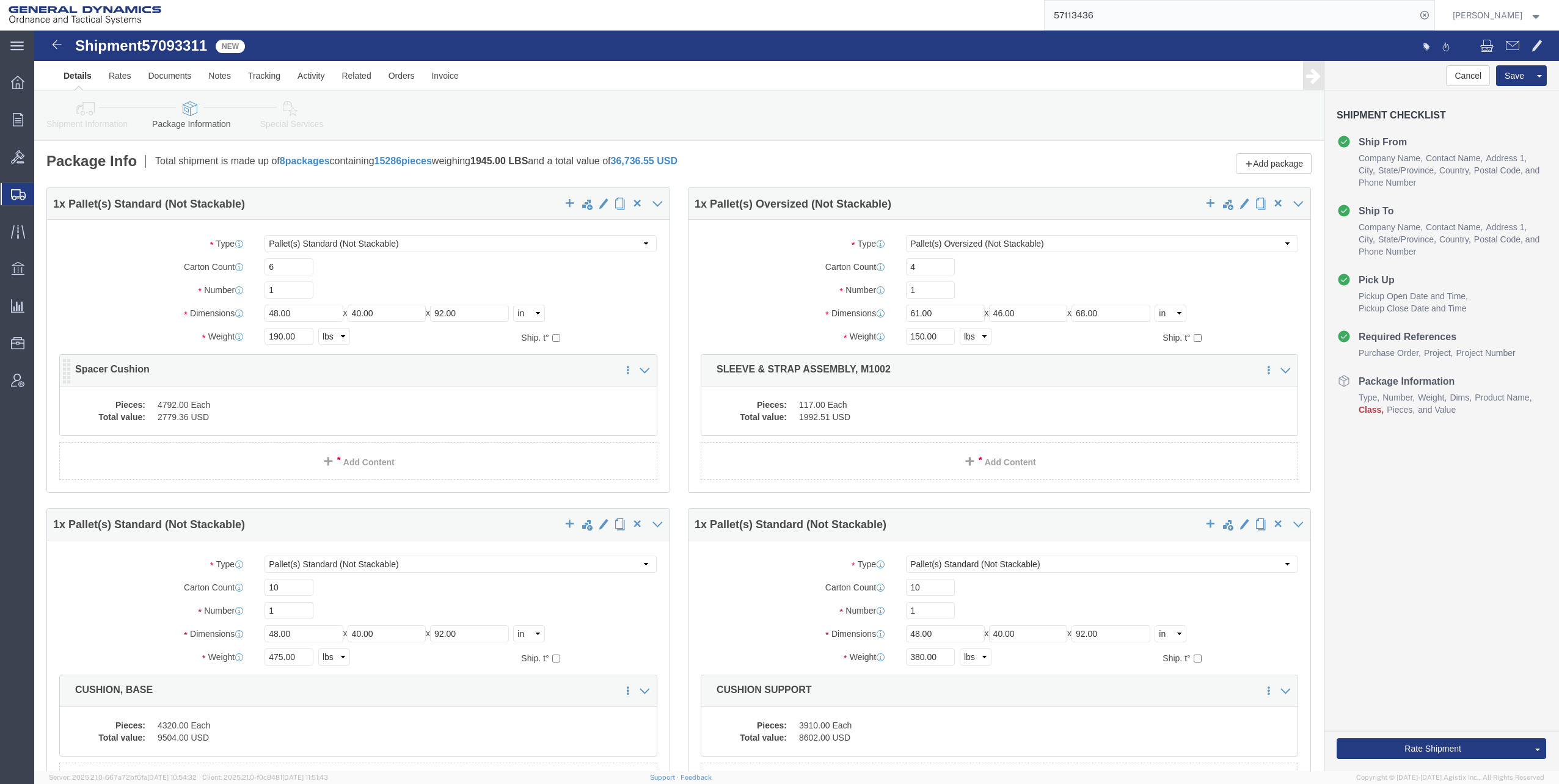
click dd "4792.00 Each"
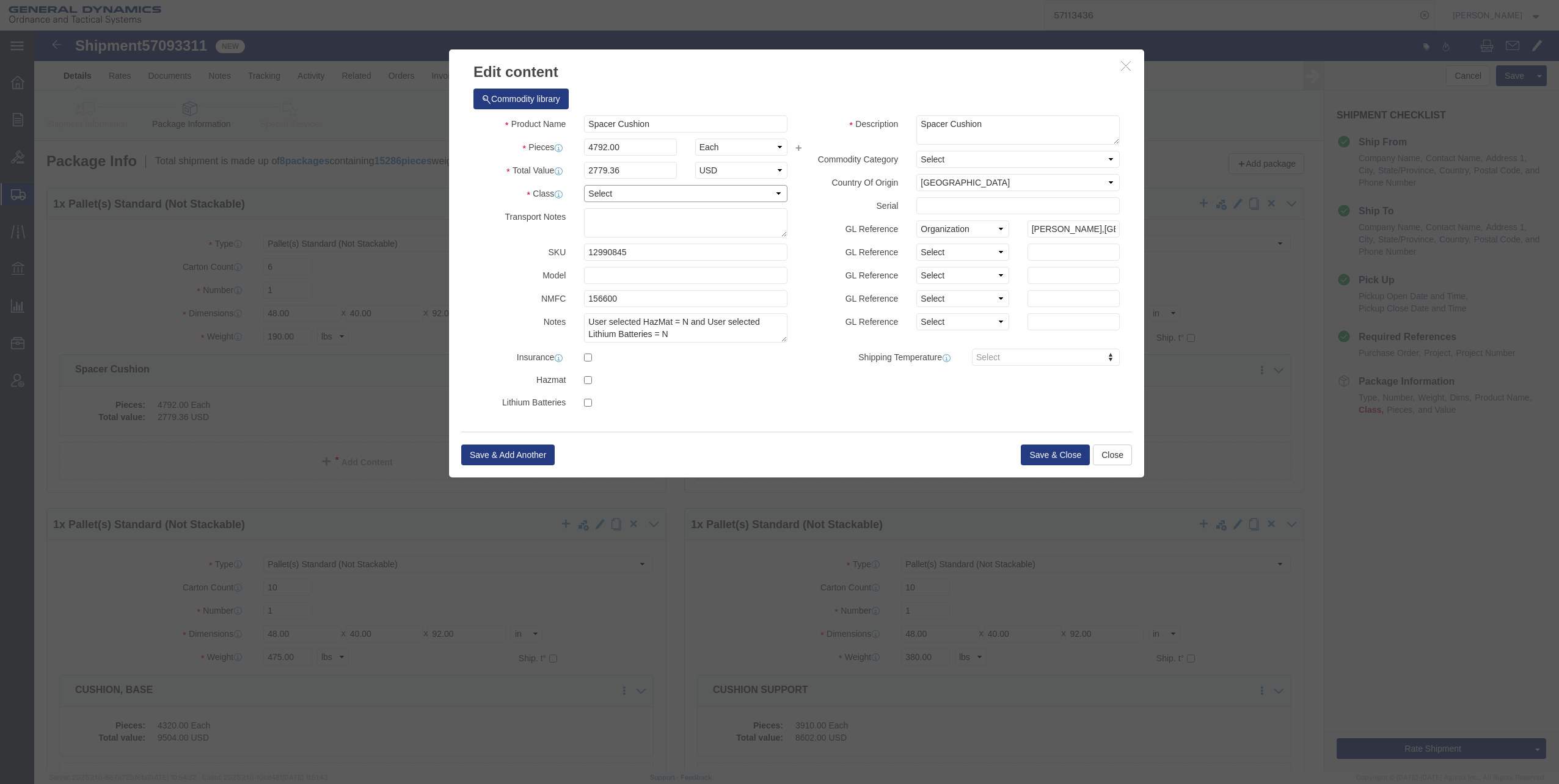
click select "Select 50 55 60 65 70 85 92.5 100 125 175 250 300 400"
select select "70"
click select "Select 50 55 60 65 70 85 92.5 100 125 175 250 300 400"
click button "Save & Close"
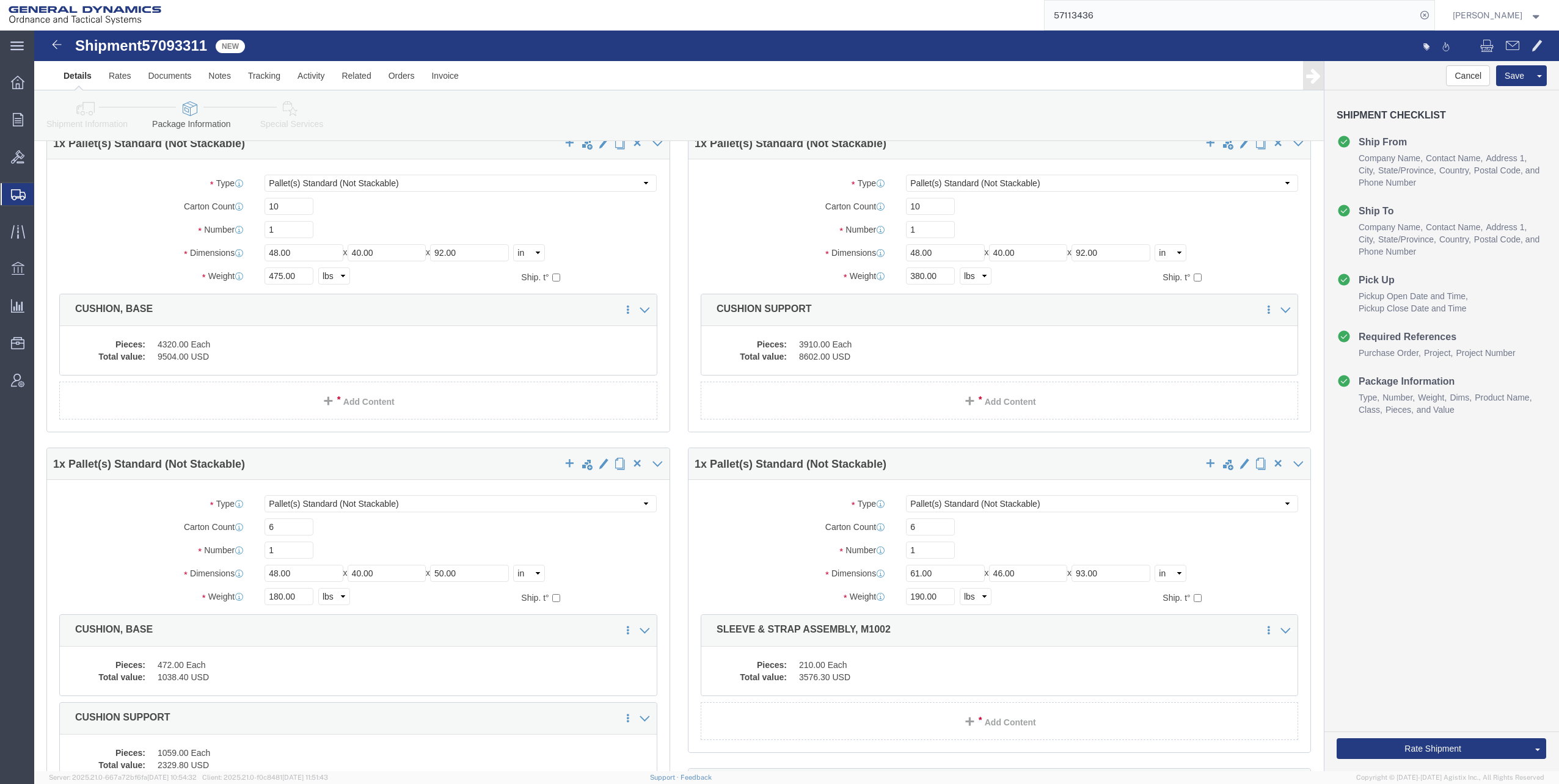
scroll to position [428, 0]
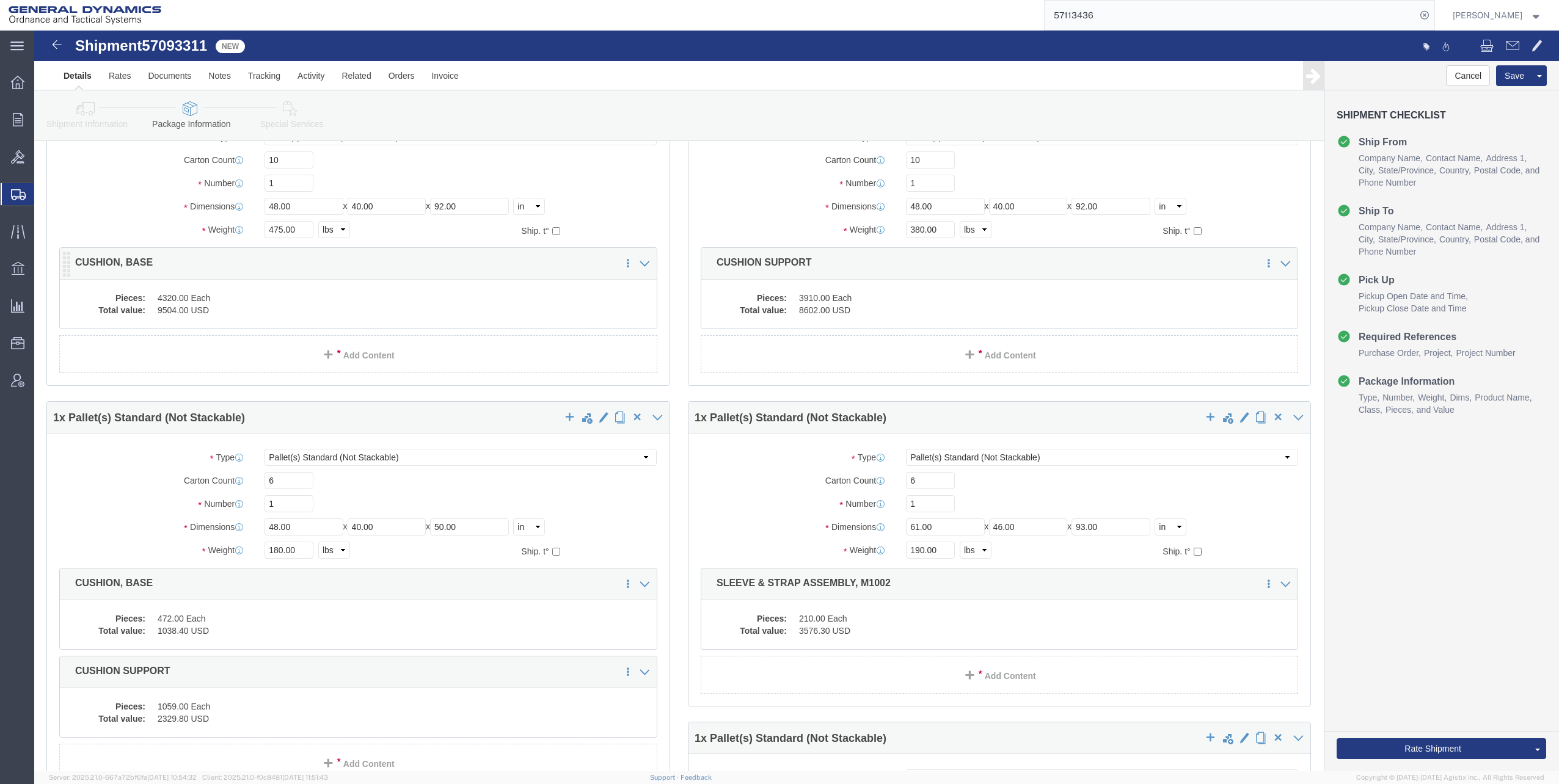
click dd "9504.00 USD"
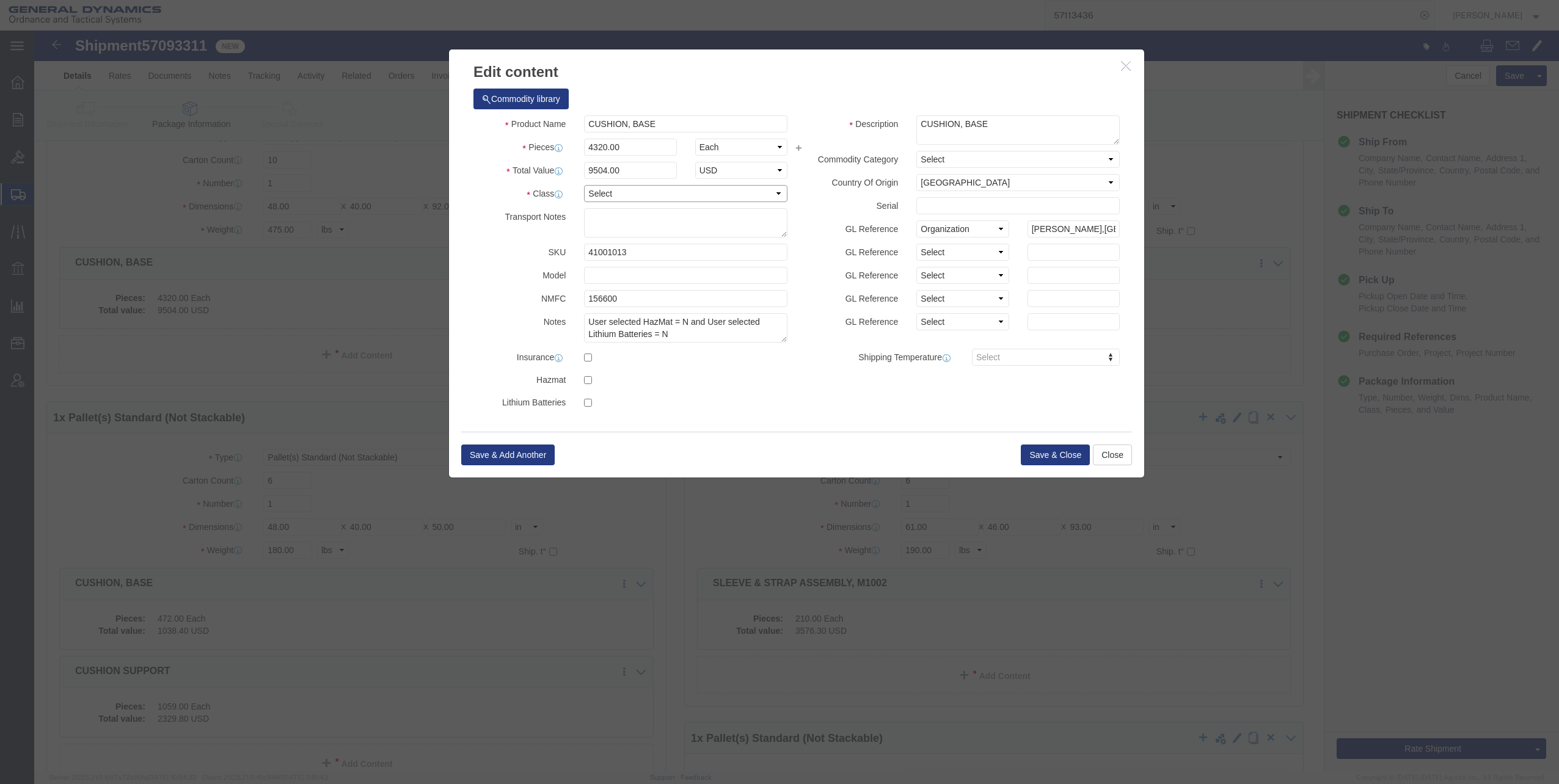
click select "Select 50 55 60 65 70 85 92.5 100 125 175 250 300 400"
select select "70"
click select "Select 50 55 60 65 70 85 92.5 100 125 175 250 300 400"
click button "Save & Close"
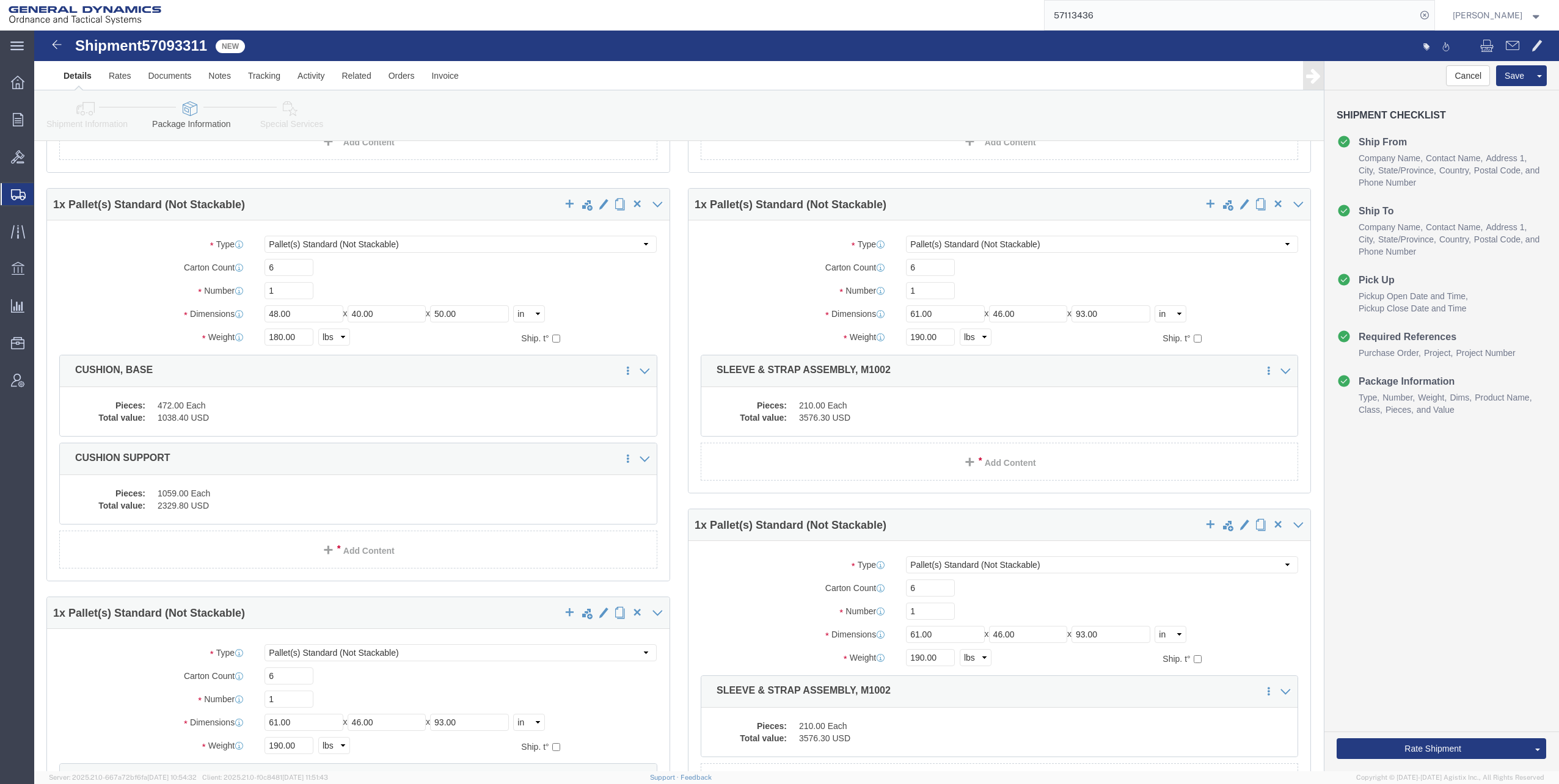
scroll to position [672, 0]
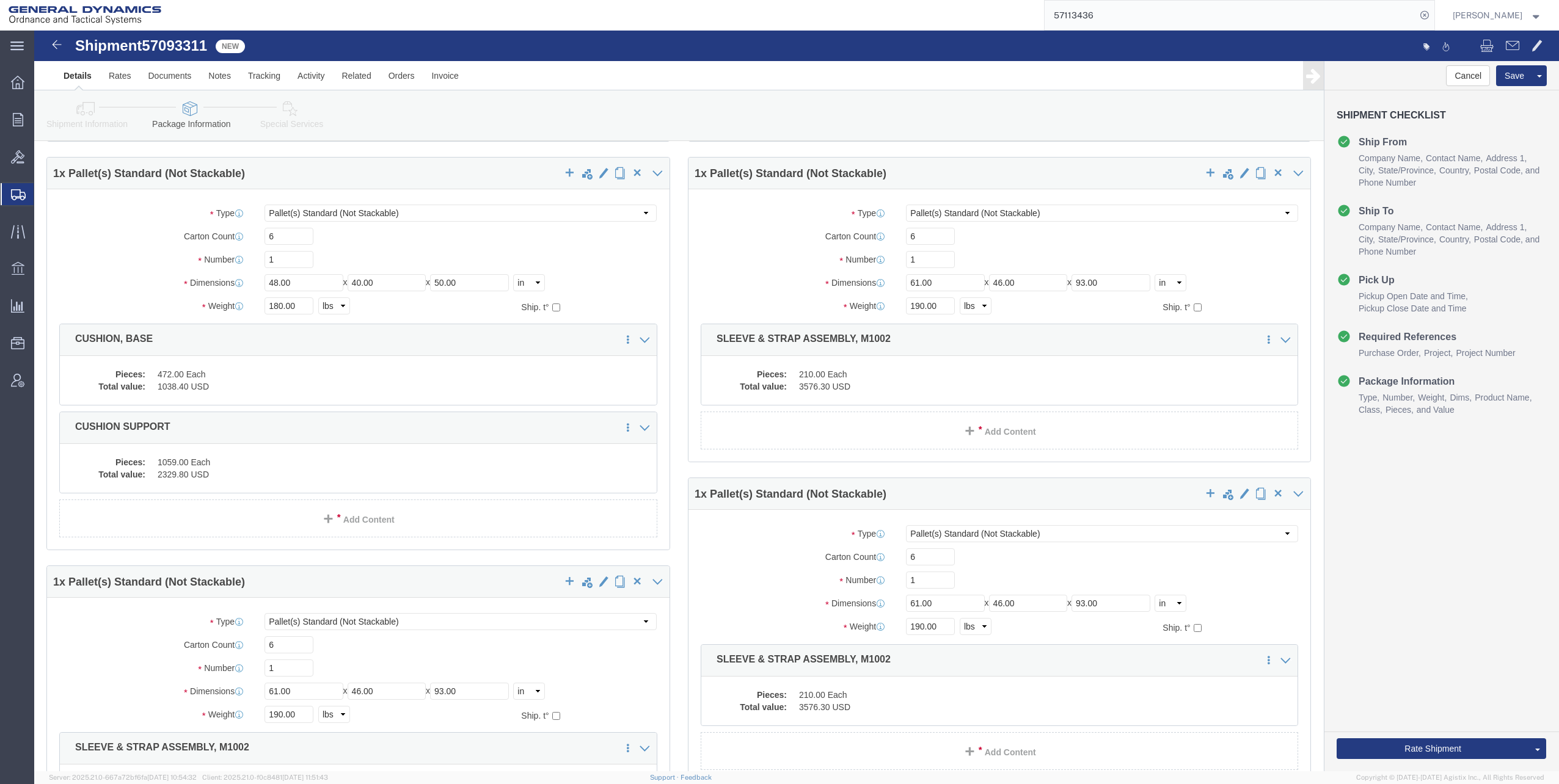
click dd "1038.40 USD"
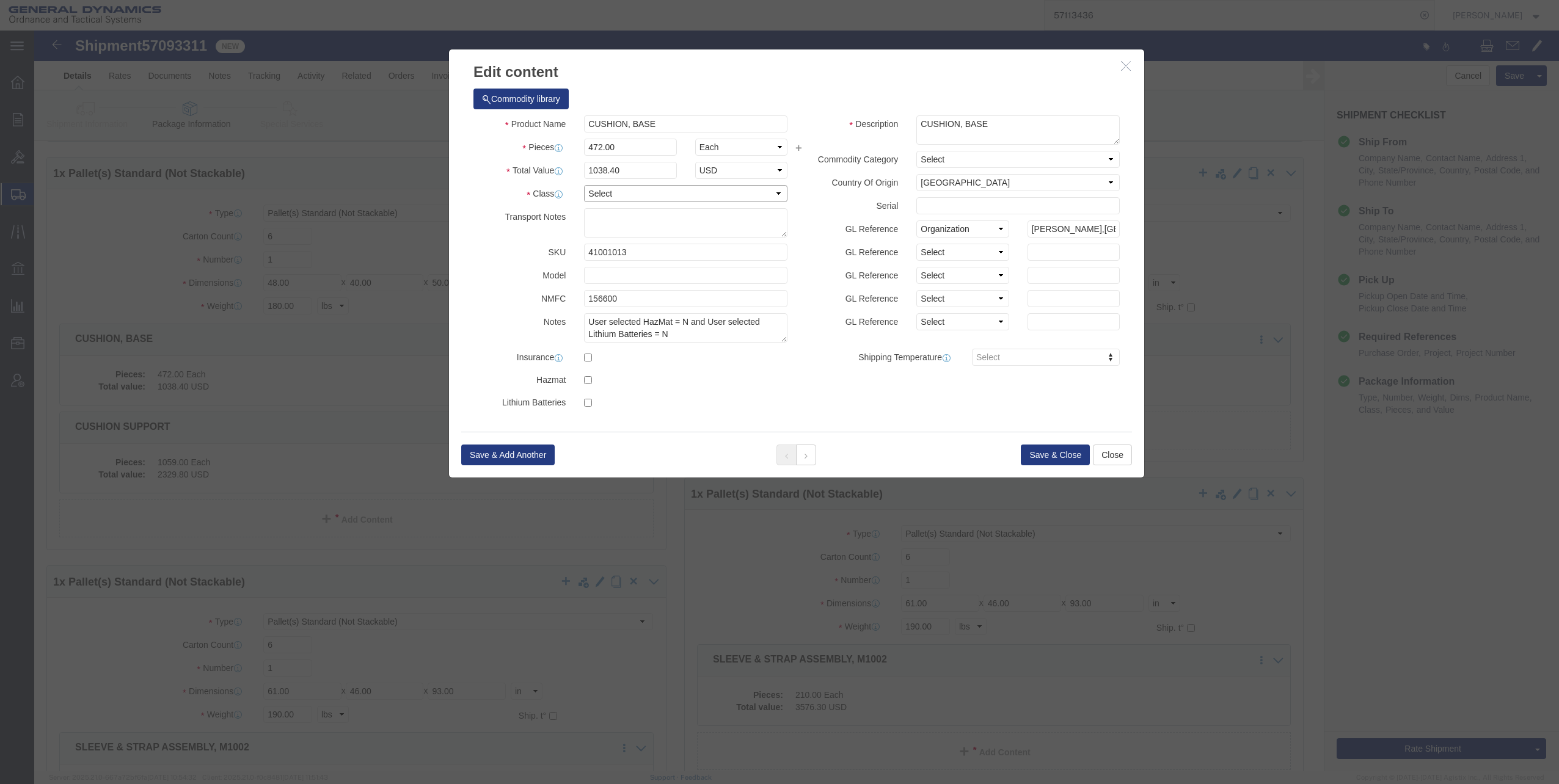
click select "Select 50 55 60 65 70 85 92.5 100 125 175 250 300 400"
select select "70"
click select "Select 50 55 60 65 70 85 92.5 100 125 175 250 300 400"
click button "Save & Close"
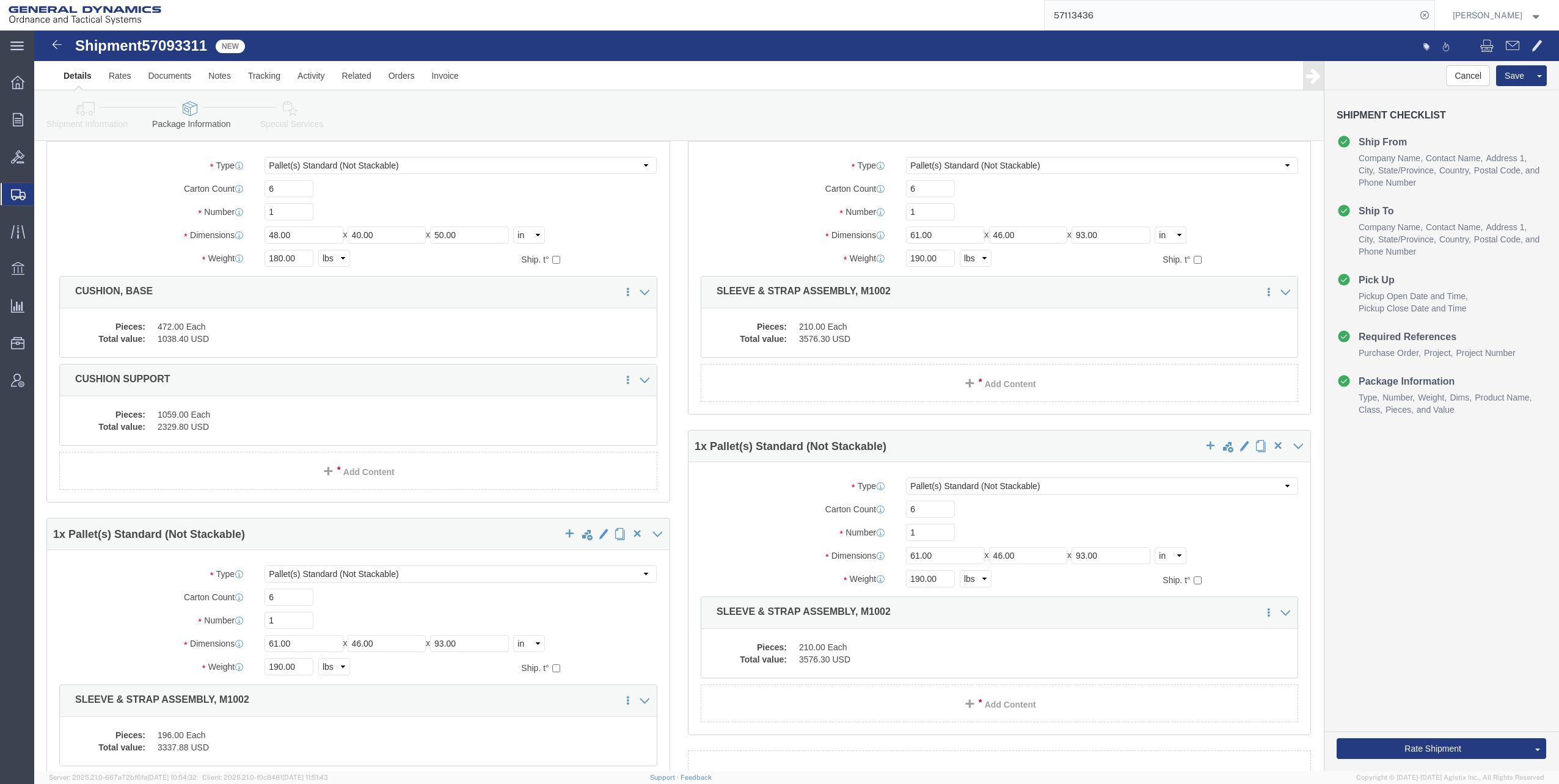
scroll to position [794, 0]
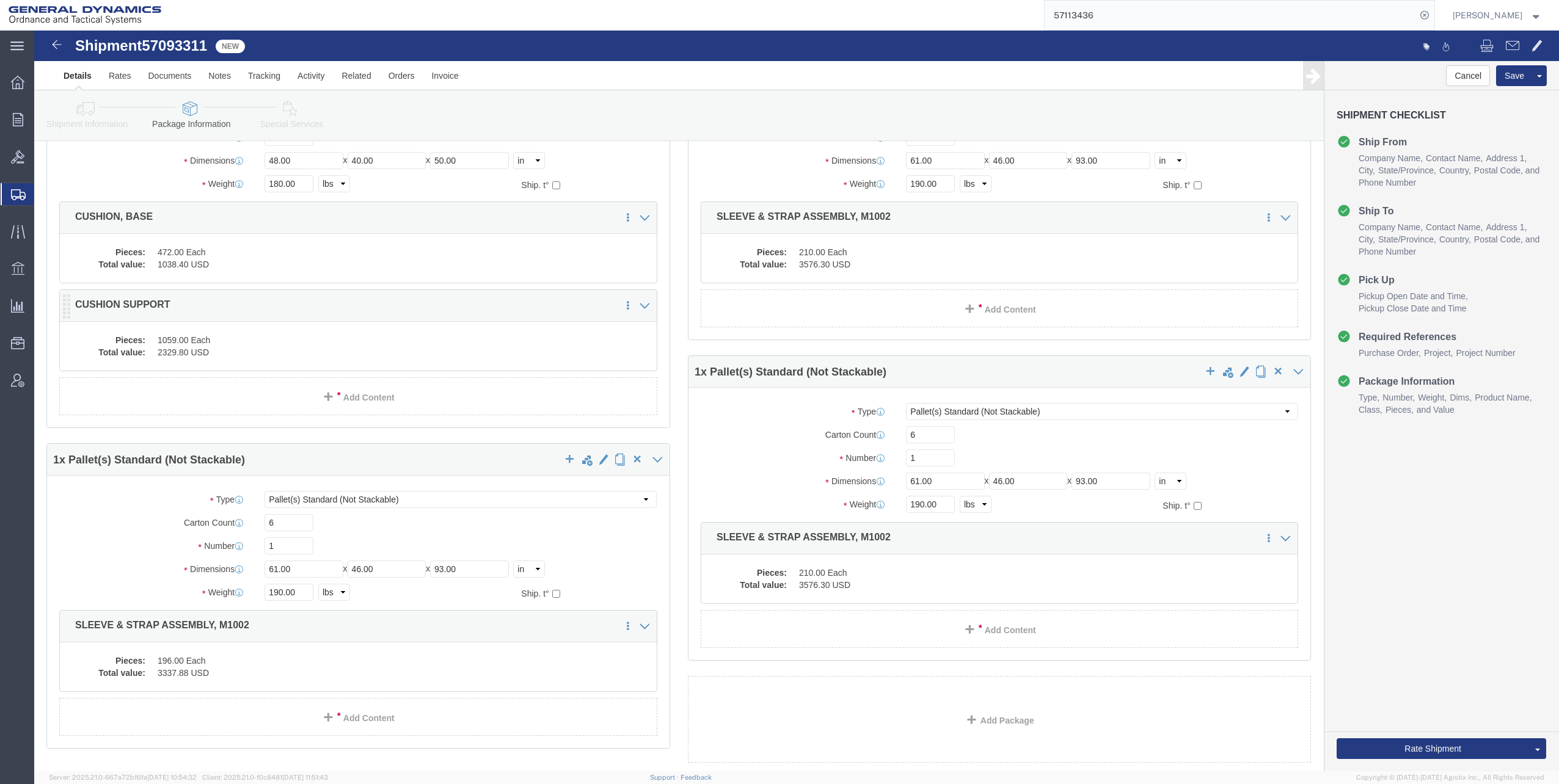
click dd "2329.80 USD"
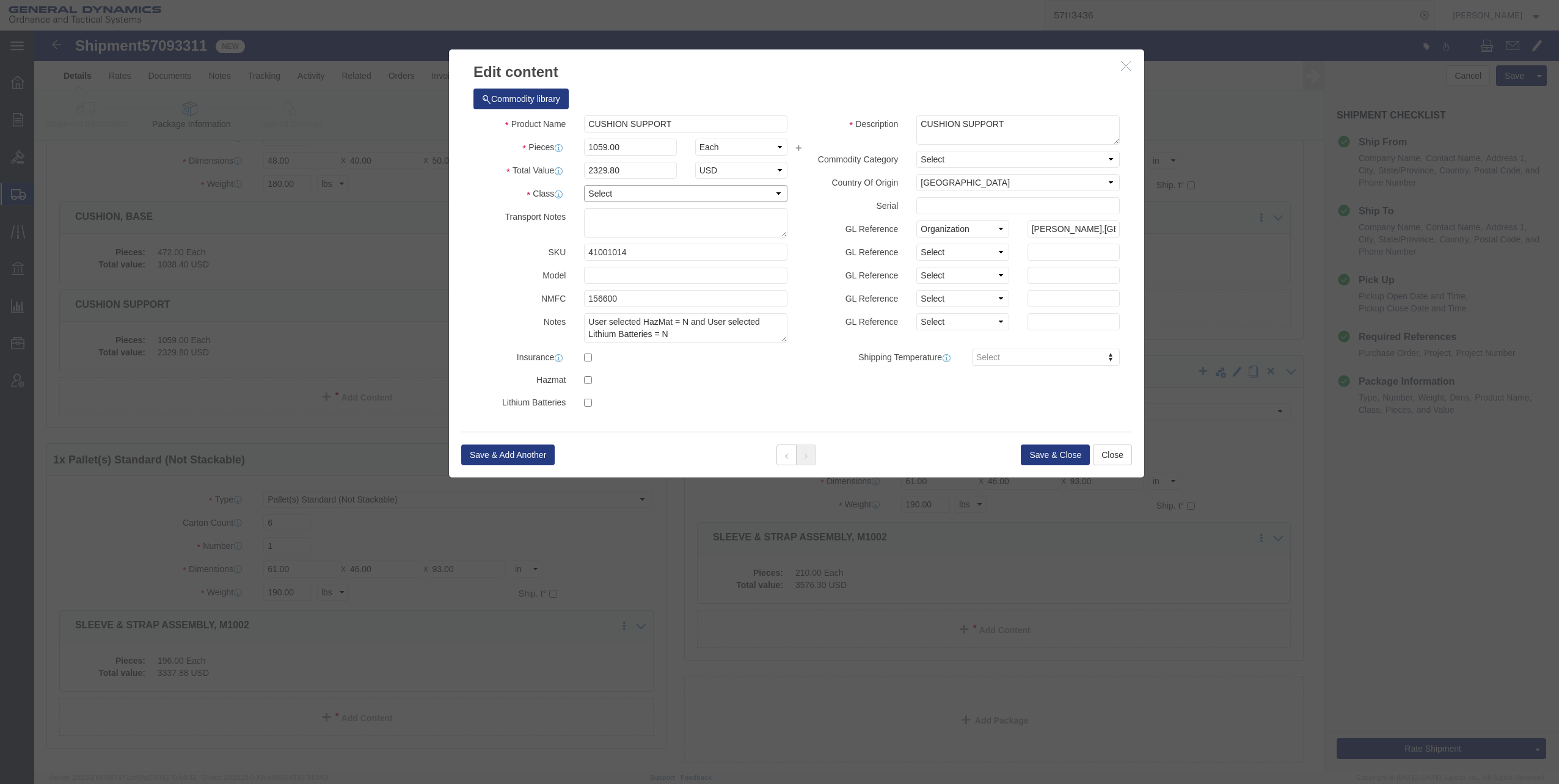
click select "Select 50 55 60 65 70 85 92.5 100 125 175 250 300 400"
select select "70"
click select "Select 50 55 60 65 70 85 92.5 100 125 175 250 300 400"
click button "Save & Close"
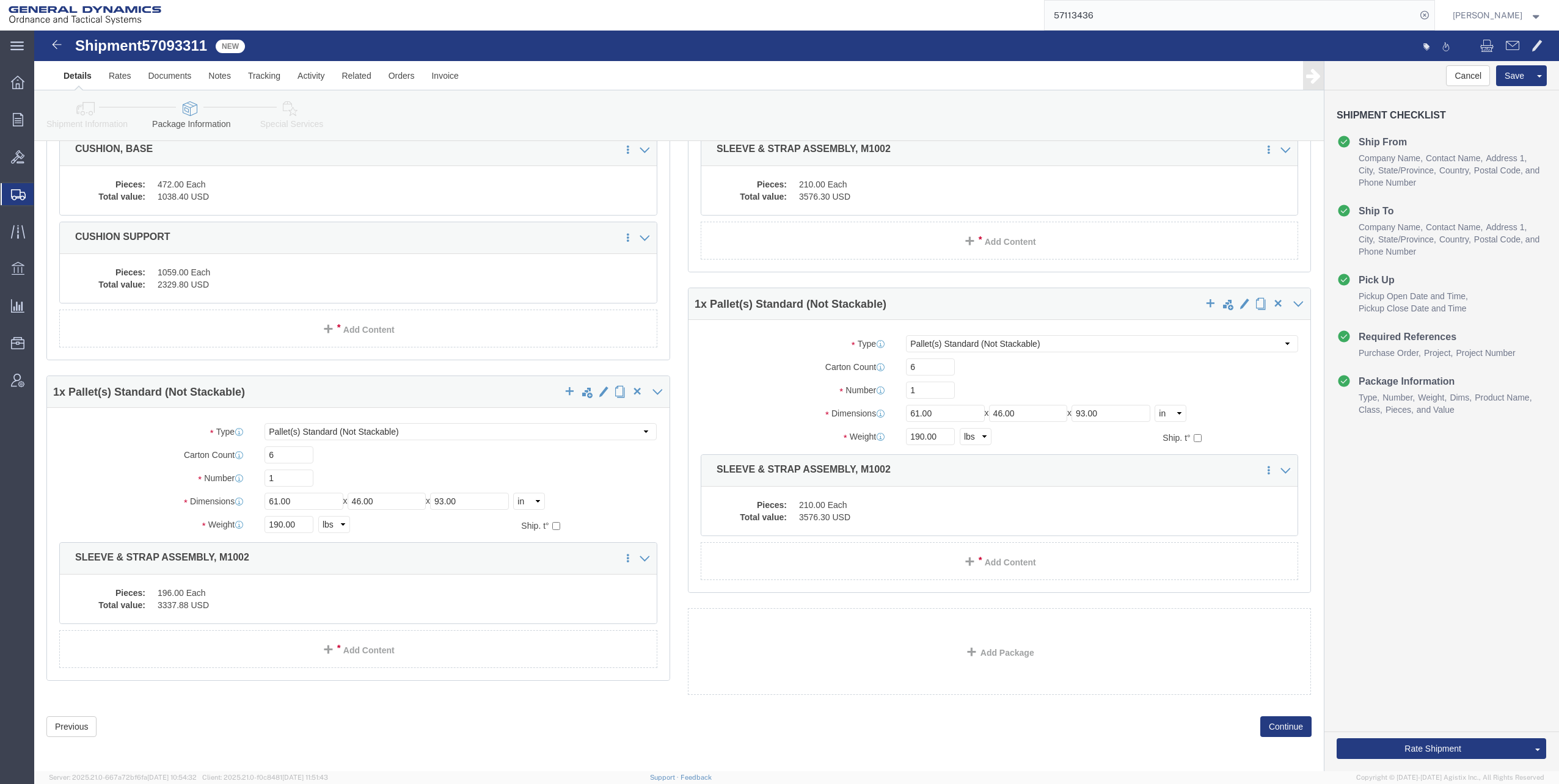
scroll to position [865, 0]
click dd "3337.88 USD"
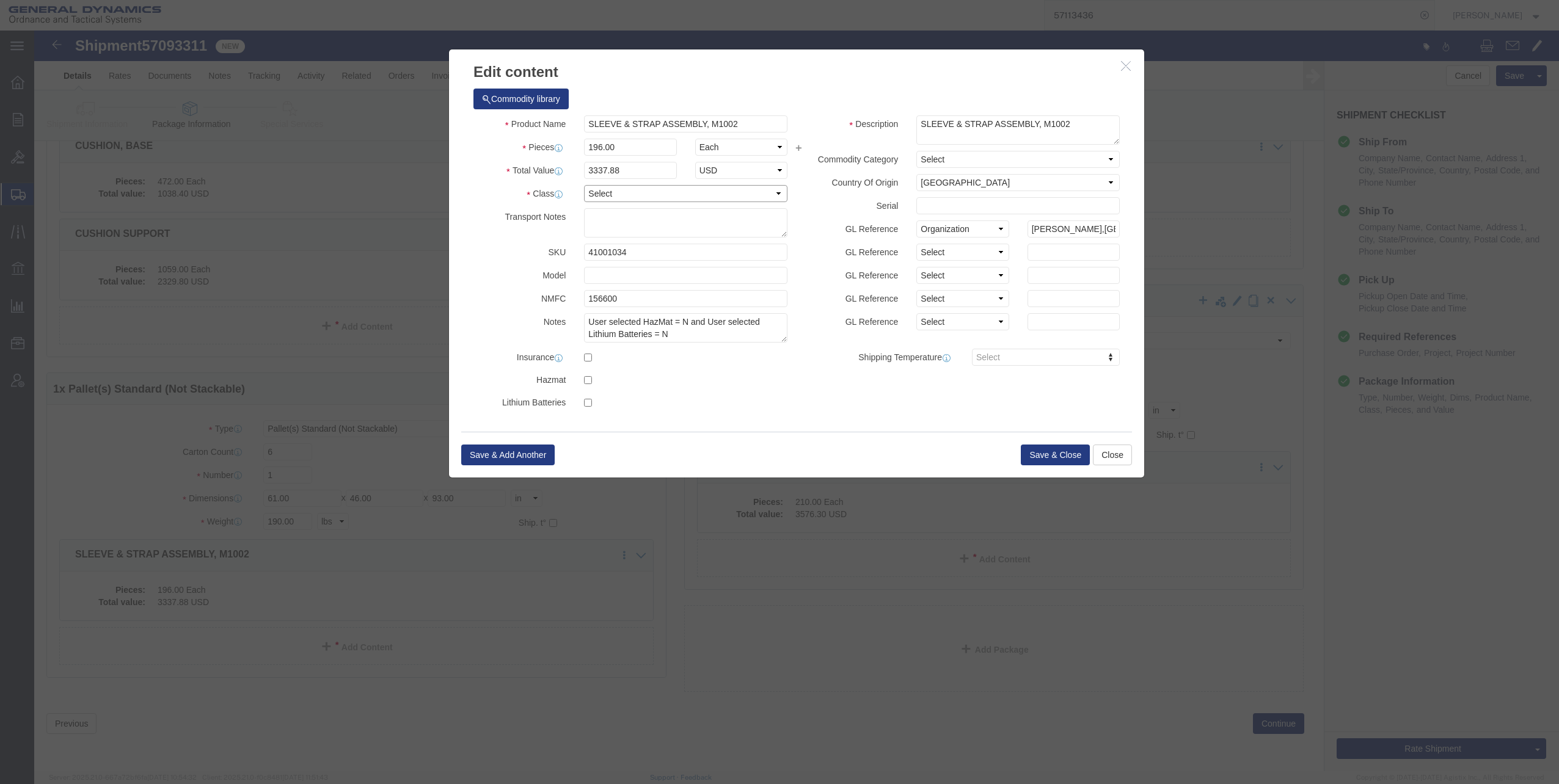
click select "Select 50 55 60 65 70 85 92.5 100 125 175 250 300 400"
select select "70"
click select "Select 50 55 60 65 70 85 92.5 100 125 175 250 300 400"
click button "Save & Close"
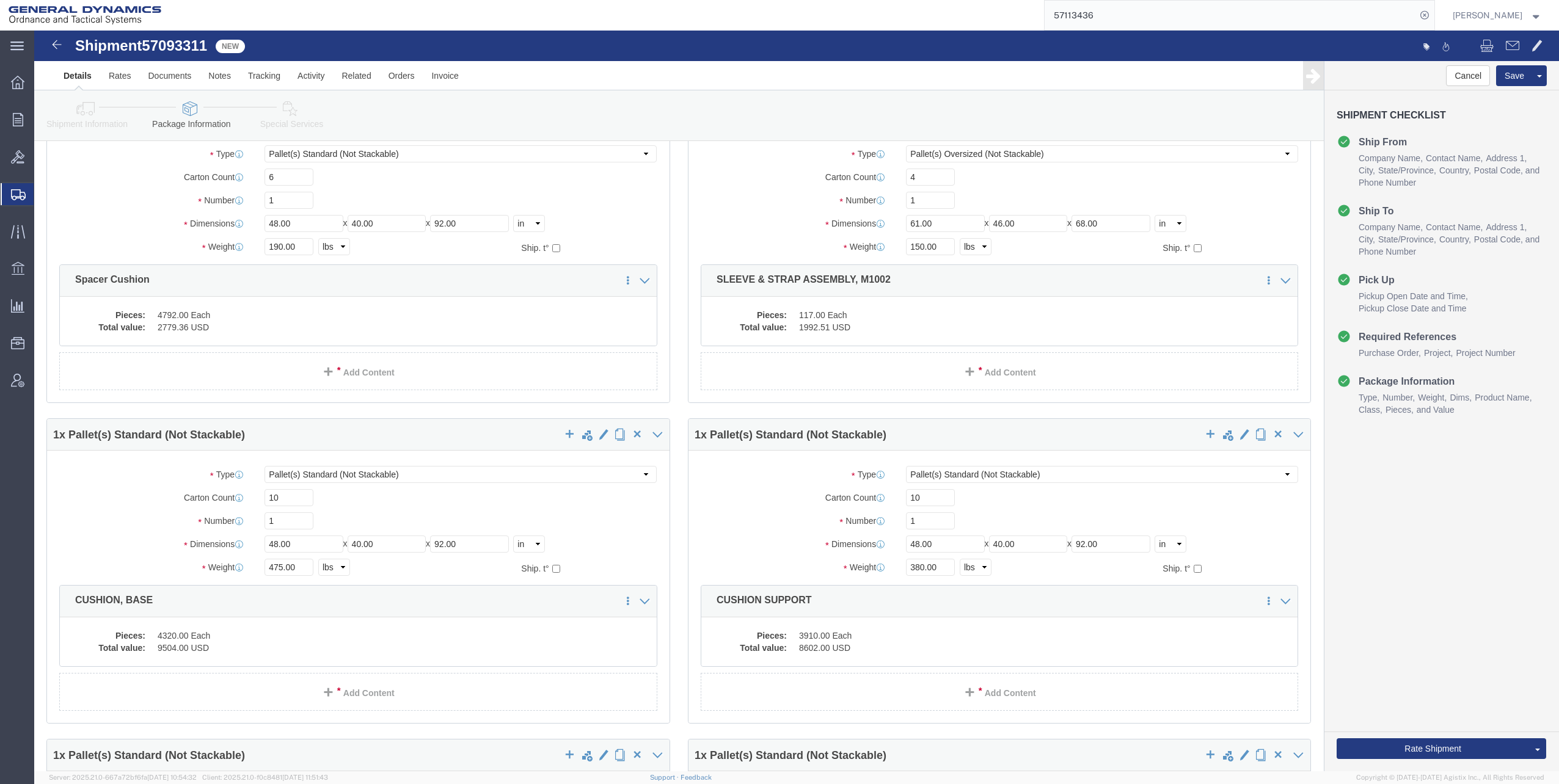
scroll to position [0, 0]
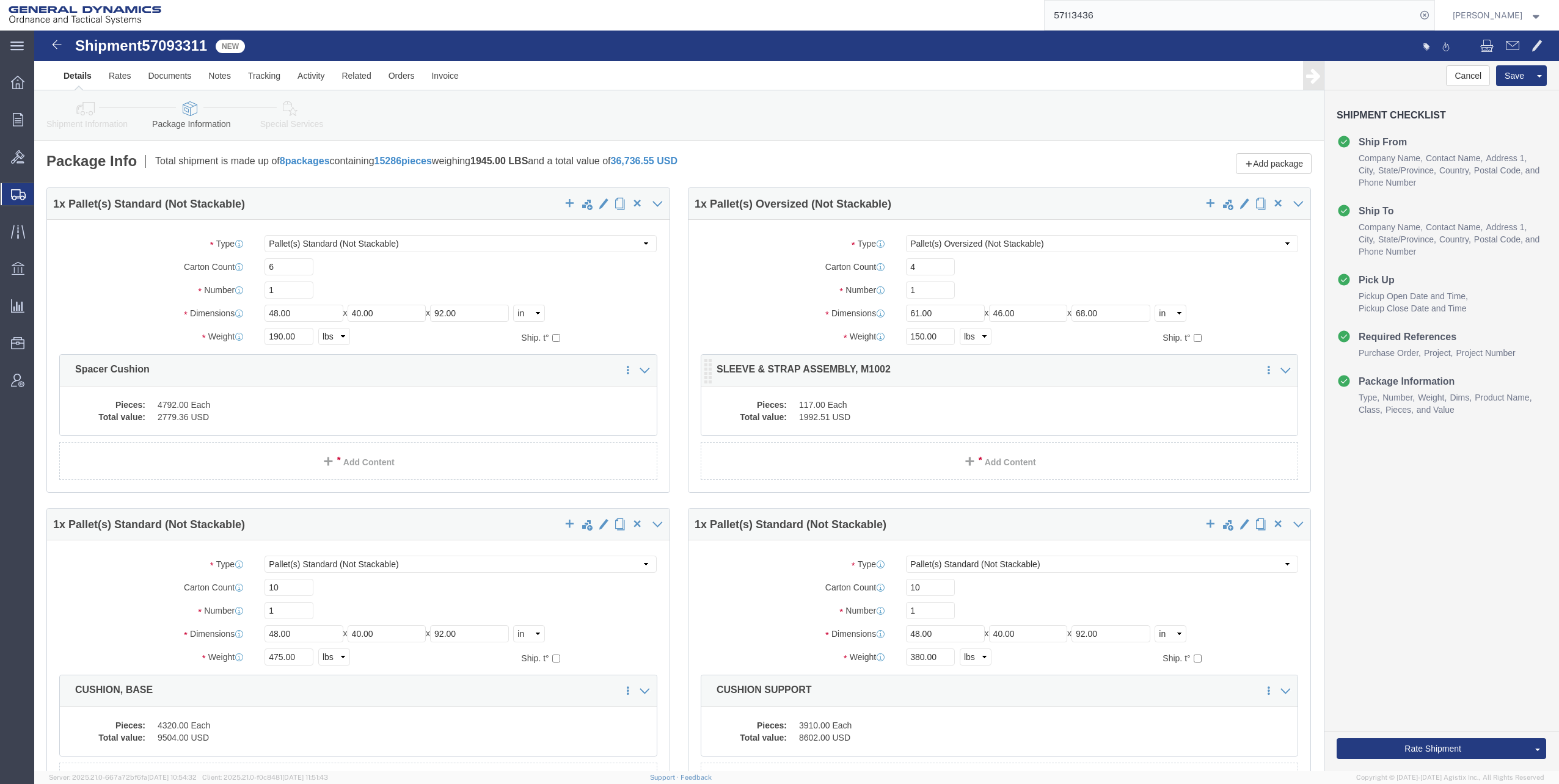
click dd "1992.51 USD"
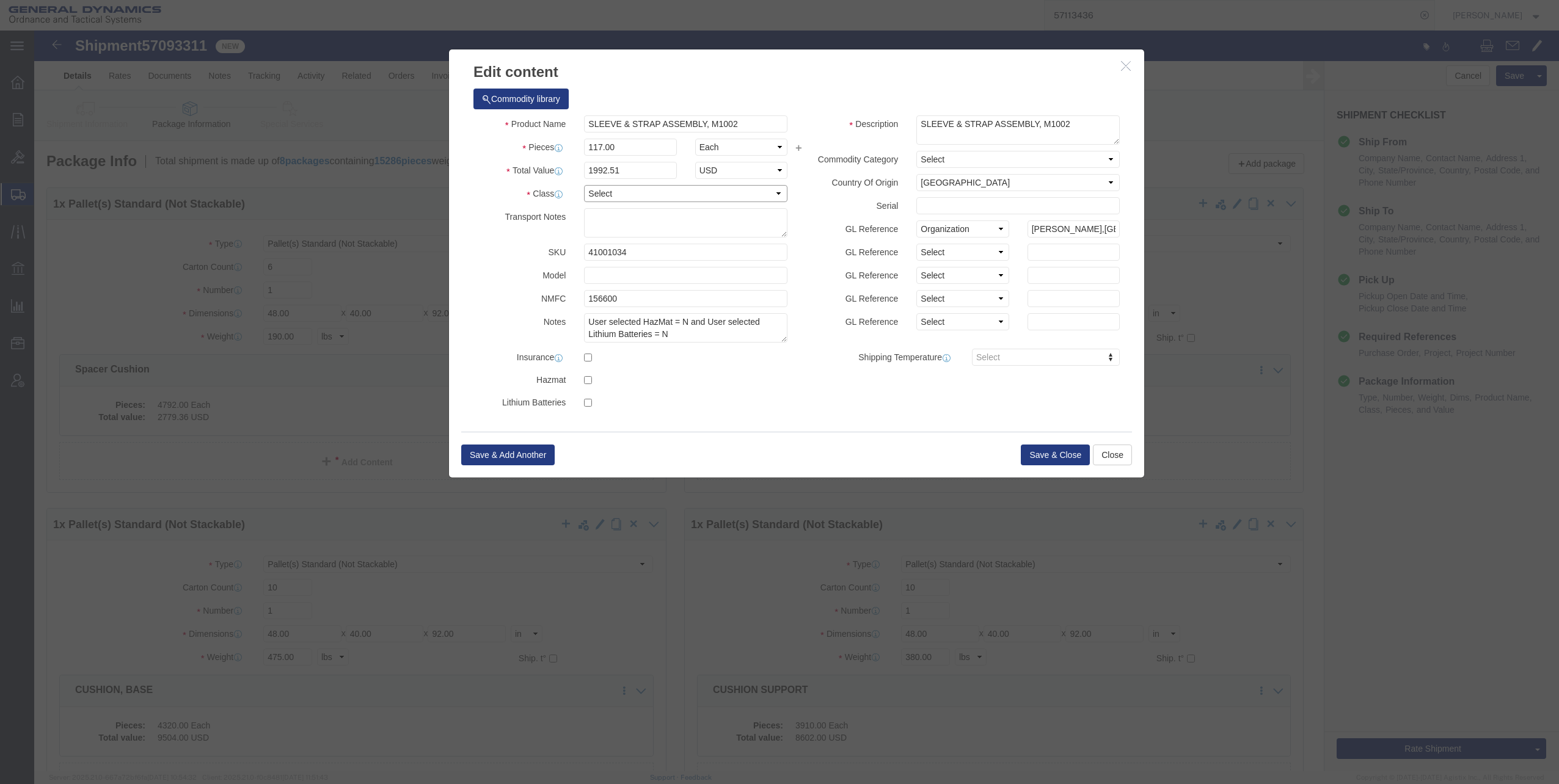
click select "Select 50 55 60 65 70 85 92.5 100 125 175 250 300 400"
select select "70"
click select "Select 50 55 60 65 70 85 92.5 100 125 175 250 300 400"
click button "Save & Close"
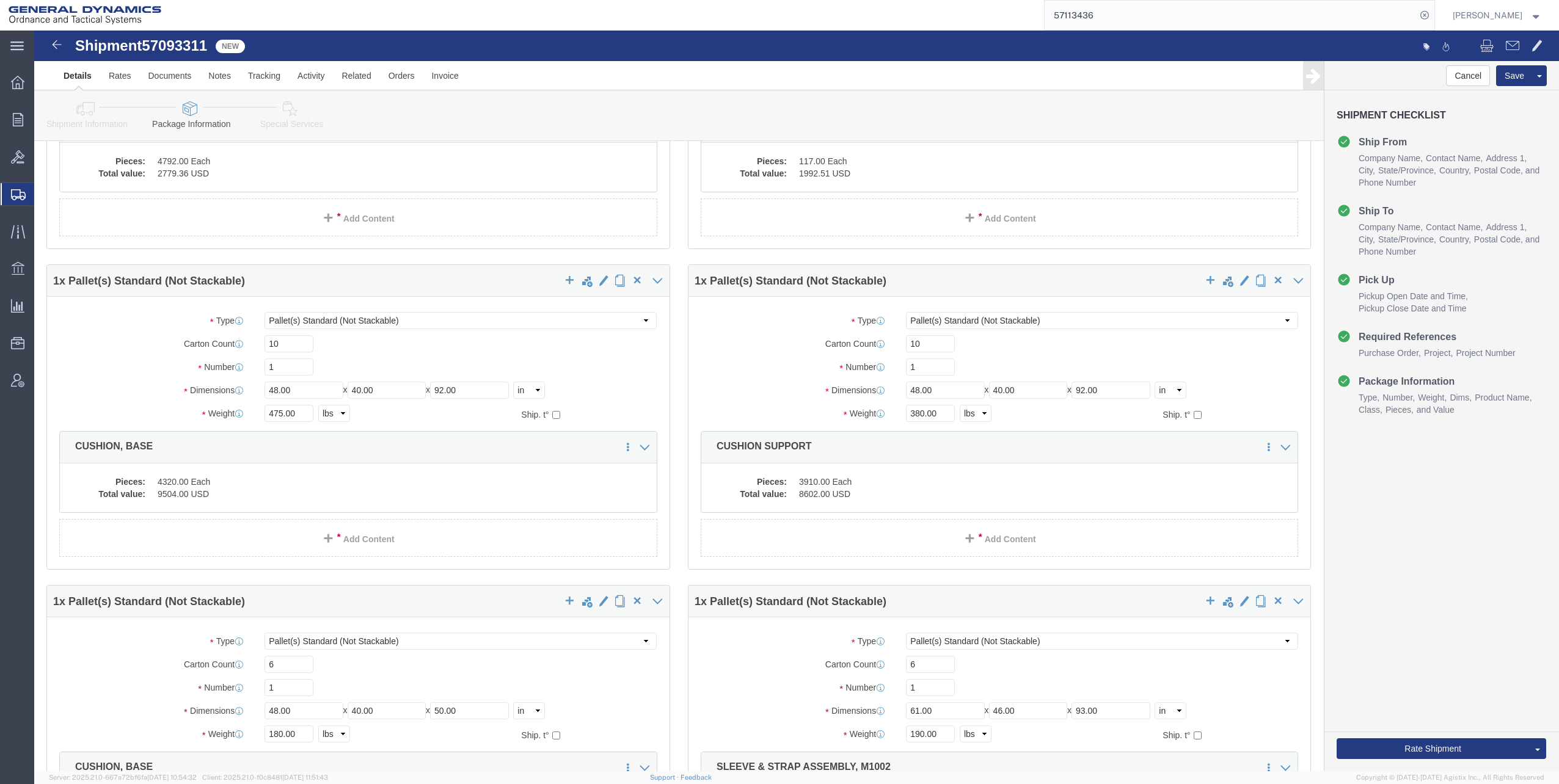
scroll to position [244, 0]
click dd "3910.00 Each"
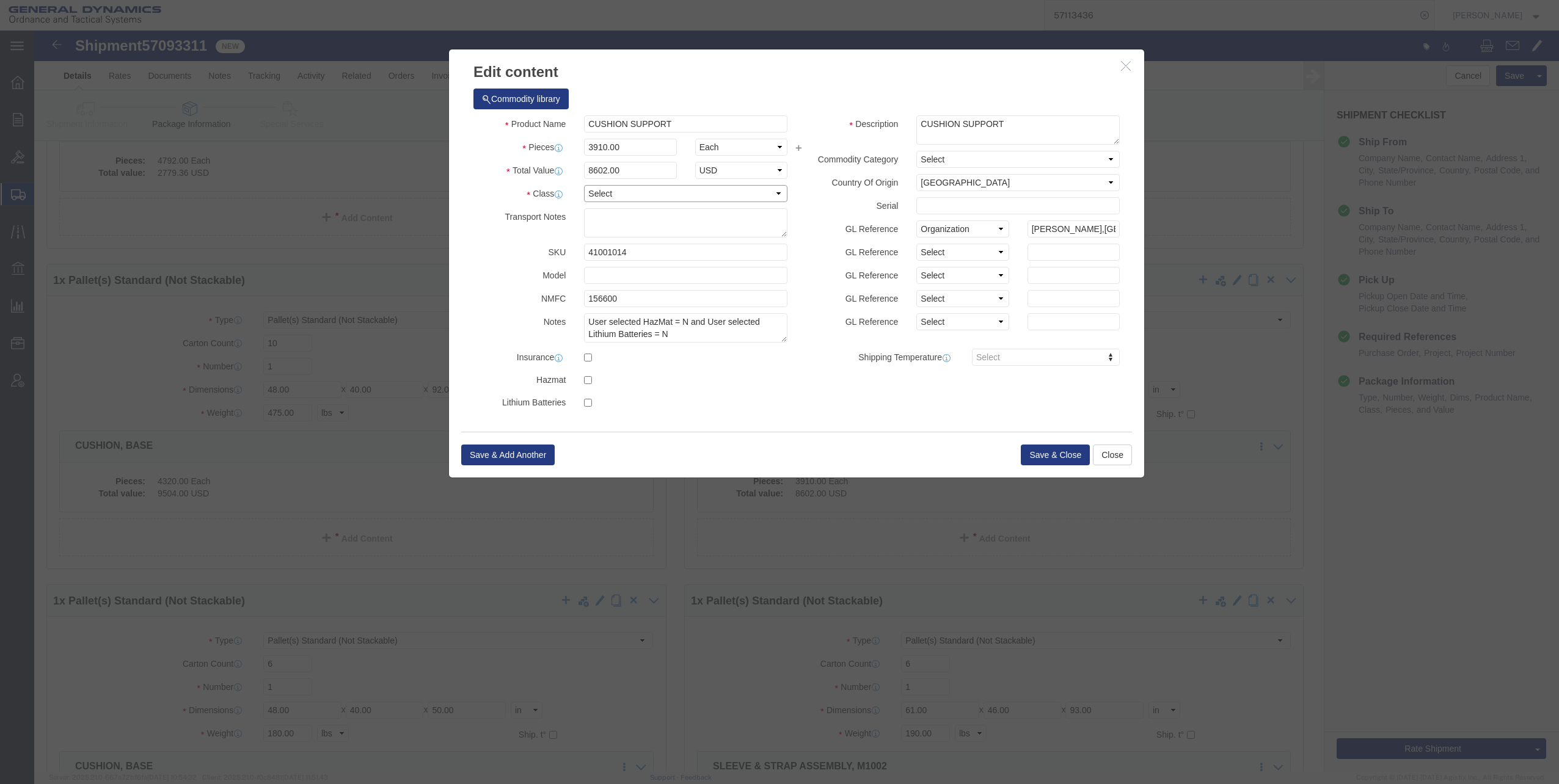
click select "Select 50 55 60 65 70 85 92.5 100 125 175 250 300 400"
select select "70"
click select "Select 50 55 60 65 70 85 92.5 100 125 175 250 300 400"
click button "Save & Close"
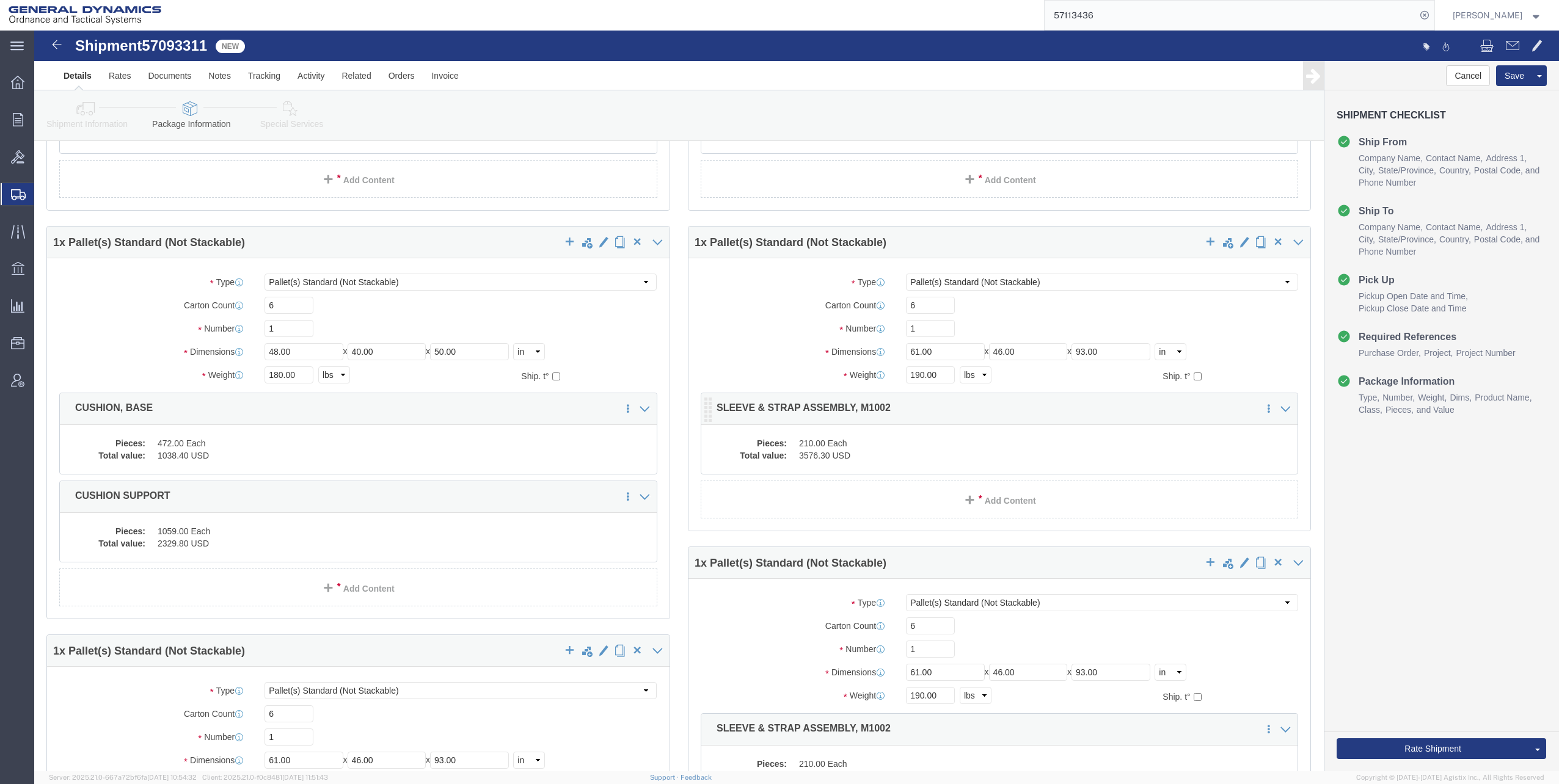
scroll to position [611, 0]
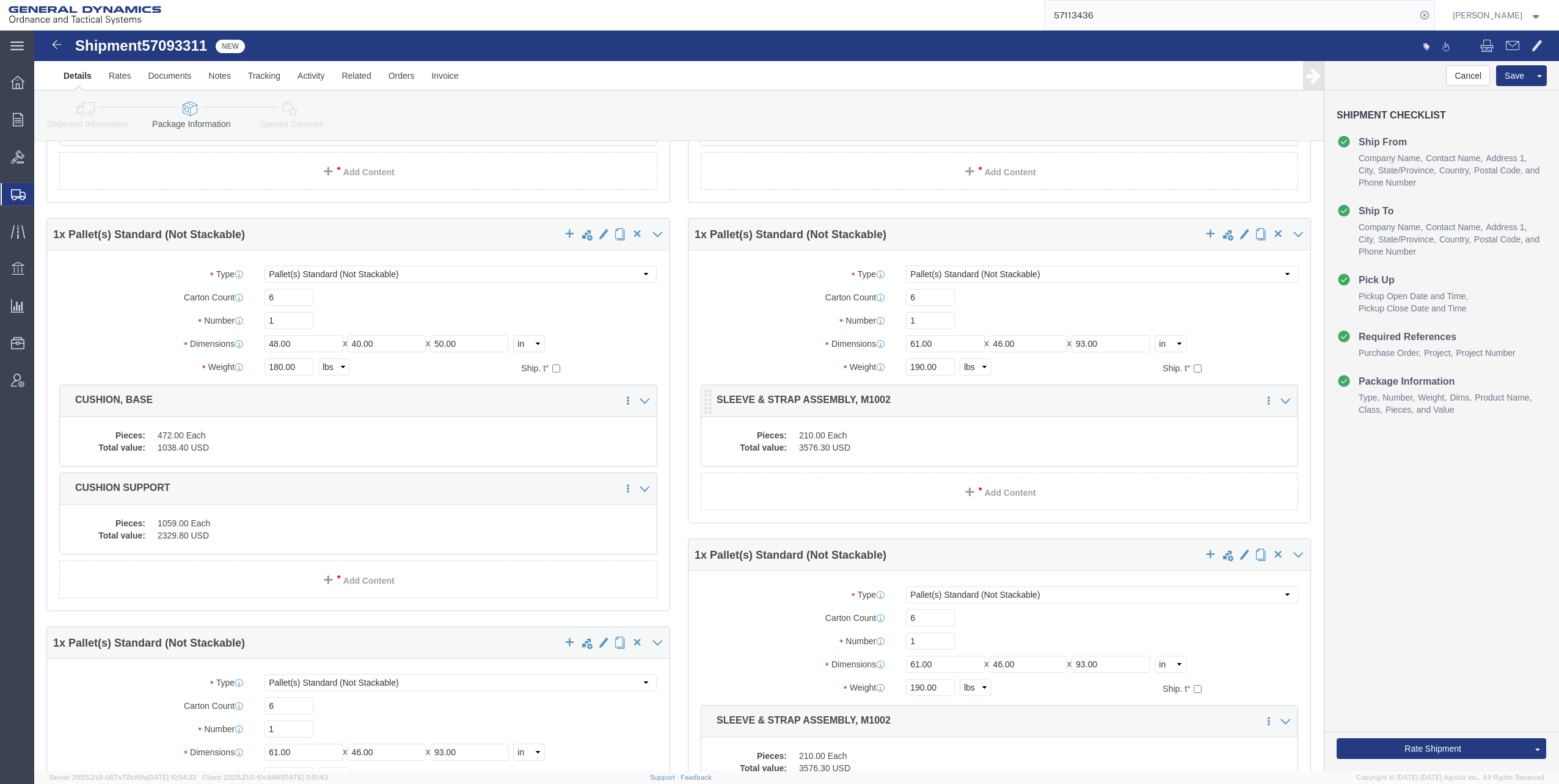
click dd "3576.30 USD"
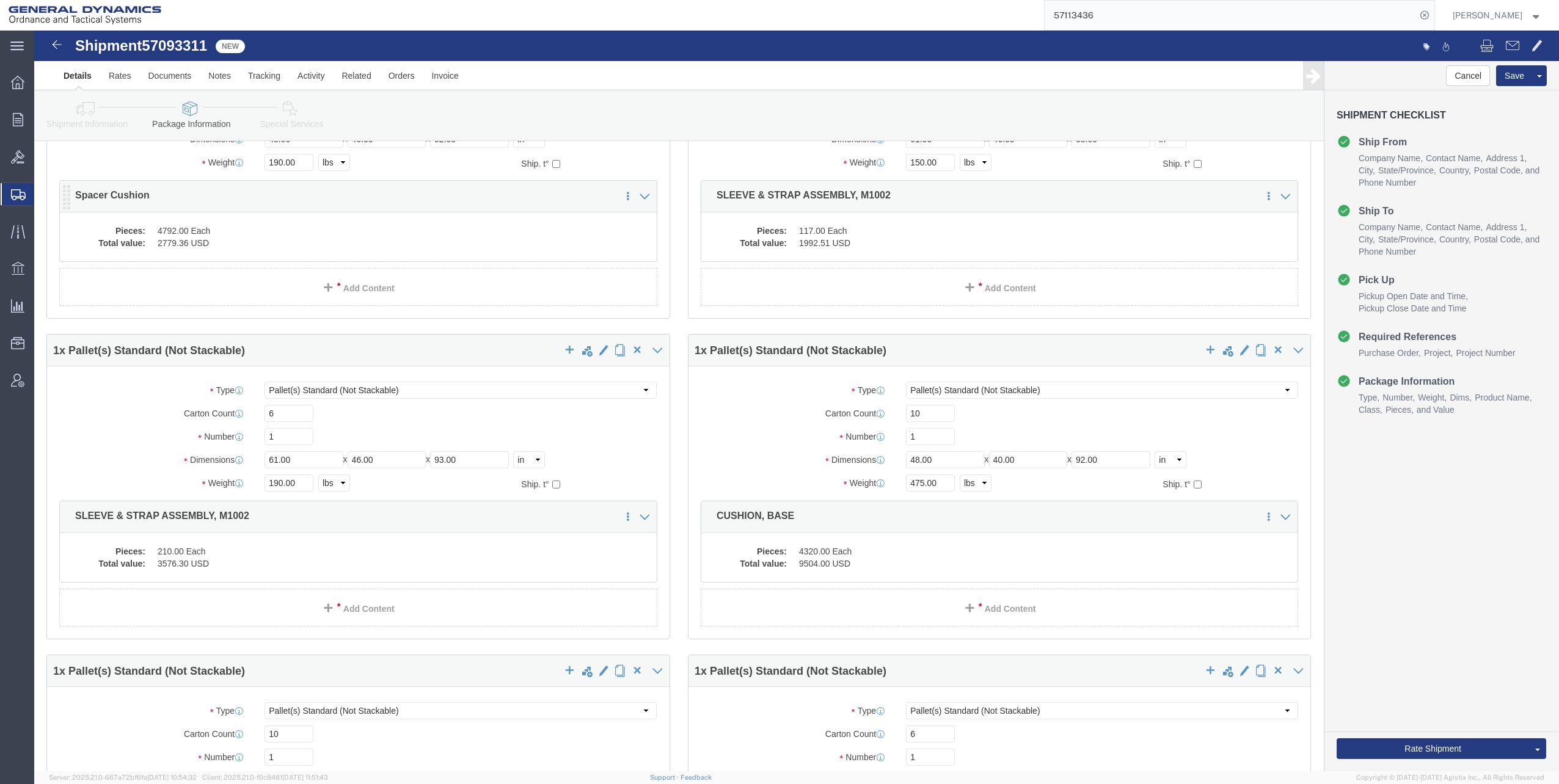
scroll to position [0, 0]
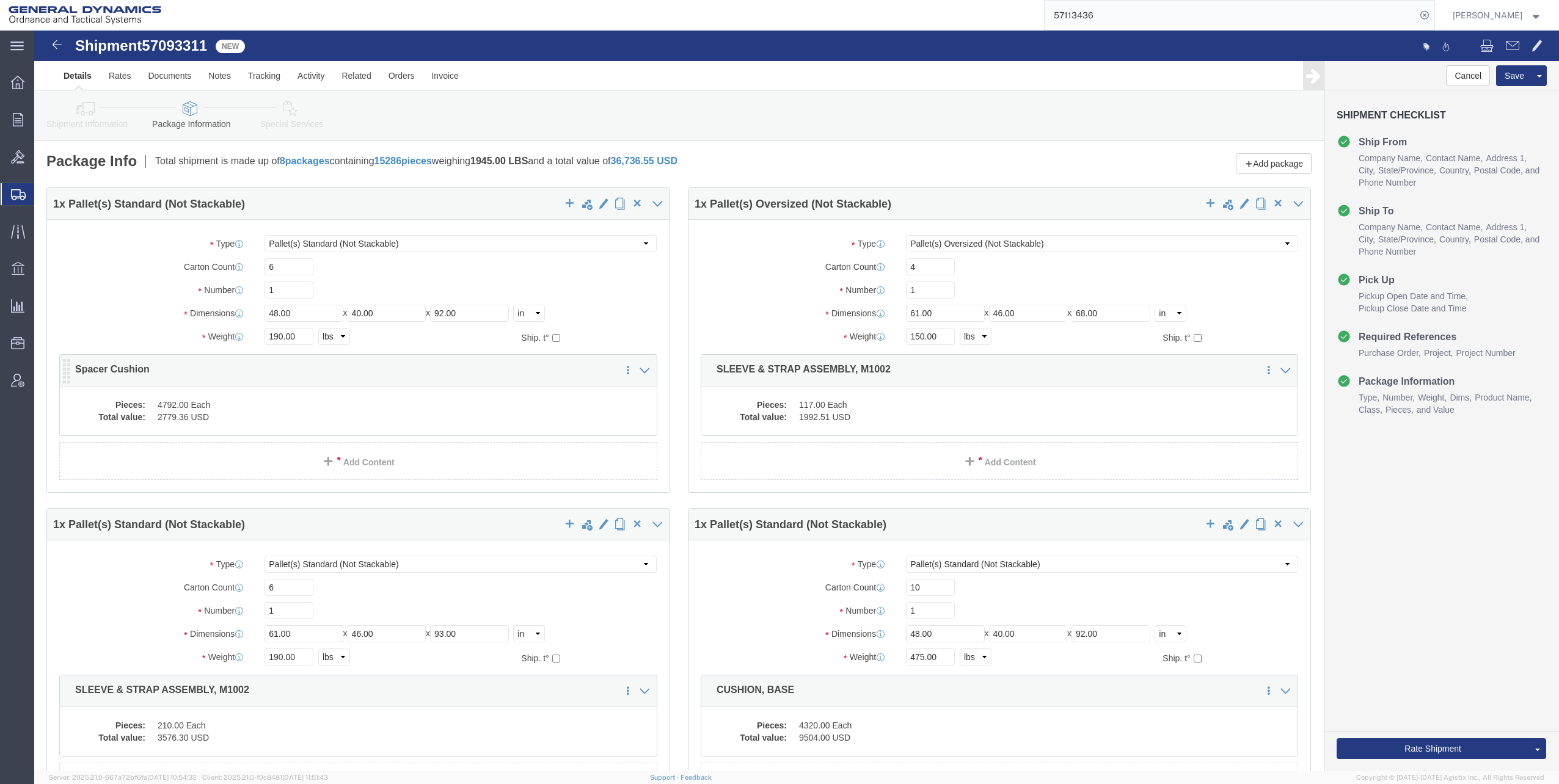
click dd "4792.00 Each"
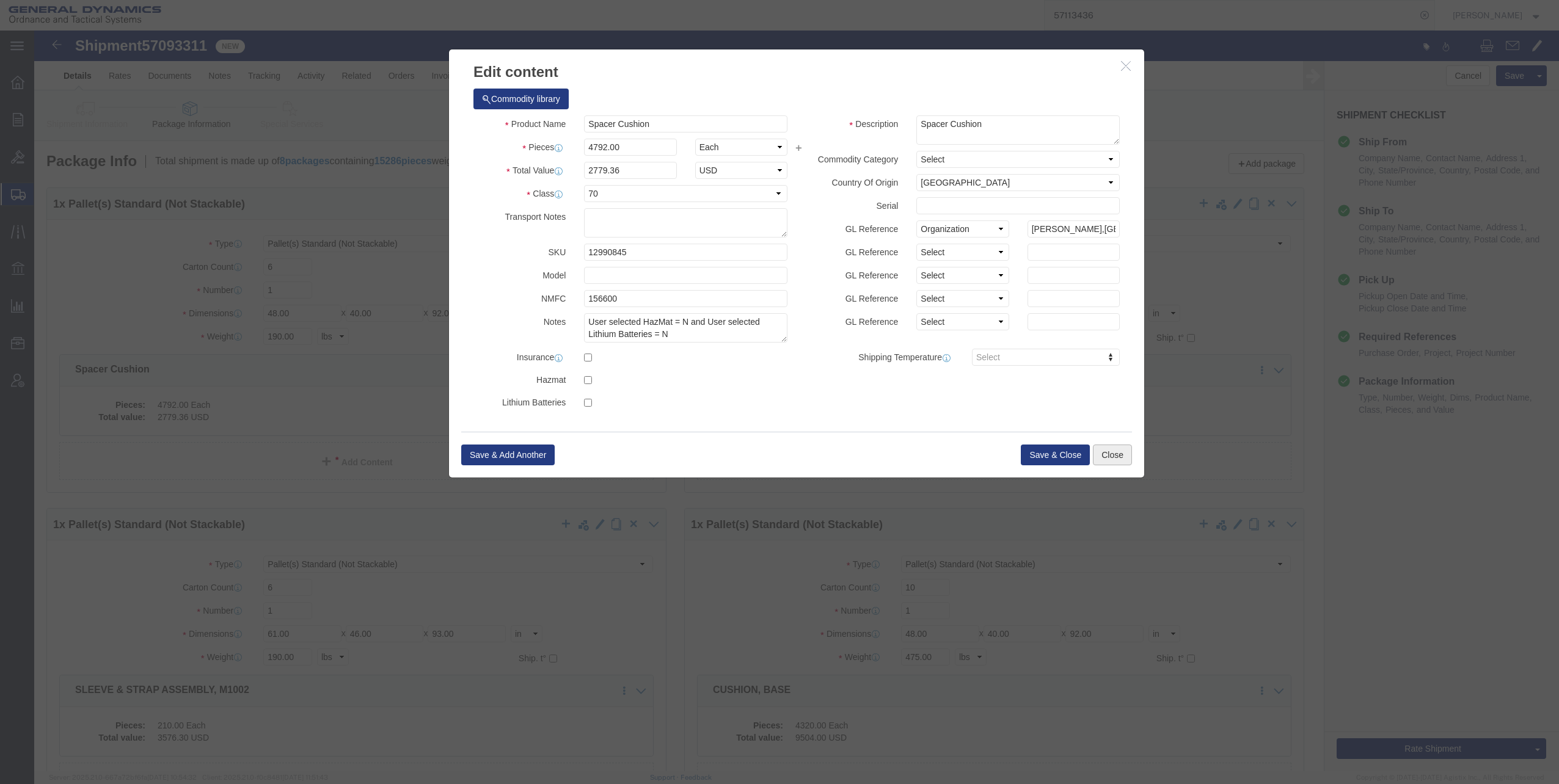
click button "Close"
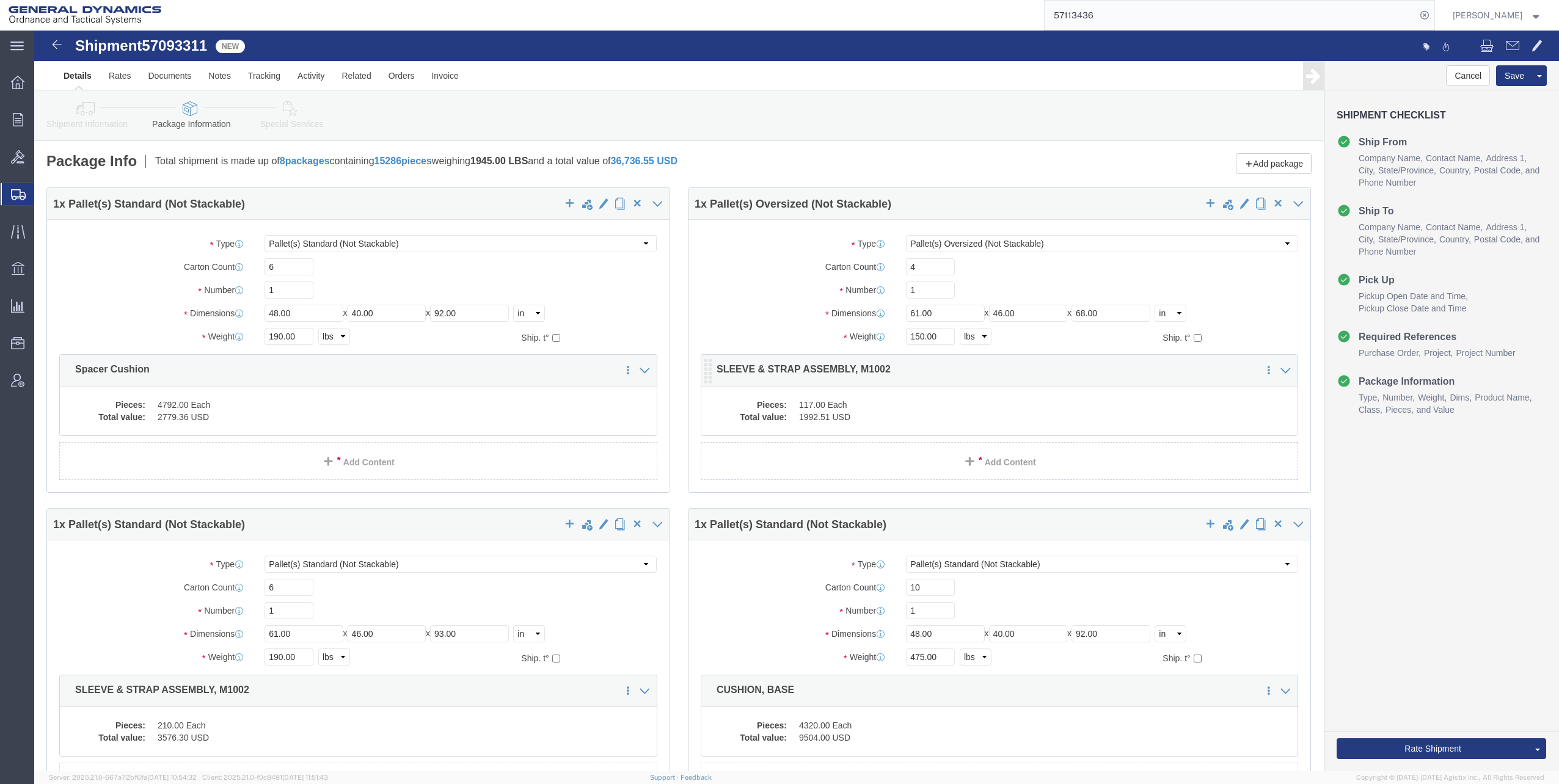
click dd "1992.51 USD"
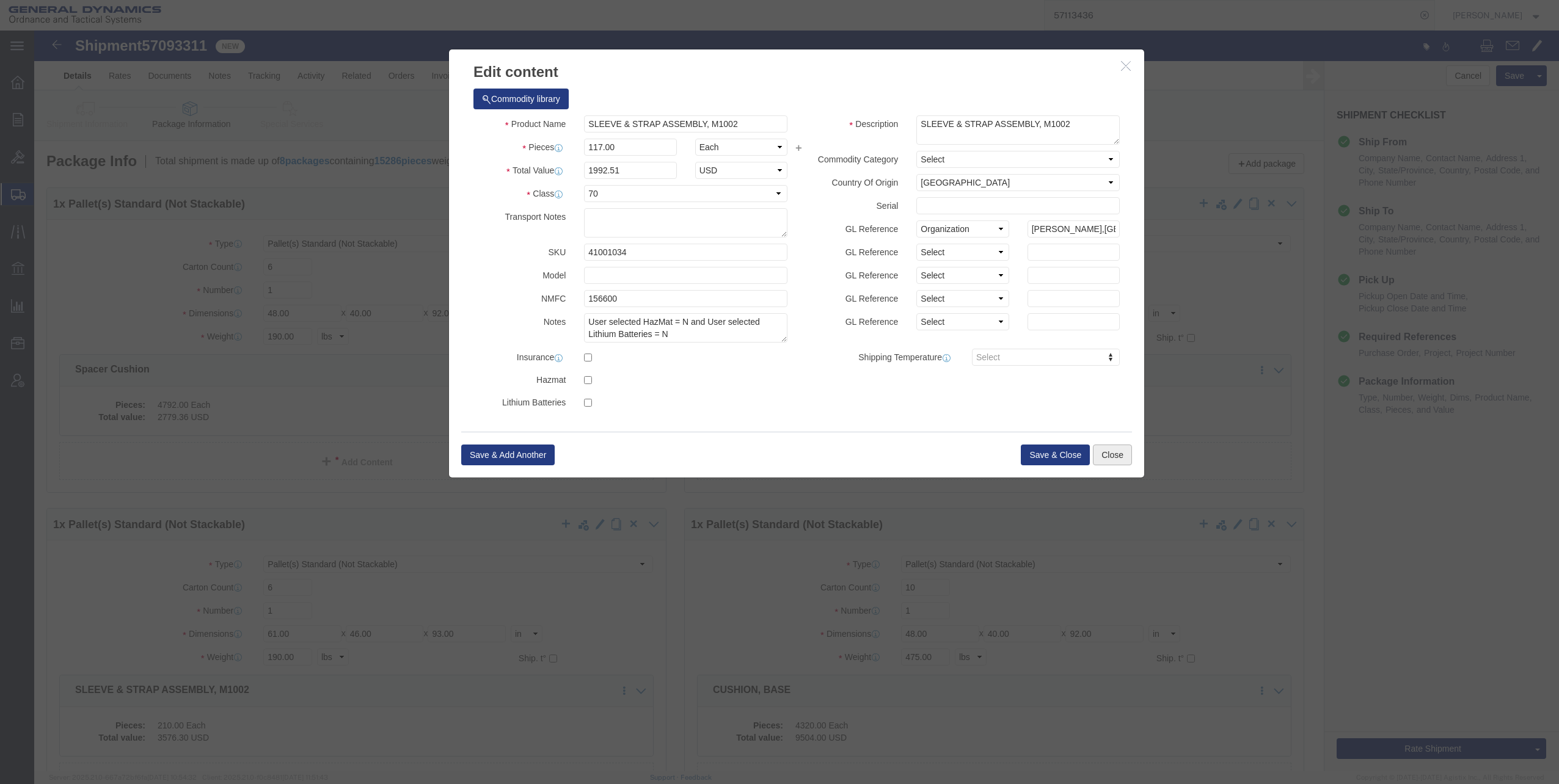
click button "Close"
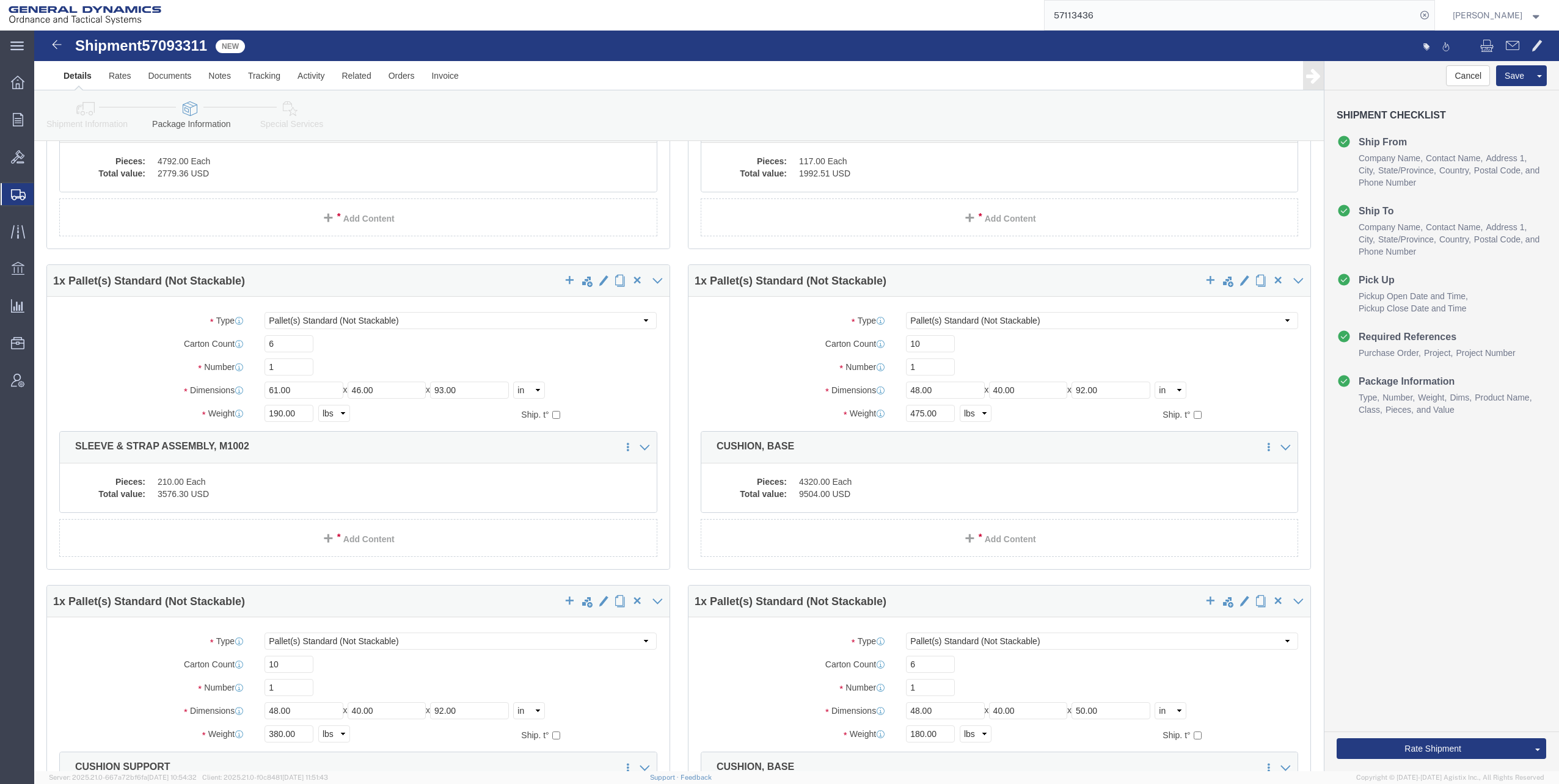
scroll to position [244, 0]
click dd "3576.30 USD"
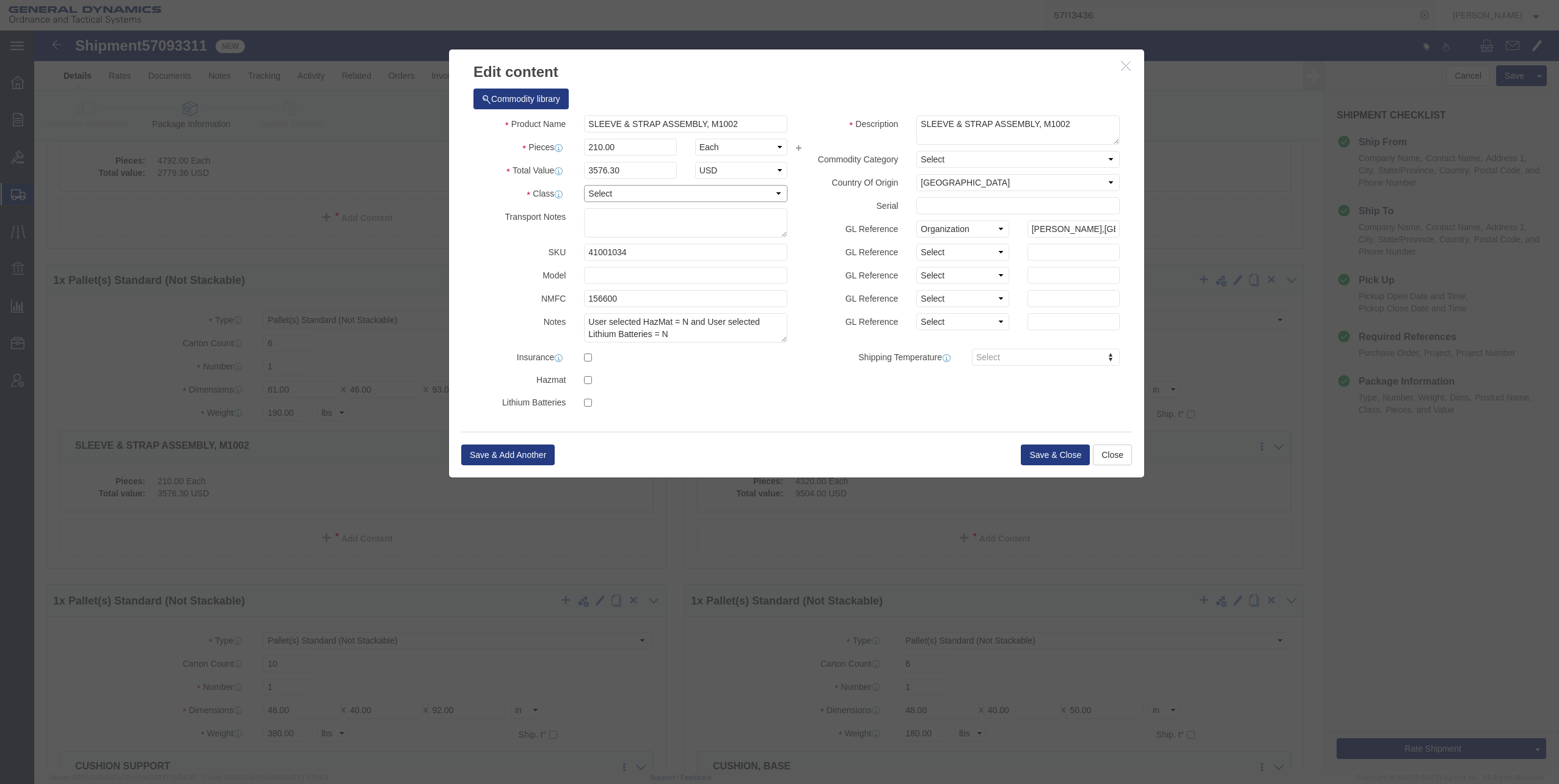
click select "Select 50 55 60 65 70 85 92.5 100 125 175 250 300 400"
select select "70"
click select "Select 50 55 60 65 70 85 92.5 100 125 175 250 300 400"
click button "Save & Close"
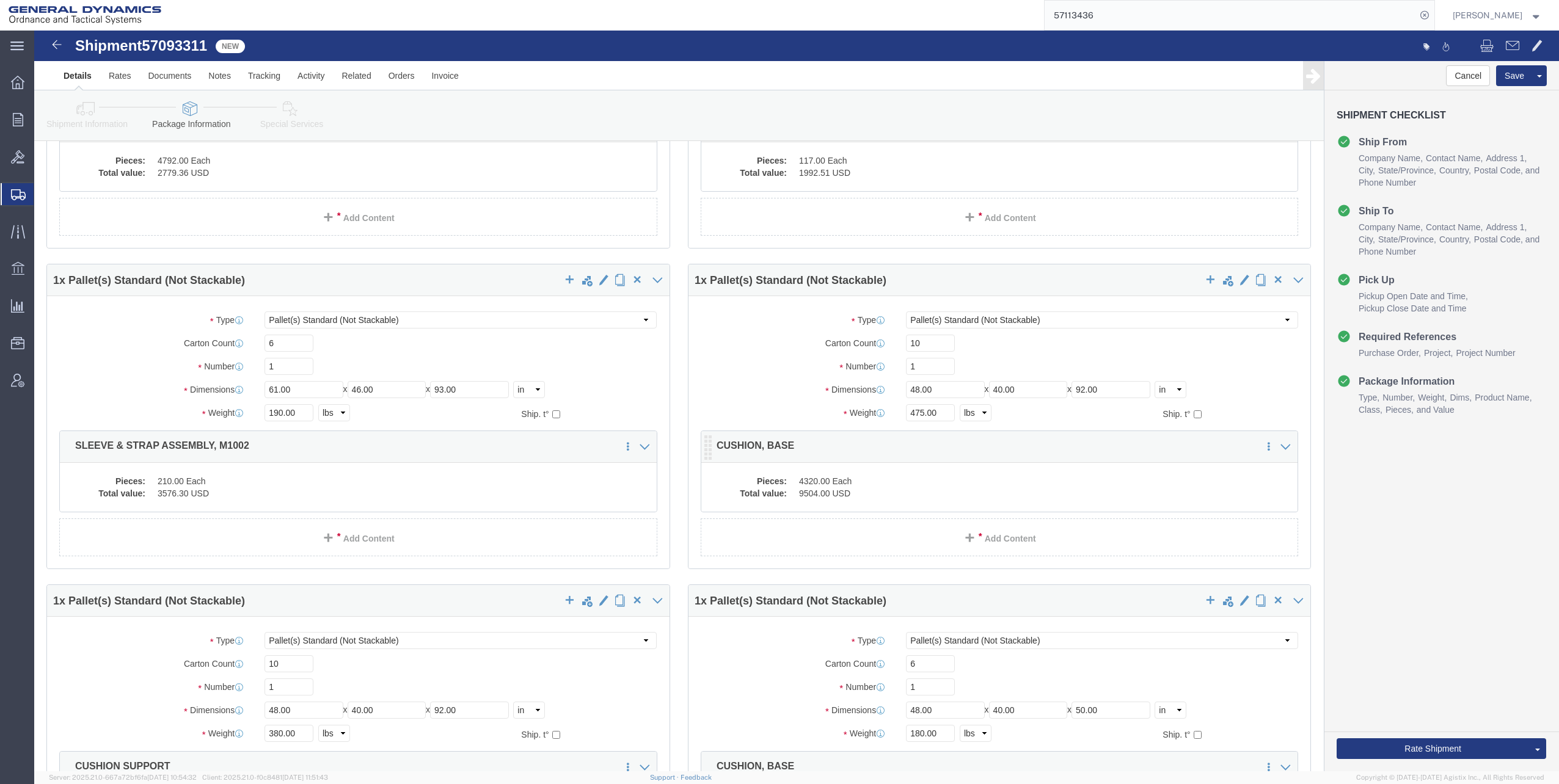
click dd "4320.00 Each"
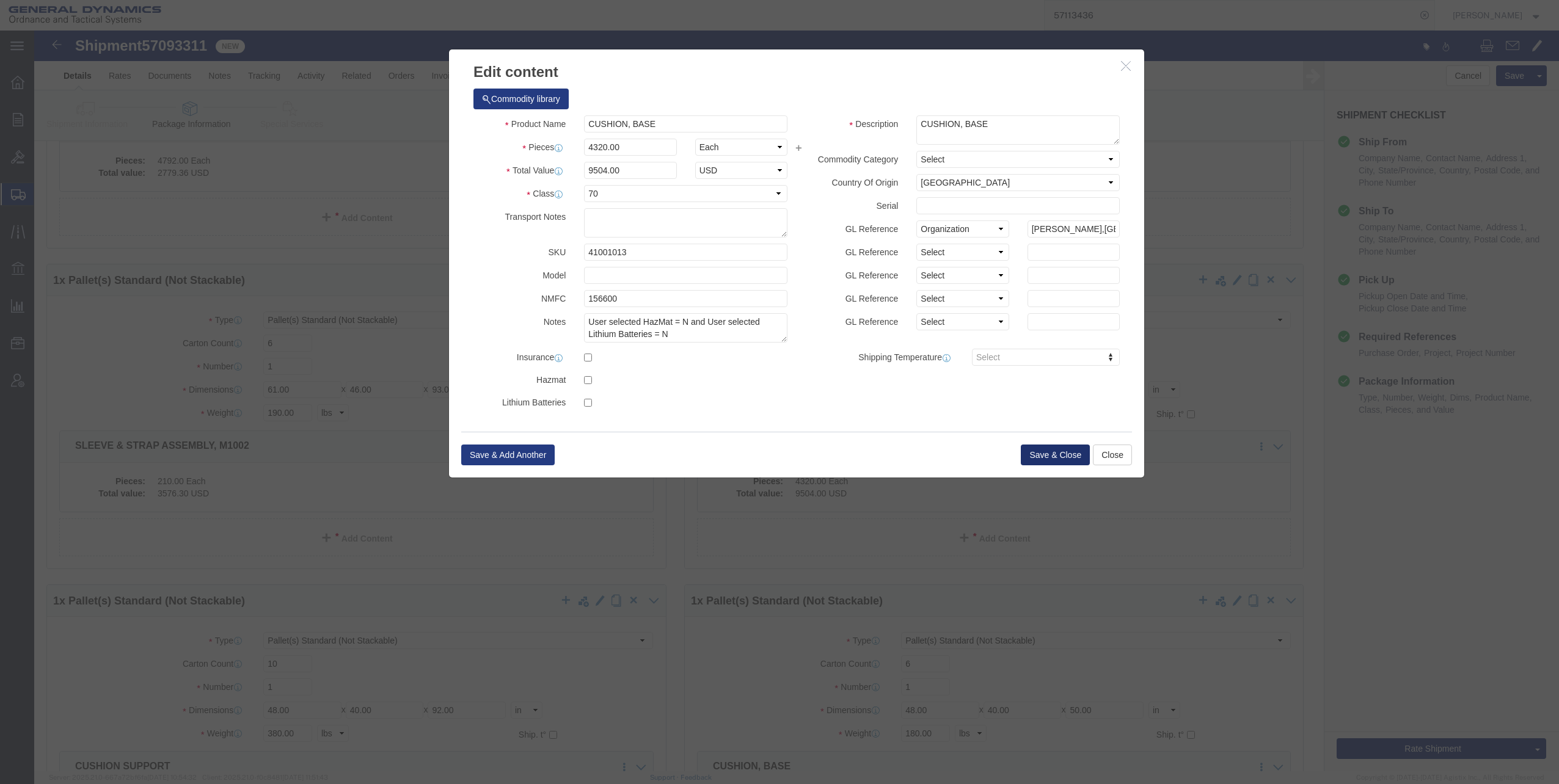
click button "Save & Close"
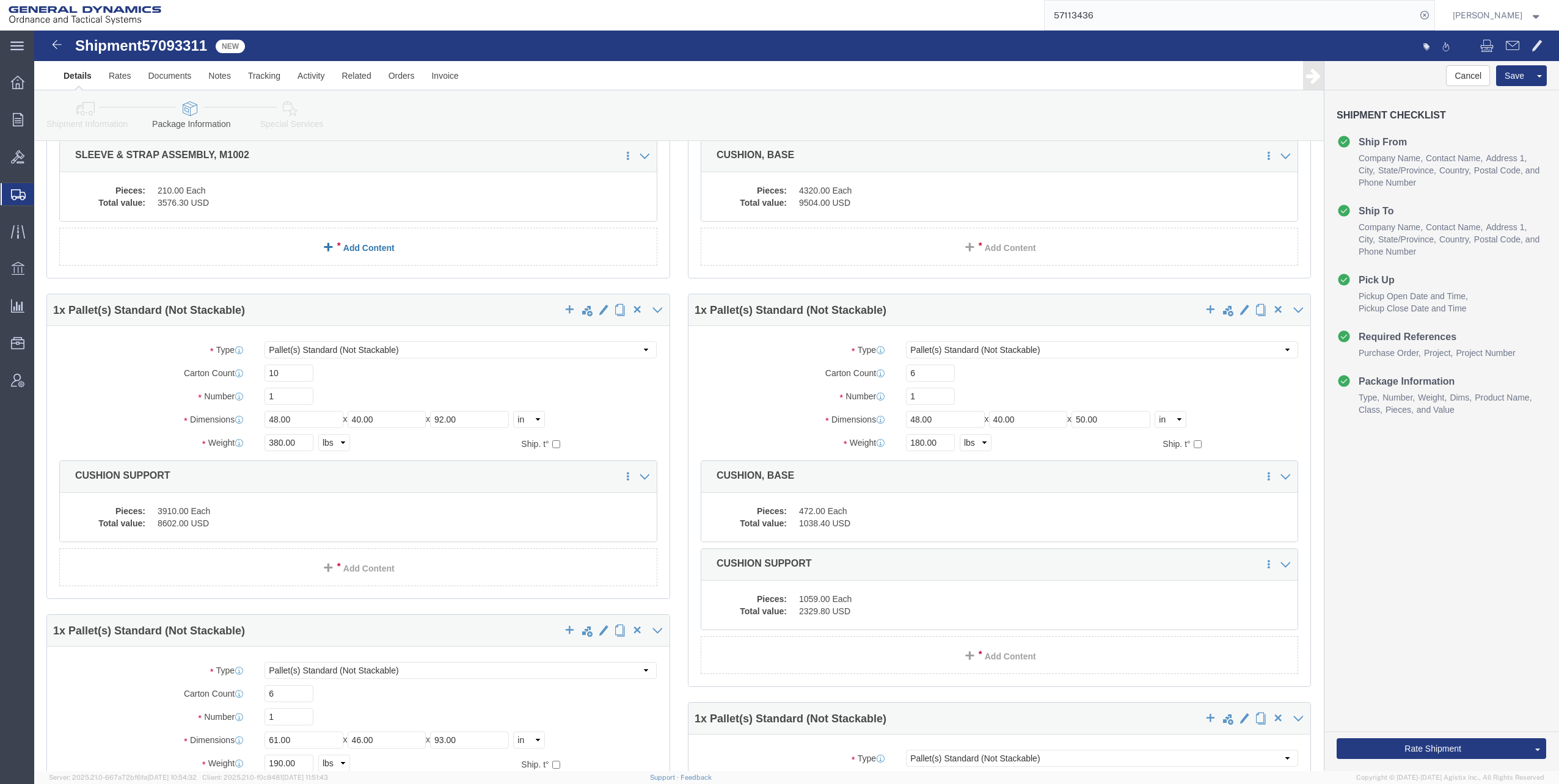
scroll to position [550, 0]
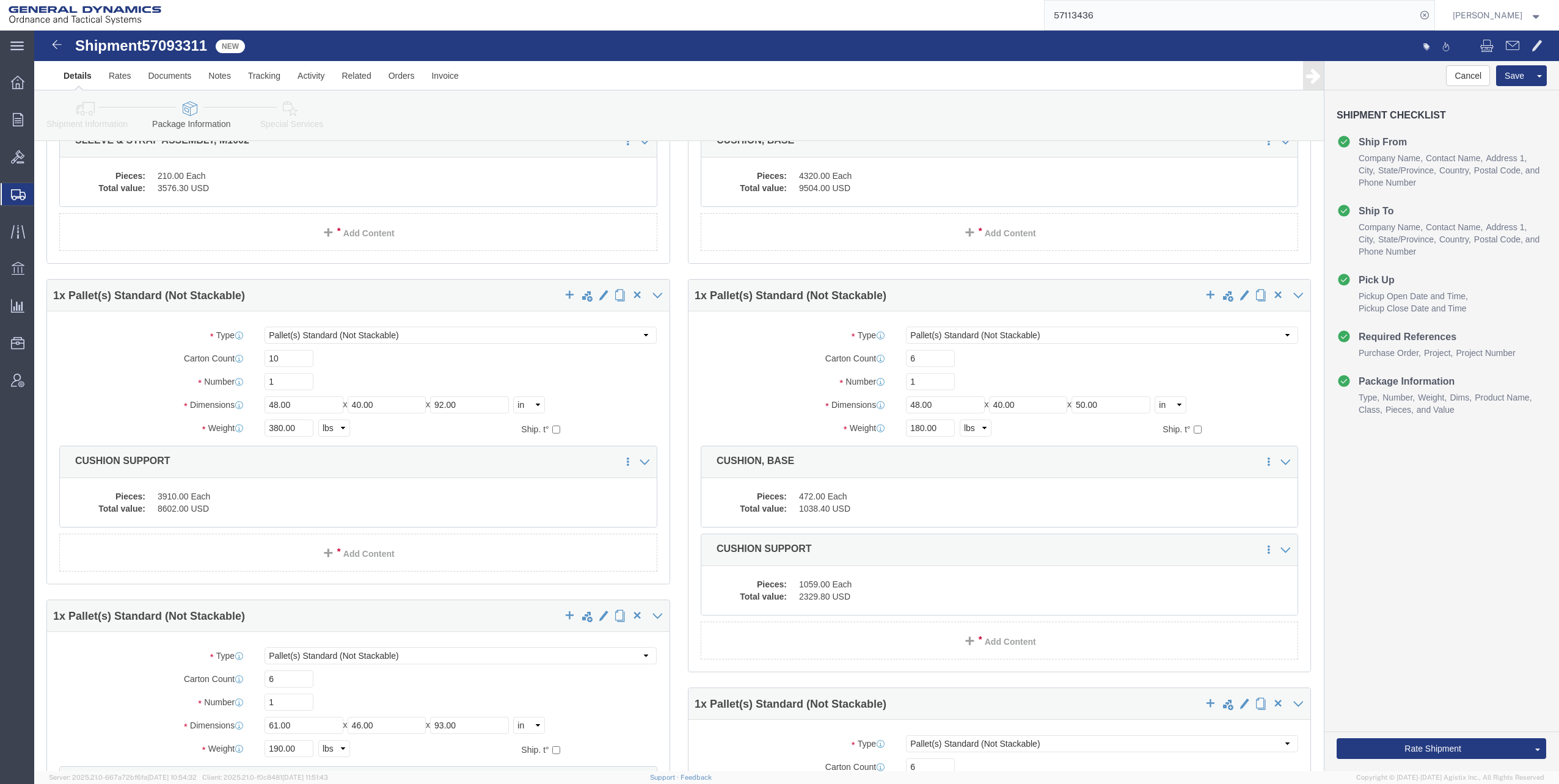
click dd "3910.00 Each"
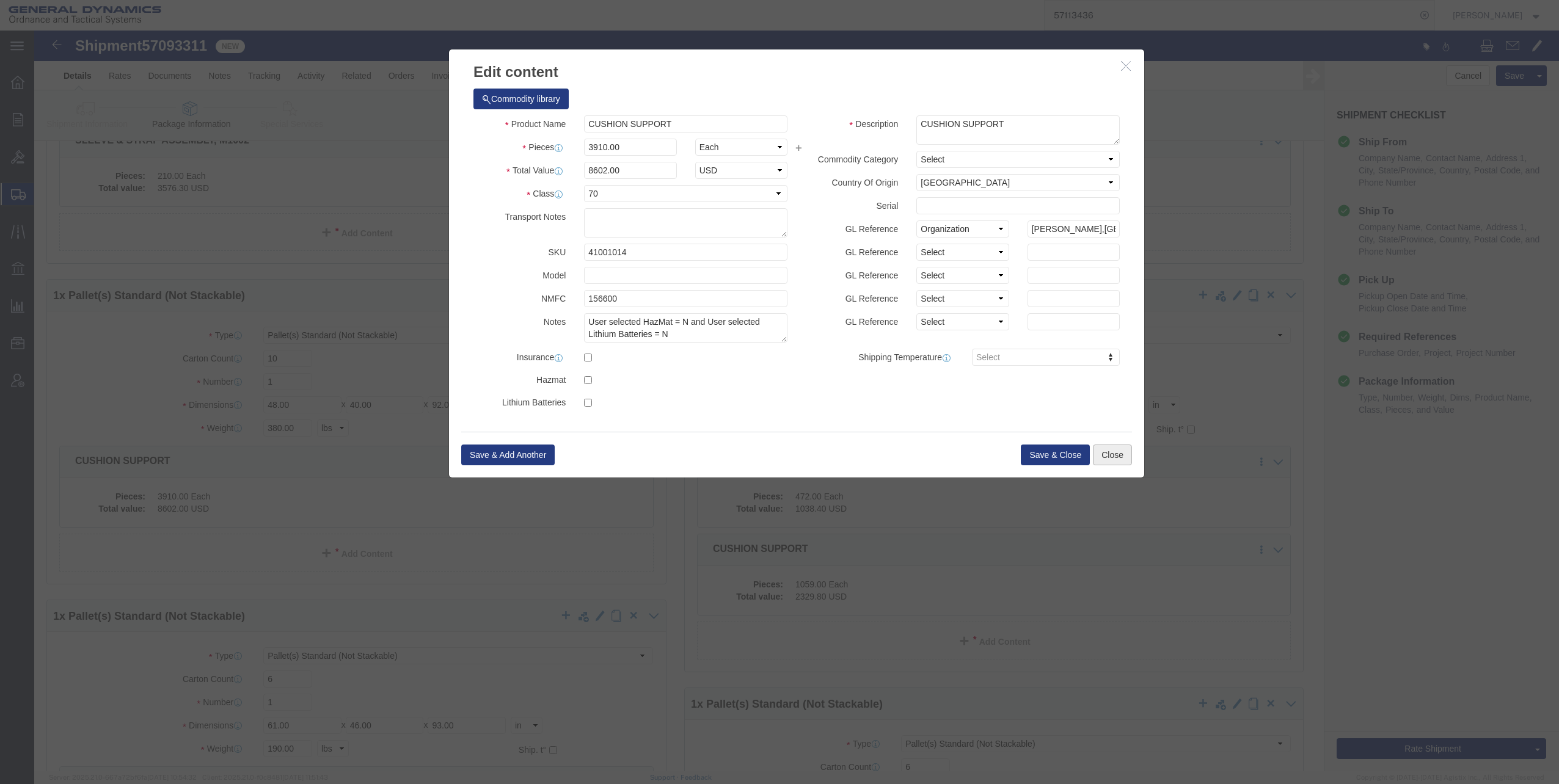
click button "Close"
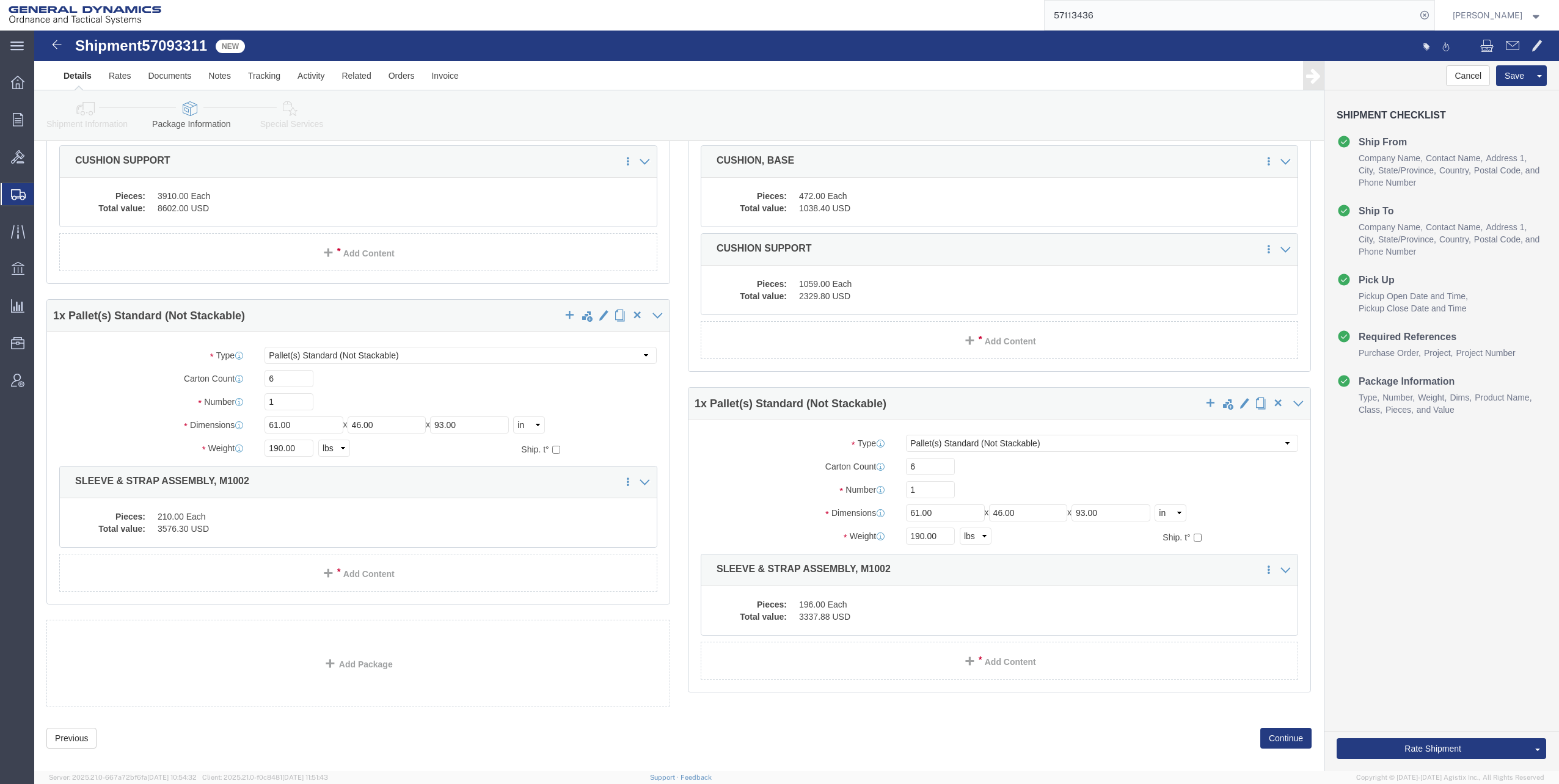
scroll to position [855, 0]
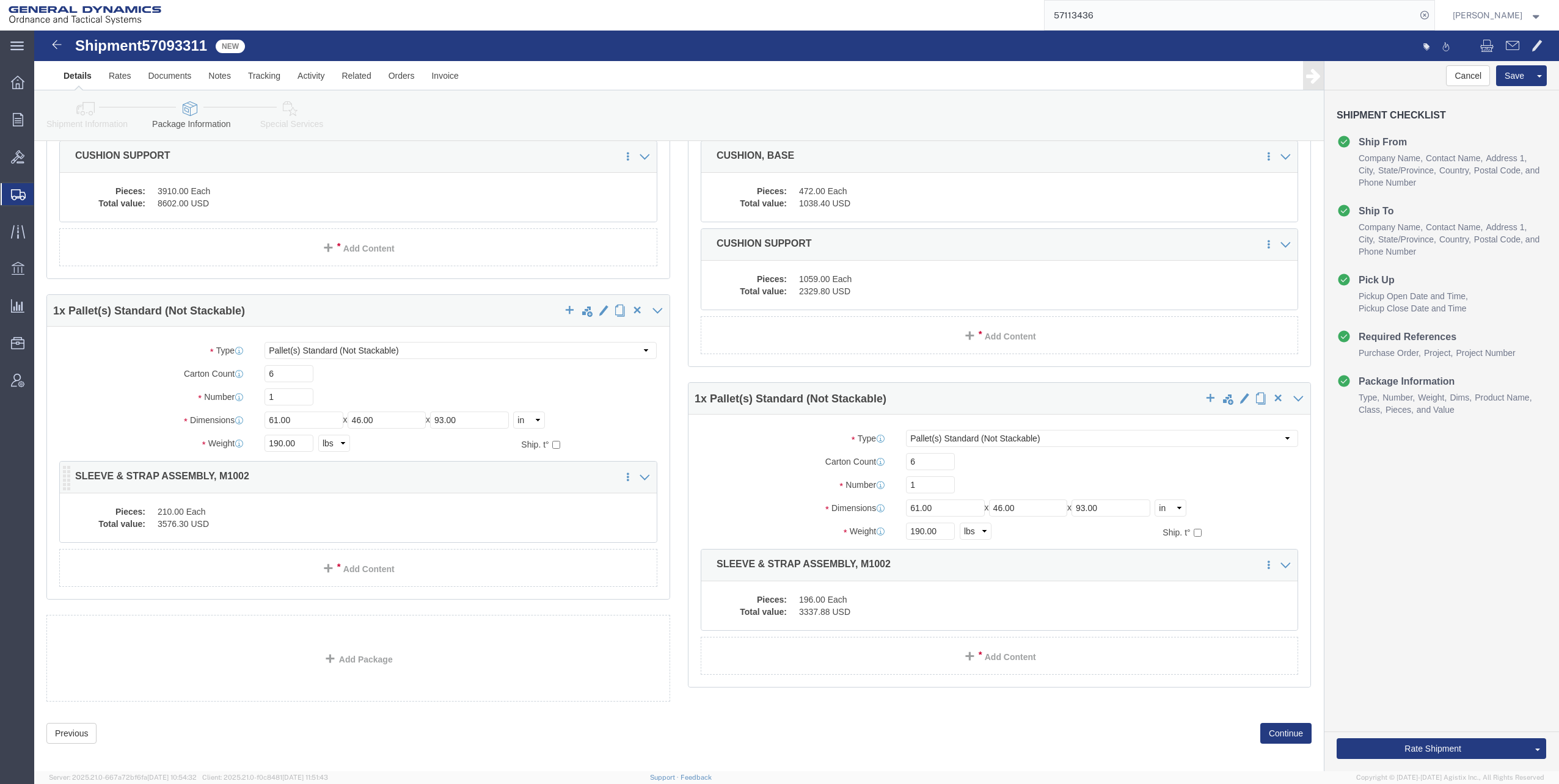
click div "1 x Pallet(s) Standard (Not Stackable) Package Type Select Bale(s) Basket(s) Bo…"
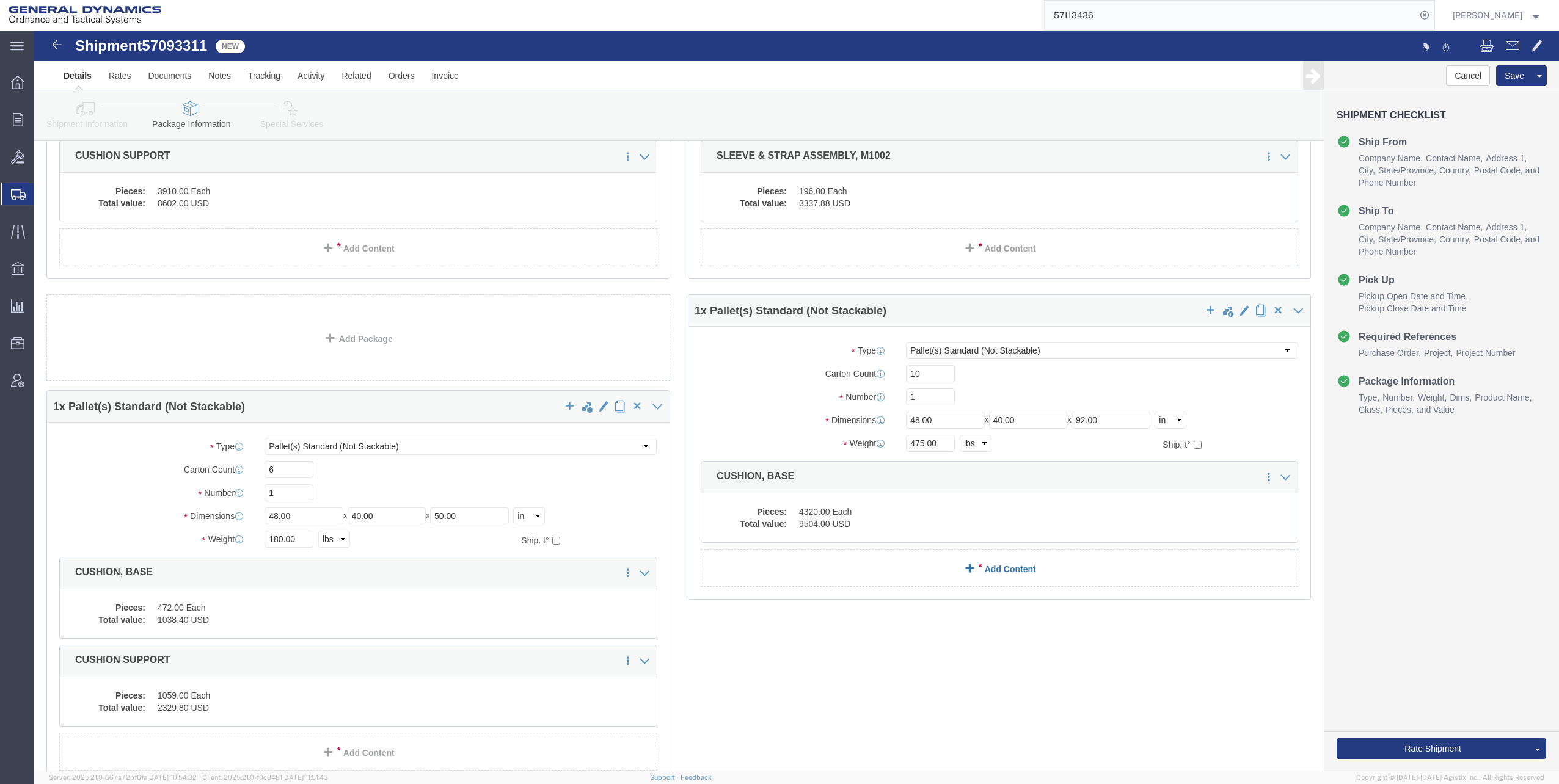
click link "Add Content"
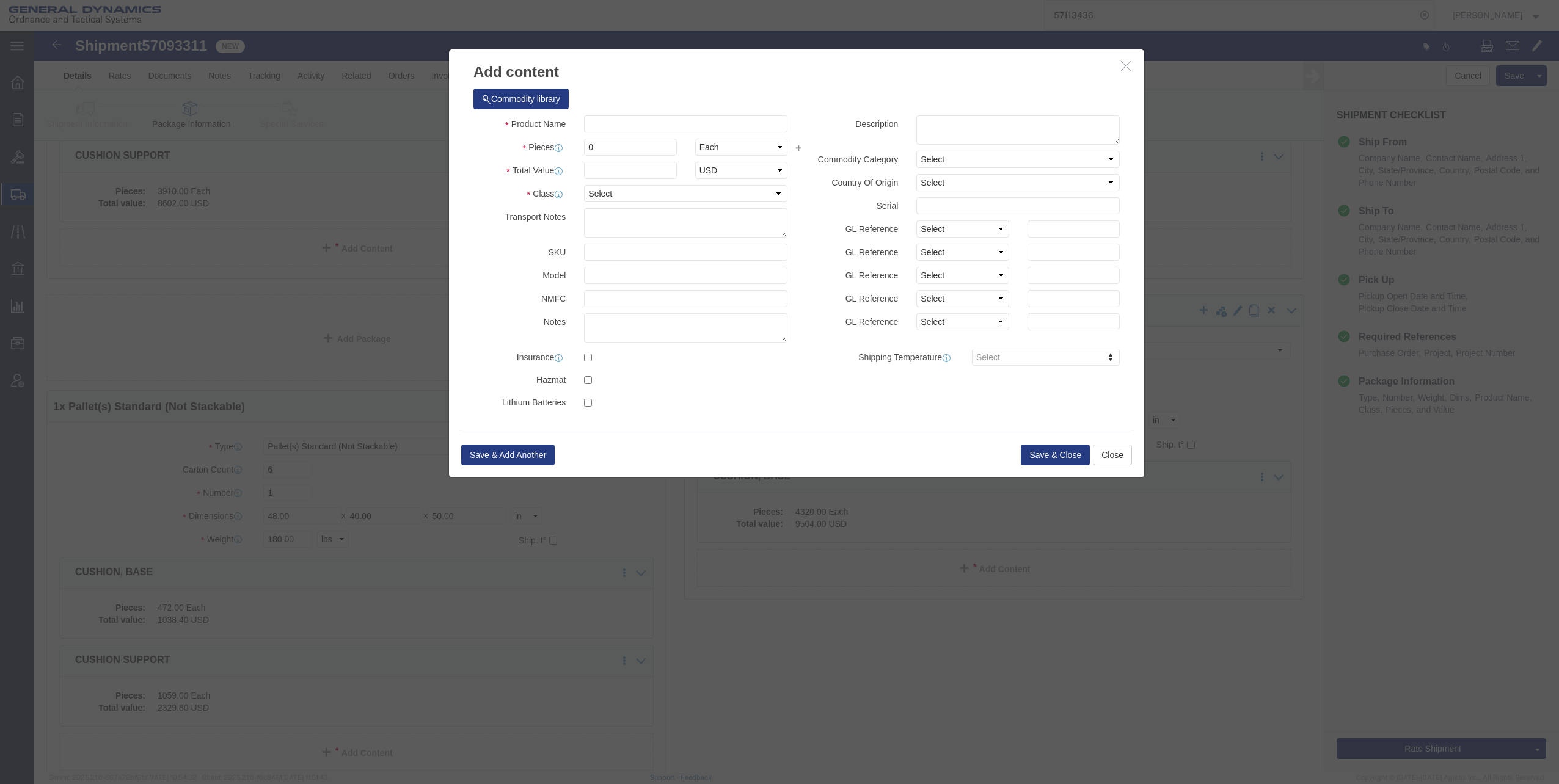
click icon "button"
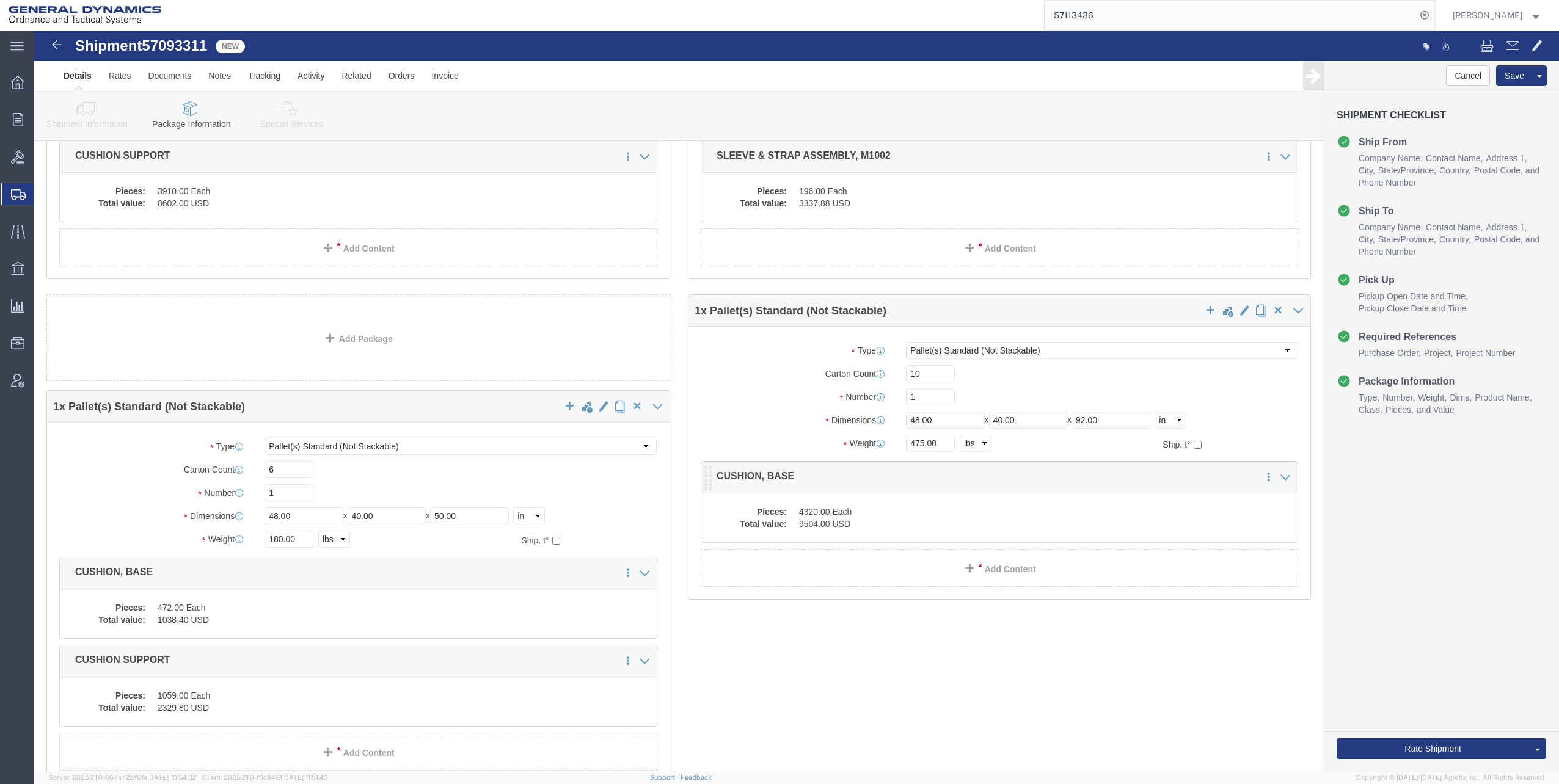
click dd "4320.00 Each"
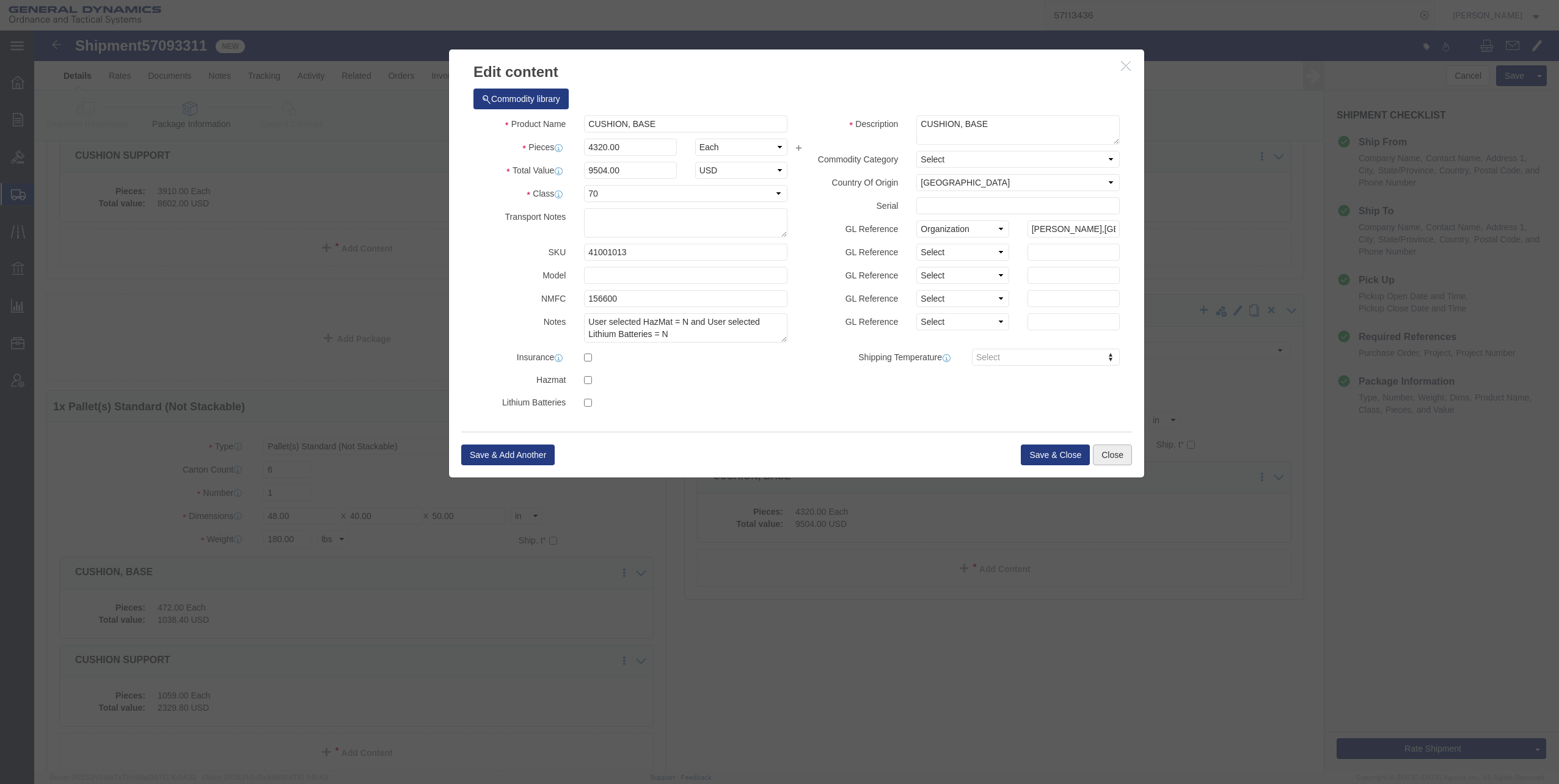
click button "Close"
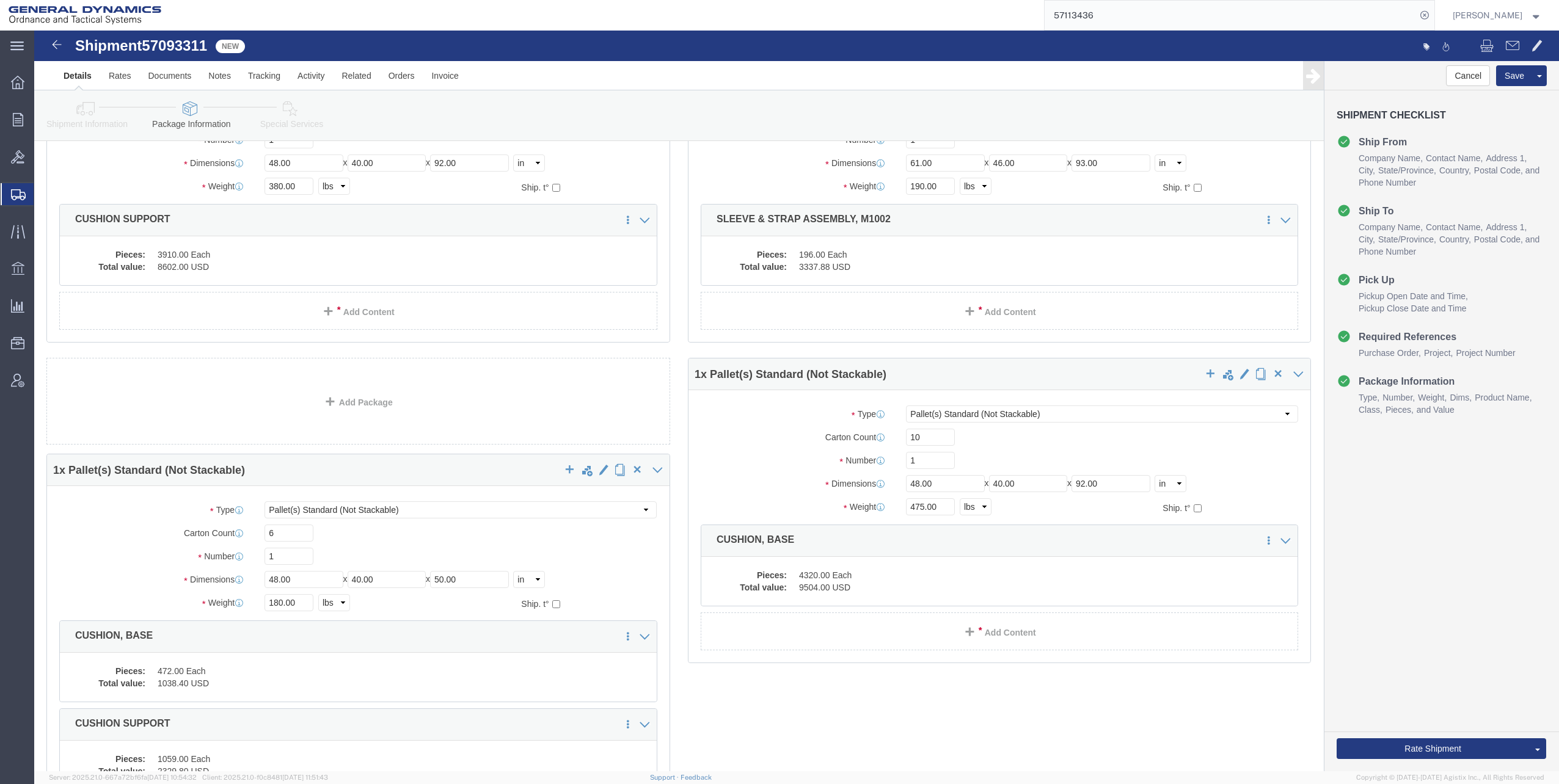
scroll to position [672, 0]
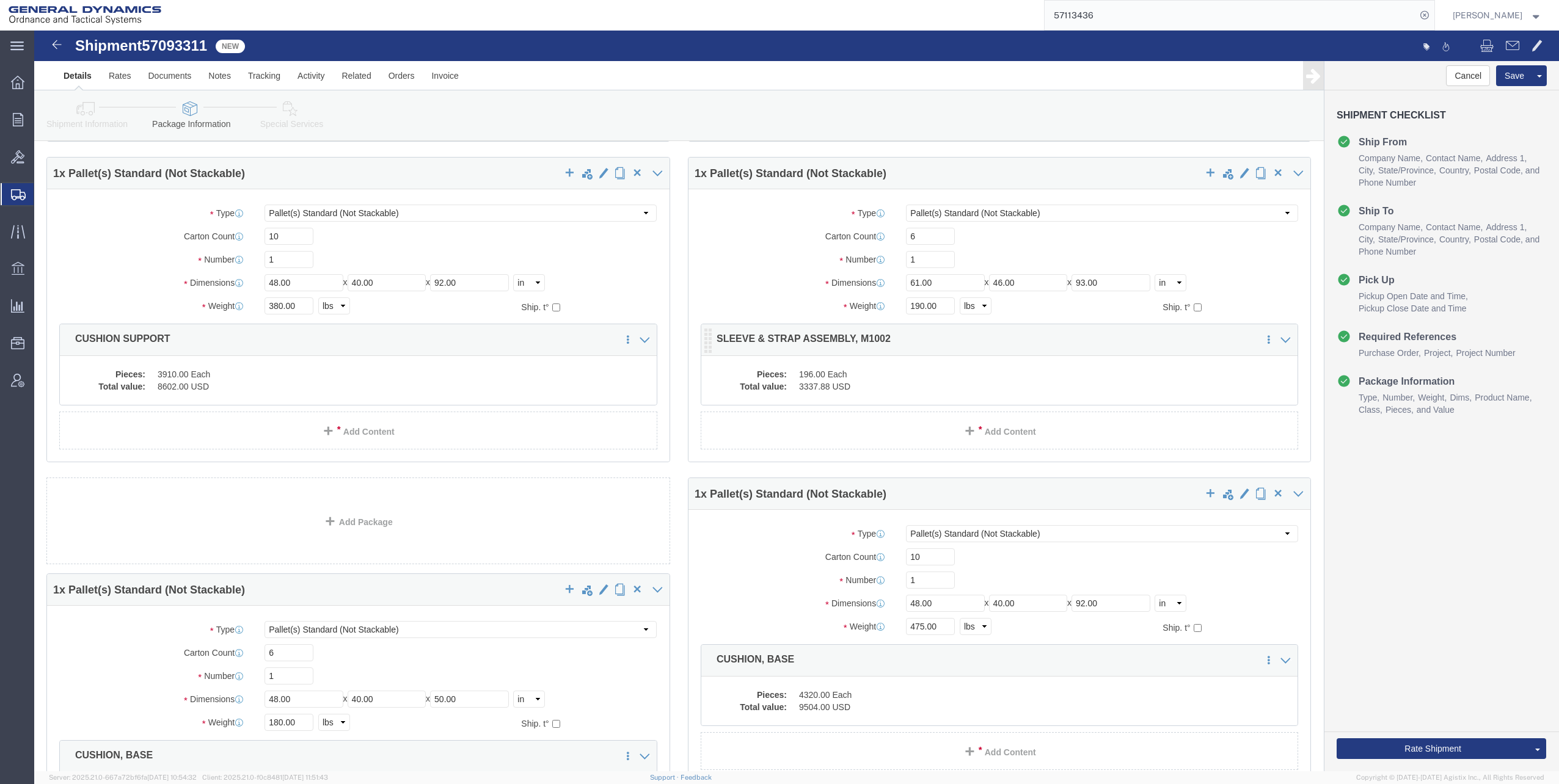
click dd "196.00 Each"
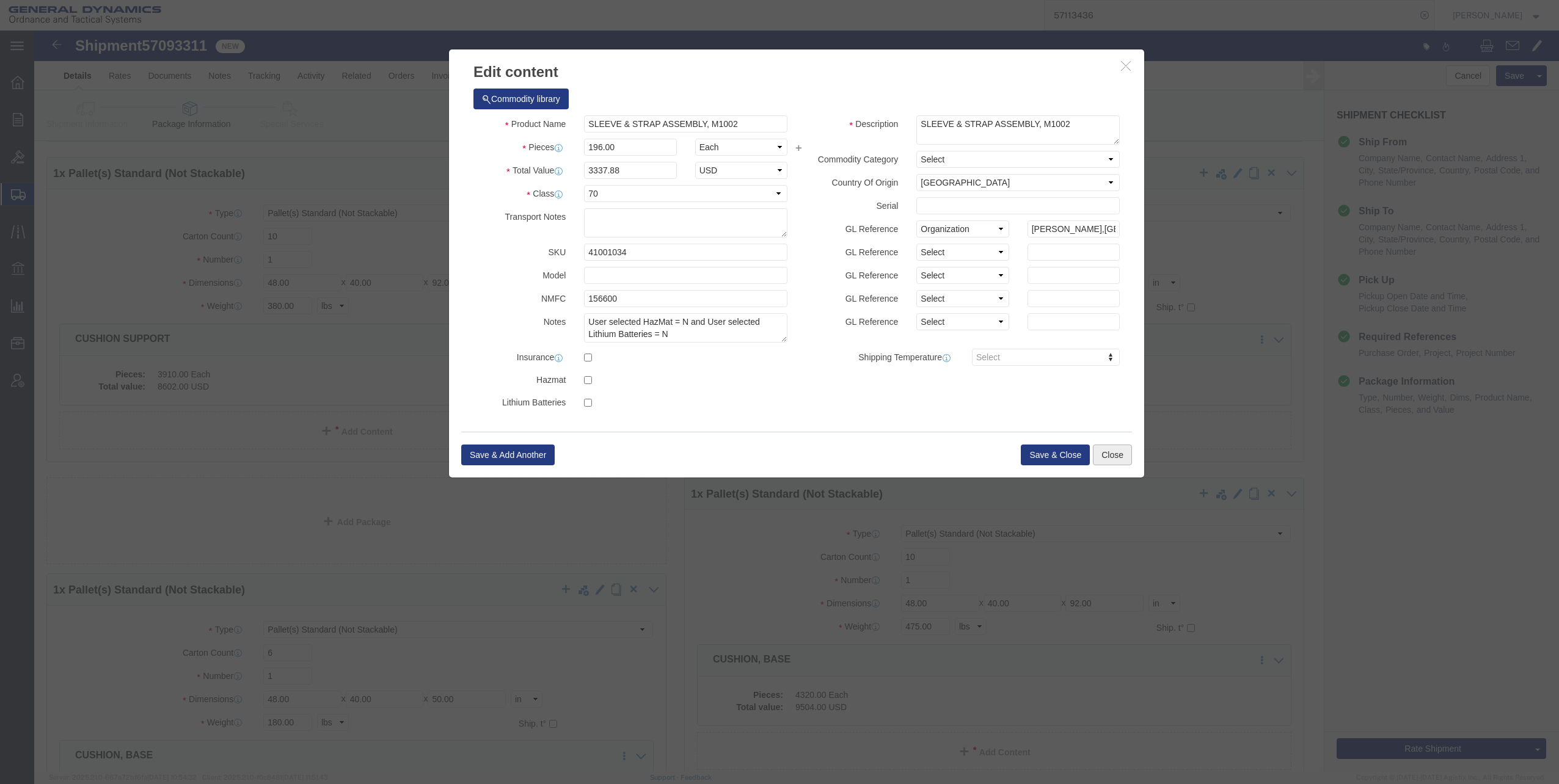
click button "Close"
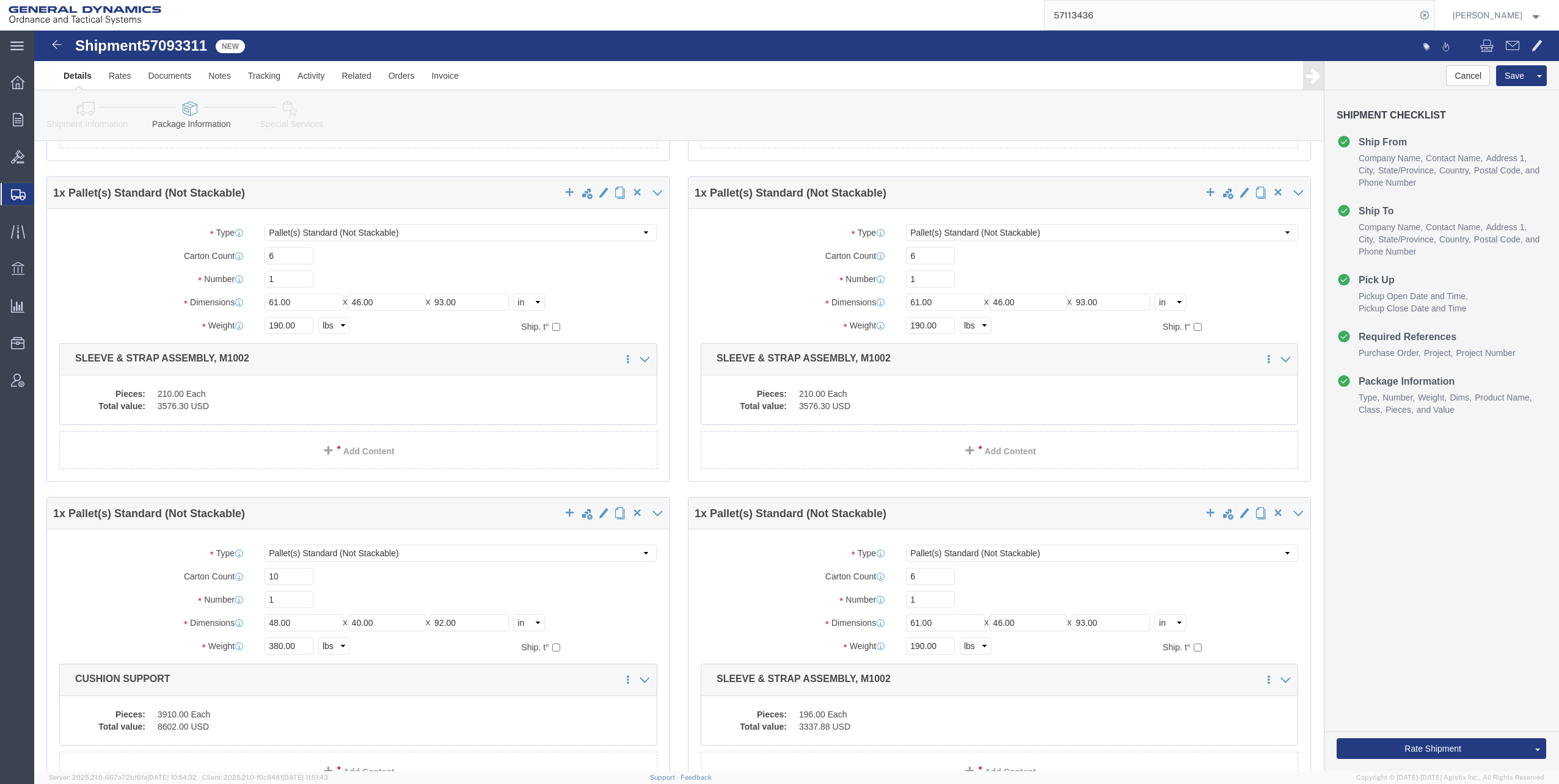
scroll to position [306, 0]
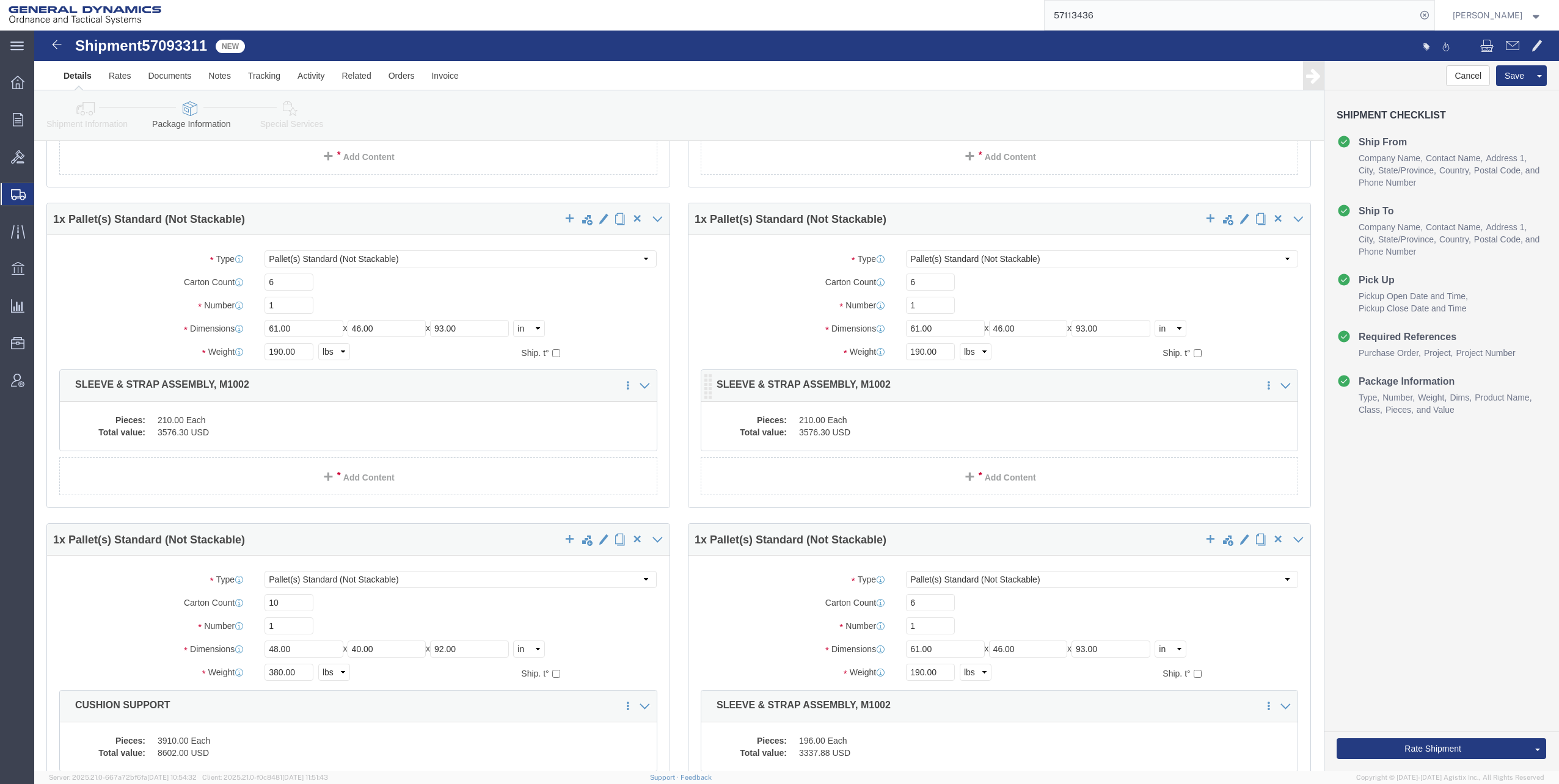
click dd "210.00 Each"
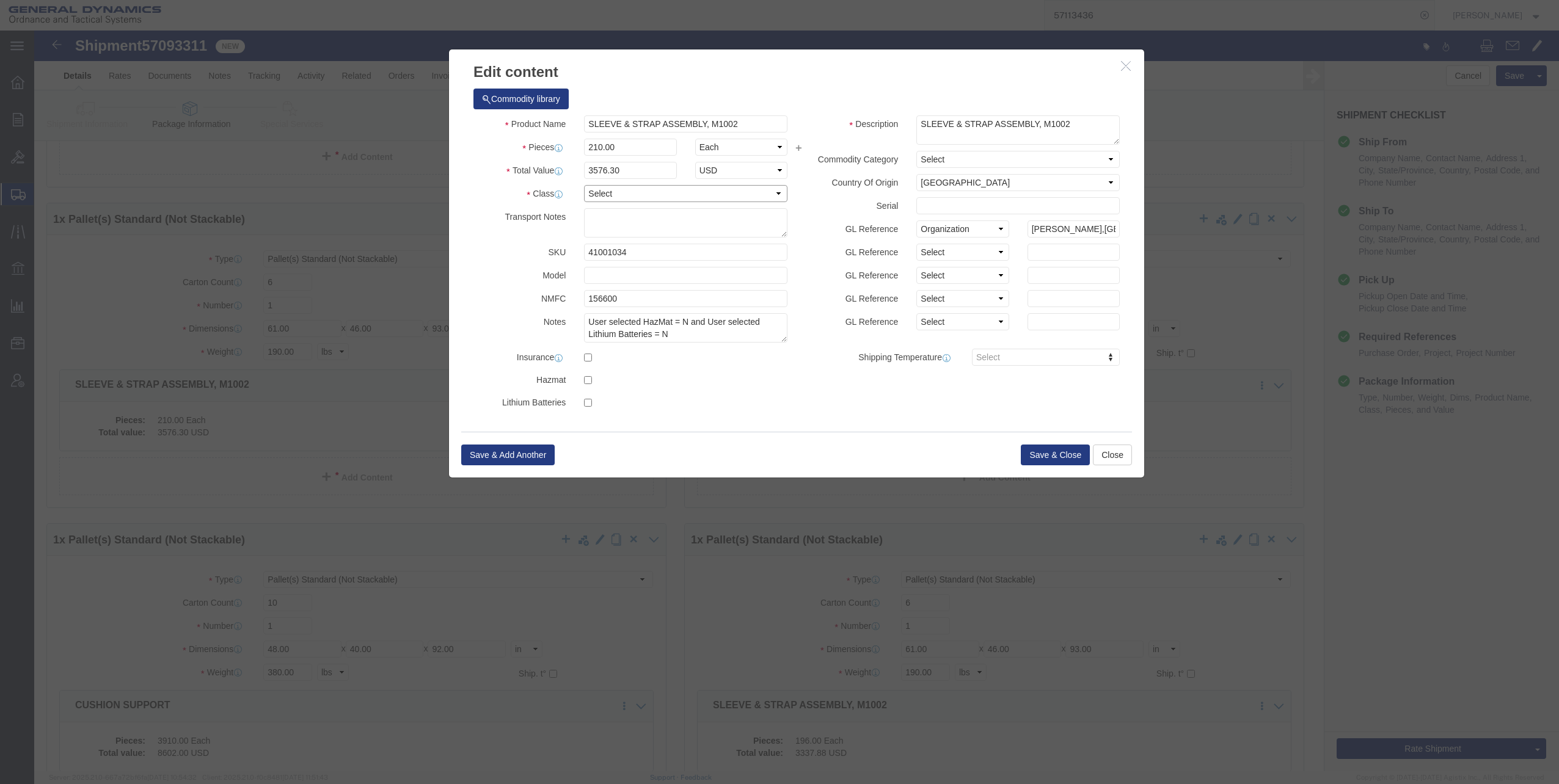
click select "Select 50 55 60 65 70 85 92.5 100 125 175 250 300 400"
select select "70"
click select "Select 50 55 60 65 70 85 92.5 100 125 175 250 300 400"
click button "Save & Close"
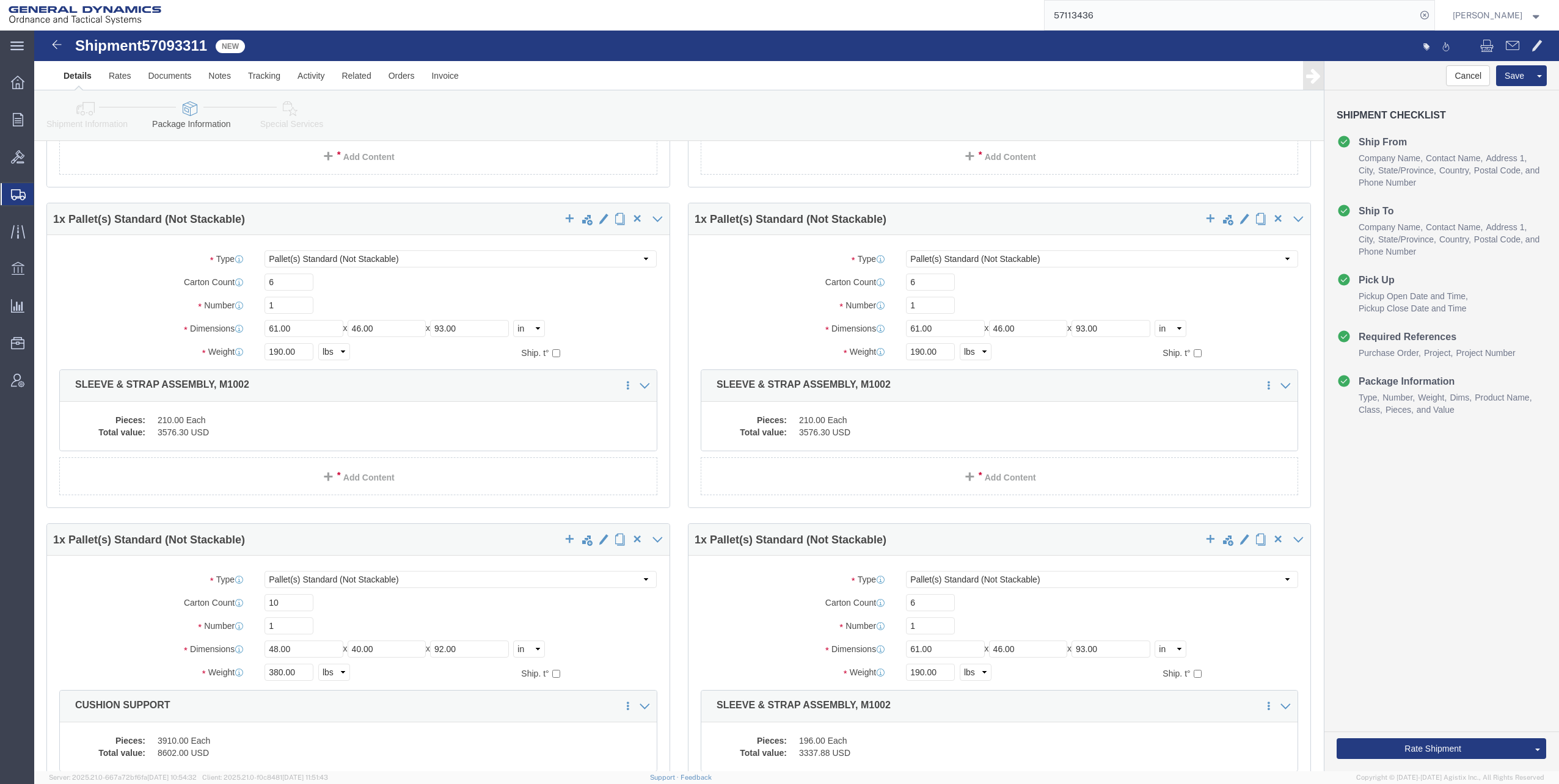
scroll to position [122, 0]
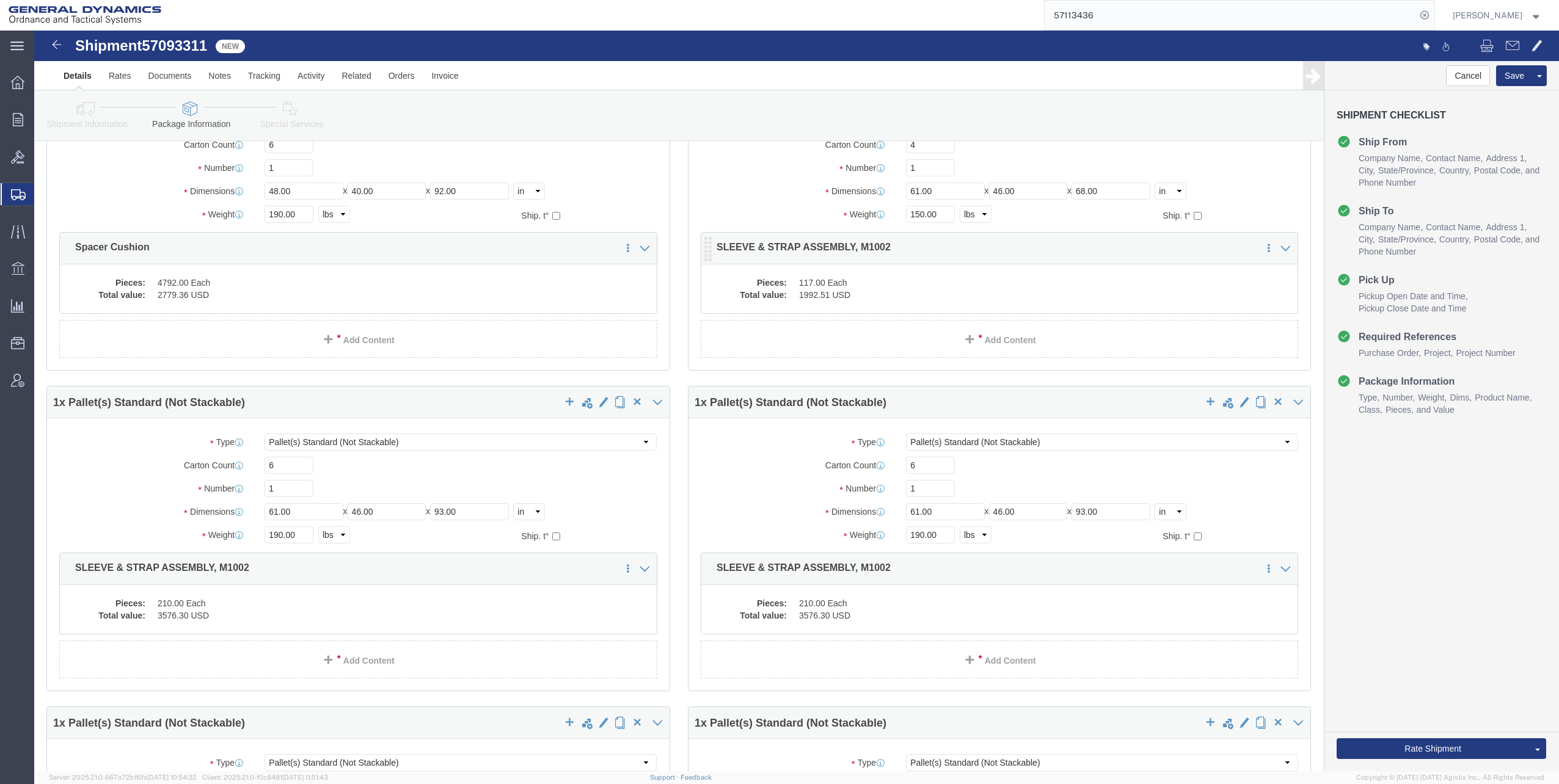
click div "Pieces: 117.00 Each Total value: 1992.51 USD"
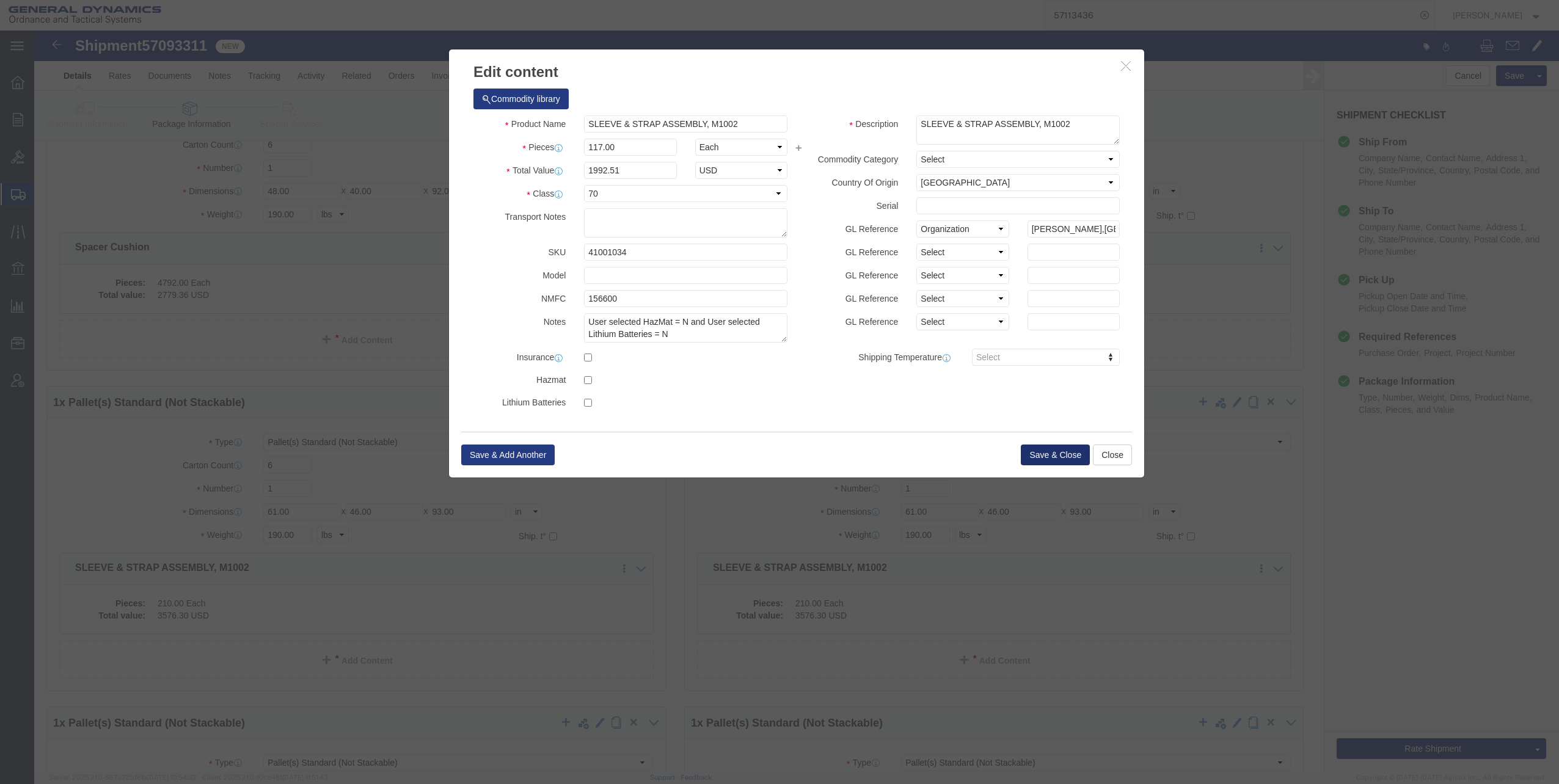
click button "Save & Close"
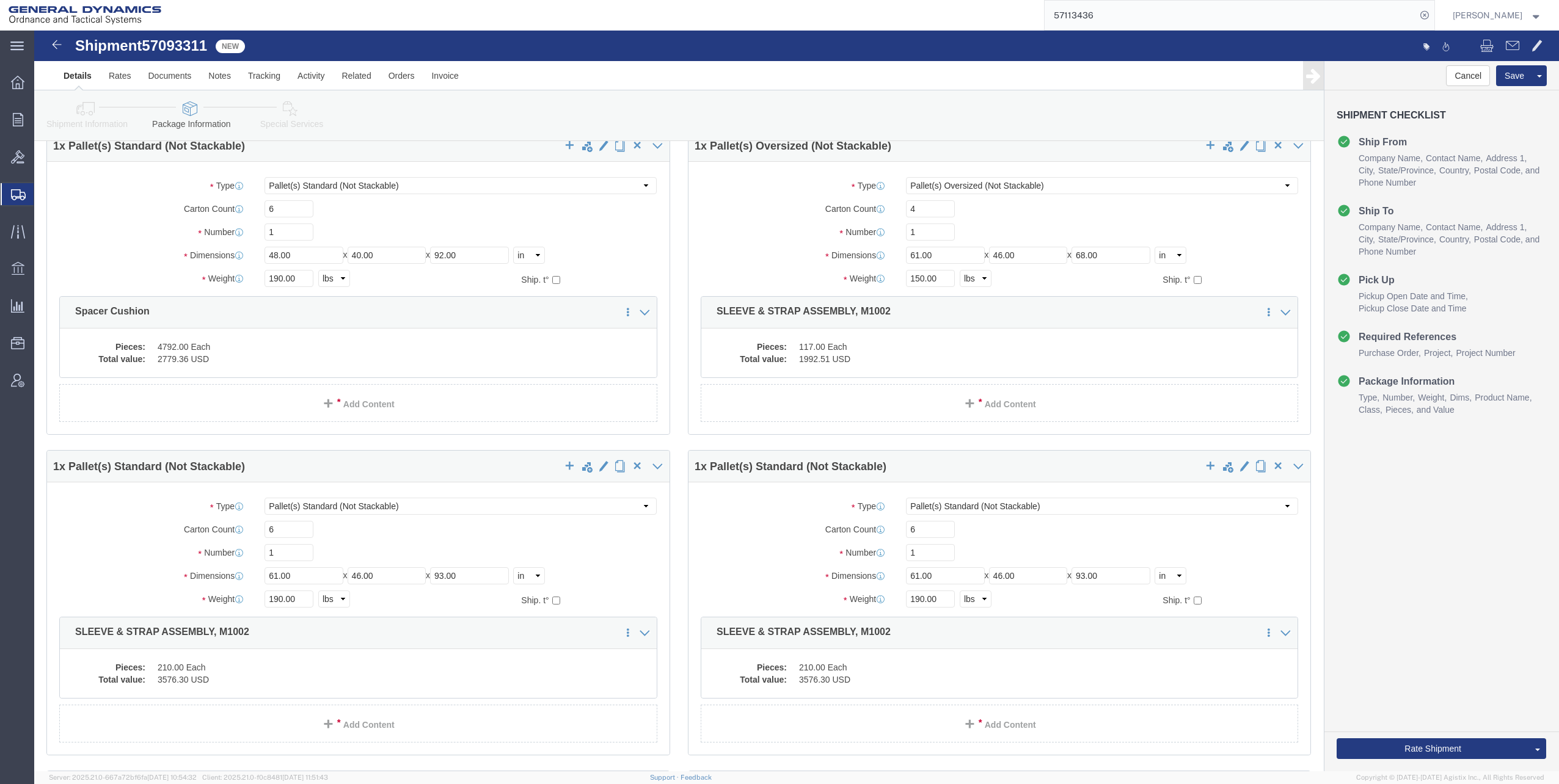
scroll to position [0, 0]
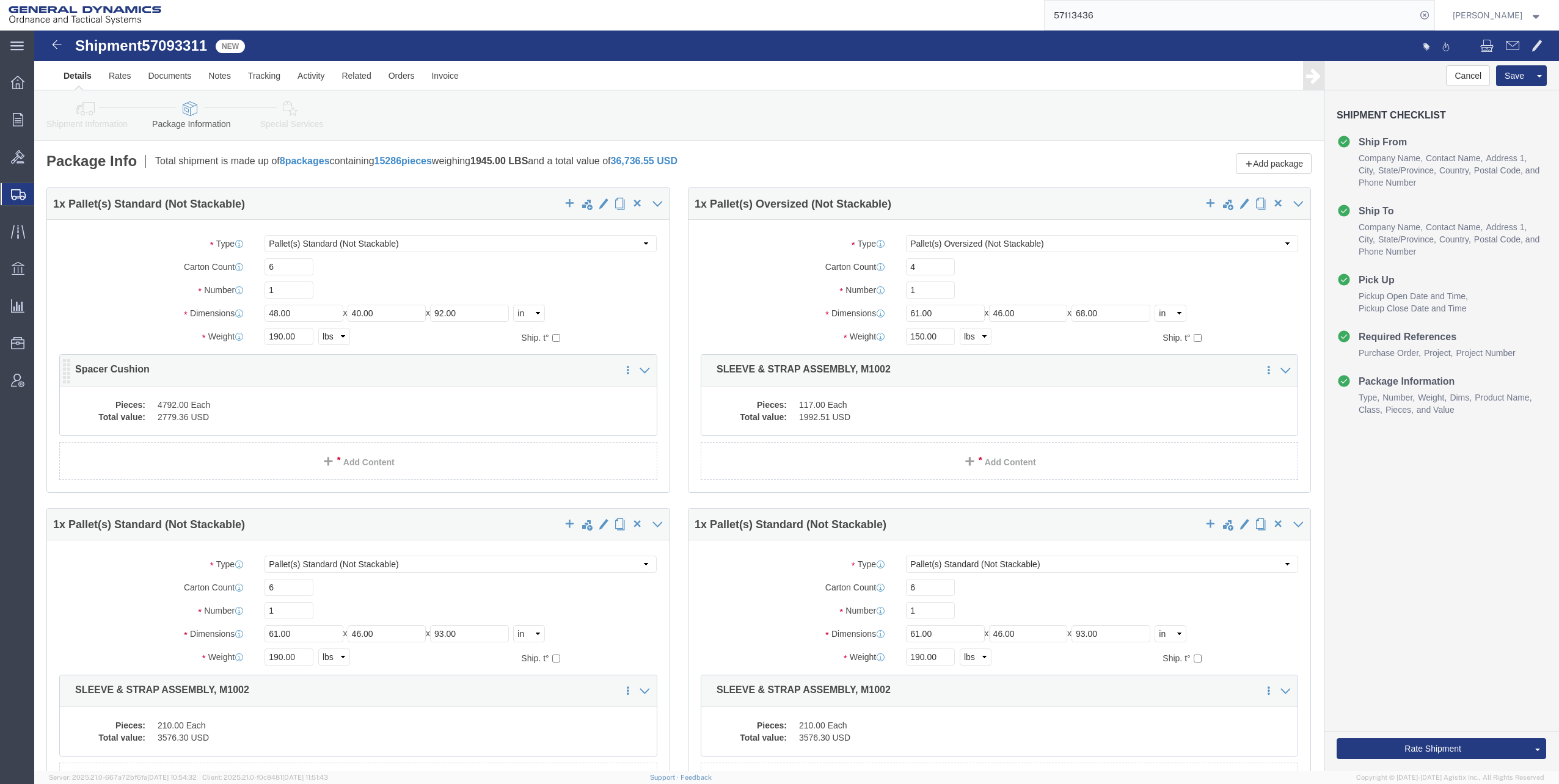
click dd "2779.36 USD"
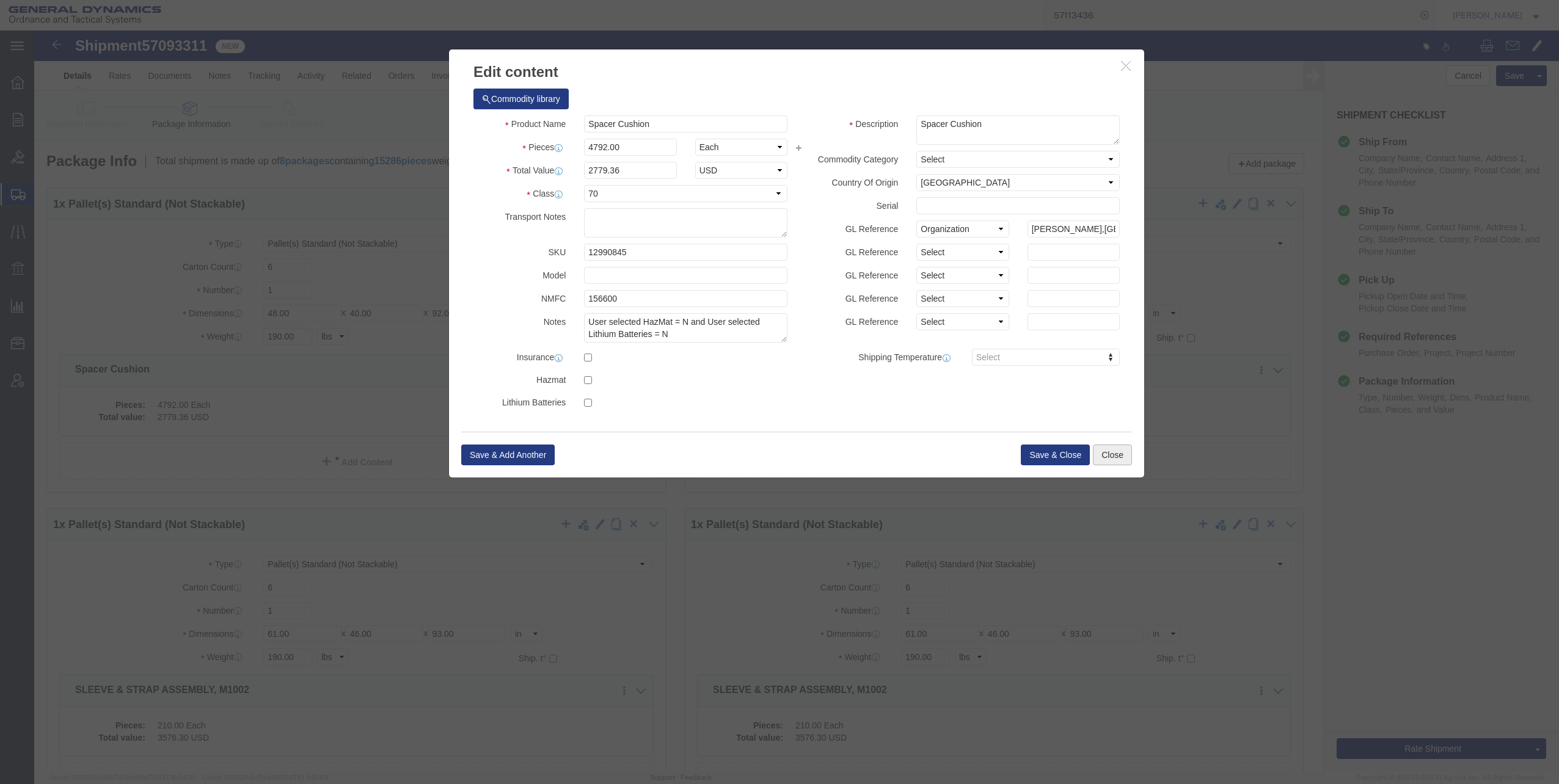
click button "Close"
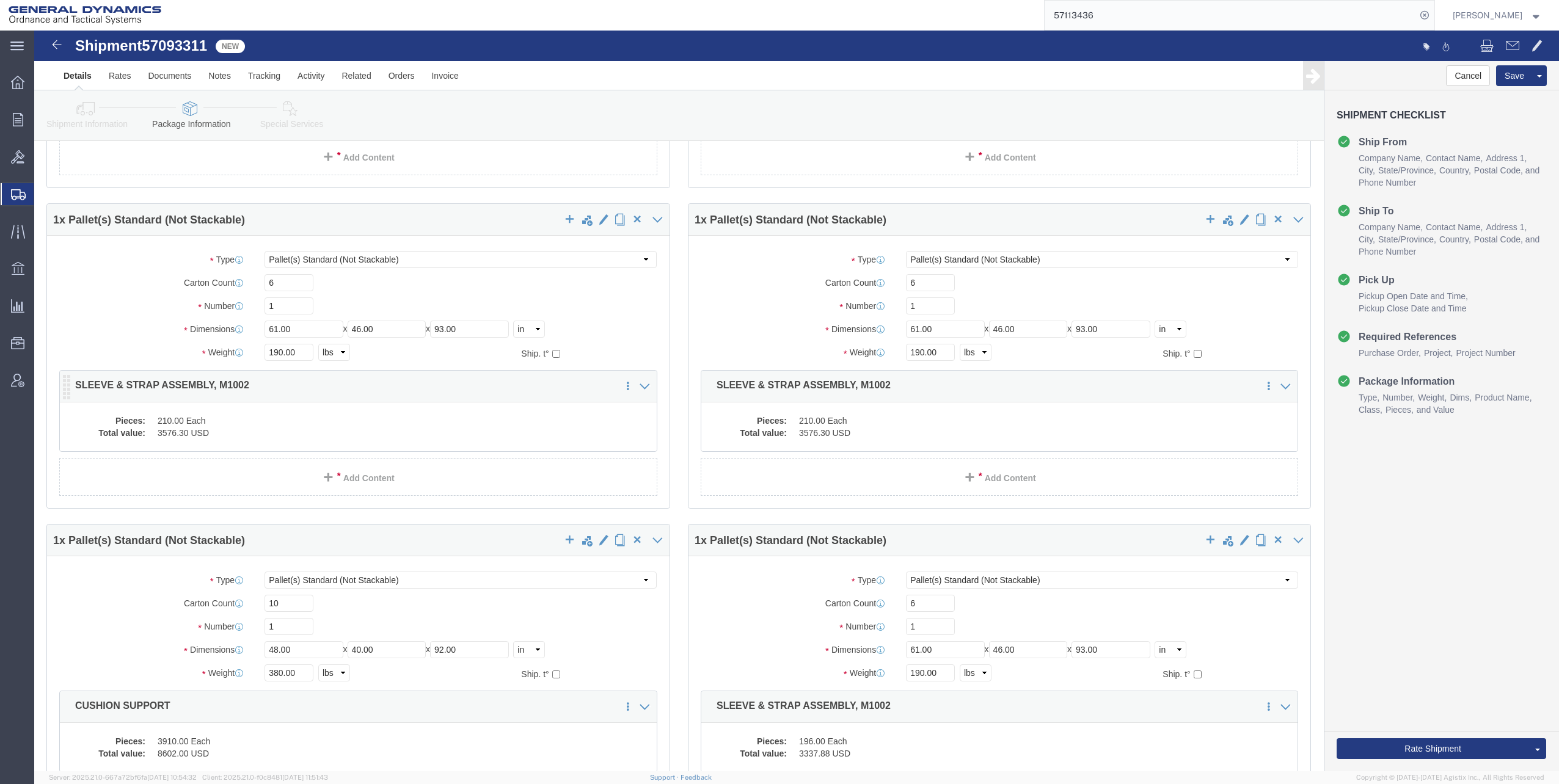
scroll to position [306, 0]
click dd "3576.30 USD"
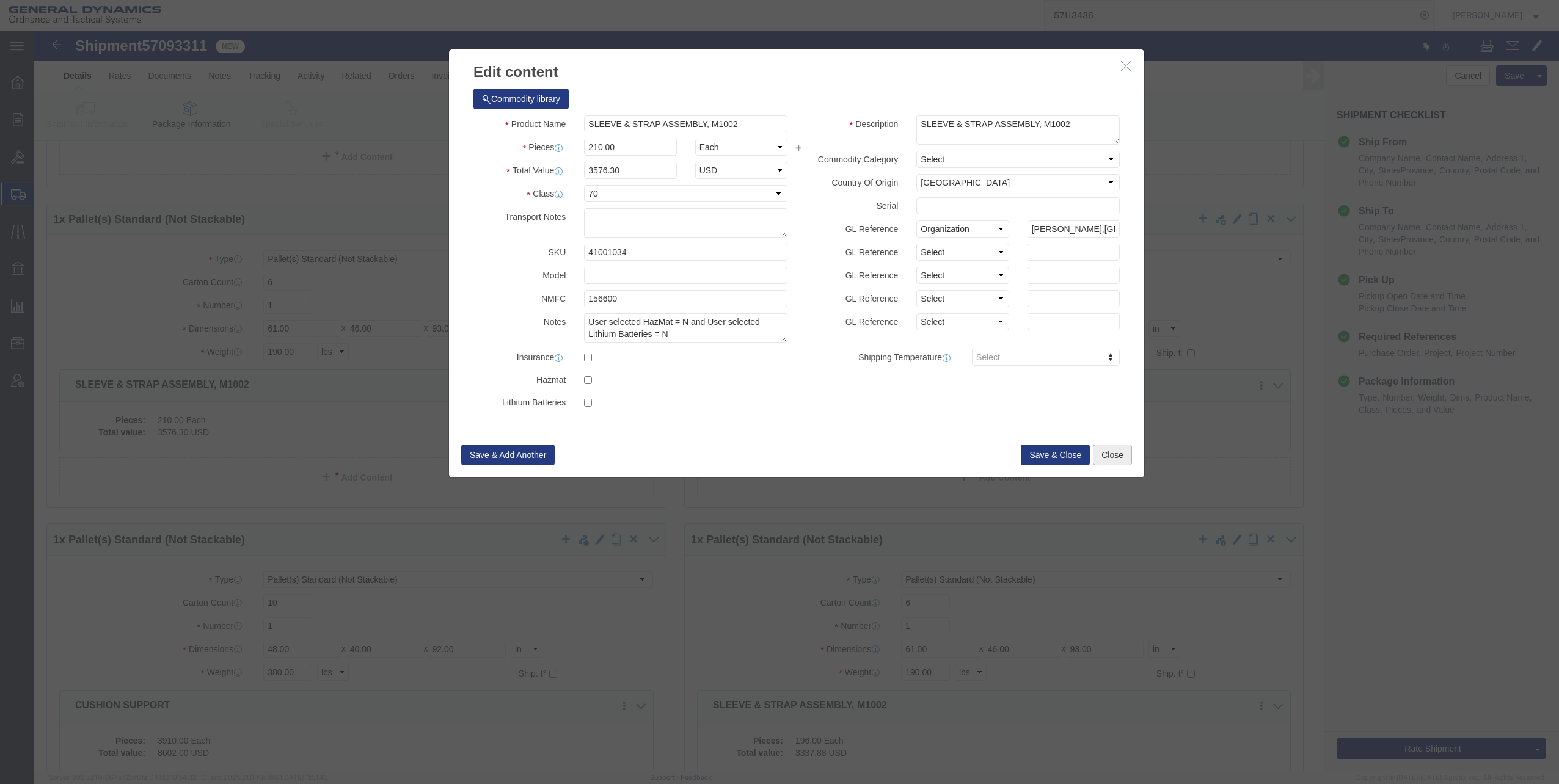
click button "Close"
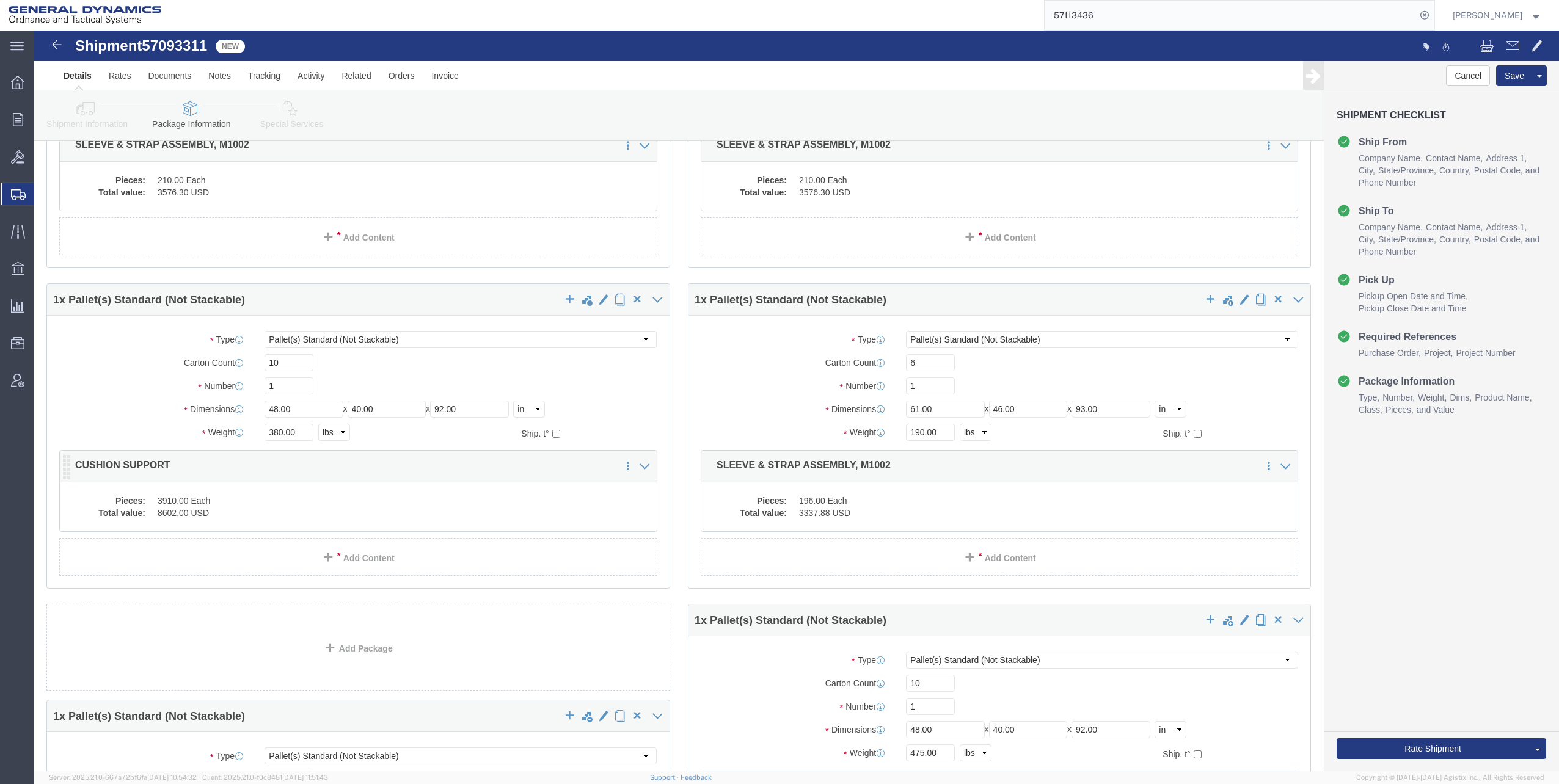
scroll to position [550, 0]
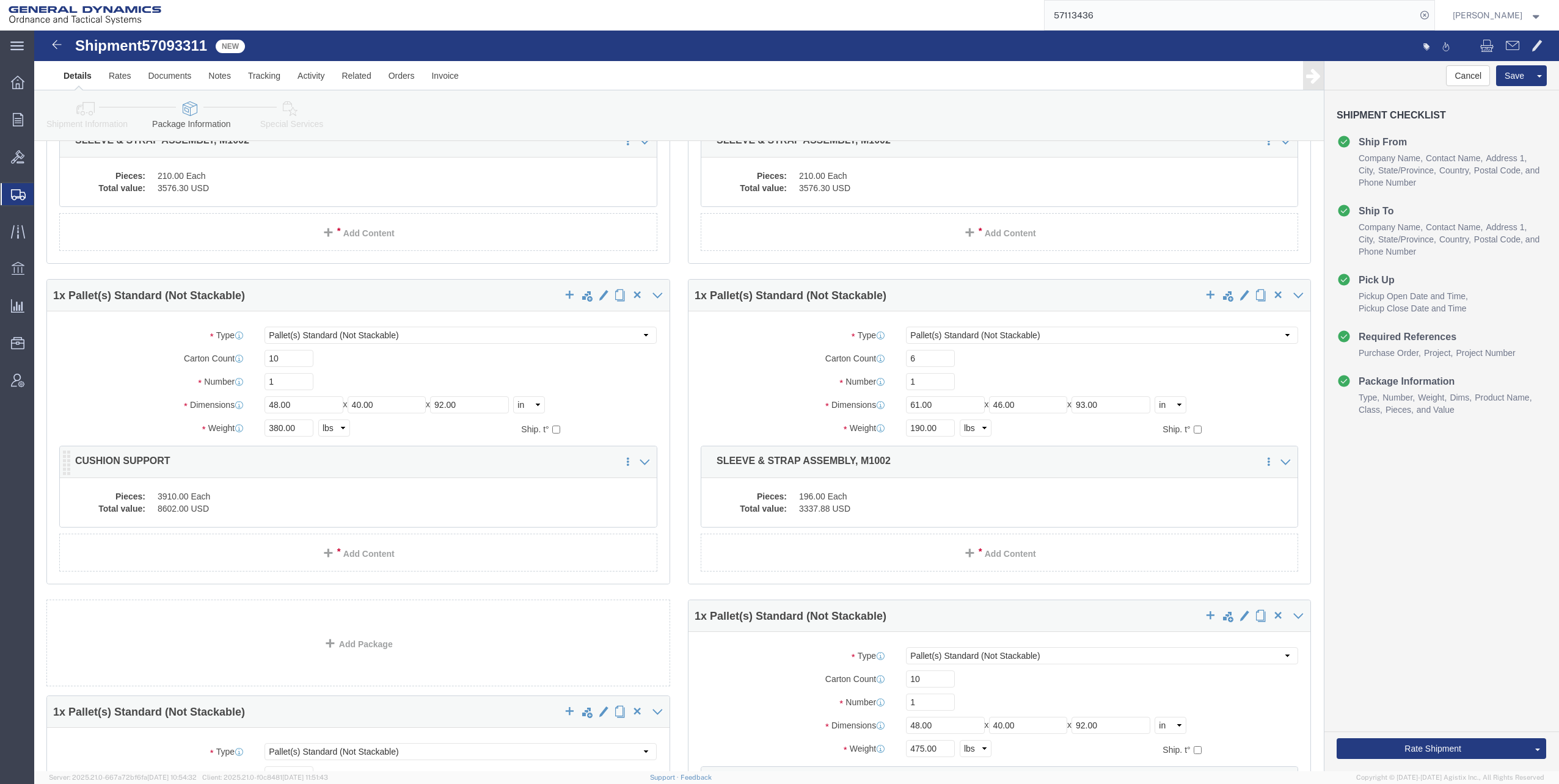
click div "Pieces: 3910.00 Each Total value: 8602.00 USD"
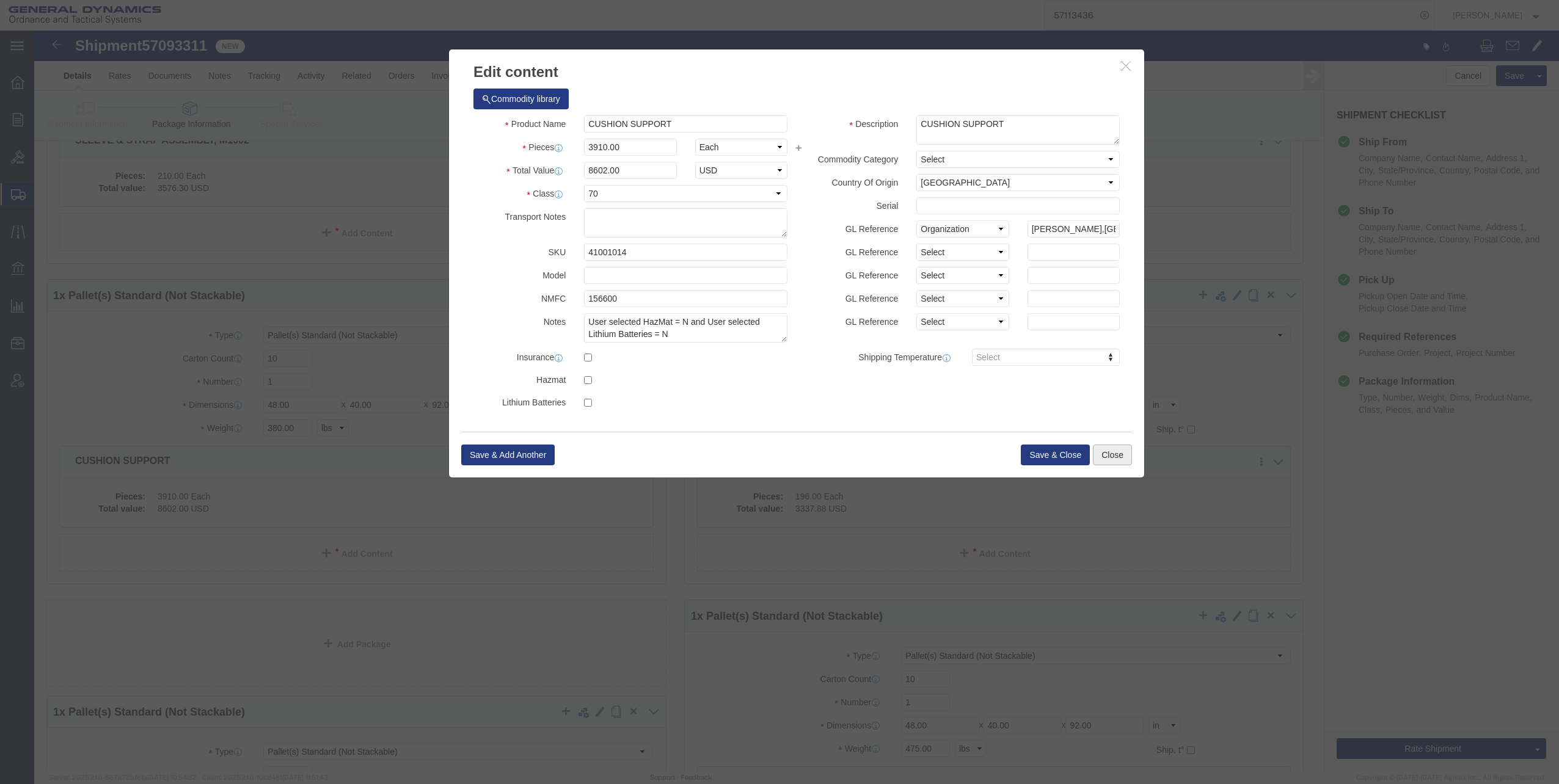
click button "Close"
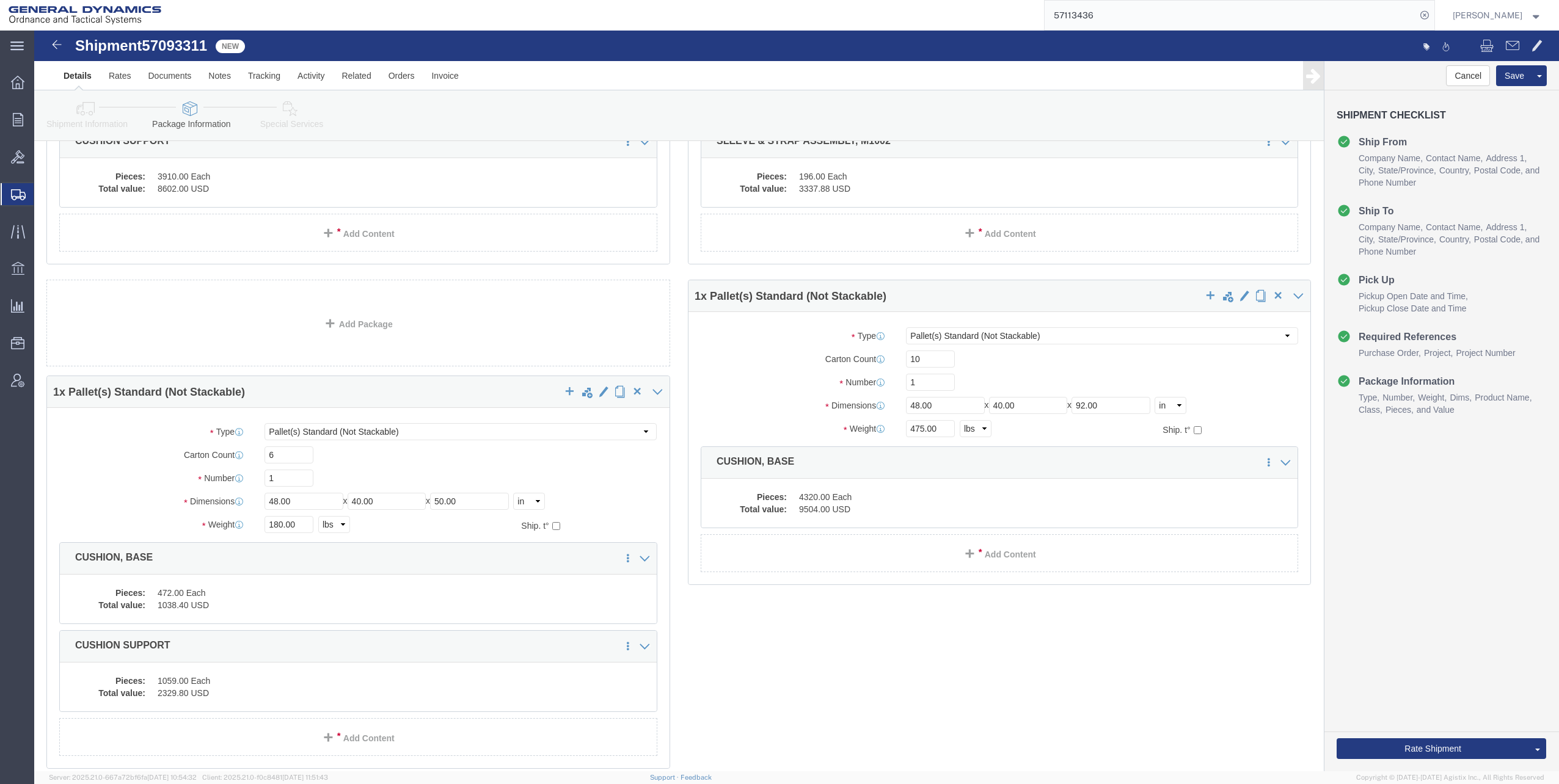
scroll to position [916, 0]
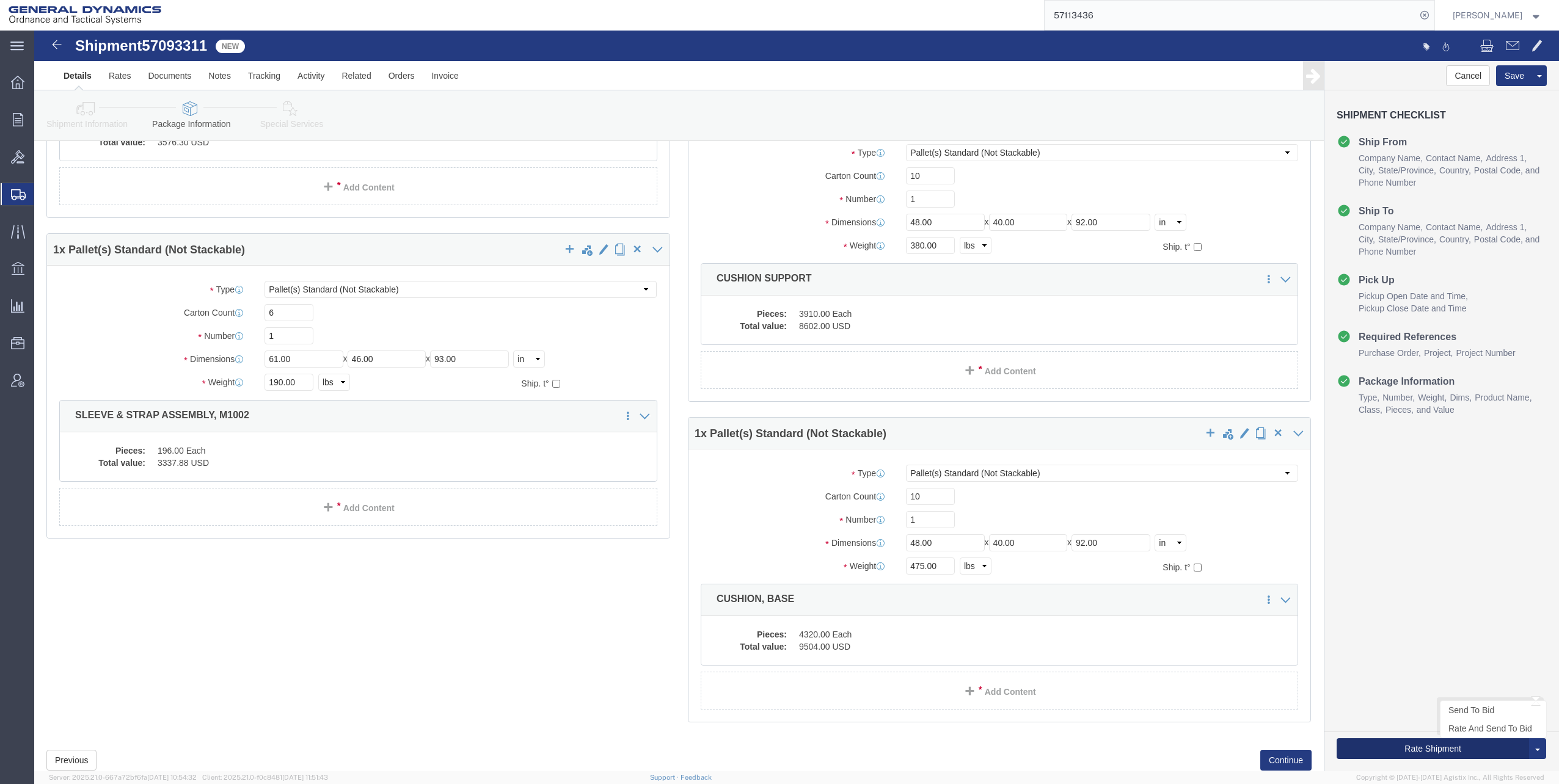
click button "Rate Shipment"
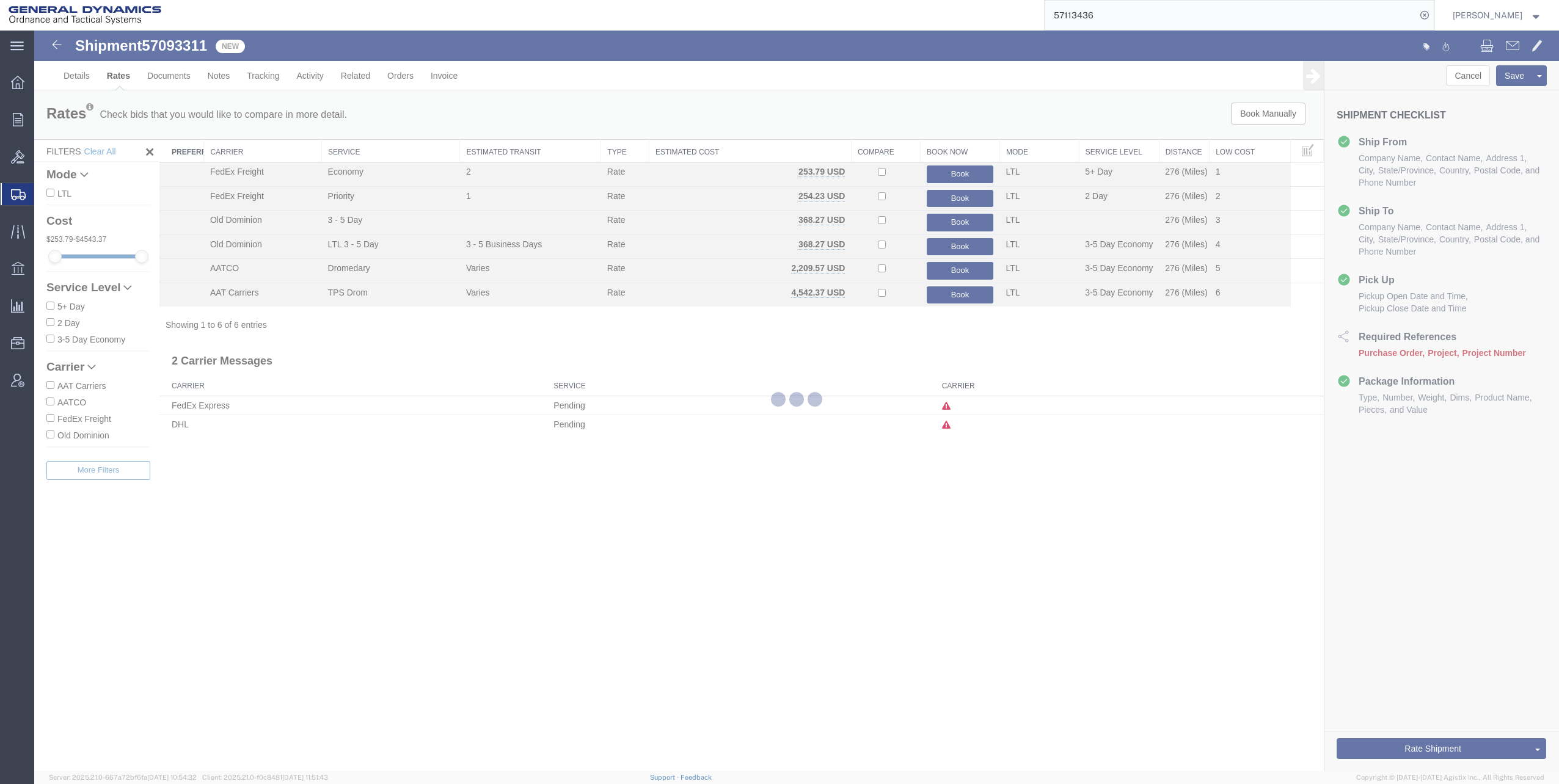
scroll to position [0, 0]
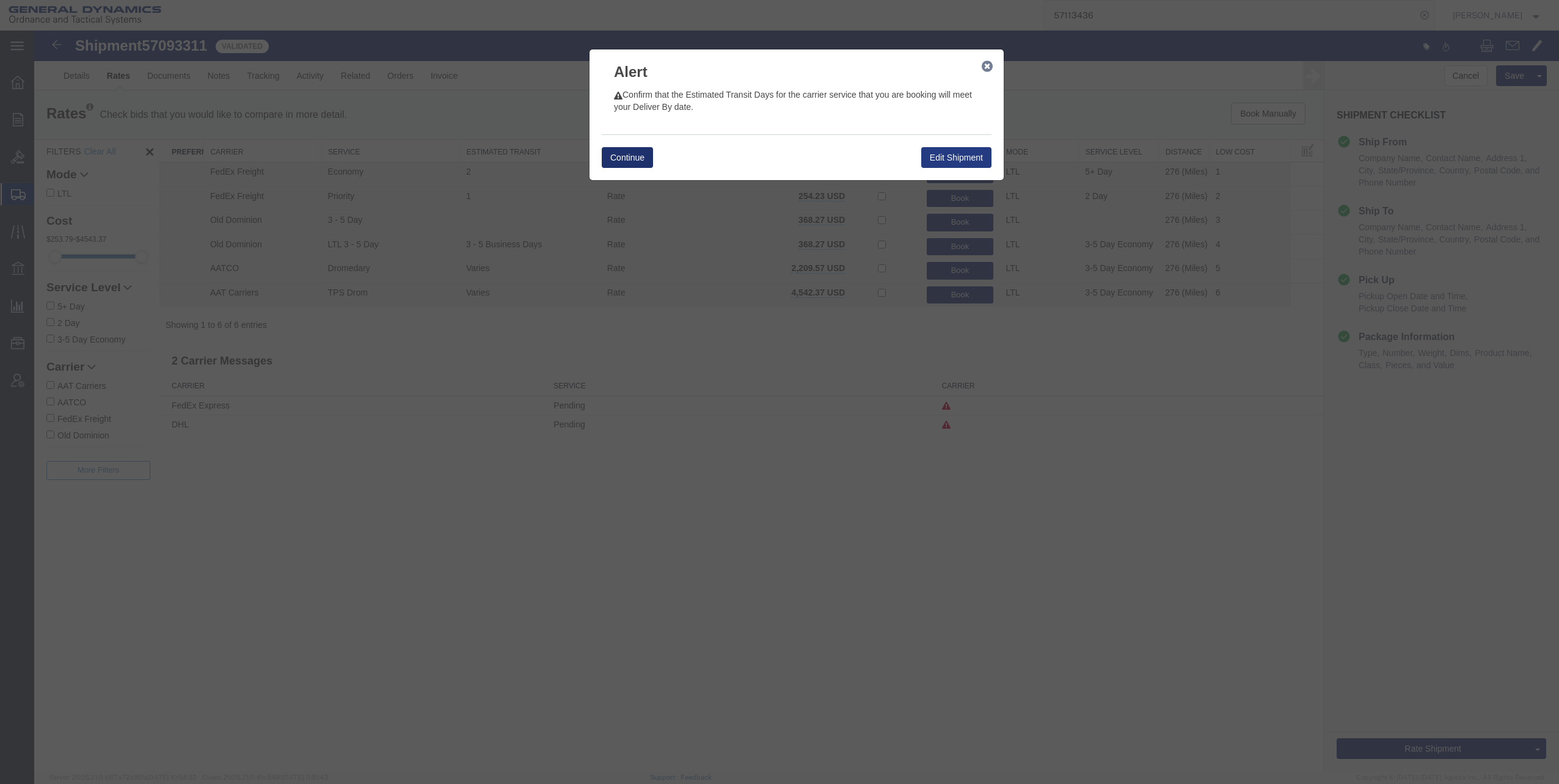
click at [630, 152] on button "Continue" at bounding box center [627, 158] width 51 height 21
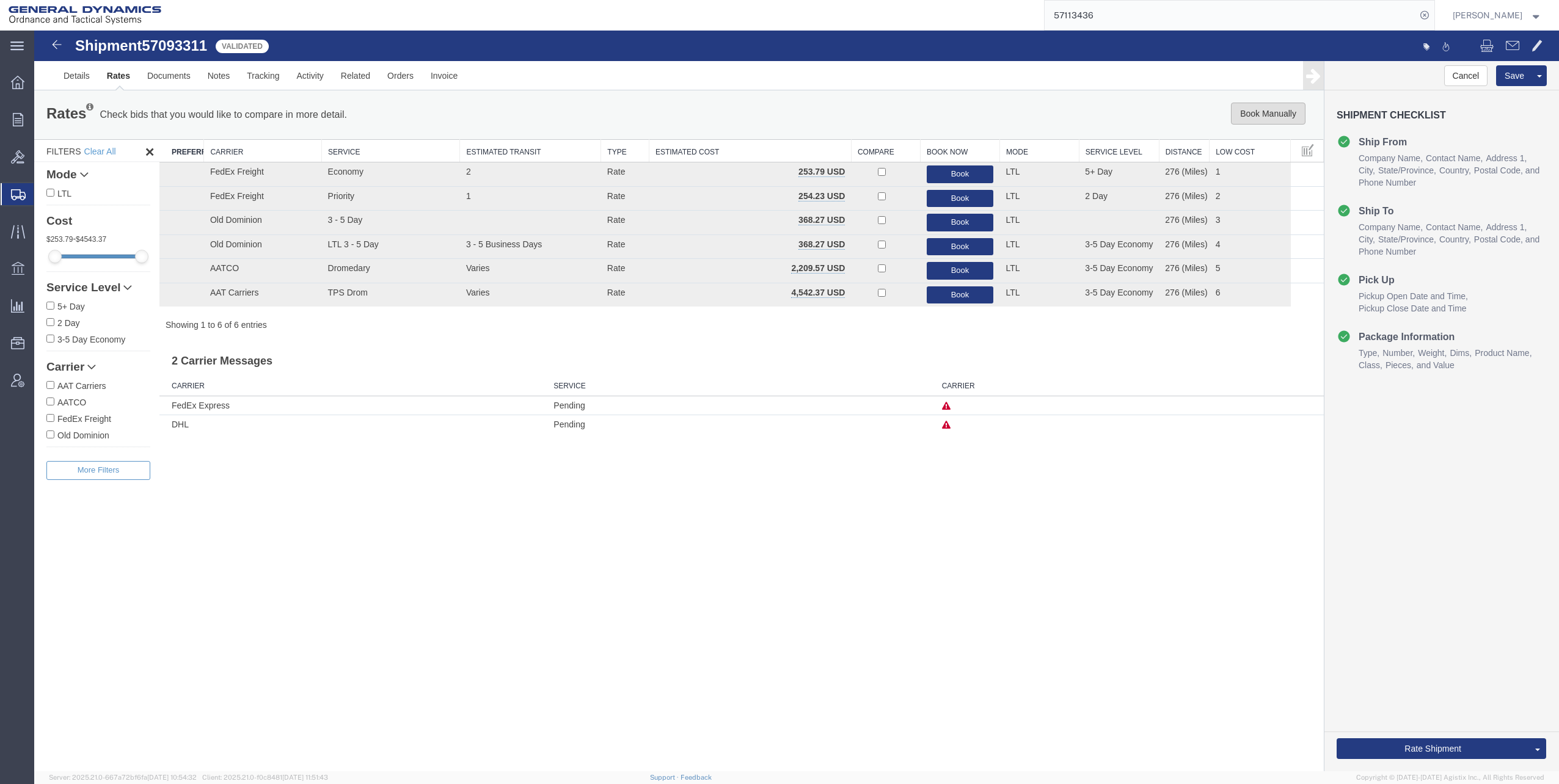
click at [1260, 114] on button "Book Manually" at bounding box center [1268, 114] width 75 height 22
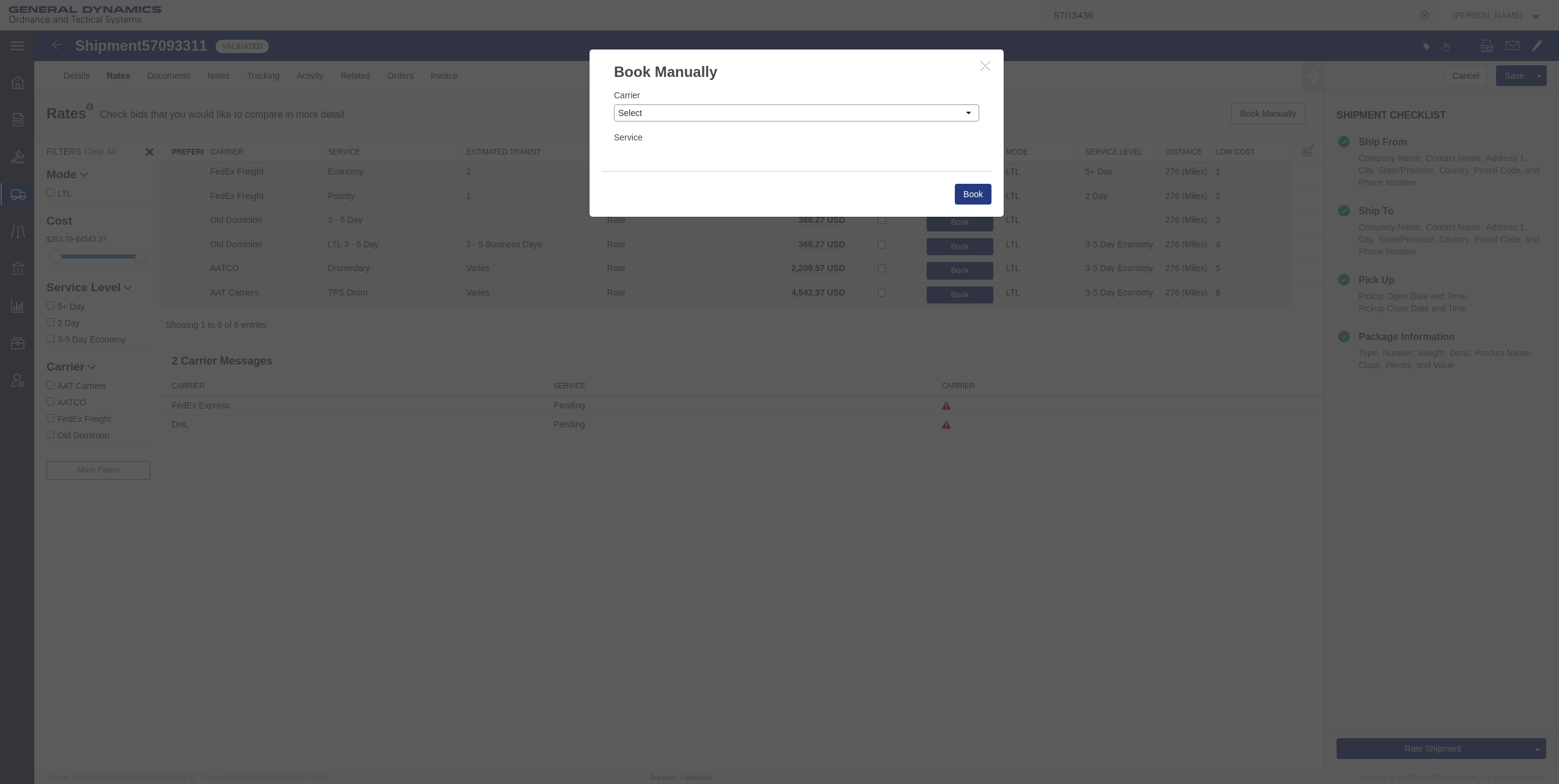
click at [963, 116] on select "Select Add New Carrier (and default service) AAT Carriers AATCO Adcom / Radiant…" at bounding box center [797, 113] width 366 height 17
select select "12733"
click at [614, 104] on select "Select Add New Carrier (and default service) AAT Carriers AATCO Adcom / Radiant…" at bounding box center [797, 113] width 366 height 17
click at [797, 155] on select "Select LTL Less than Truckload Truckload Truckload" at bounding box center [797, 155] width 366 height 17
select select "26502"
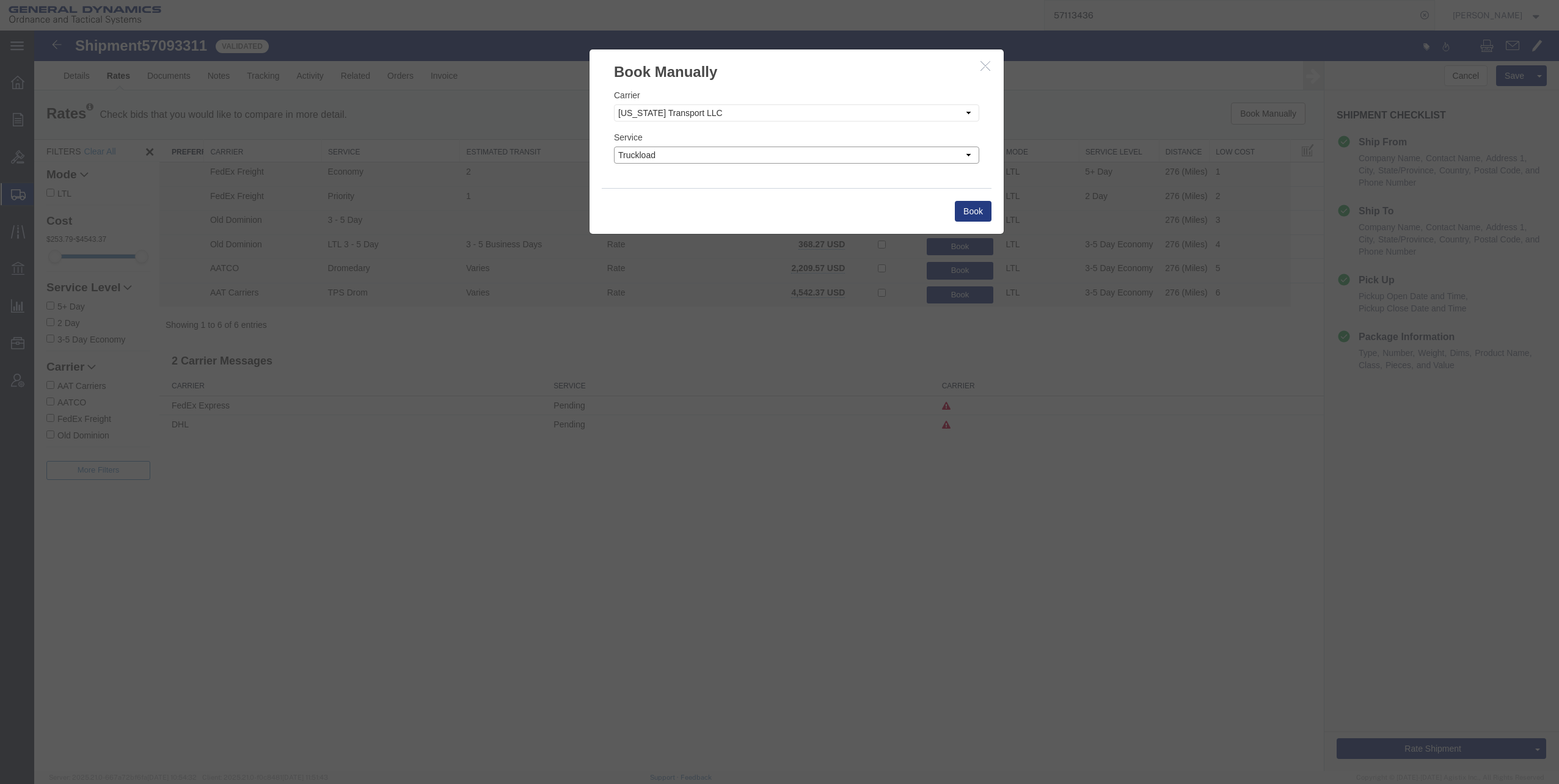
click at [614, 146] on select "Select LTL Less than Truckload Truckload Truckload" at bounding box center [797, 155] width 366 height 17
click at [966, 212] on button "Book" at bounding box center [973, 212] width 36 height 21
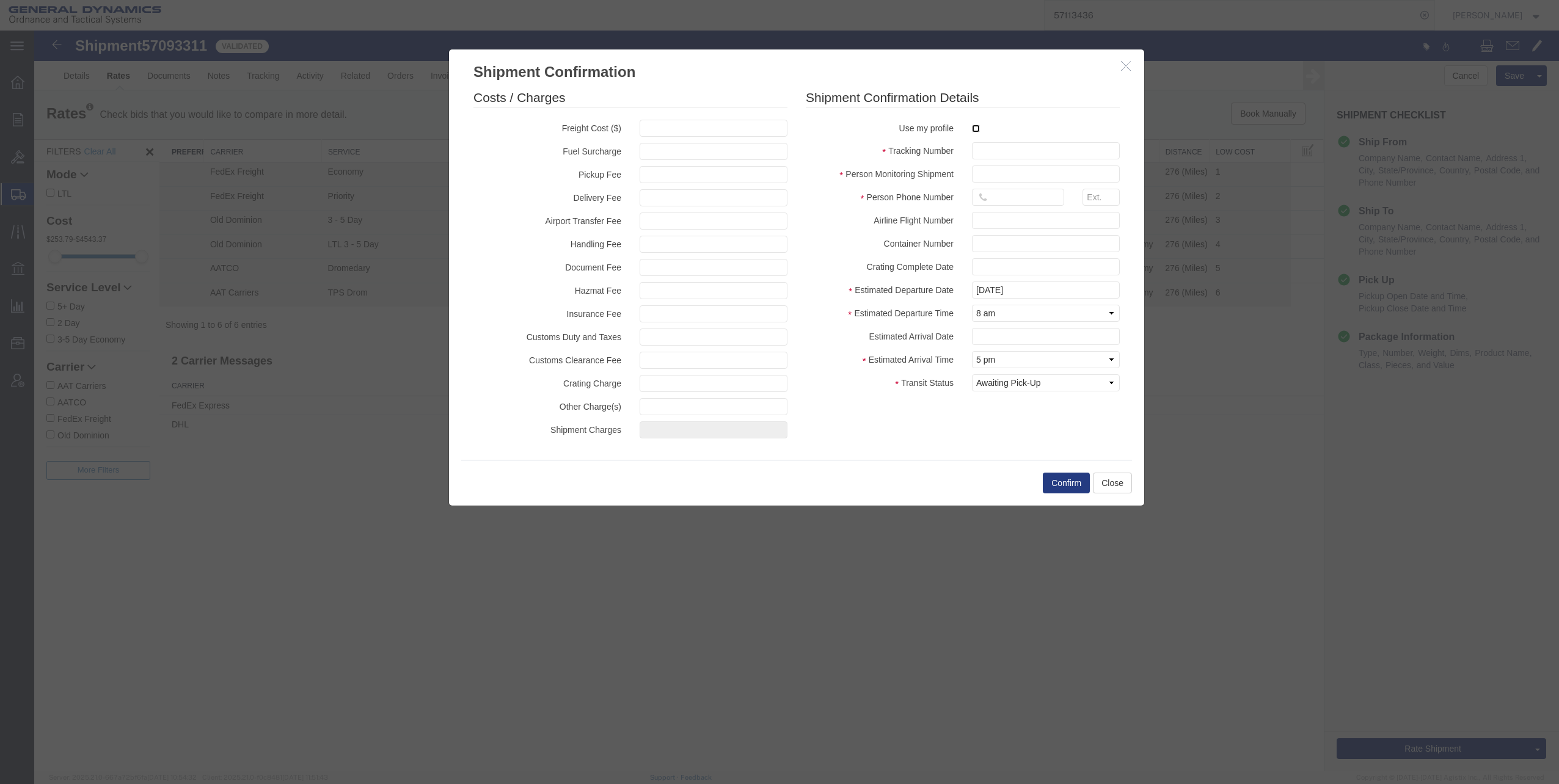
click at [978, 125] on input "checkbox" at bounding box center [976, 129] width 8 height 8
checkbox input "true"
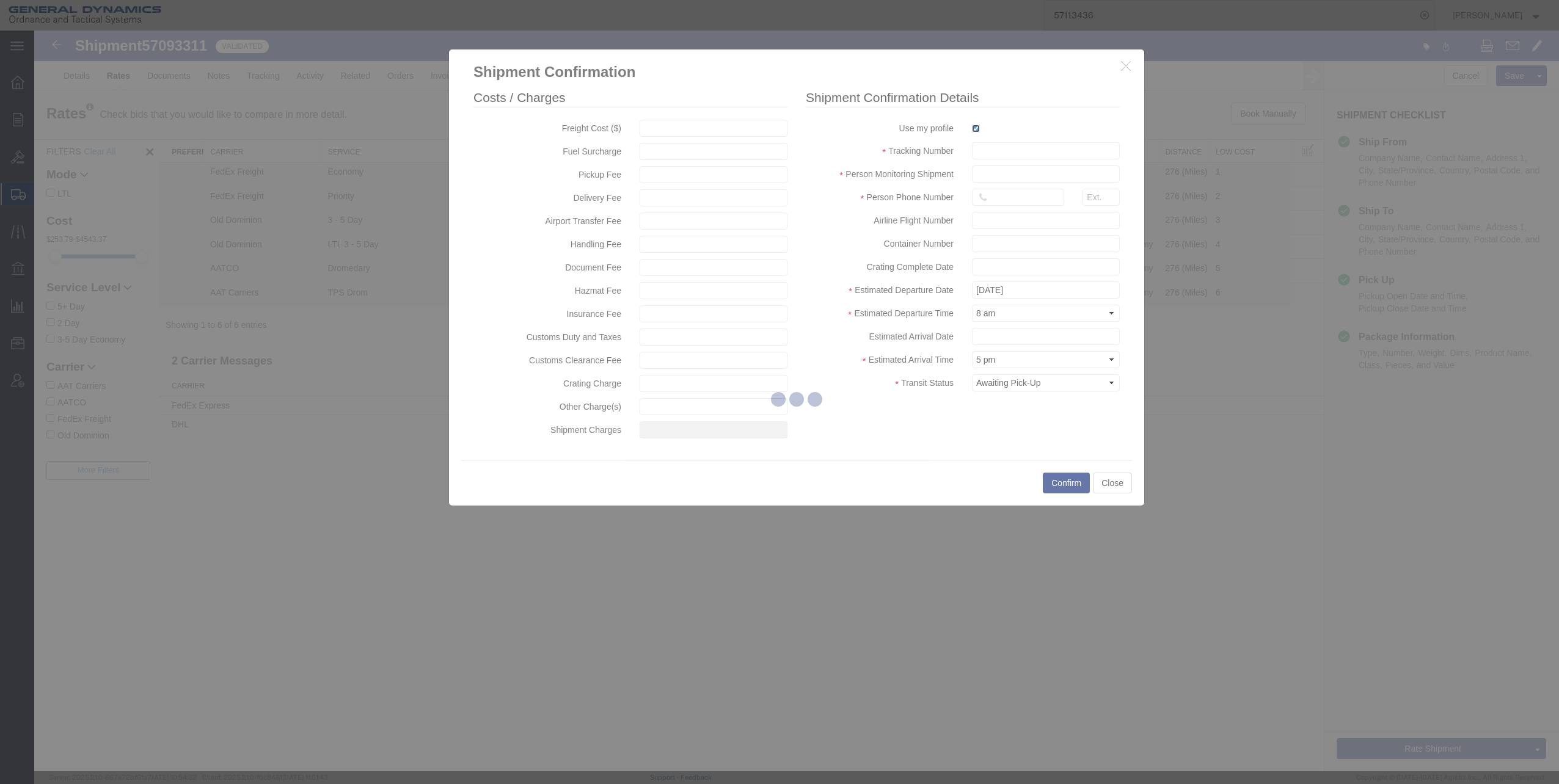
type input "[PERSON_NAME]"
type input "[PHONE_NUMBER]"
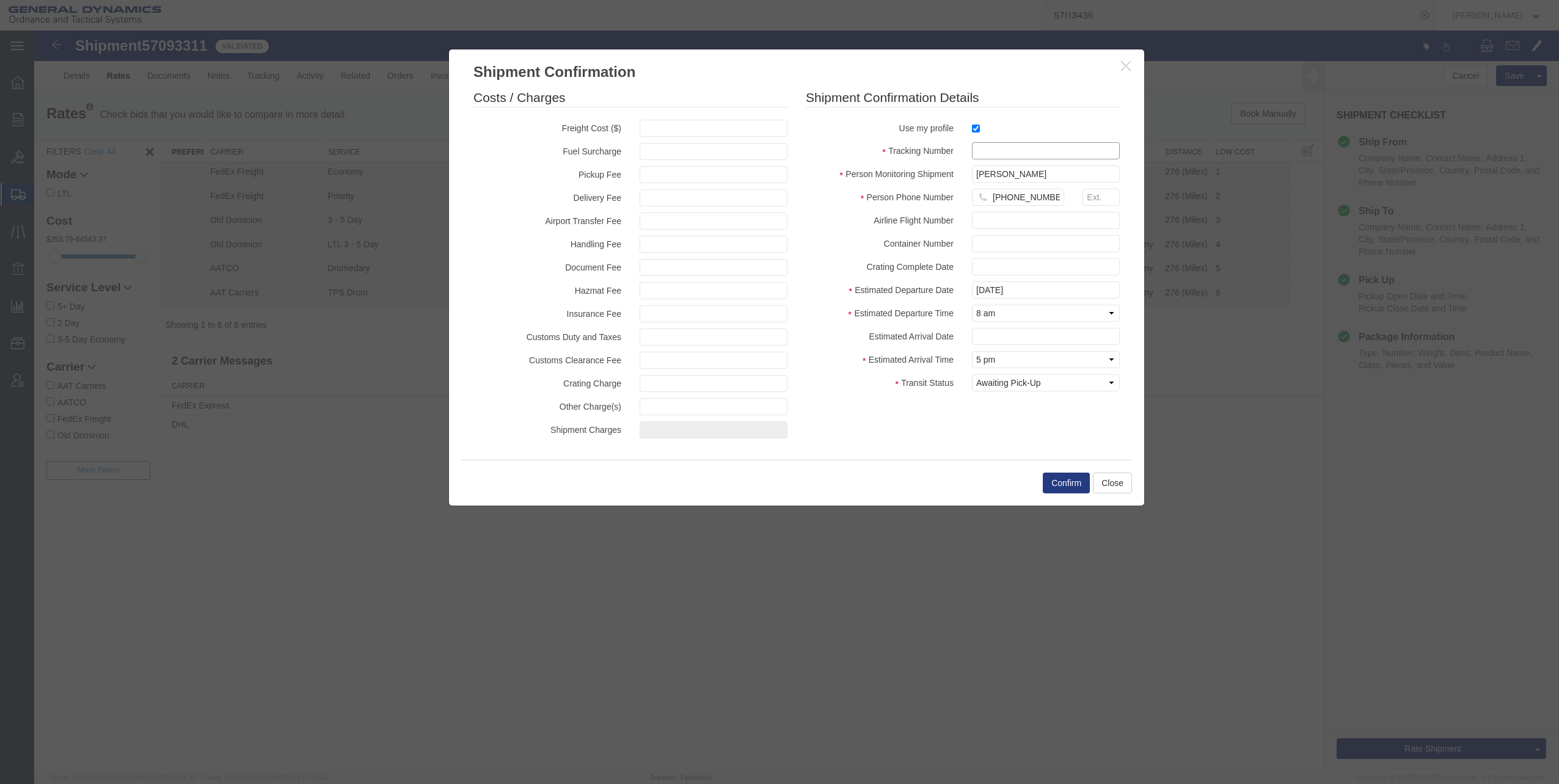
click at [1012, 154] on input "text" at bounding box center [1046, 151] width 148 height 17
type input "57093311"
click at [1059, 481] on button "Confirm" at bounding box center [1067, 483] width 47 height 21
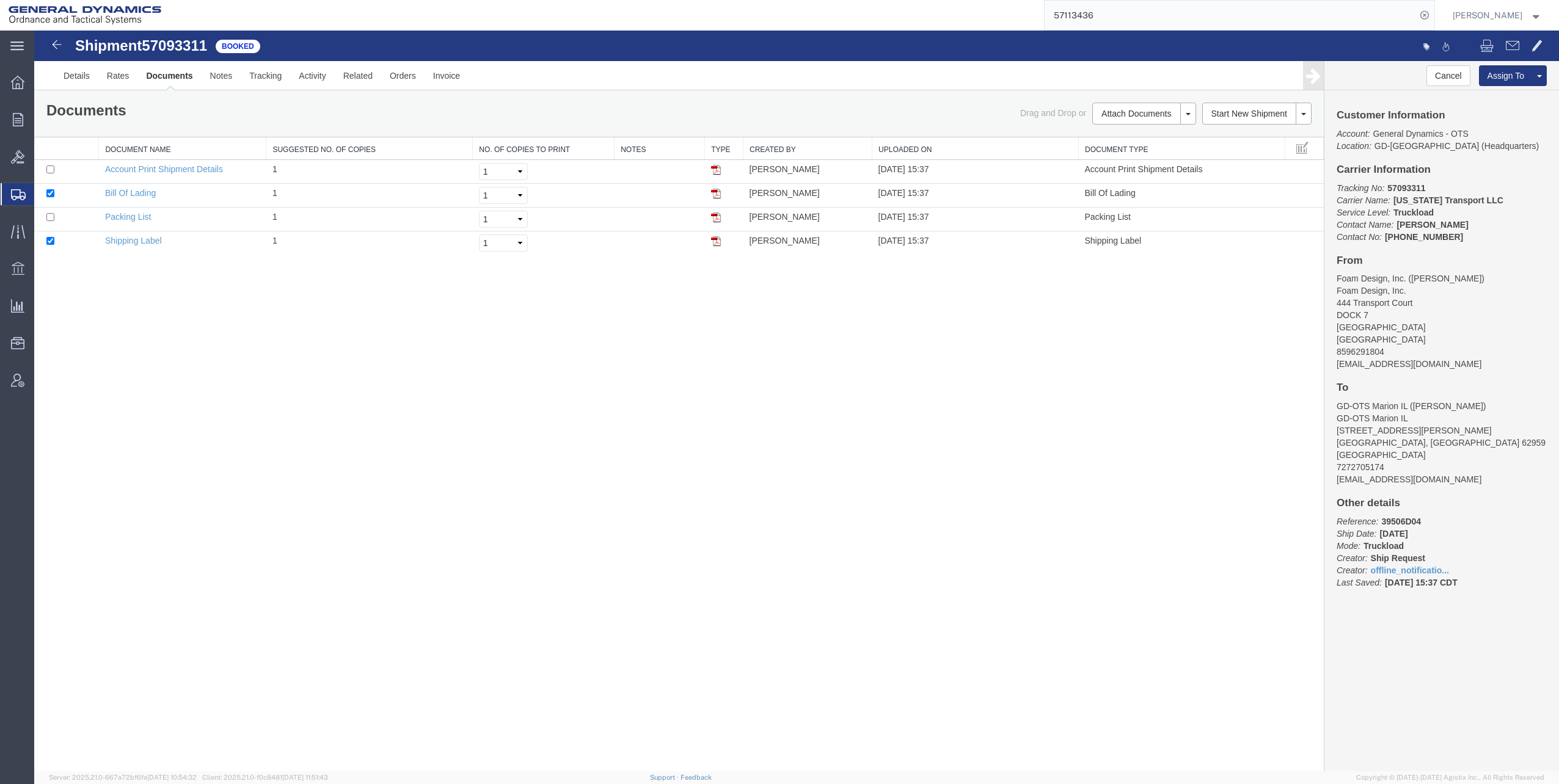
click at [44, 198] on span "Shipments" at bounding box center [38, 194] width 9 height 24
